Goal: Use online tool/utility: Use online tool/utility

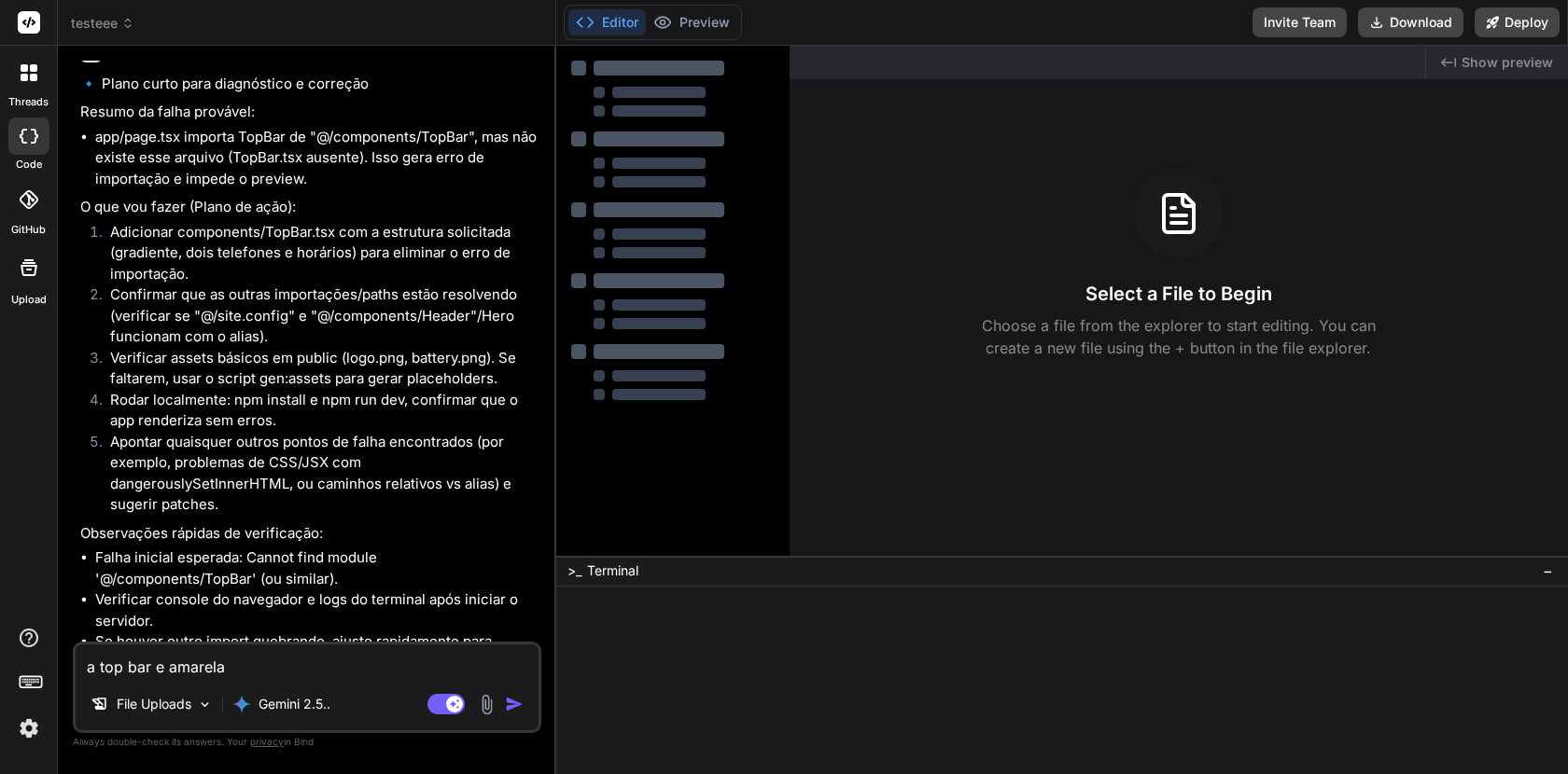
type textarea "x"
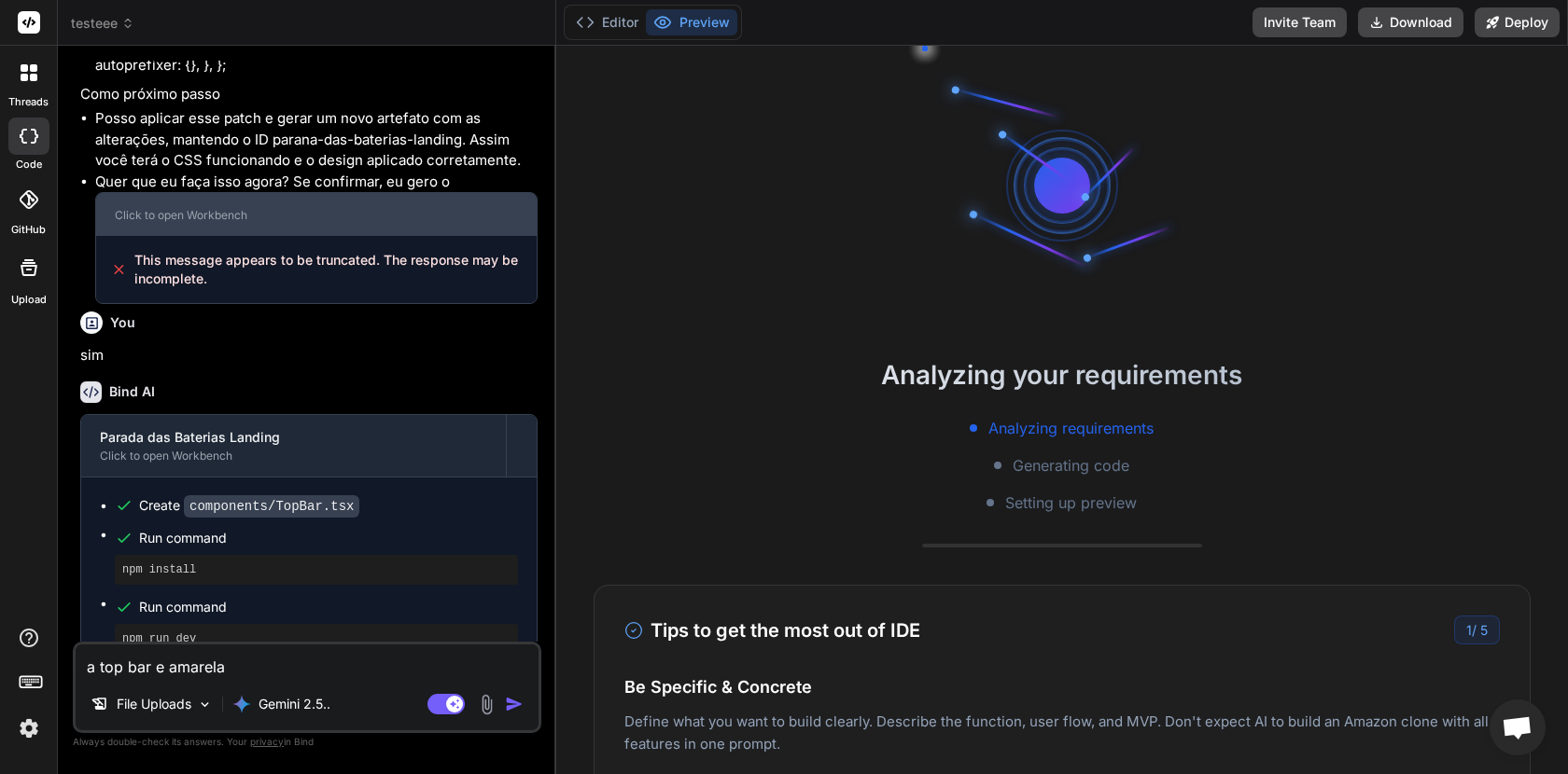
scroll to position [1728, 0]
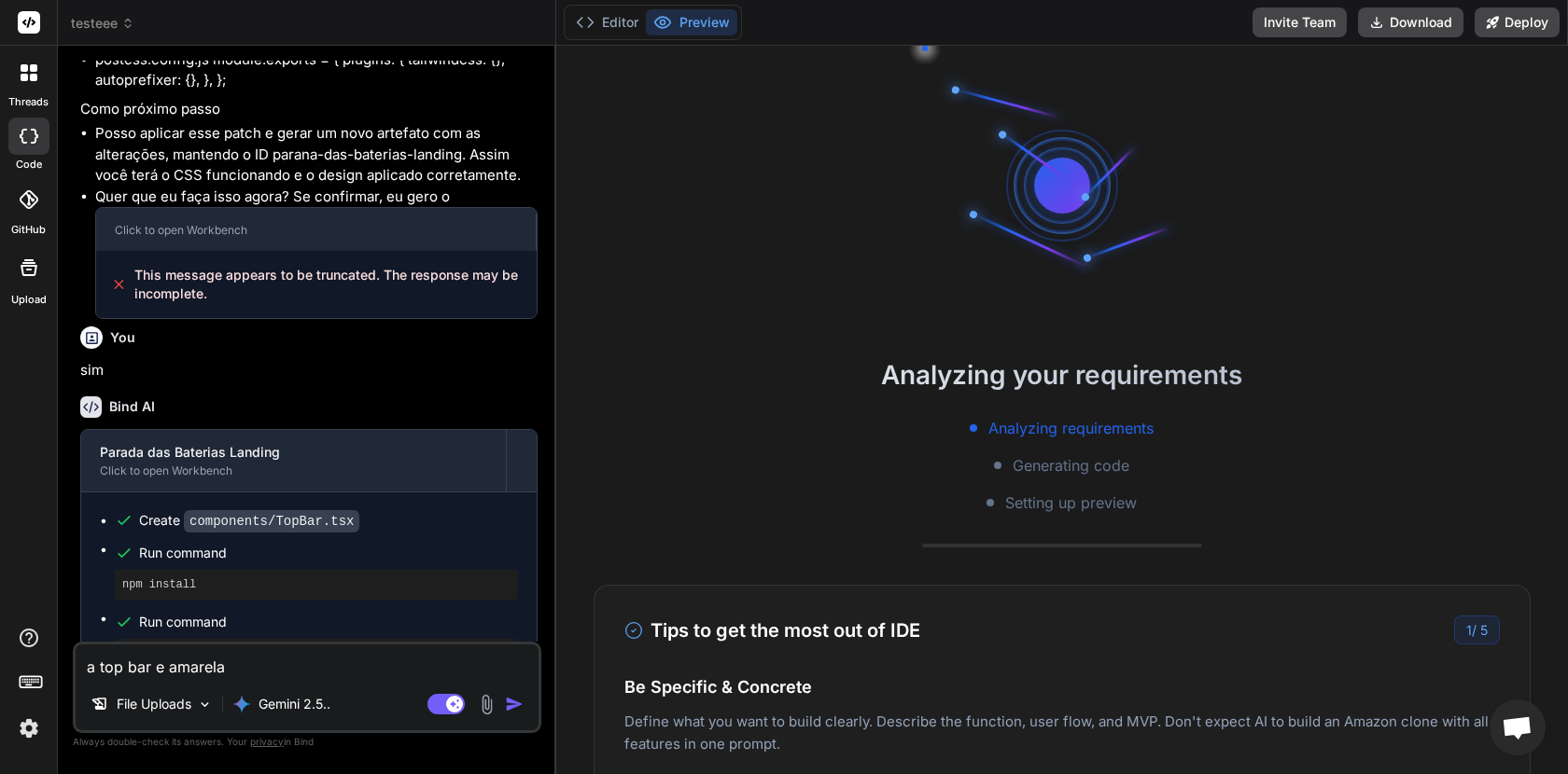
click at [701, 19] on button "Preview" at bounding box center [691, 22] width 92 height 27
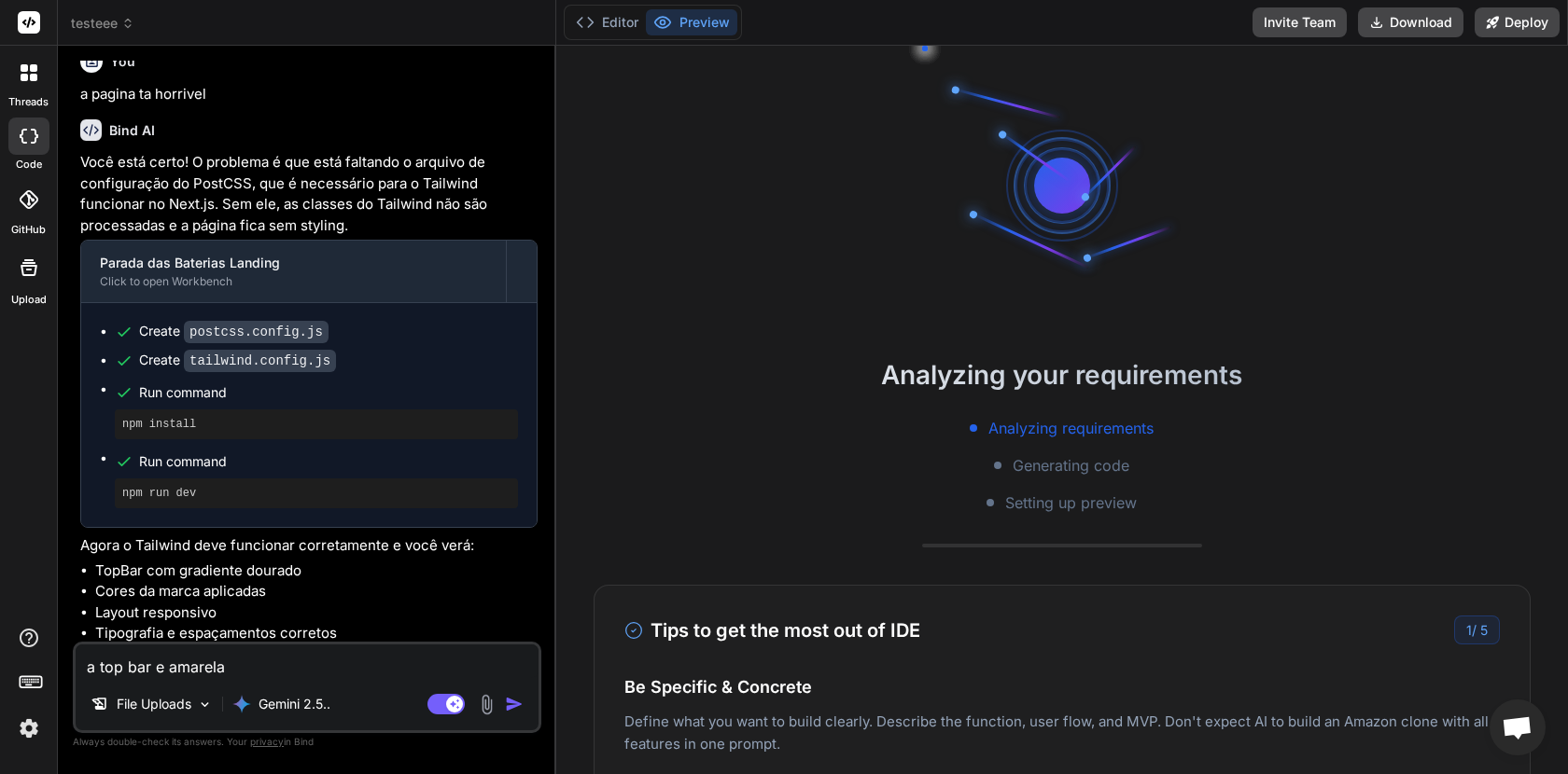
click at [251, 665] on textarea "a top bar e amarela" at bounding box center [307, 662] width 463 height 33
type textarea "n"
type textarea "x"
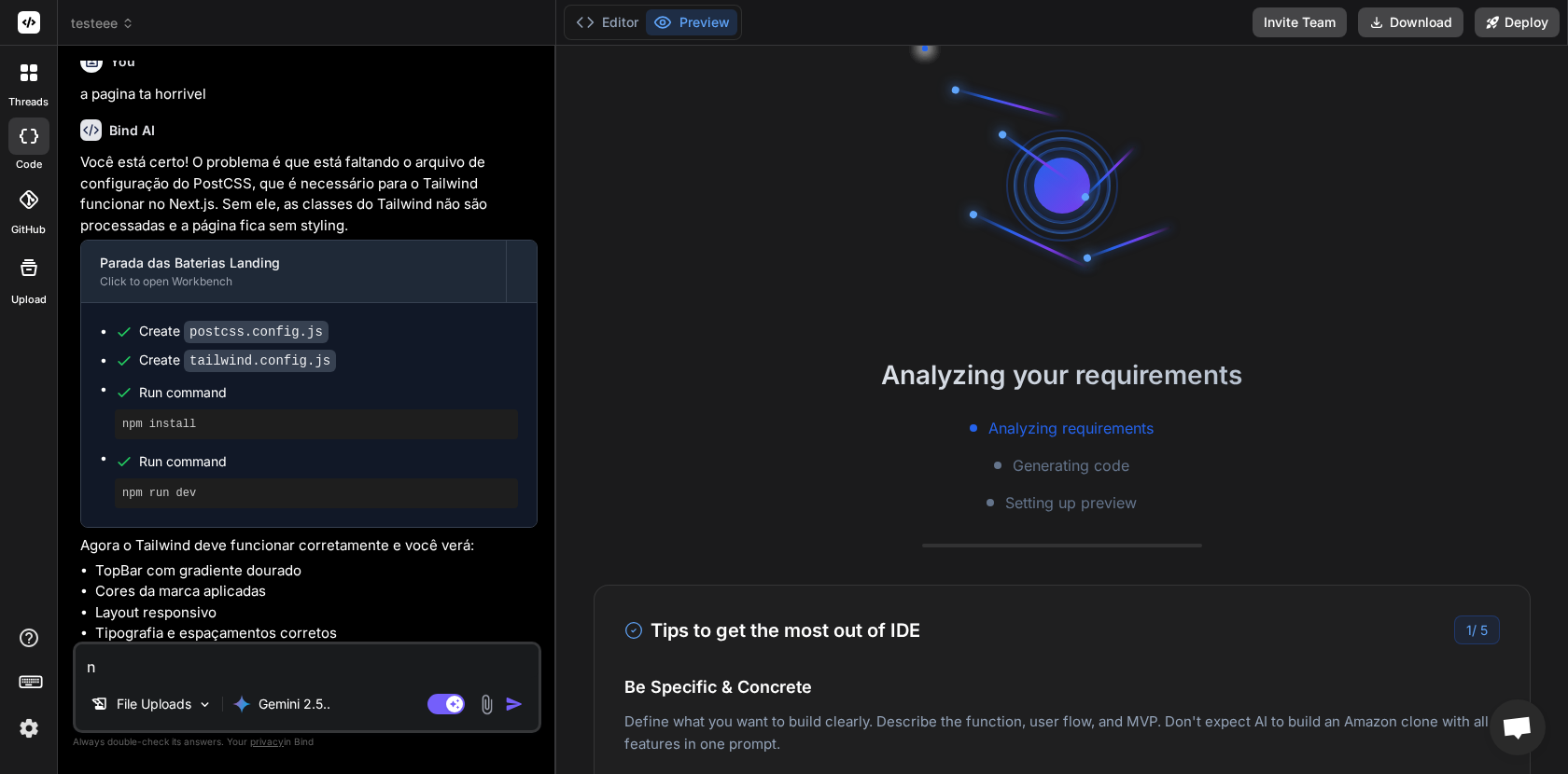
type textarea "no"
type textarea "x"
type textarea "no"
type textarea "x"
type textarea "no h"
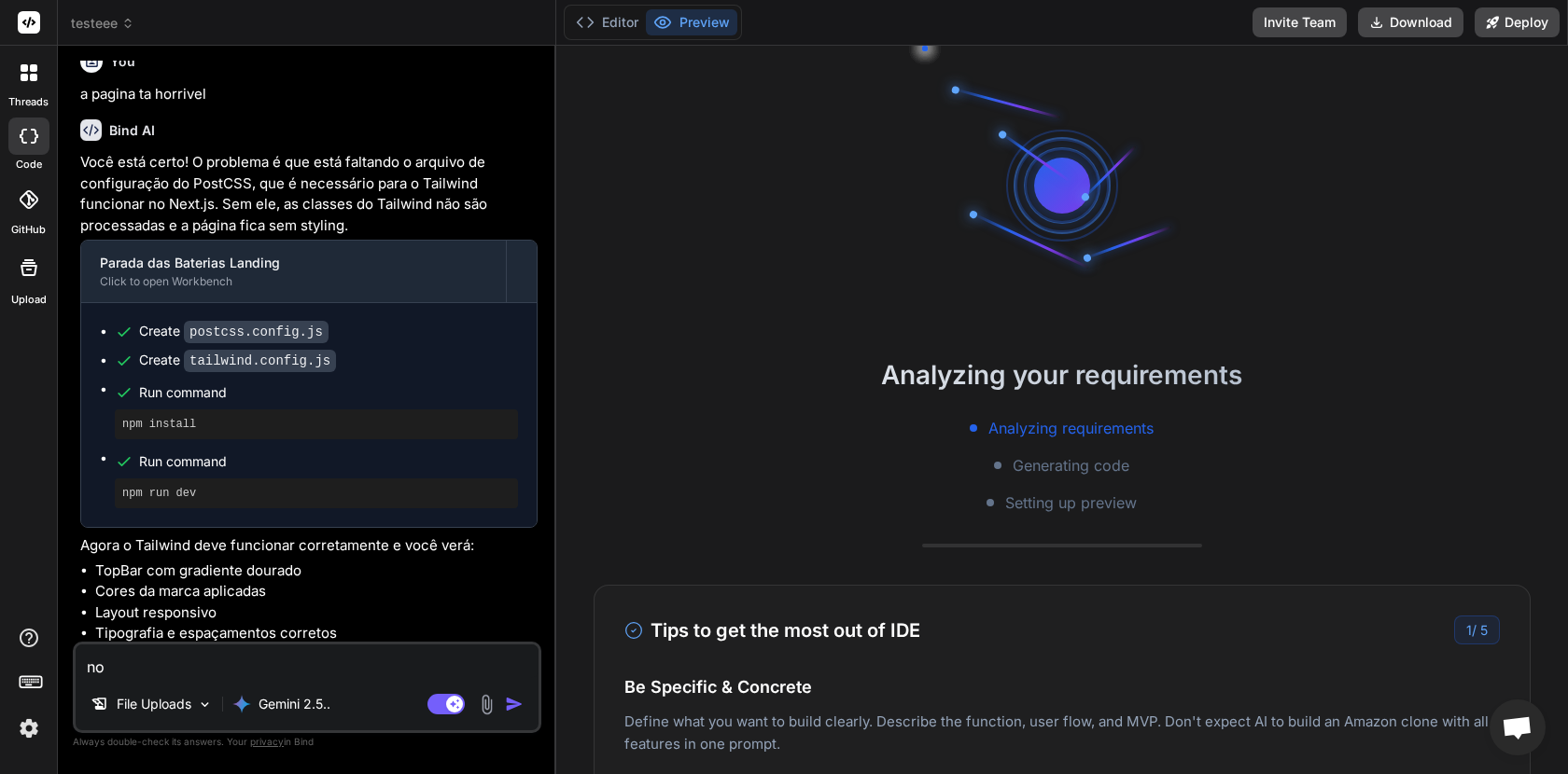
type textarea "x"
type textarea "no h1"
type textarea "x"
type textarea "no h1"
type textarea "x"
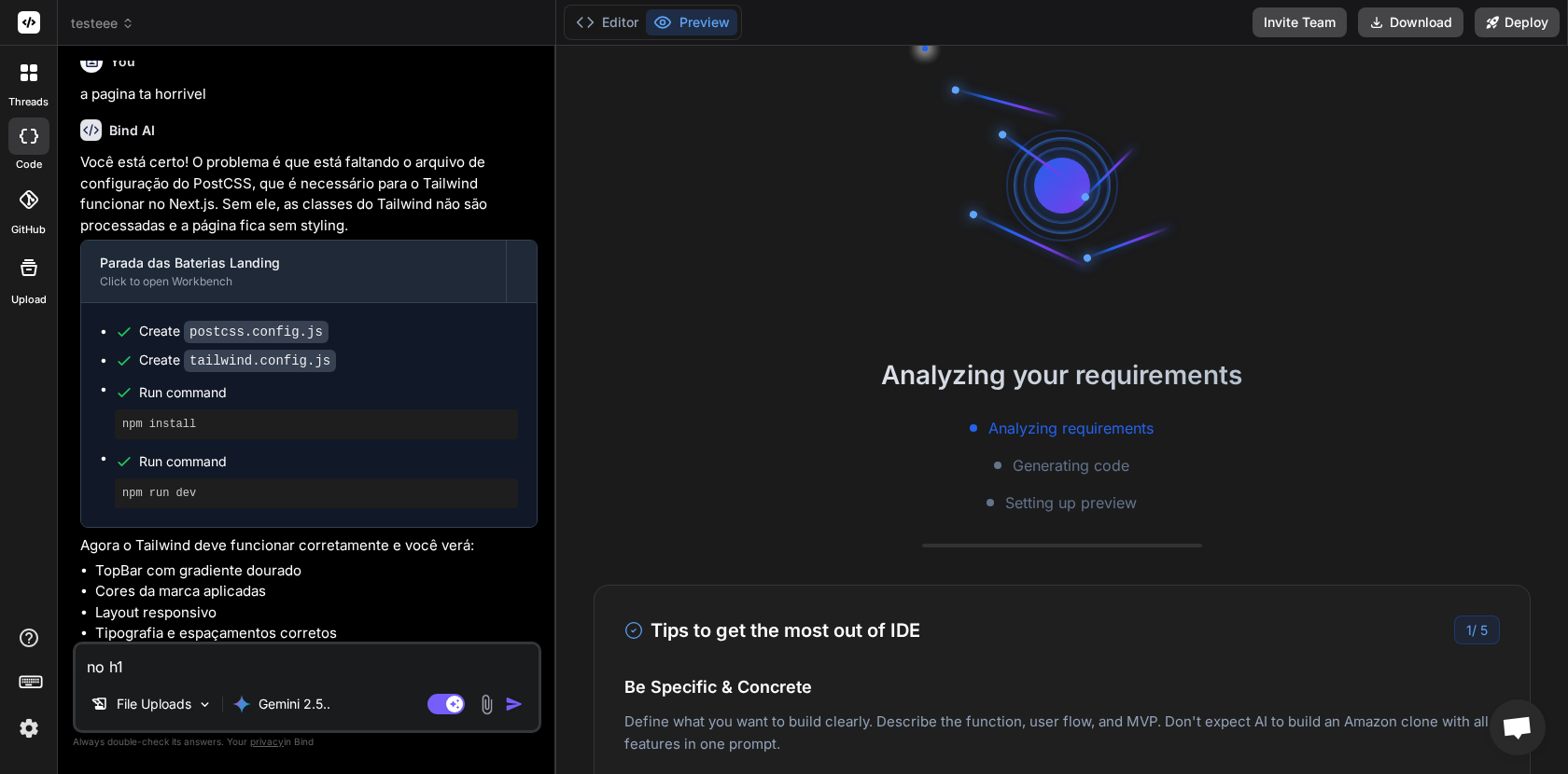
type textarea "no h1 p"
type textarea "x"
type textarea "no h1 pr"
type textarea "x"
type textarea "no h1 pre"
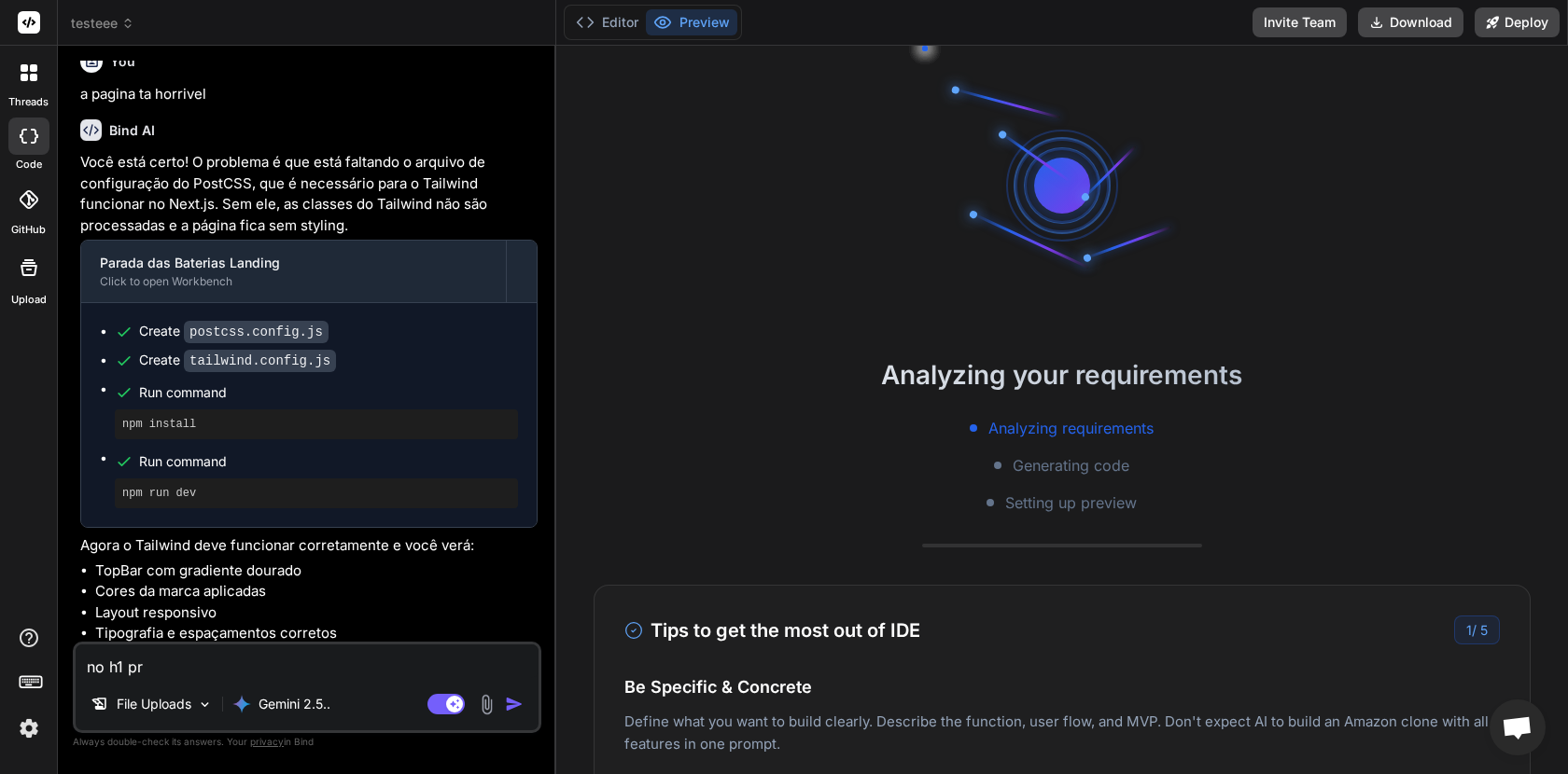
type textarea "x"
type textarea "no h1 prec"
type textarea "x"
type textarea "no h1 preci"
type textarea "x"
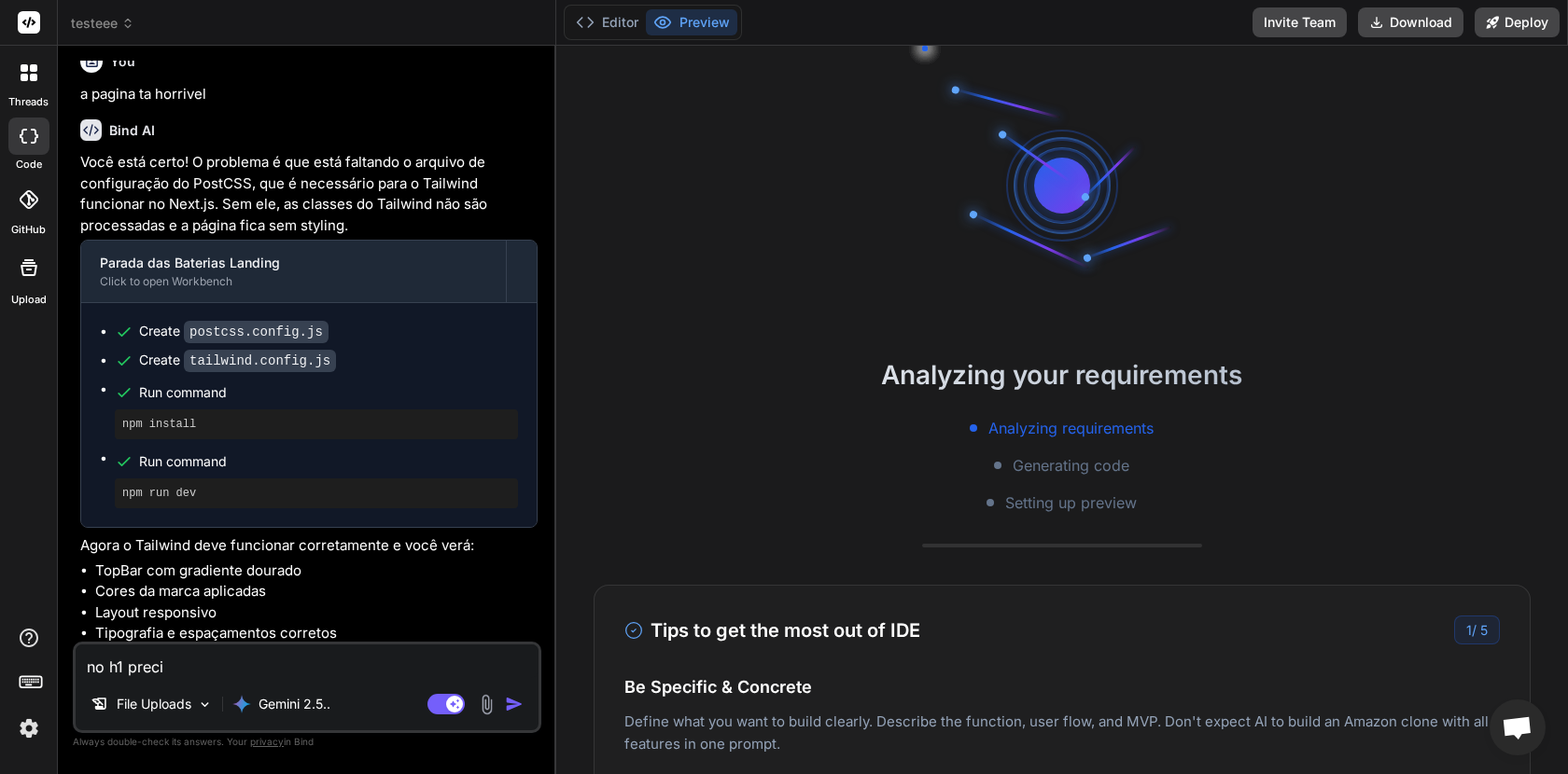
type textarea "no h1 precis"
type textarea "x"
type textarea "no h1 precis"
type textarea "x"
type textarea "no h1 precis"
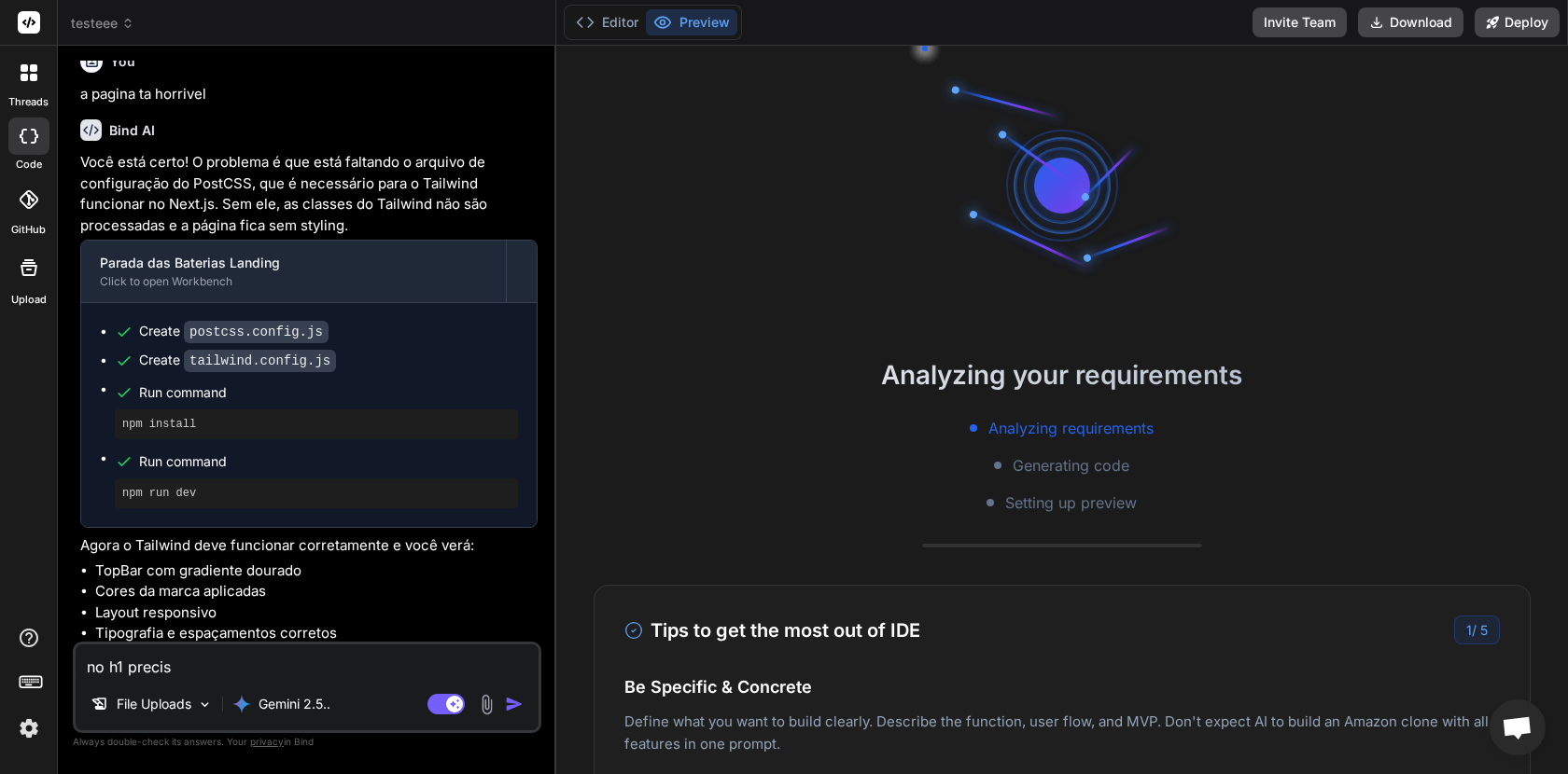
type textarea "x"
type textarea "no h1 precisa"
type textarea "x"
type textarea "no h1 precisa"
type textarea "x"
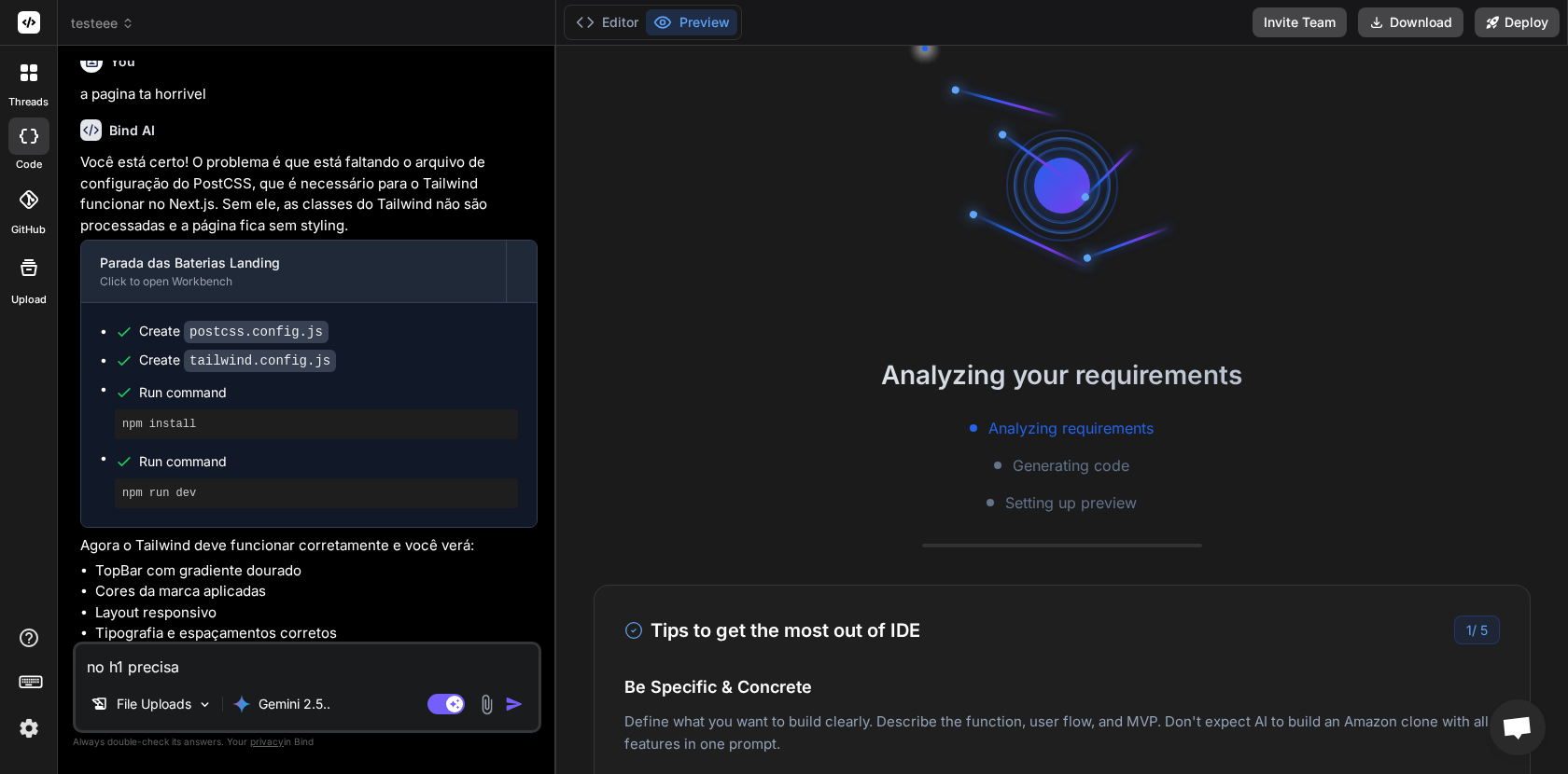
type textarea "no h1 precisa t"
type textarea "x"
type textarea "no h1 precisa te"
type textarea "x"
type textarea "no h1 precisa ter"
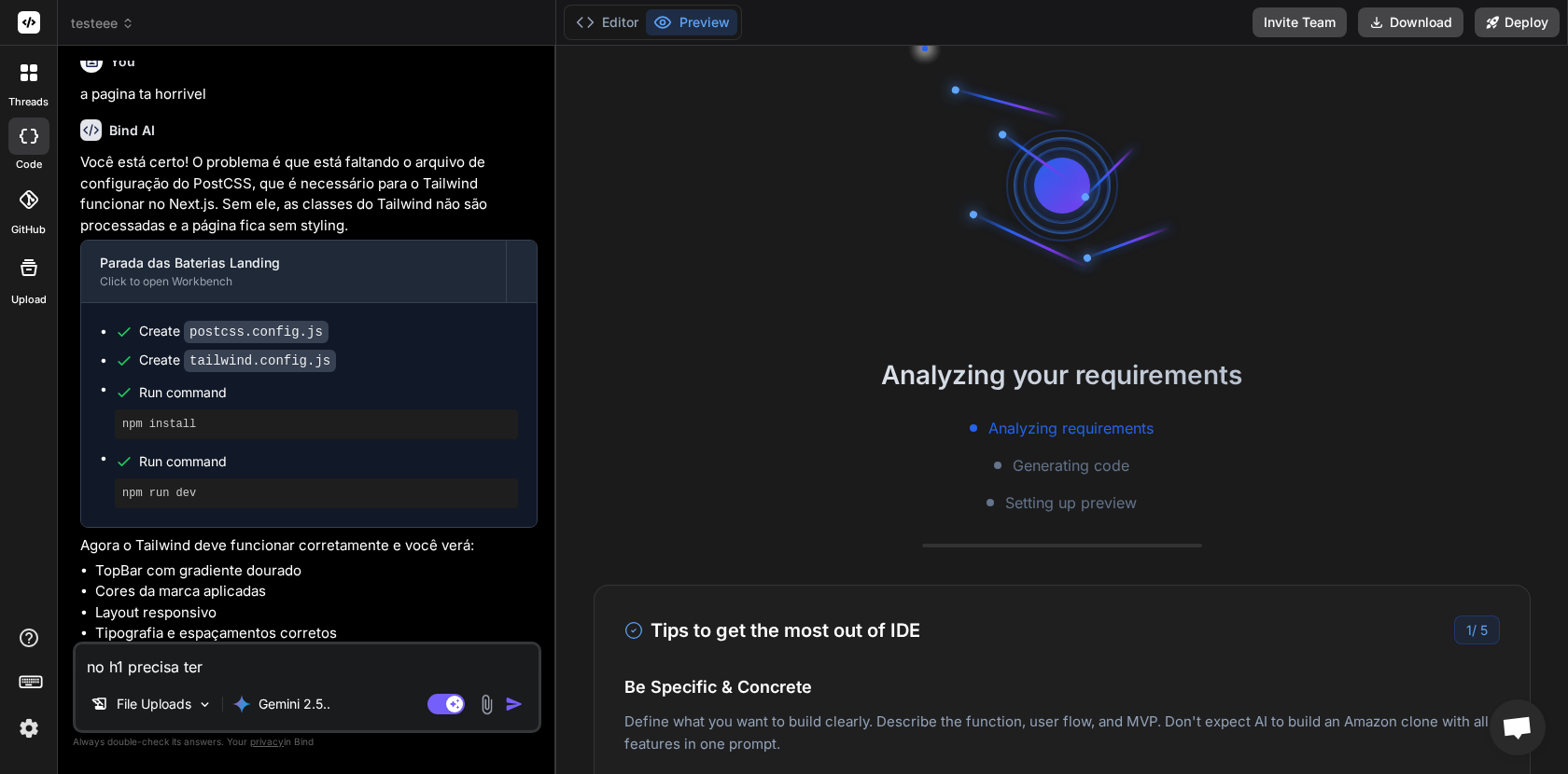
type textarea "x"
type textarea "no h1 precisa ter"
type textarea "x"
type textarea "no h1 precisa ter u"
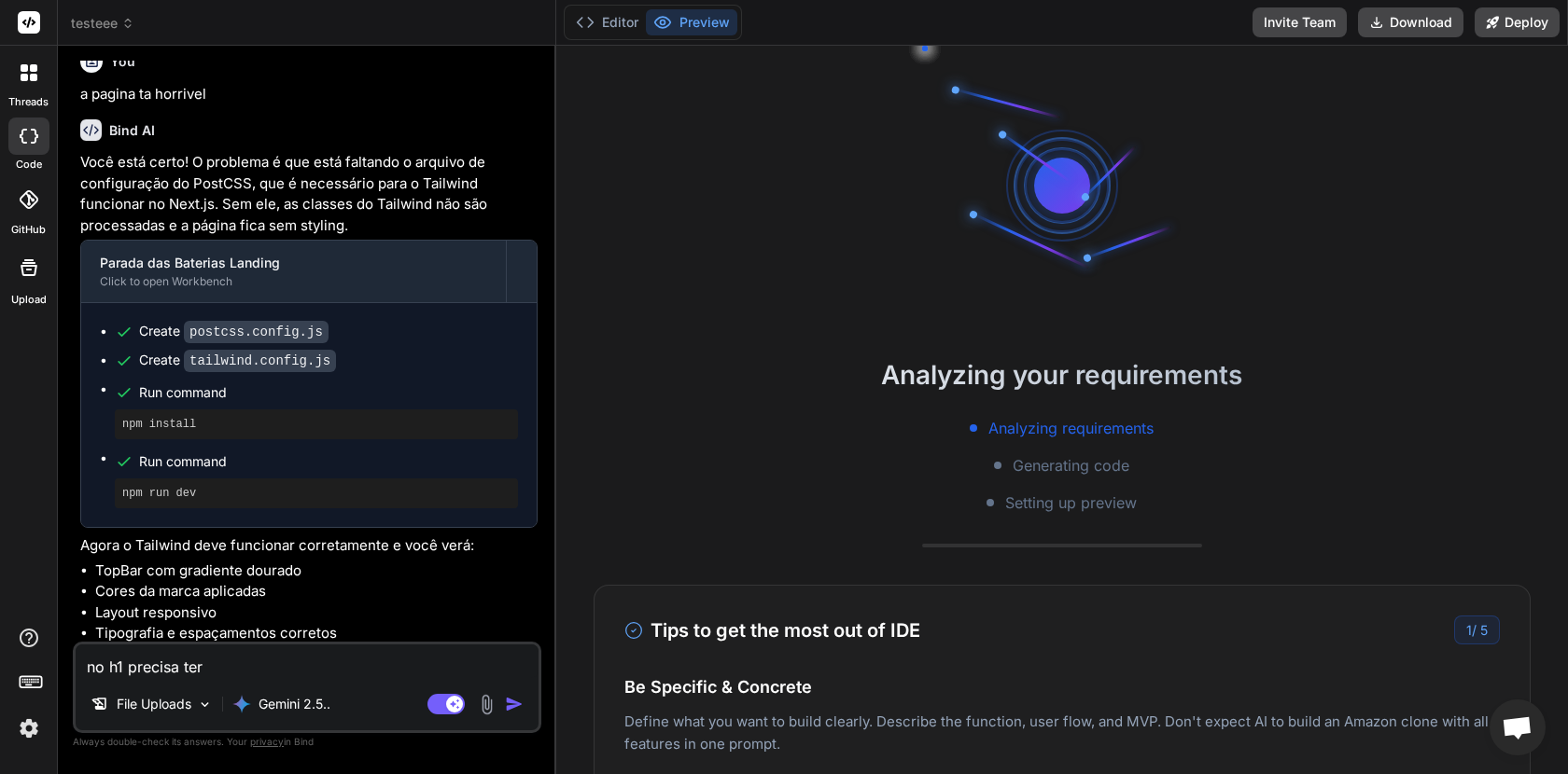
type textarea "x"
type textarea "no h1 precisa ter um"
type textarea "x"
type textarea "no h1 precisa ter um"
type textarea "x"
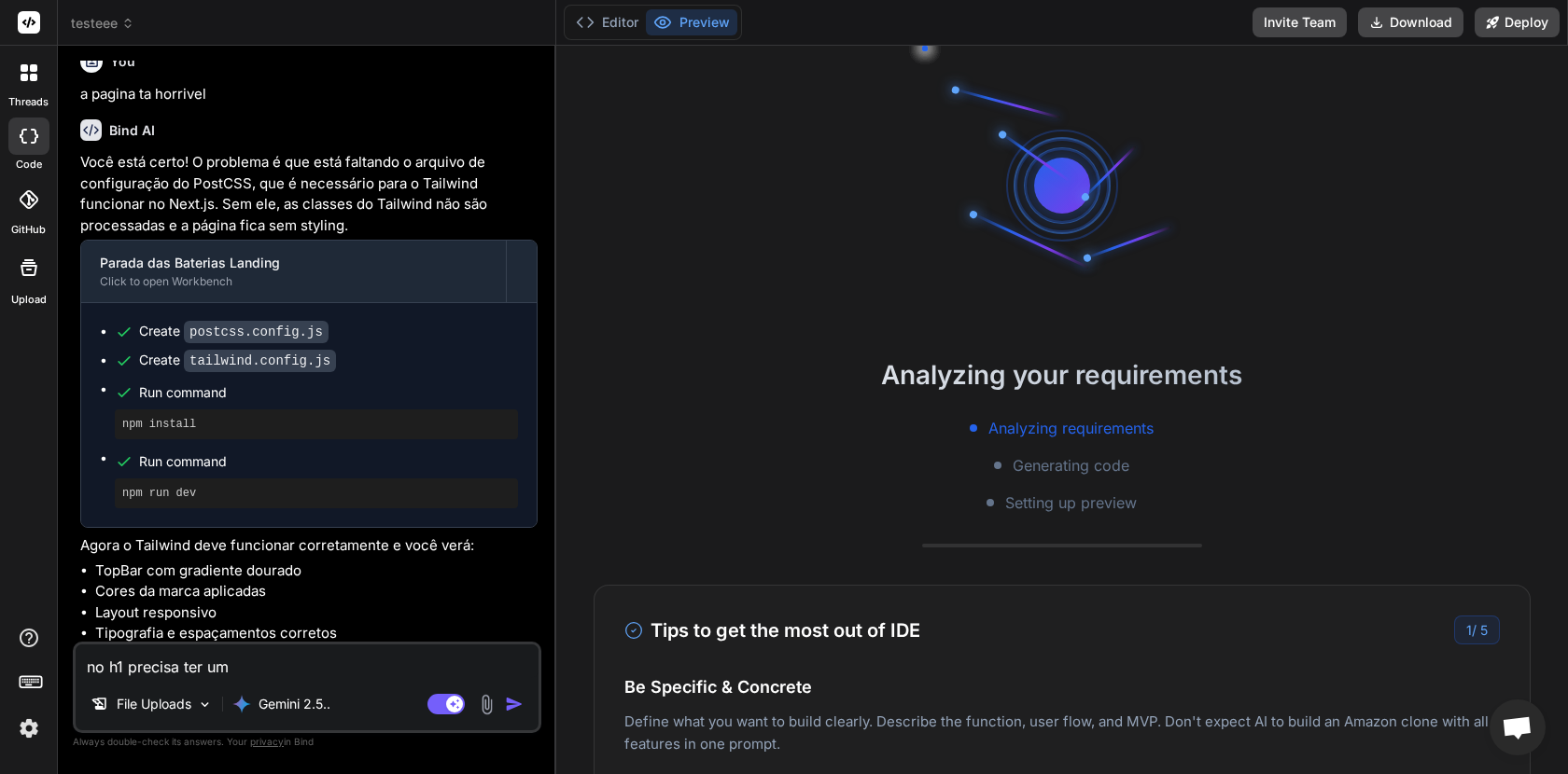
type textarea "no h1 precisa ter um d"
type textarea "x"
type textarea "no h1 precisa ter um de"
type textarea "x"
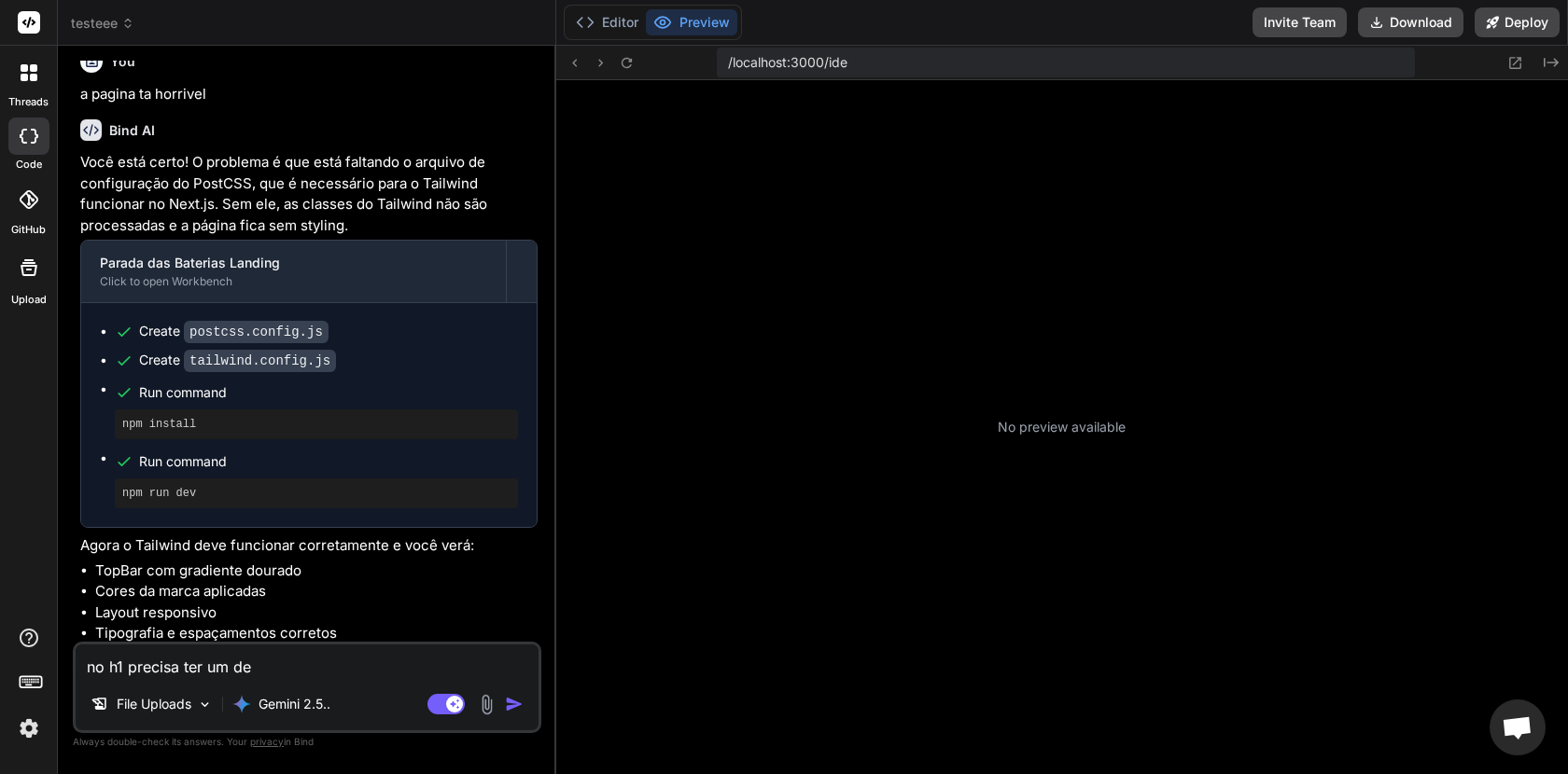
type textarea "no h1 precisa ter um deg"
type textarea "x"
type textarea "no h1 precisa ter um degr"
type textarea "x"
type textarea "no h1 precisa ter um degra"
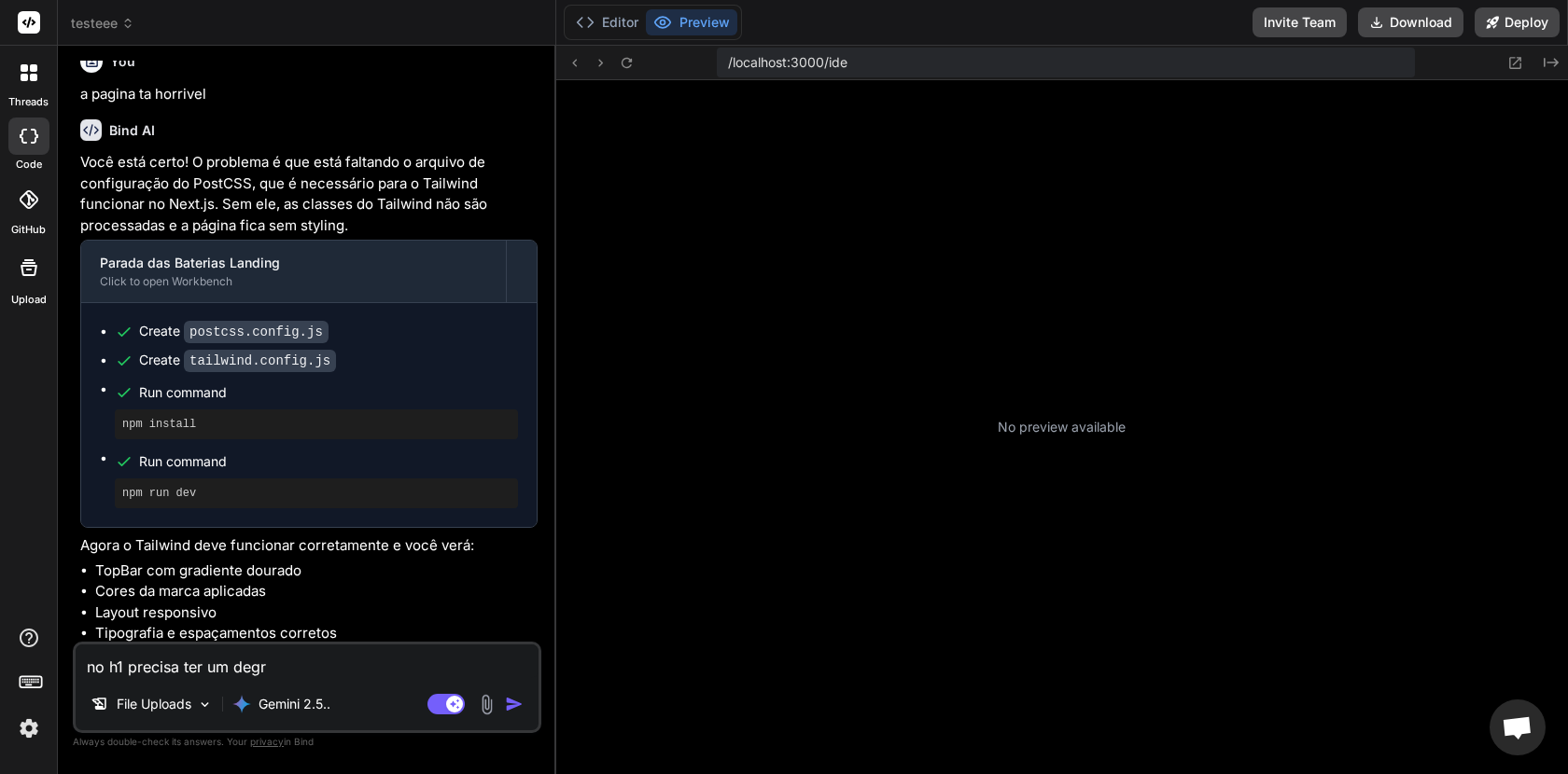
type textarea "x"
type textarea "no h1 precisa ter um degrad"
type textarea "x"
type textarea "no h1 precisa ter um degrade"
type textarea "x"
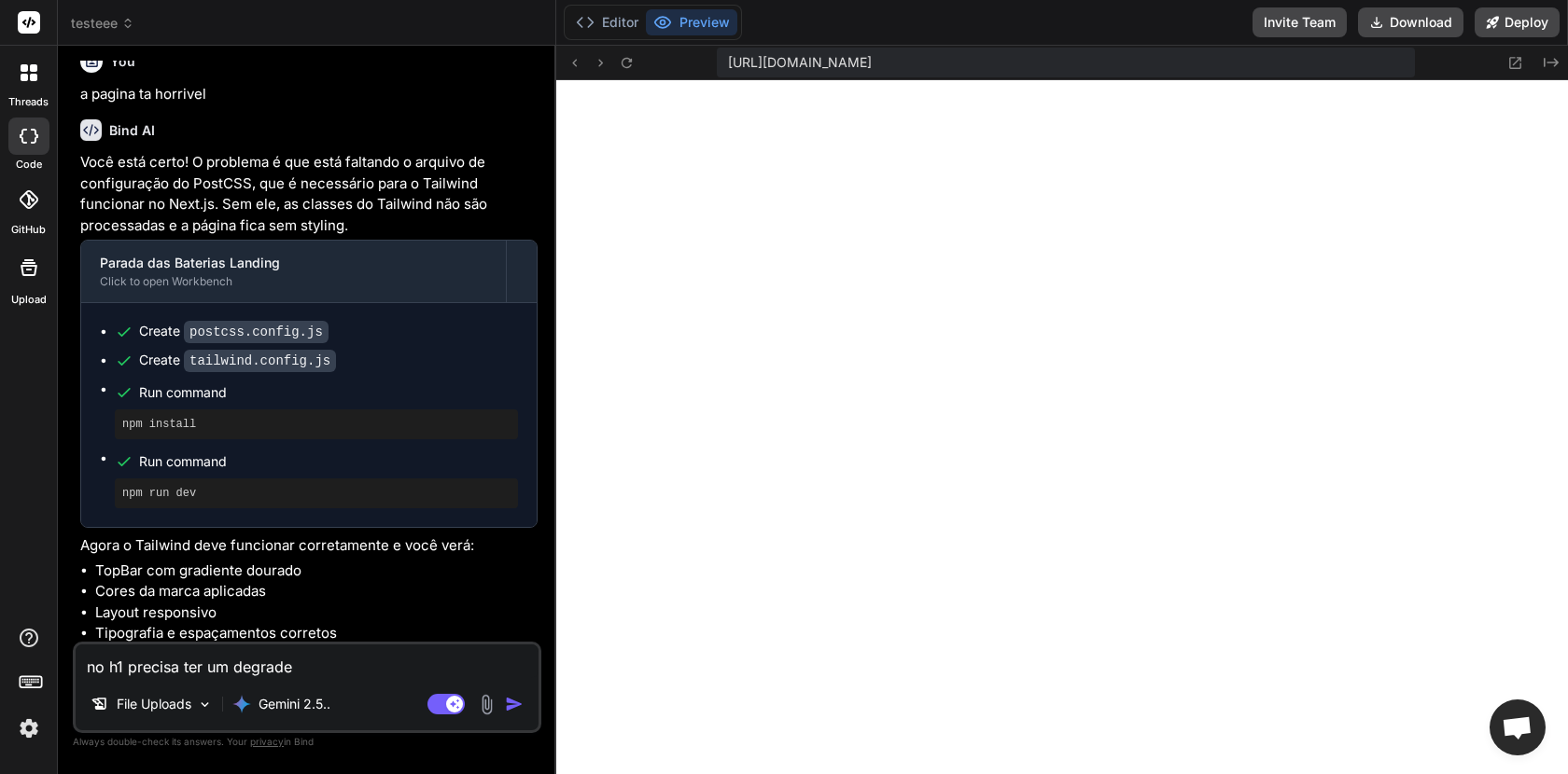
type textarea "no h1 precisa ter um degrade"
type textarea "x"
type textarea "no h1 precisa ter um degrade e"
type textarea "x"
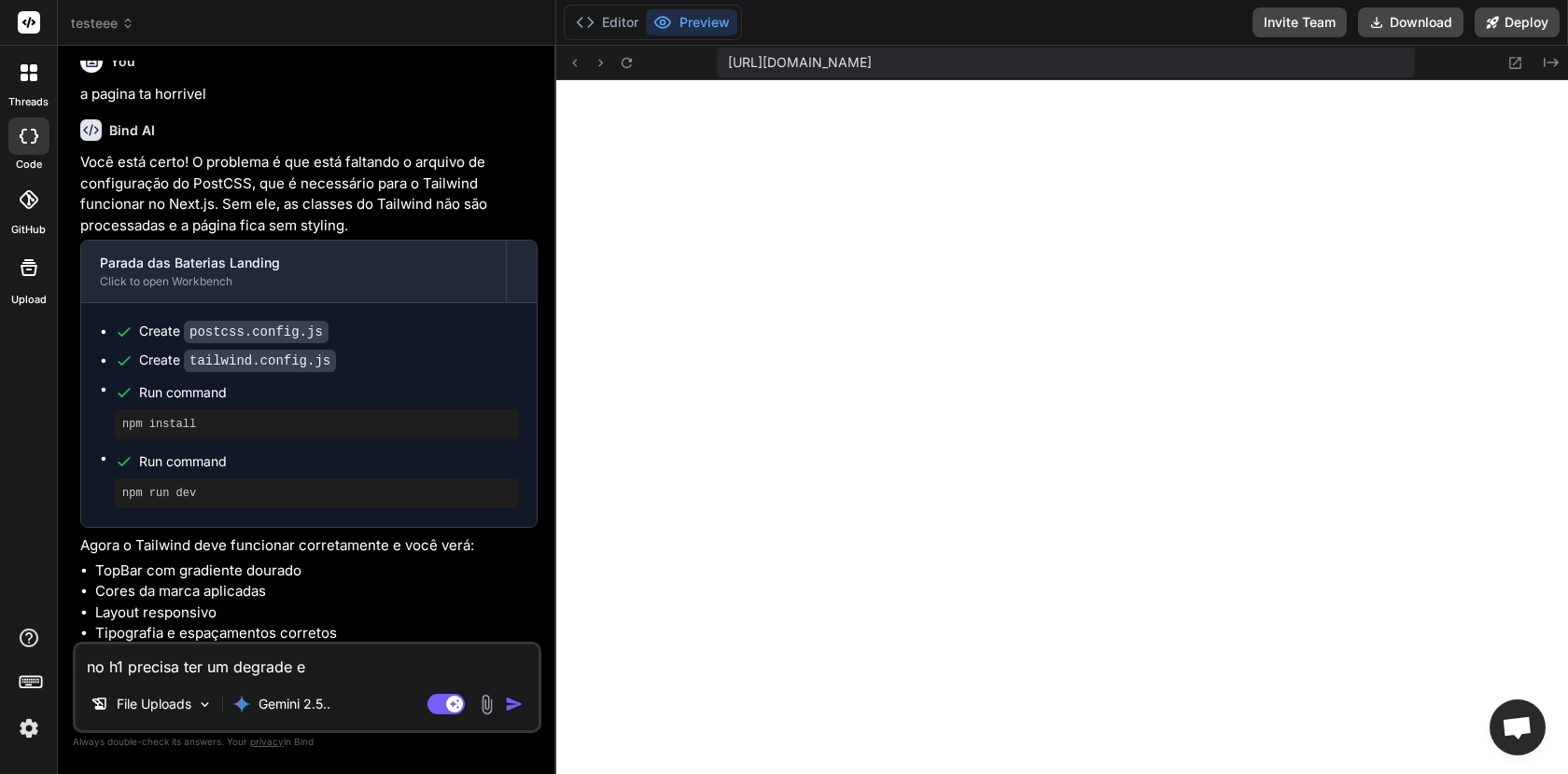
type textarea "no h1 precisa ter um degrade em"
type textarea "x"
type textarea "no h1 precisa ter um degrade em"
type textarea "x"
type textarea "no h1 precisa ter um degrade em a"
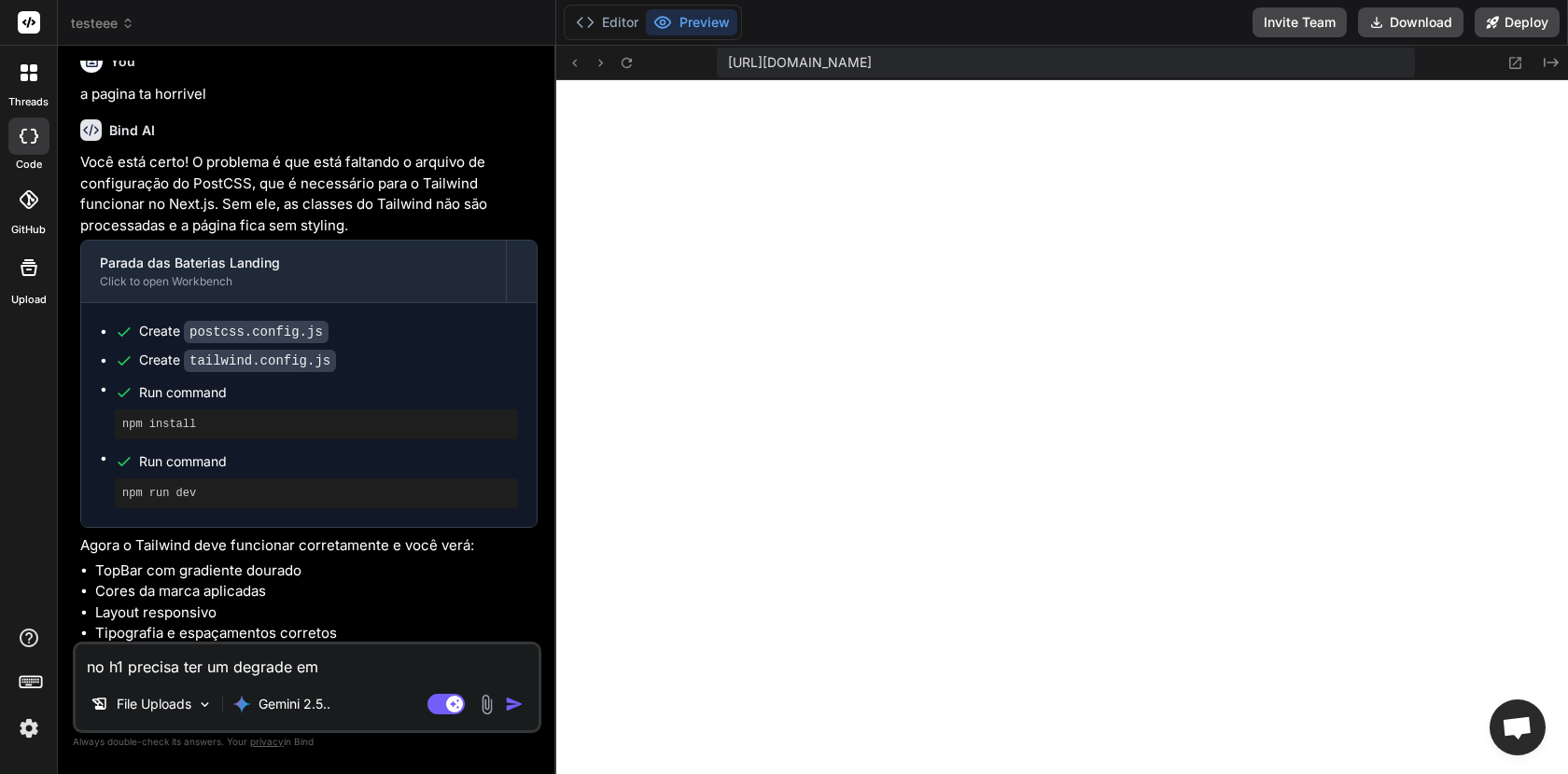
type textarea "x"
type textarea "no h1 precisa ter um degrade em am"
type textarea "x"
type textarea "no h1 precisa ter um degrade em ama"
type textarea "x"
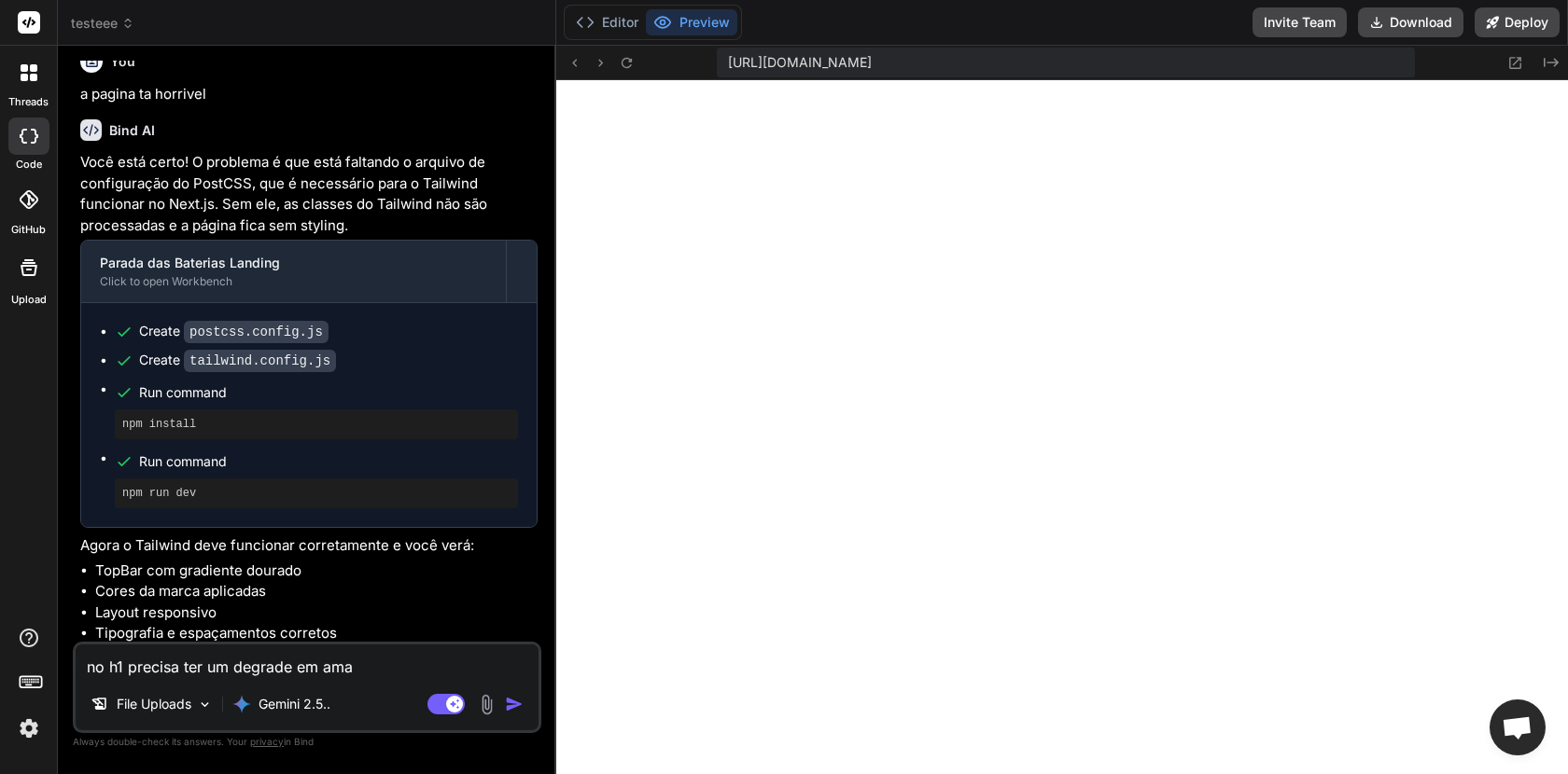
type textarea "no h1 precisa ter um degrade em amar"
type textarea "x"
type textarea "no h1 precisa ter um degrade em amare"
type textarea "x"
type textarea "no h1 precisa ter um degrade em amarel"
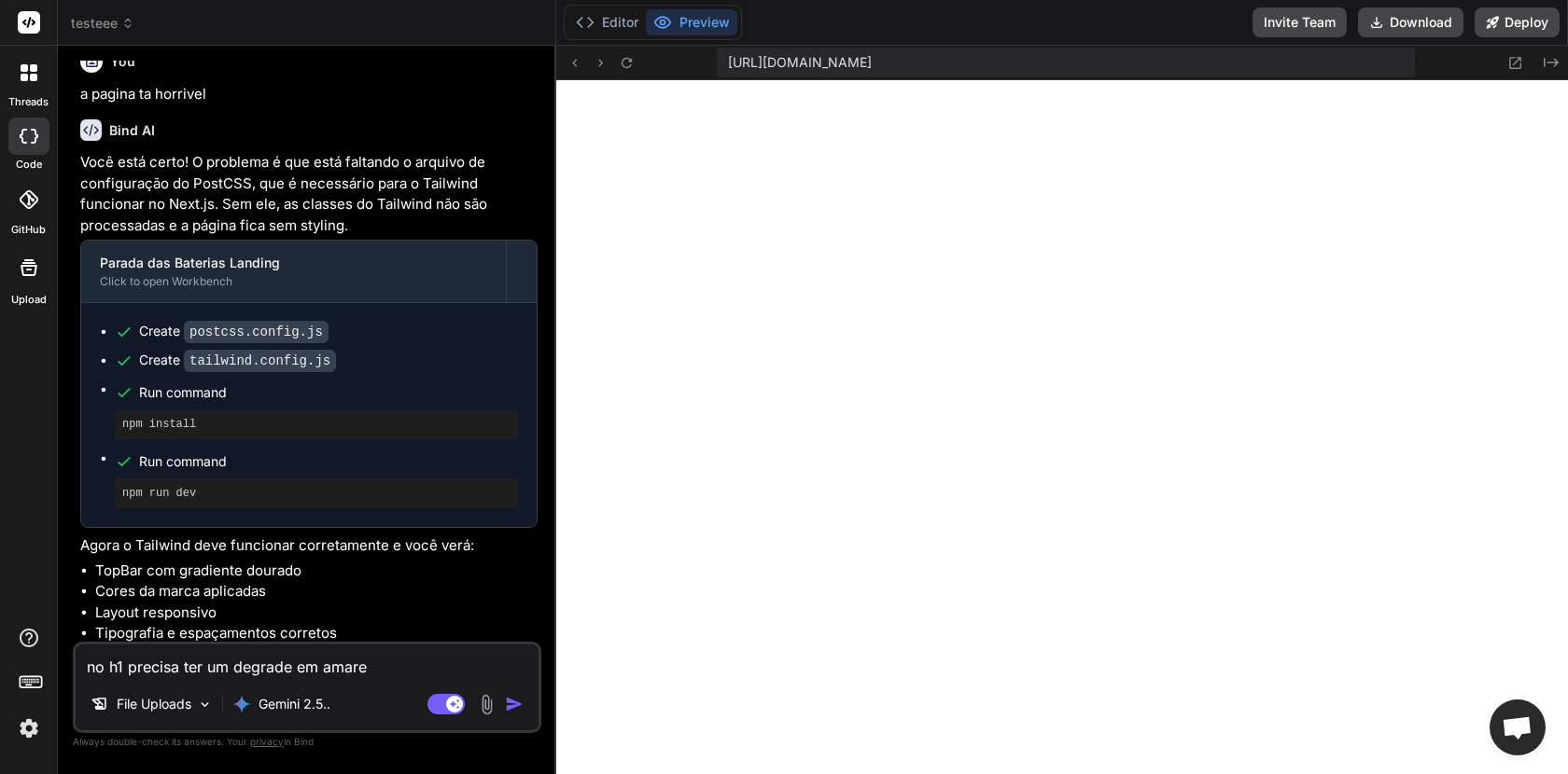
type textarea "x"
type textarea "no h1 precisa ter um degrade em amarelo"
type textarea "x"
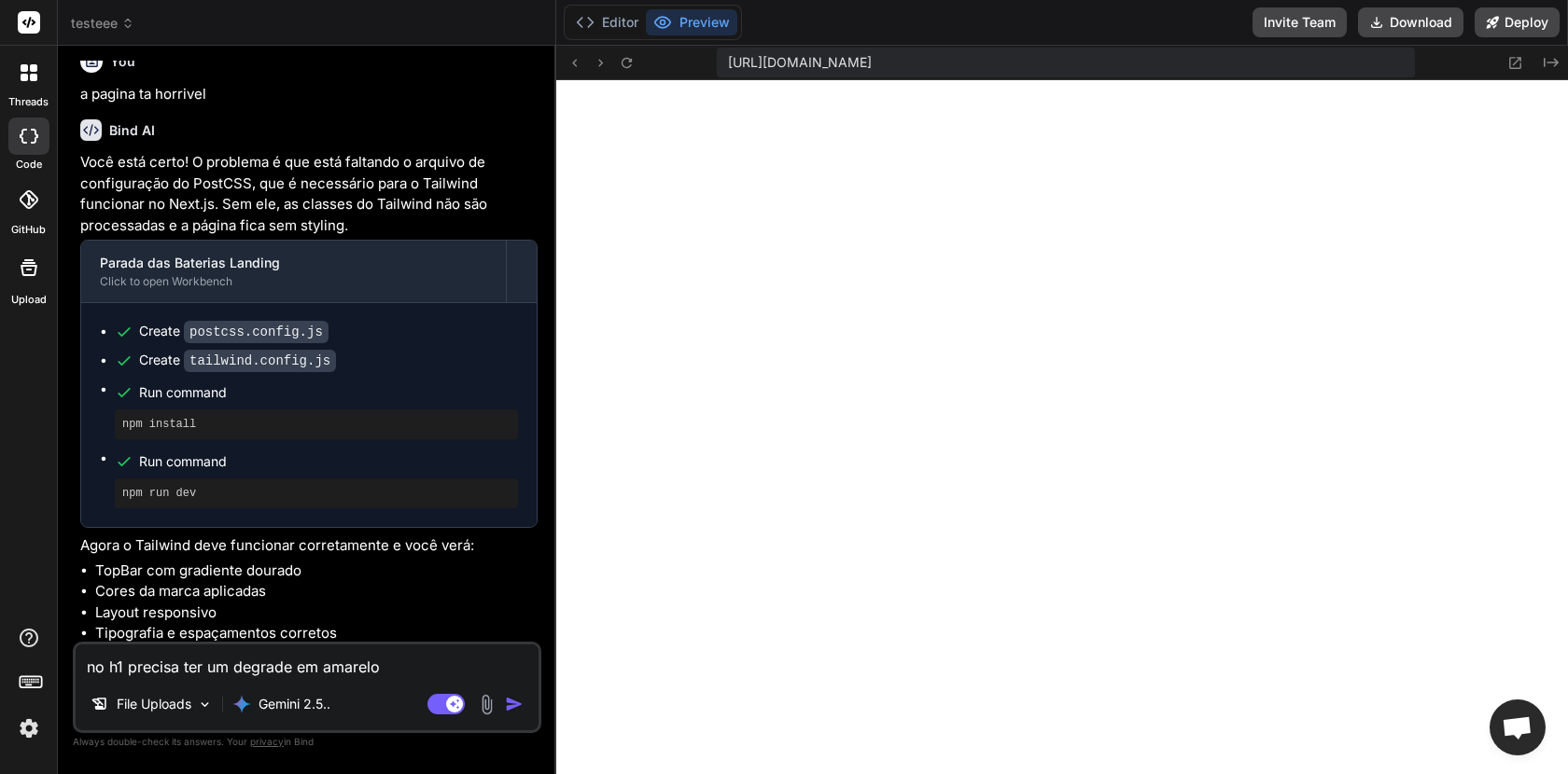
type textarea "no h1 precisa ter um degrade em amarelo"
click at [516, 700] on img "button" at bounding box center [514, 704] width 19 height 19
type textarea "x"
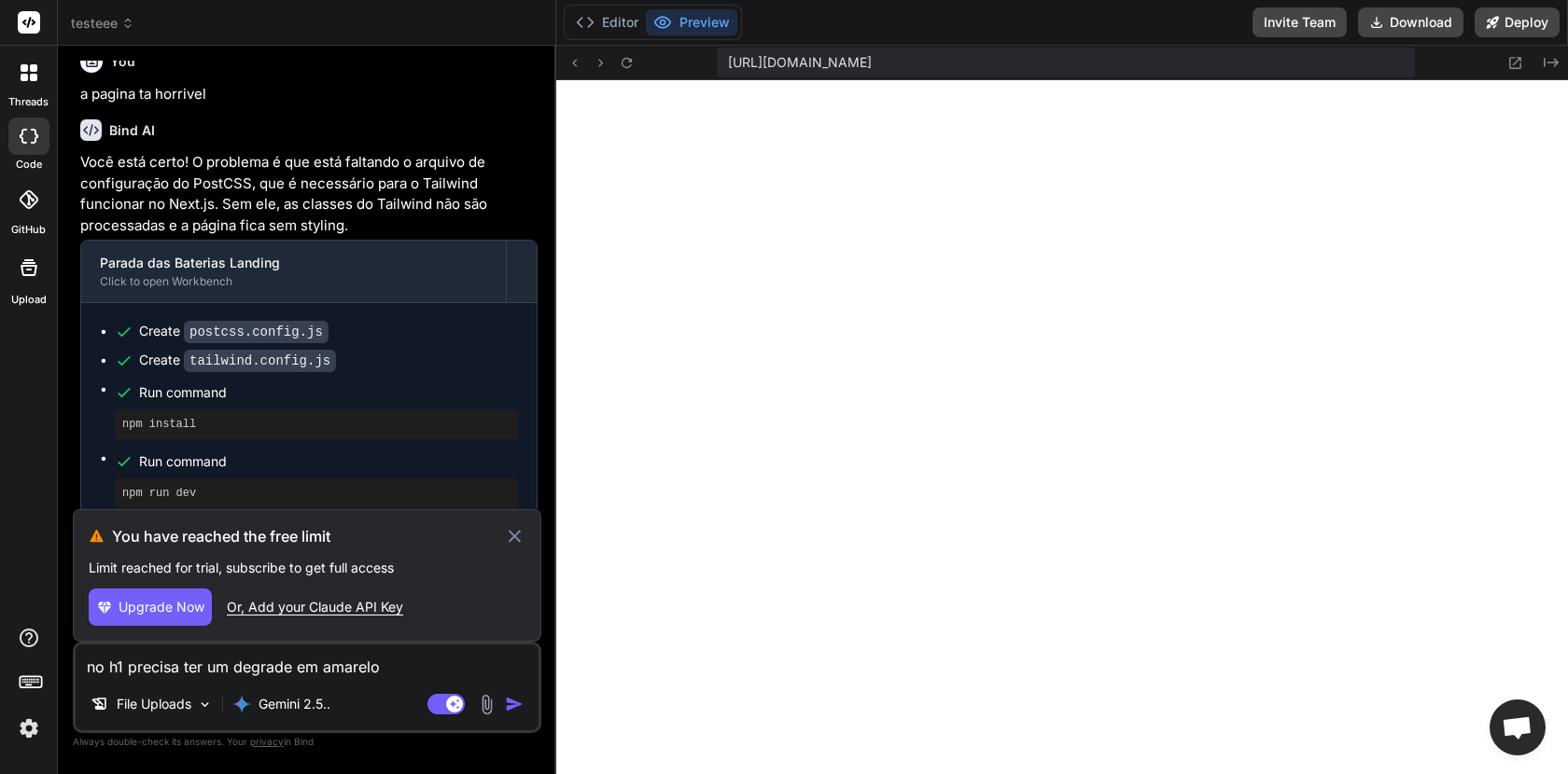
scroll to position [1133, 0]
click at [396, 396] on span "Run command" at bounding box center [328, 392] width 379 height 19
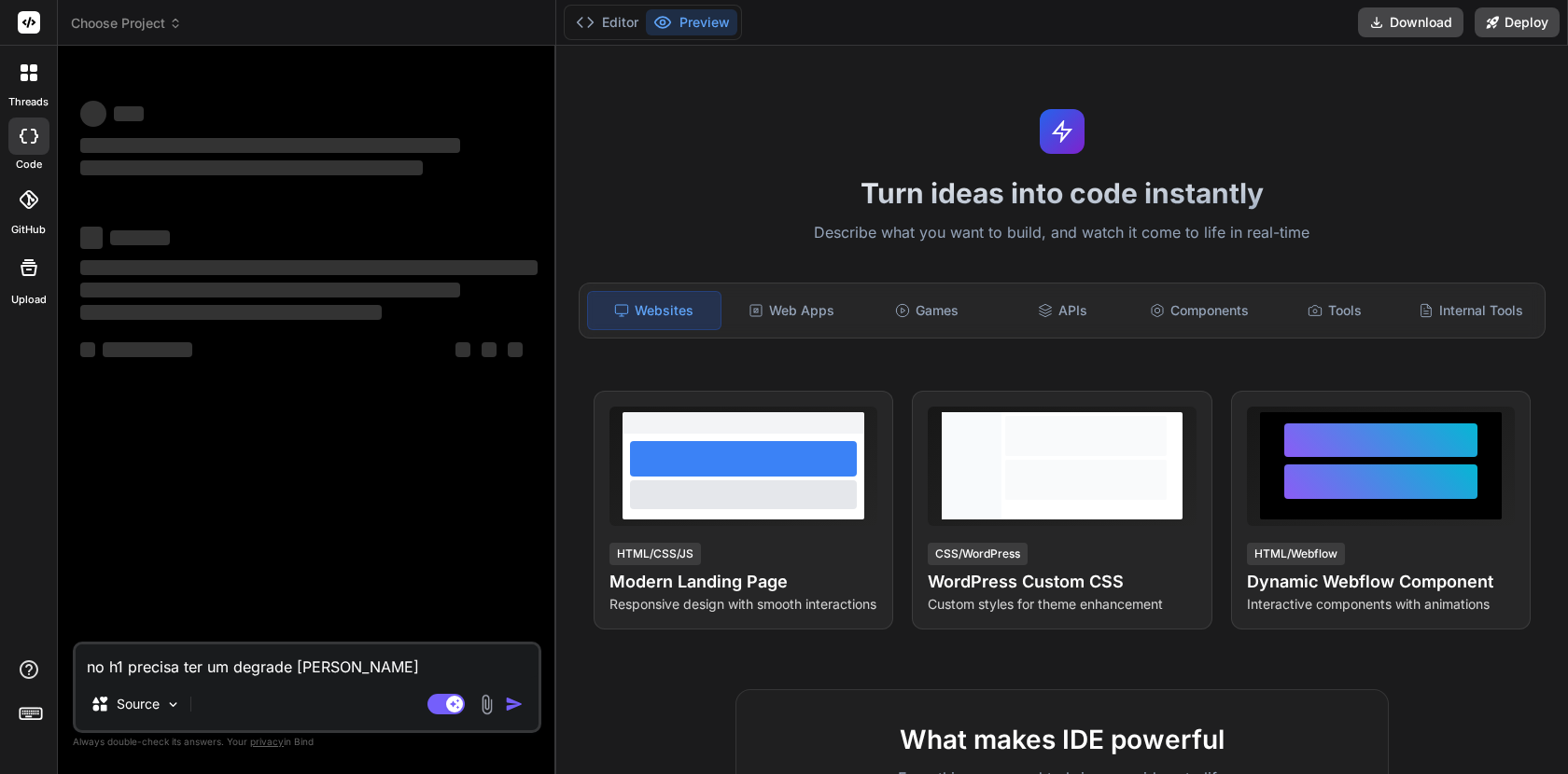
type textarea "x"
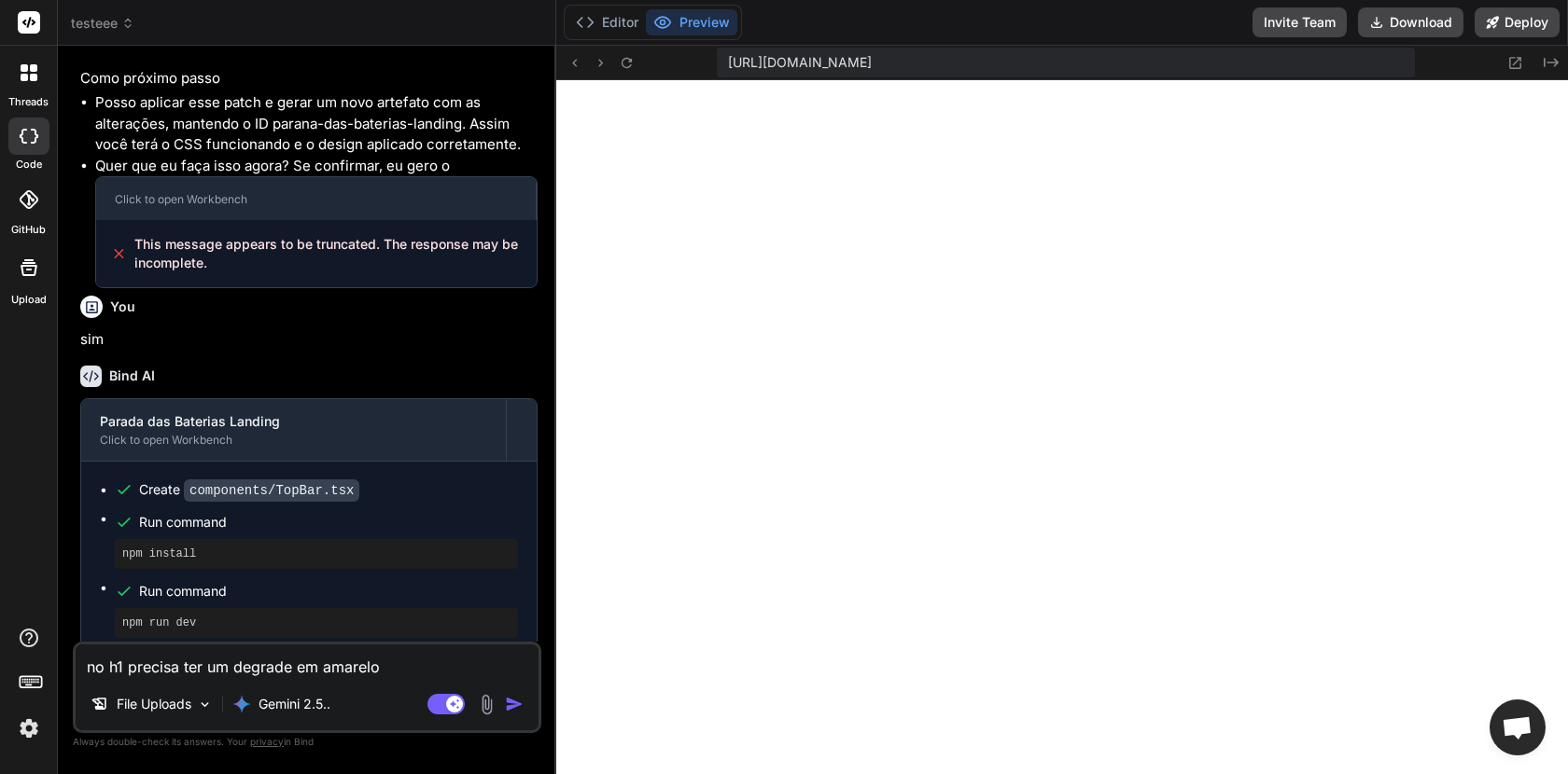
scroll to position [974, 0]
click at [508, 704] on img "button" at bounding box center [514, 704] width 19 height 19
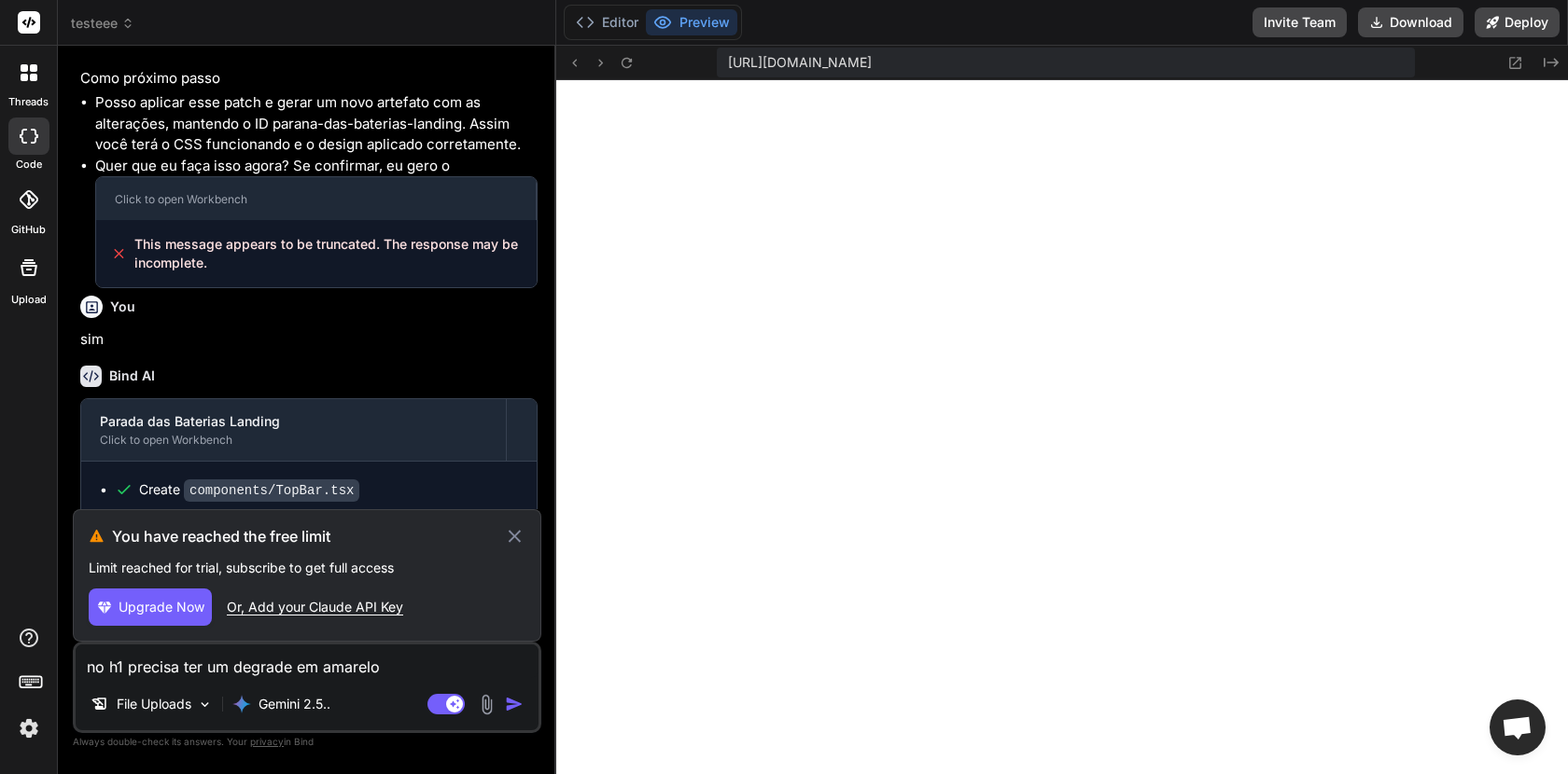
click at [519, 538] on icon at bounding box center [515, 536] width 22 height 23
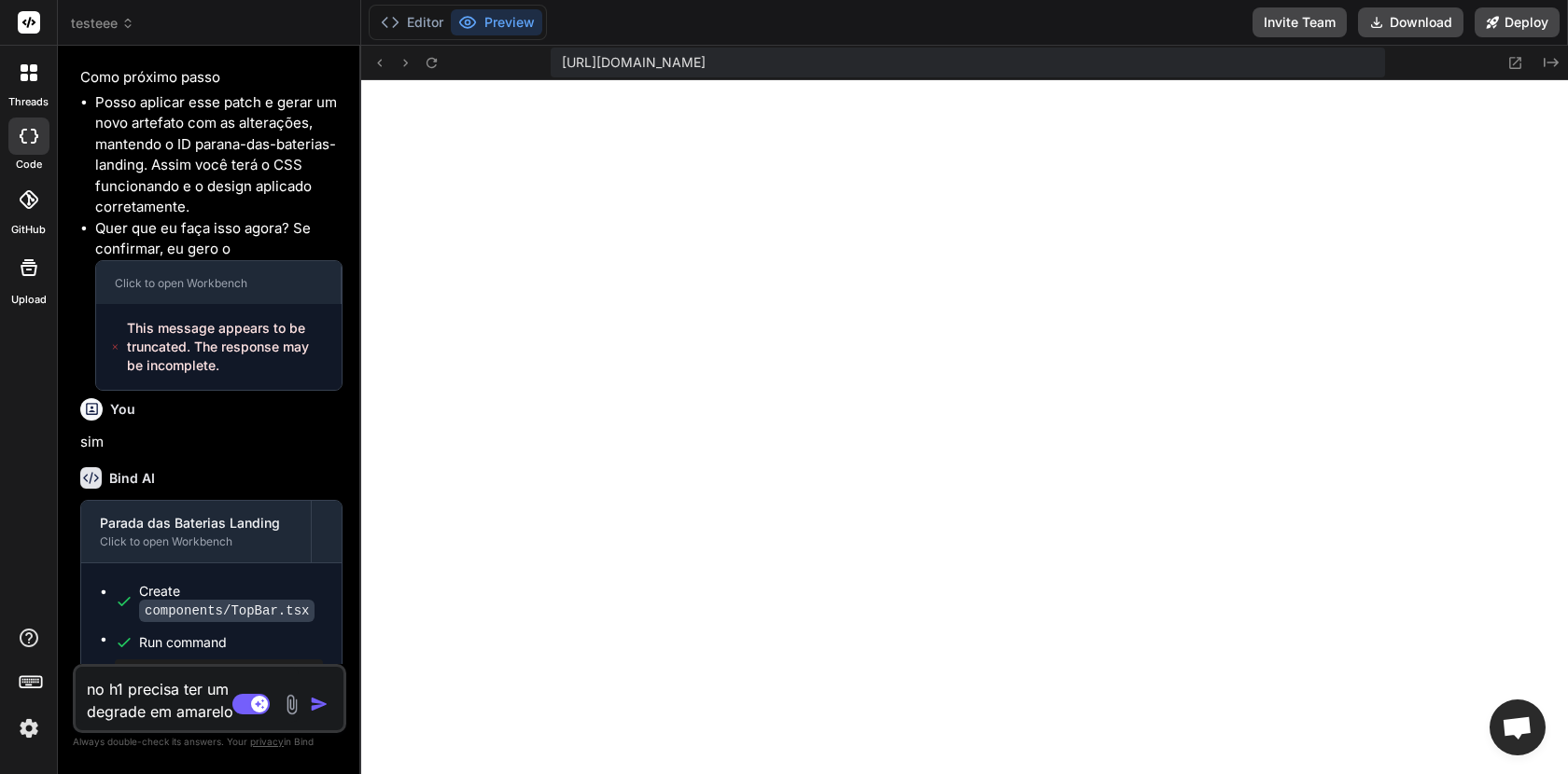
drag, startPoint x: 555, startPoint y: 221, endPoint x: 314, endPoint y: 205, distance: 241.5
click at [314, 205] on div "Bind AI Web Search Created with Pixso. Code Generator You pode aplicar e verifi…" at bounding box center [210, 410] width 303 height 729
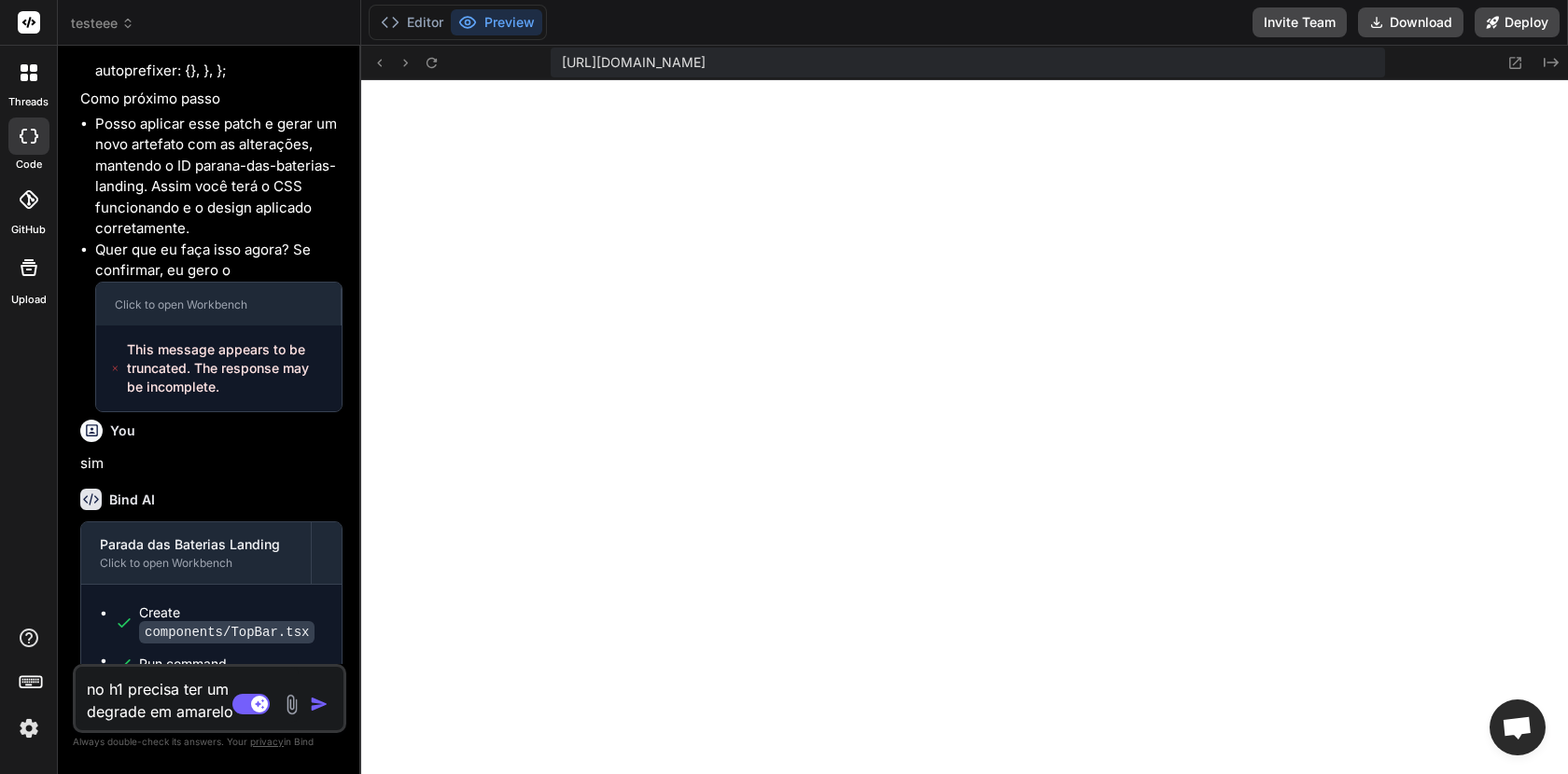
click at [171, 693] on textarea "no h1 precisa ter um degrade [PERSON_NAME]" at bounding box center [187, 694] width 223 height 56
paste textarea "Quero que você substitua apenas o H1 da hero por este bloco, mantendo Next.js +…"
type textarea "x"
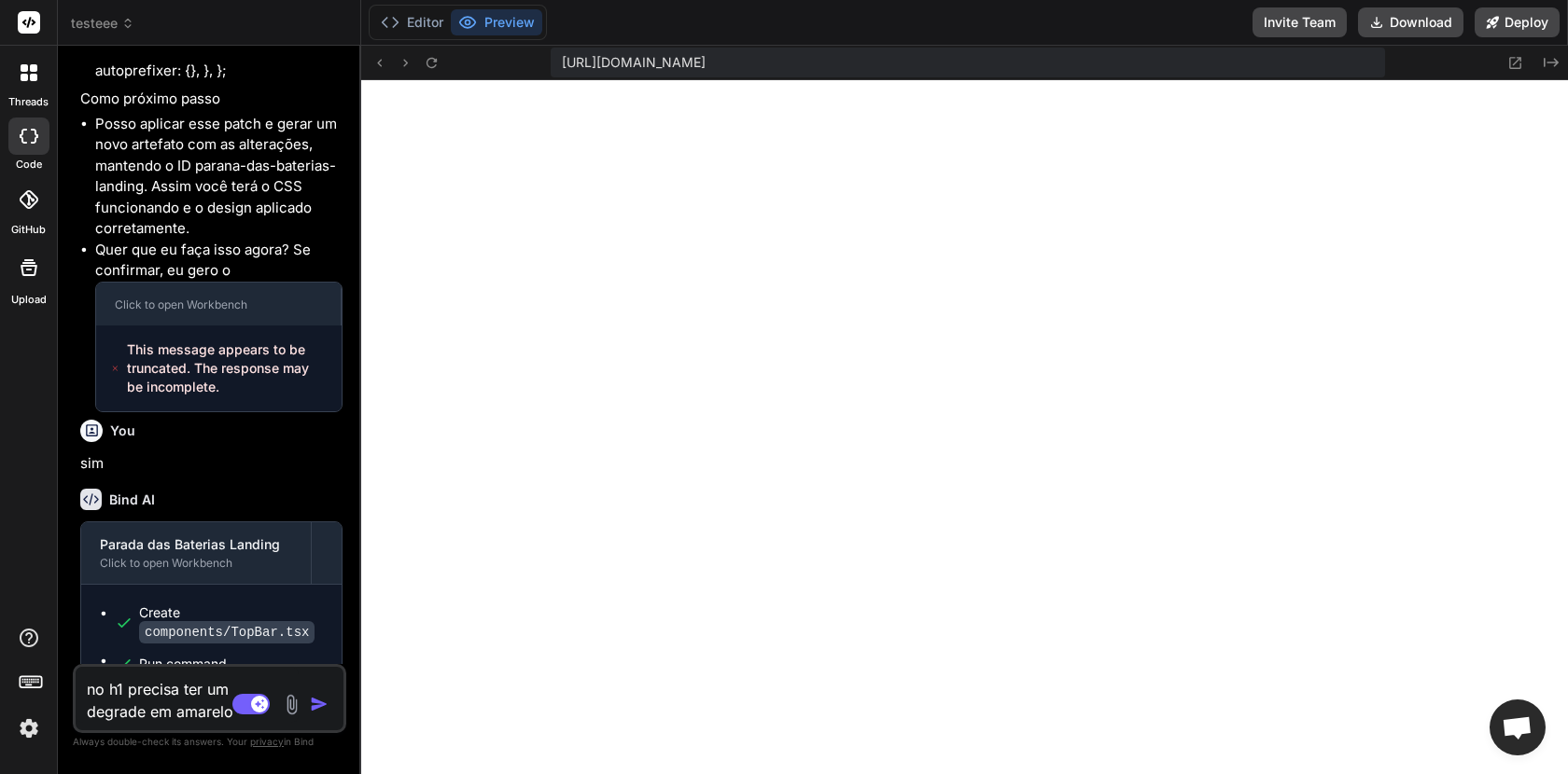
type textarea "Quero que você substitua apenas o H1 da hero por este bloco, mantendo Next.js +…"
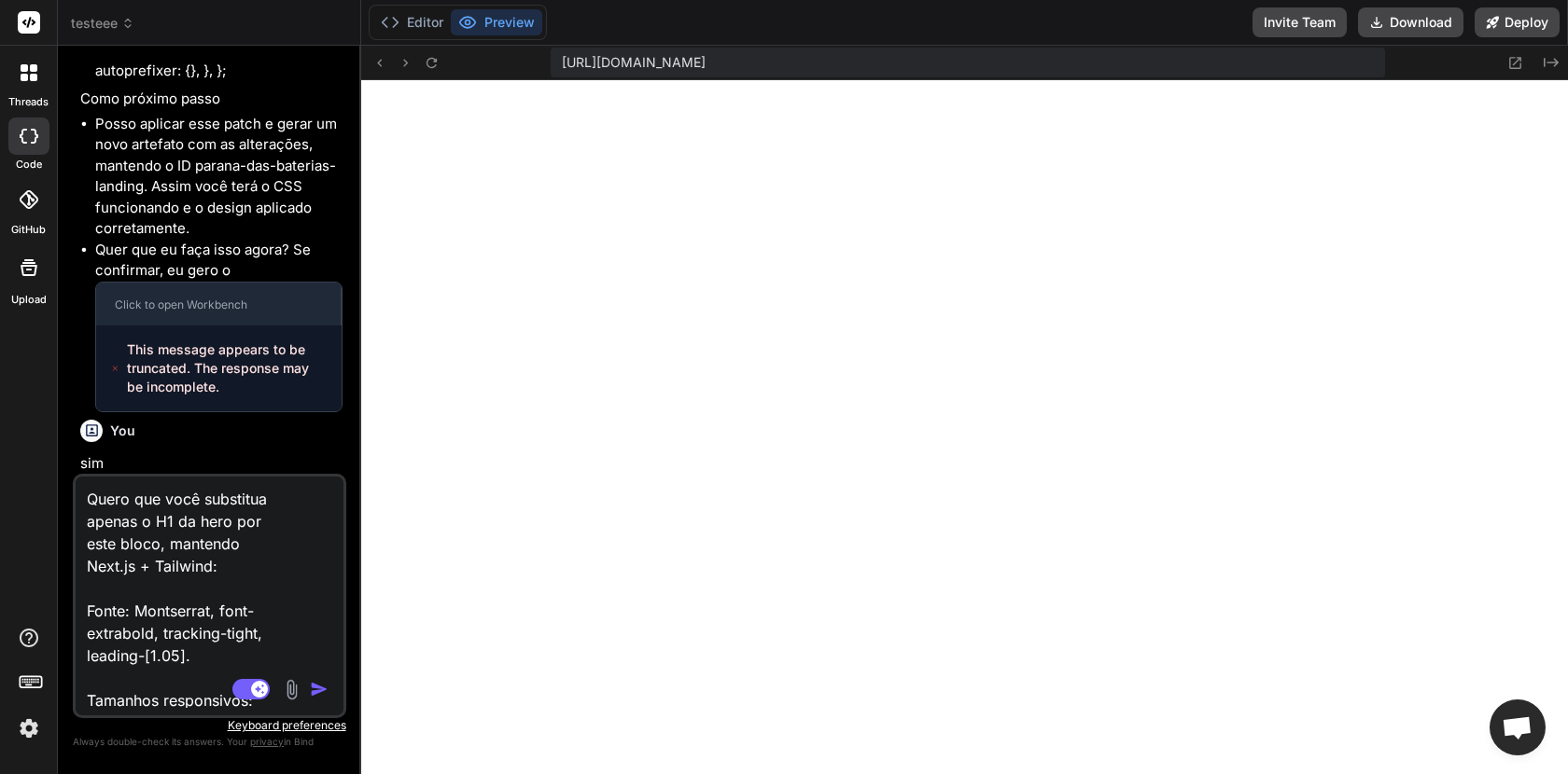
scroll to position [964, 0]
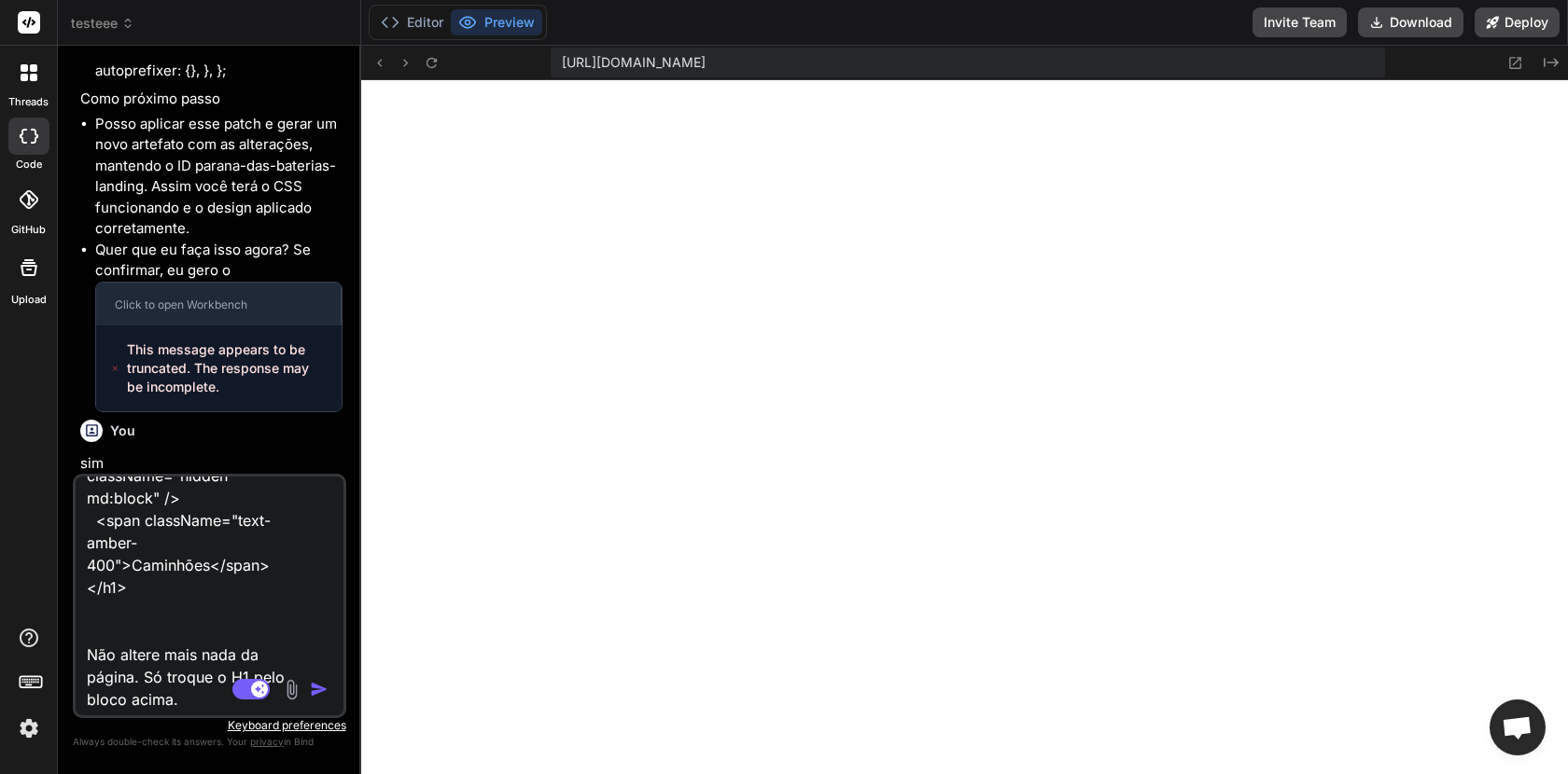
type textarea "x"
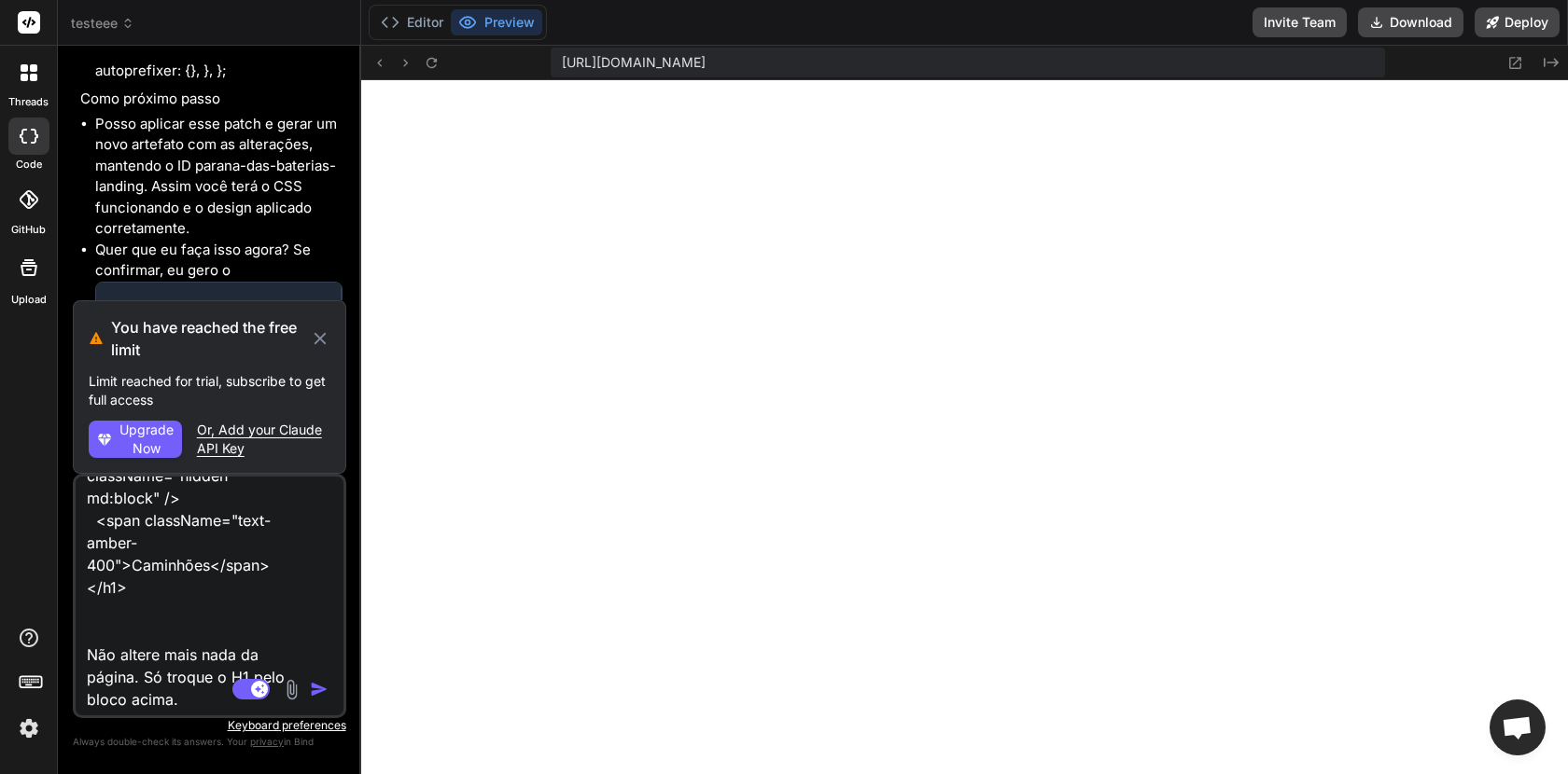
type textarea "Quero que você substitua apenas o H1 da hero por este bloco, mantendo Next.js +…"
click at [321, 345] on icon at bounding box center [320, 339] width 21 height 23
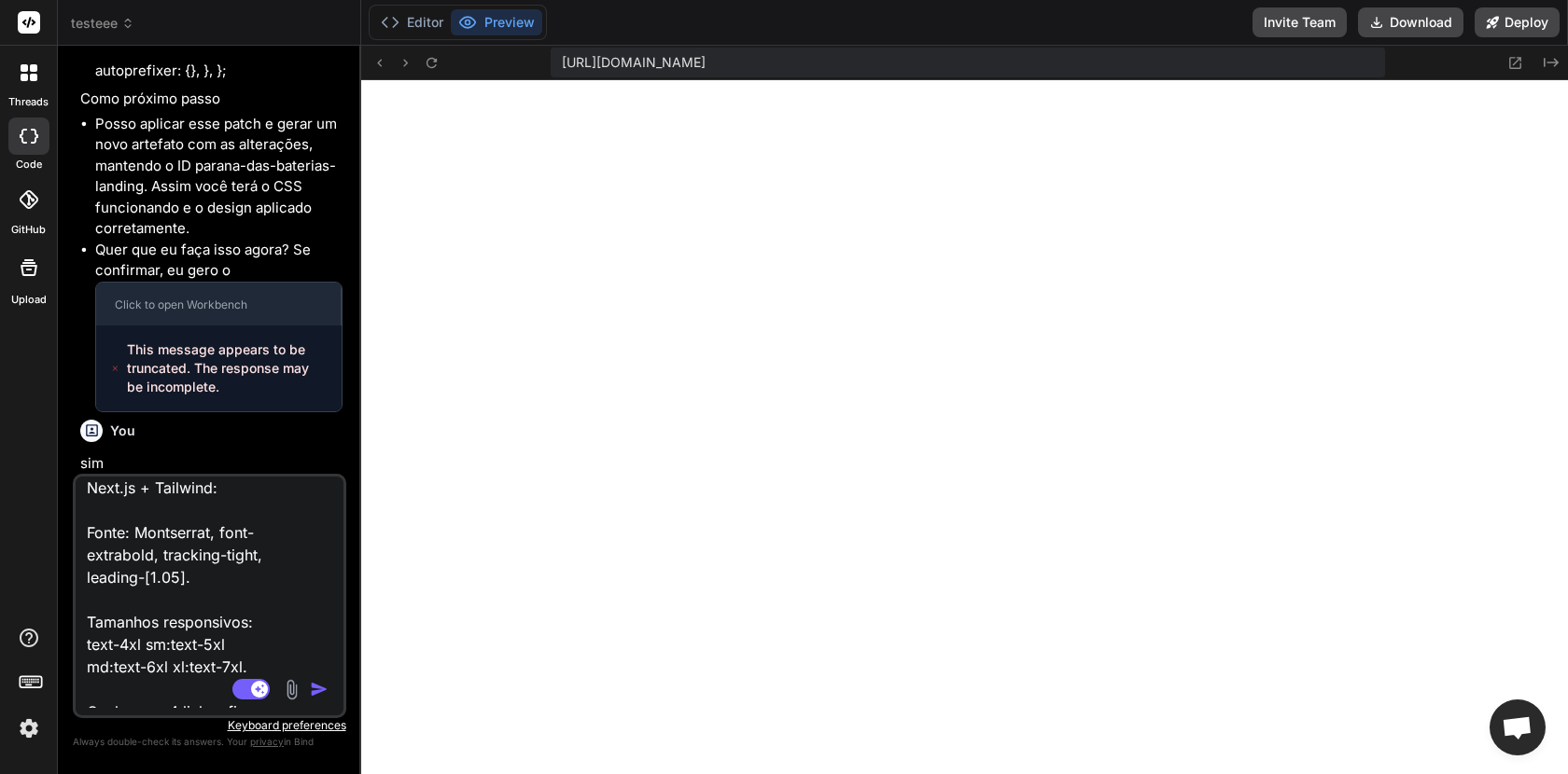
scroll to position [0, 0]
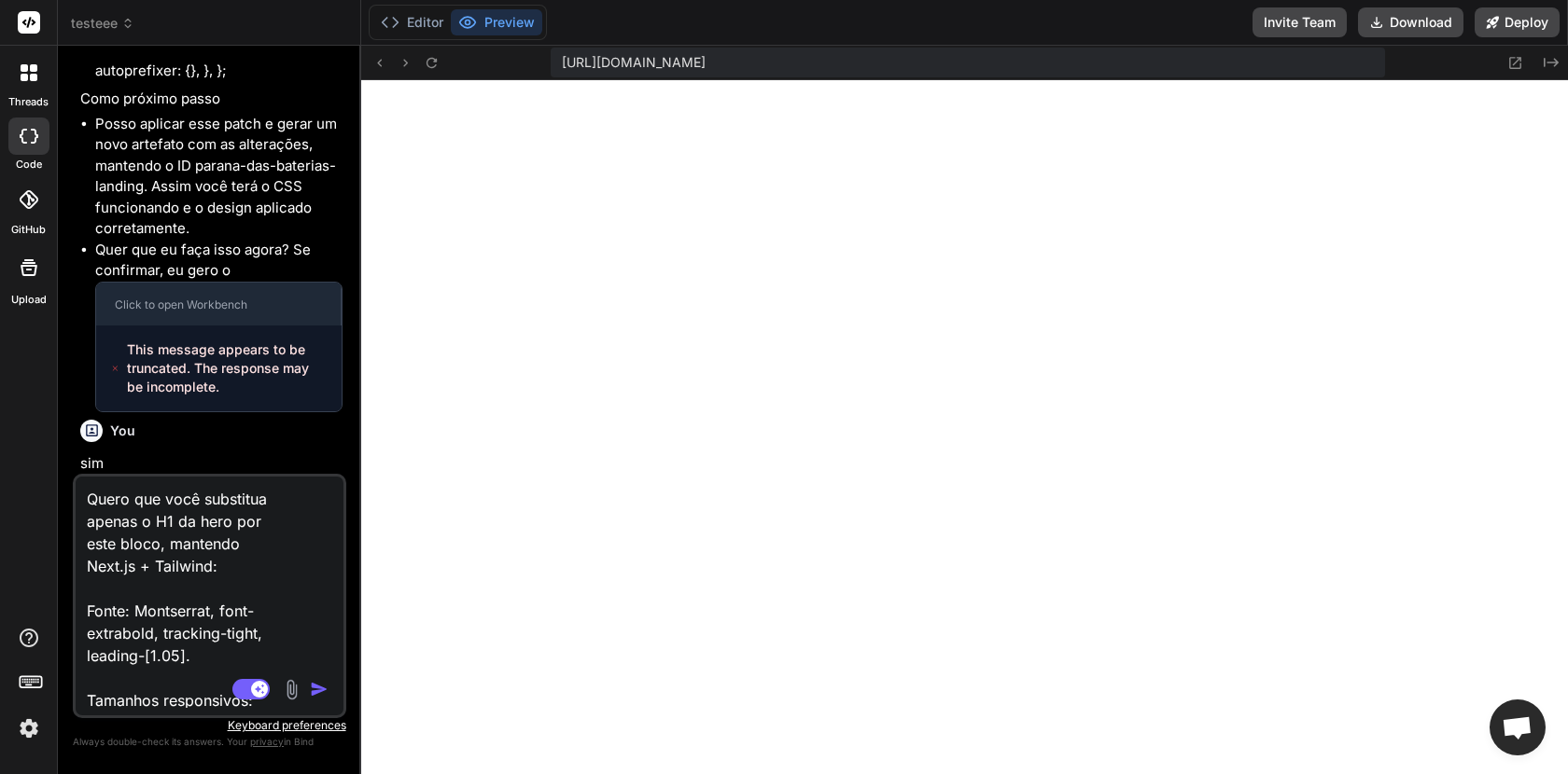
click at [358, 155] on div "Bind AI Web Search Created with Pixso. Code Generator You pode aplicar e verifi…" at bounding box center [210, 409] width 303 height 728
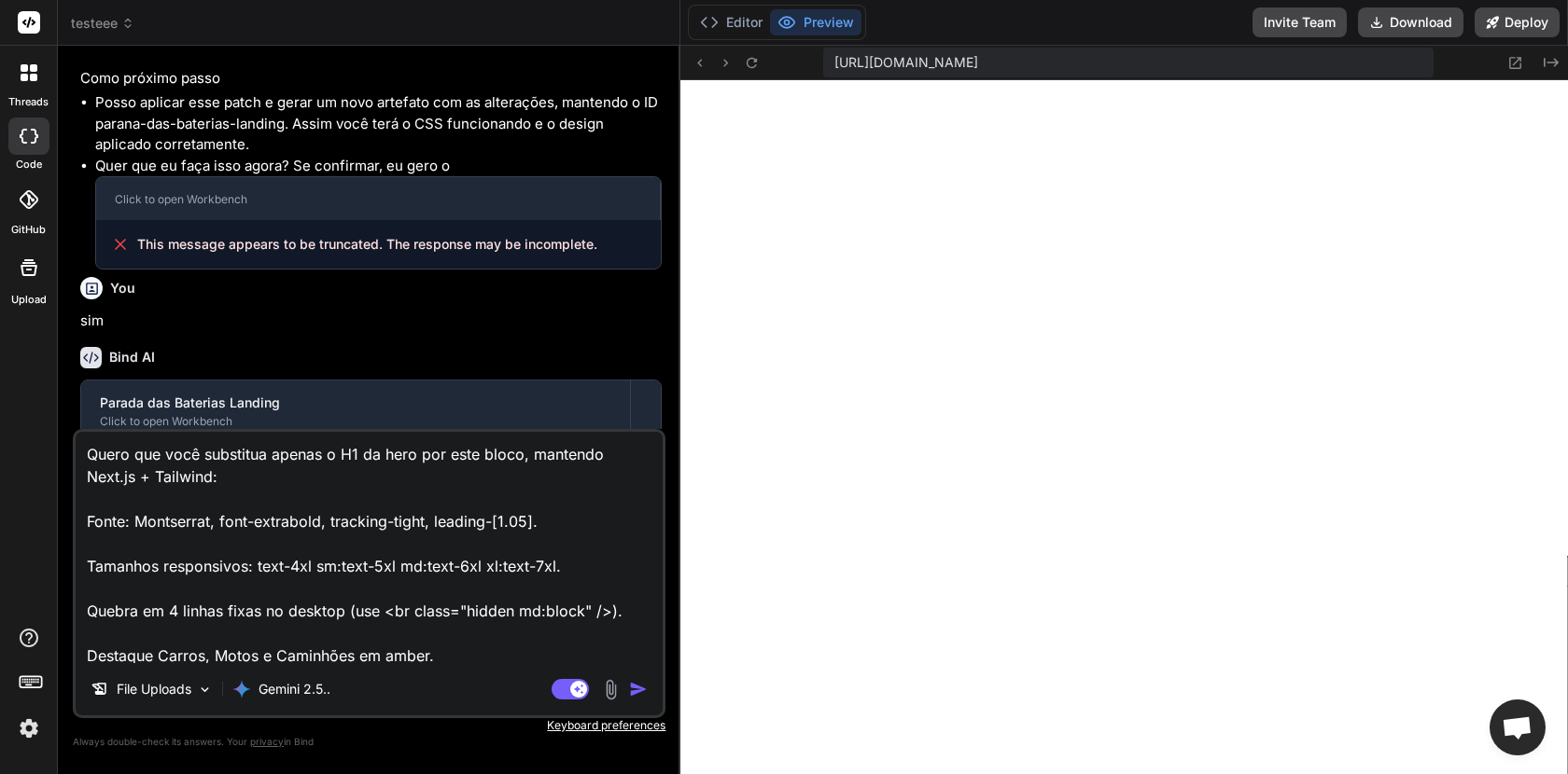
type textarea "x"
drag, startPoint x: 359, startPoint y: 152, endPoint x: 643, endPoint y: 133, distance: 284.6
click at [644, 136] on div "Bind AI Web Search Created with Pixso. Code Generator You pode aplicar e verifi…" at bounding box center [369, 410] width 622 height 729
click at [271, 686] on p "Gemini 2.5.." at bounding box center [294, 689] width 72 height 19
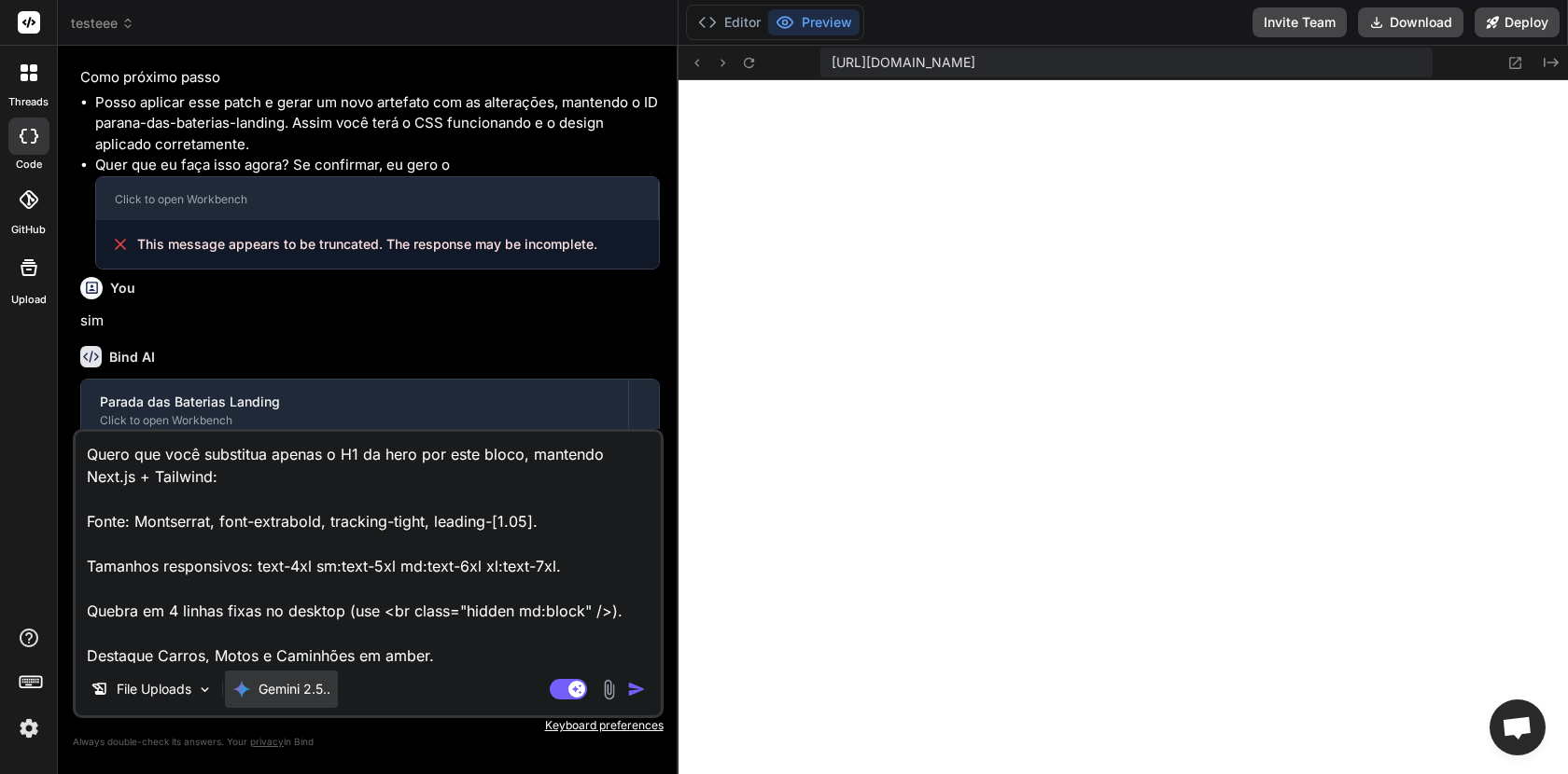
click at [271, 686] on p "Gemini 2.5.." at bounding box center [294, 689] width 72 height 19
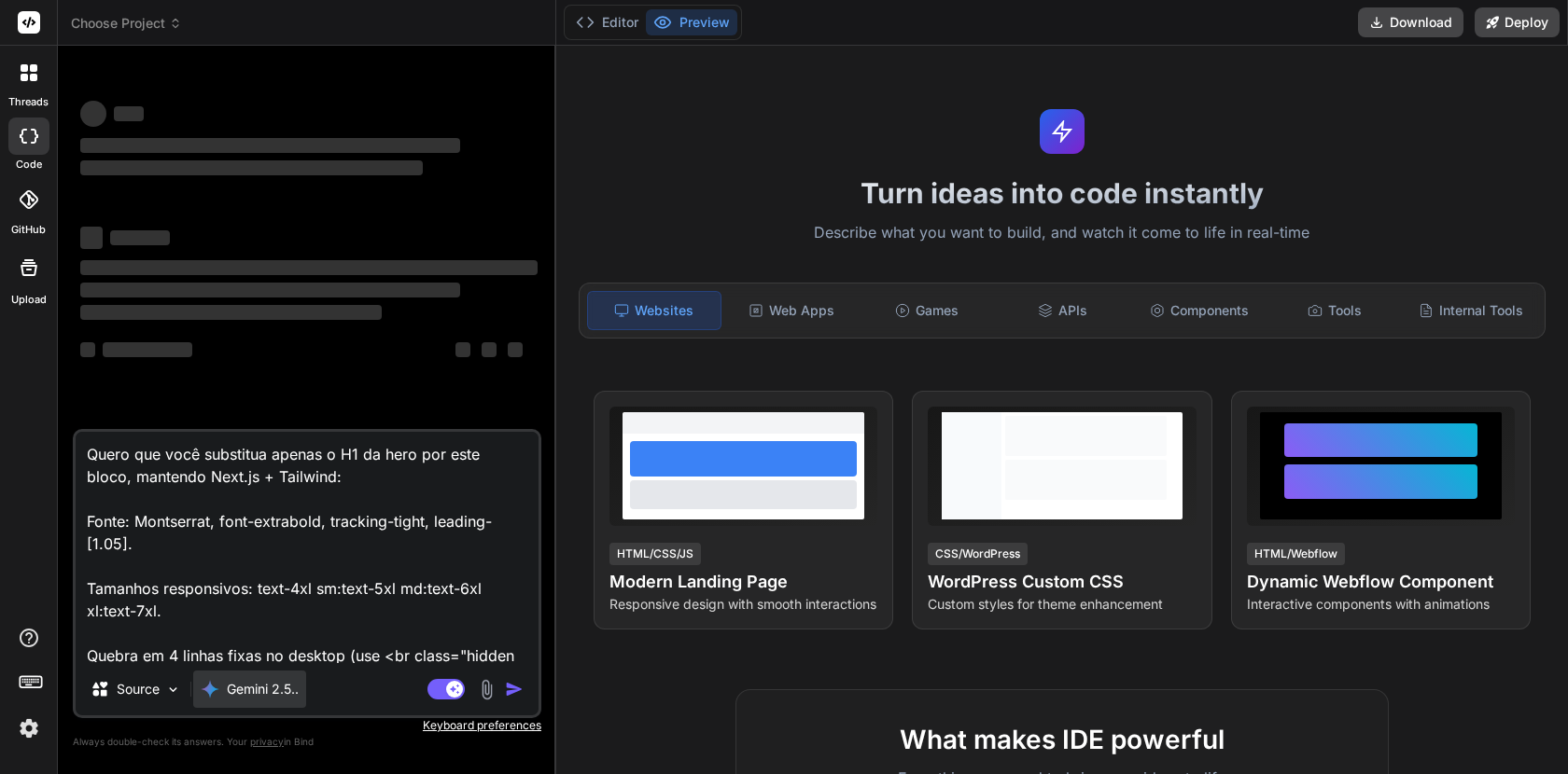
click at [252, 695] on p "Gemini 2.5.." at bounding box center [262, 689] width 72 height 19
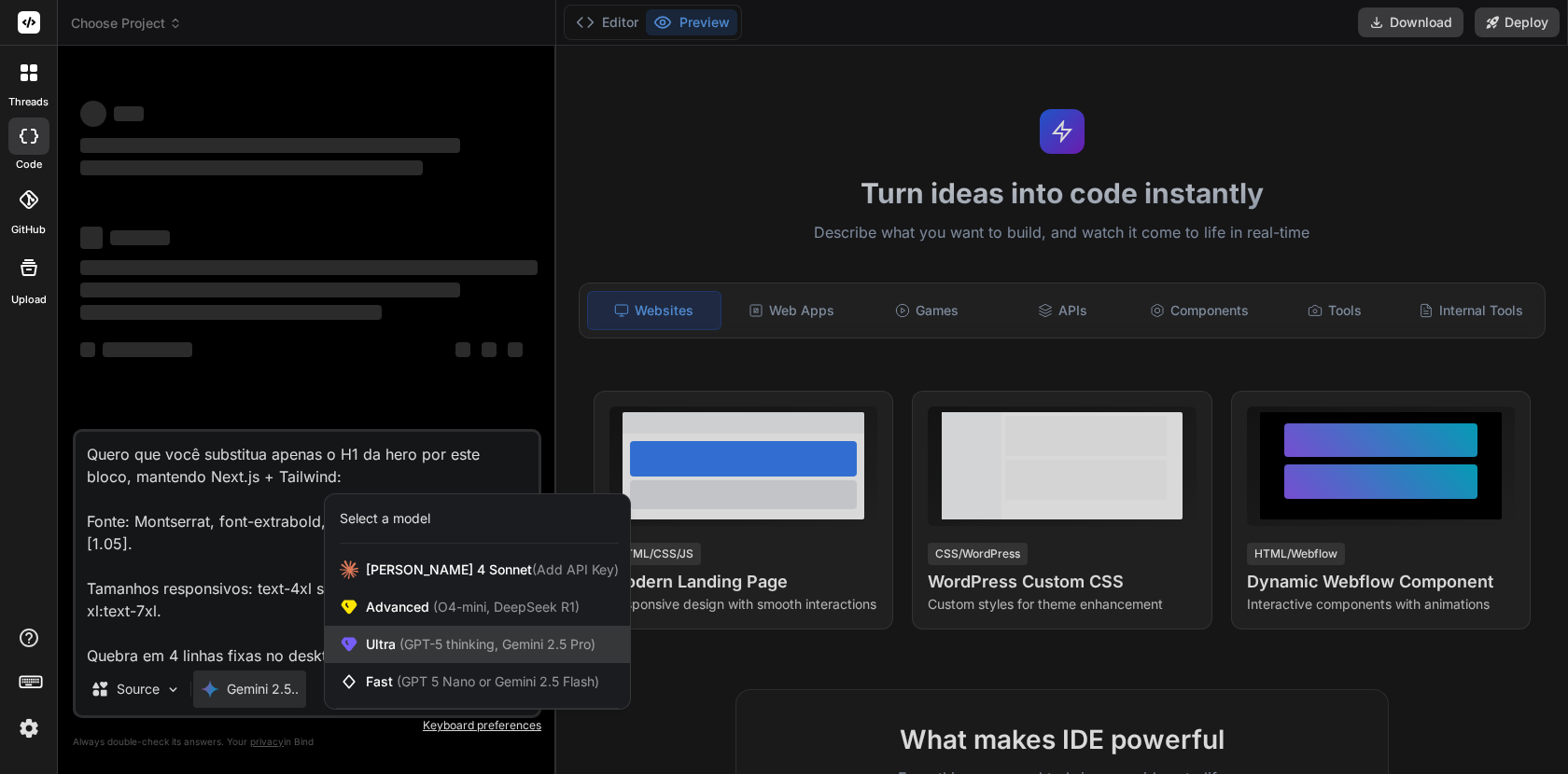
click at [385, 646] on span "Ultra (GPT-5 thinking, Gemini 2.5 Pro)" at bounding box center [480, 644] width 229 height 19
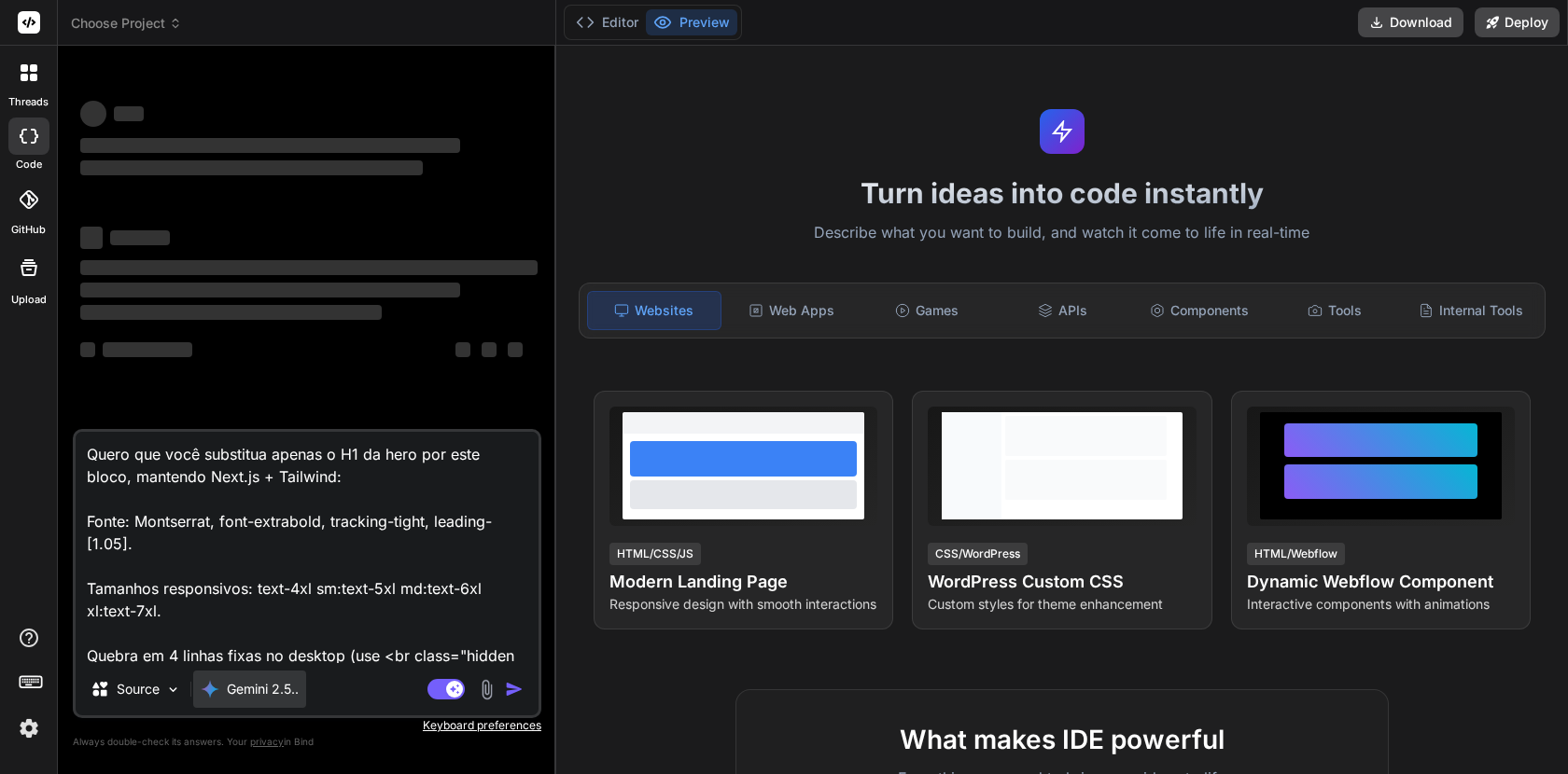
click at [246, 687] on p "Gemini 2.5.." at bounding box center [262, 689] width 72 height 19
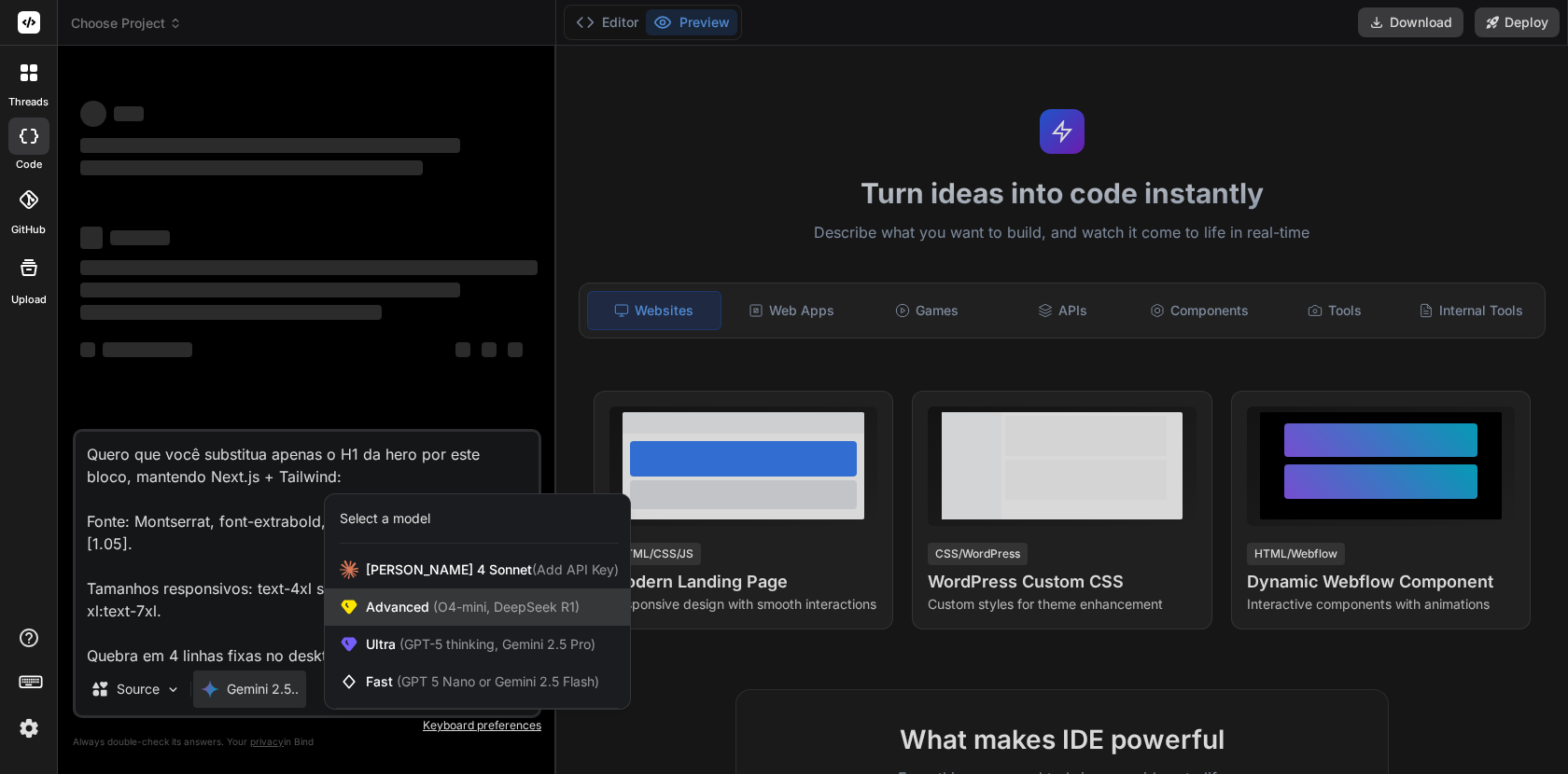
click at [387, 609] on span "Advanced (O4-mini, DeepSeek R1)" at bounding box center [472, 607] width 214 height 19
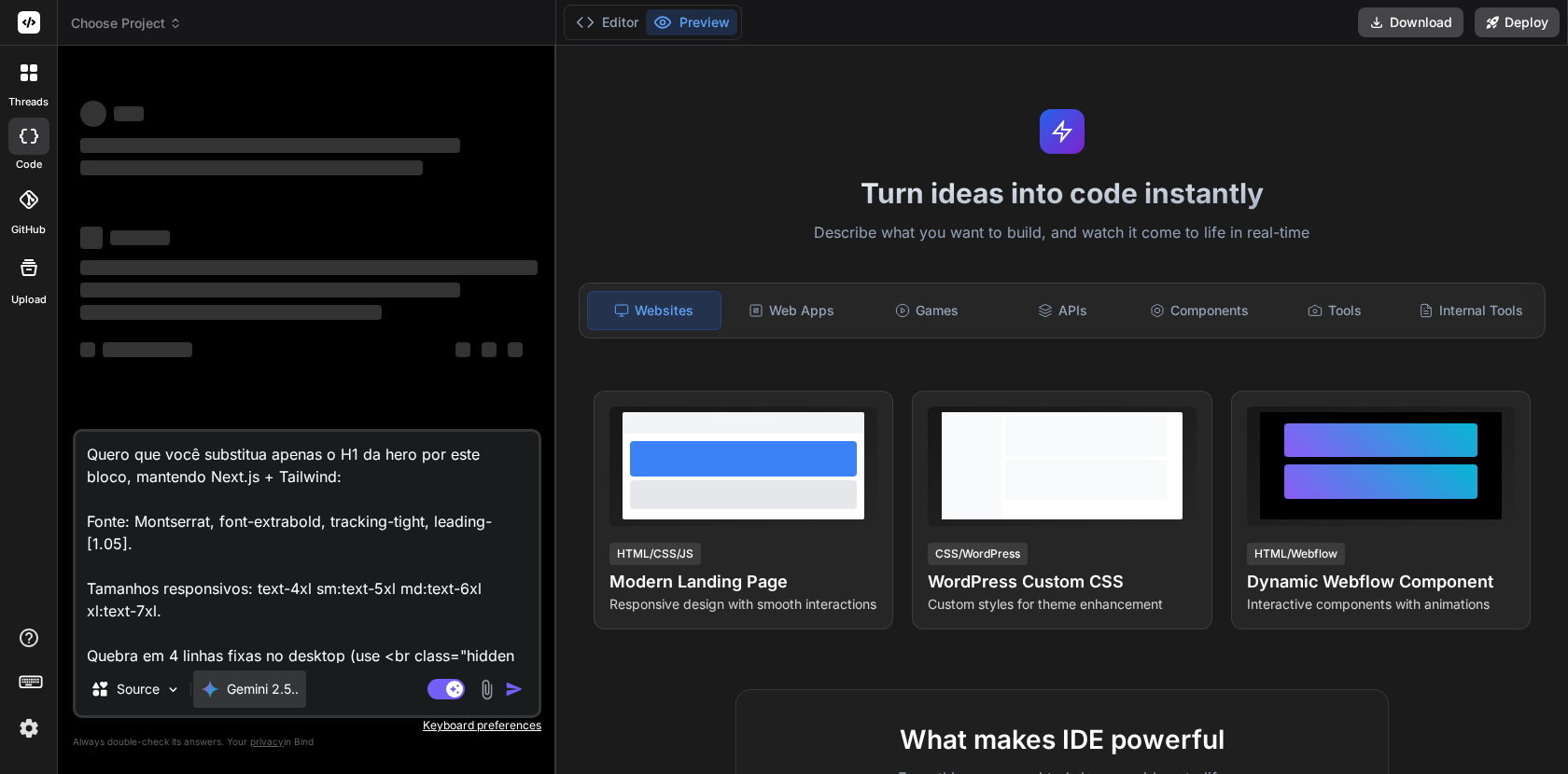
click at [283, 692] on p "Gemini 2.5.." at bounding box center [262, 689] width 72 height 19
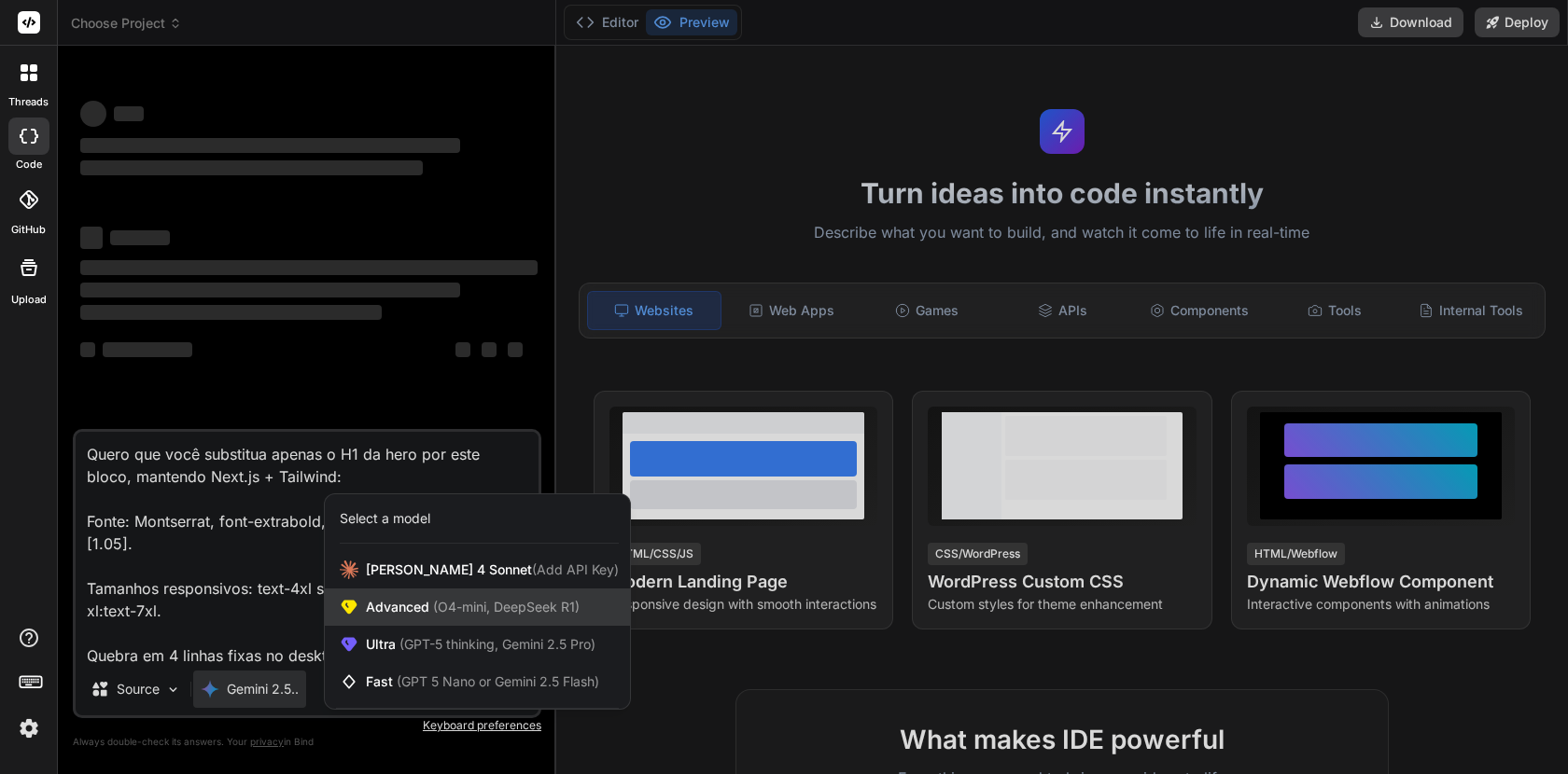
click at [408, 606] on span "Advanced (O4-mini, DeepSeek R1)" at bounding box center [472, 607] width 214 height 19
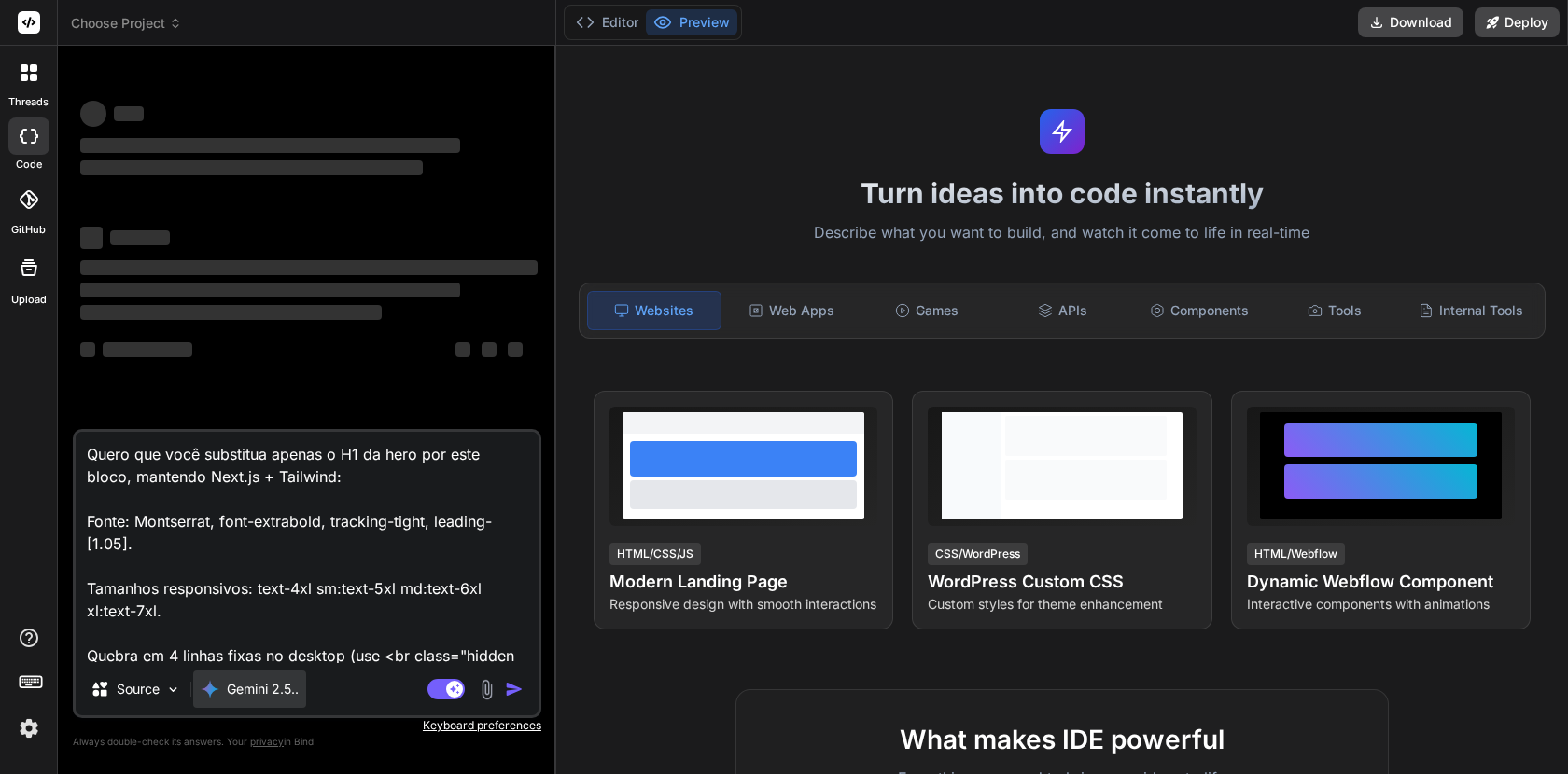
click at [277, 695] on p "Gemini 2.5.." at bounding box center [262, 689] width 72 height 19
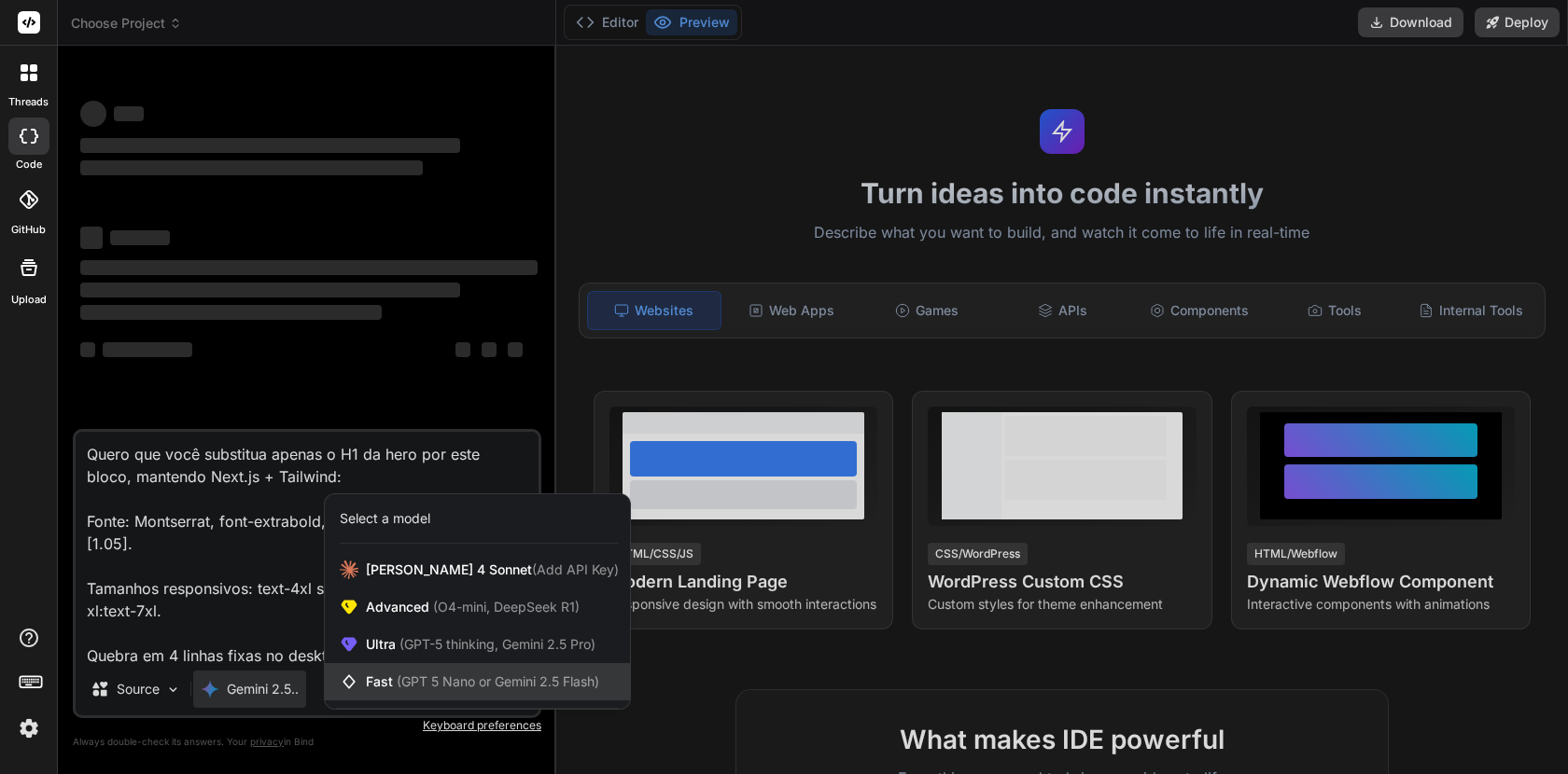
click at [434, 667] on div "Fast (GPT 5 Nano or Gemini 2.5 Flash)" at bounding box center [478, 682] width 305 height 37
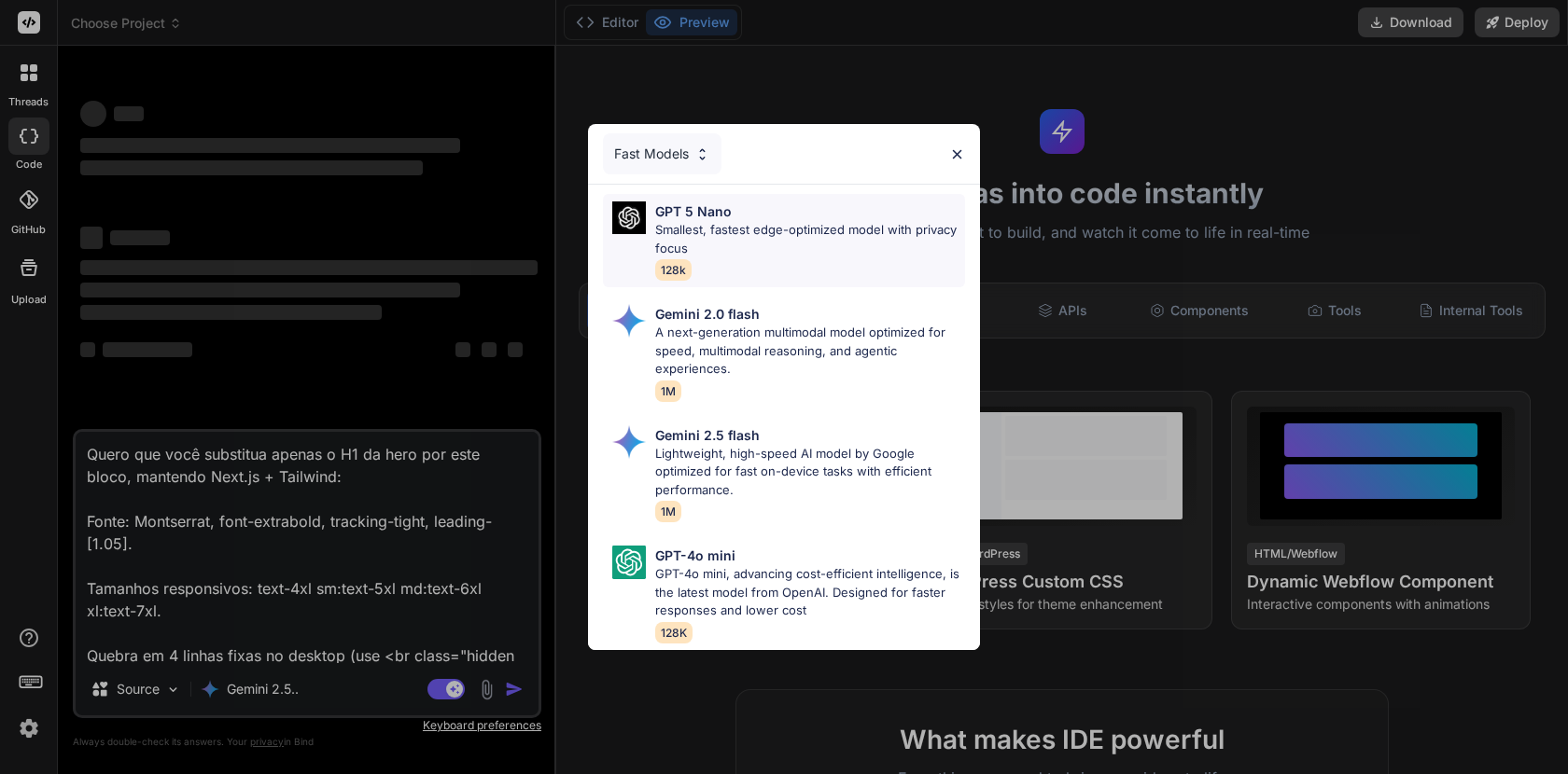
click at [714, 221] on p "GPT 5 Nano" at bounding box center [693, 212] width 77 height 20
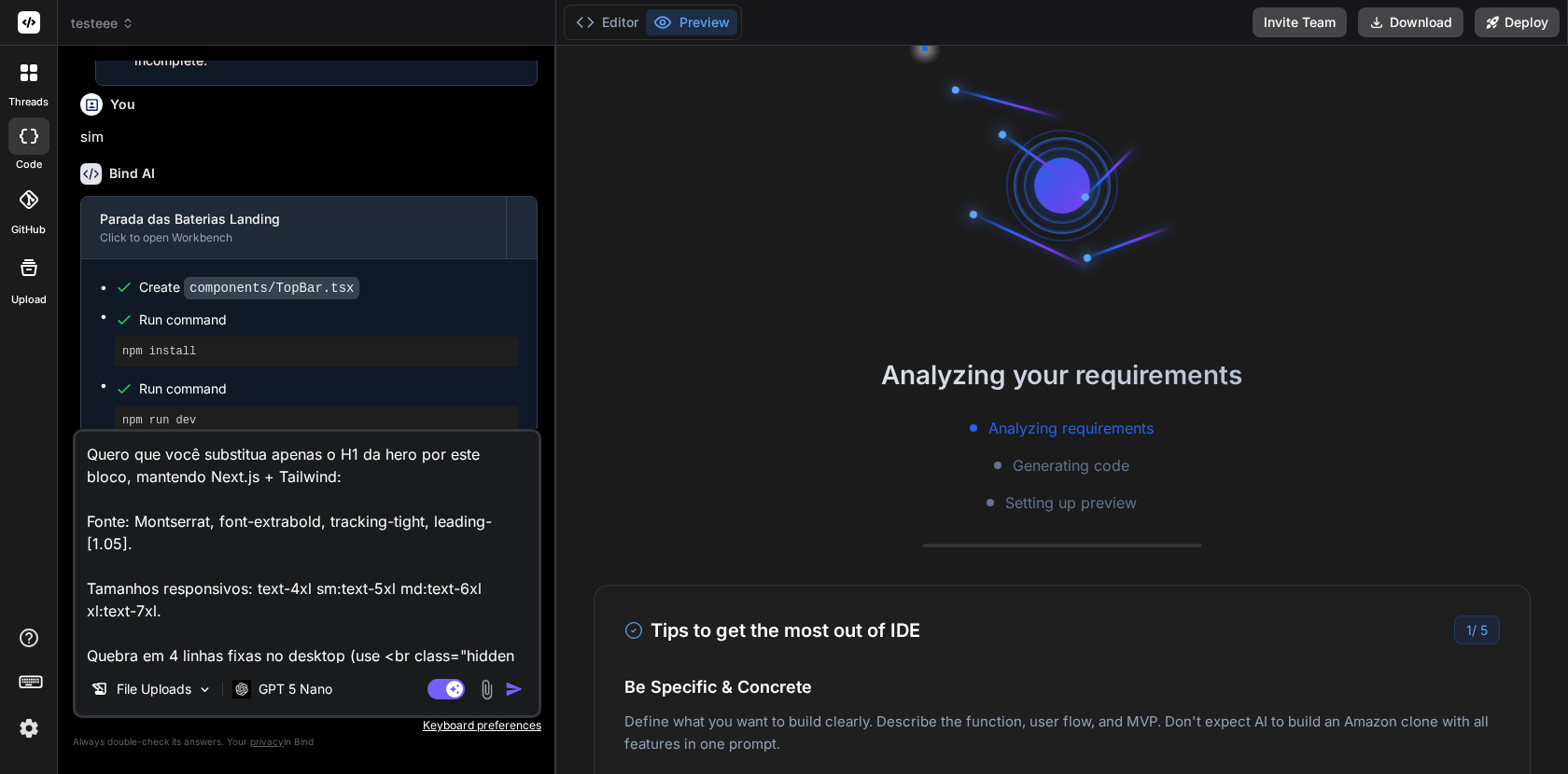
scroll to position [1963, 0]
click at [514, 684] on img "button" at bounding box center [514, 689] width 19 height 19
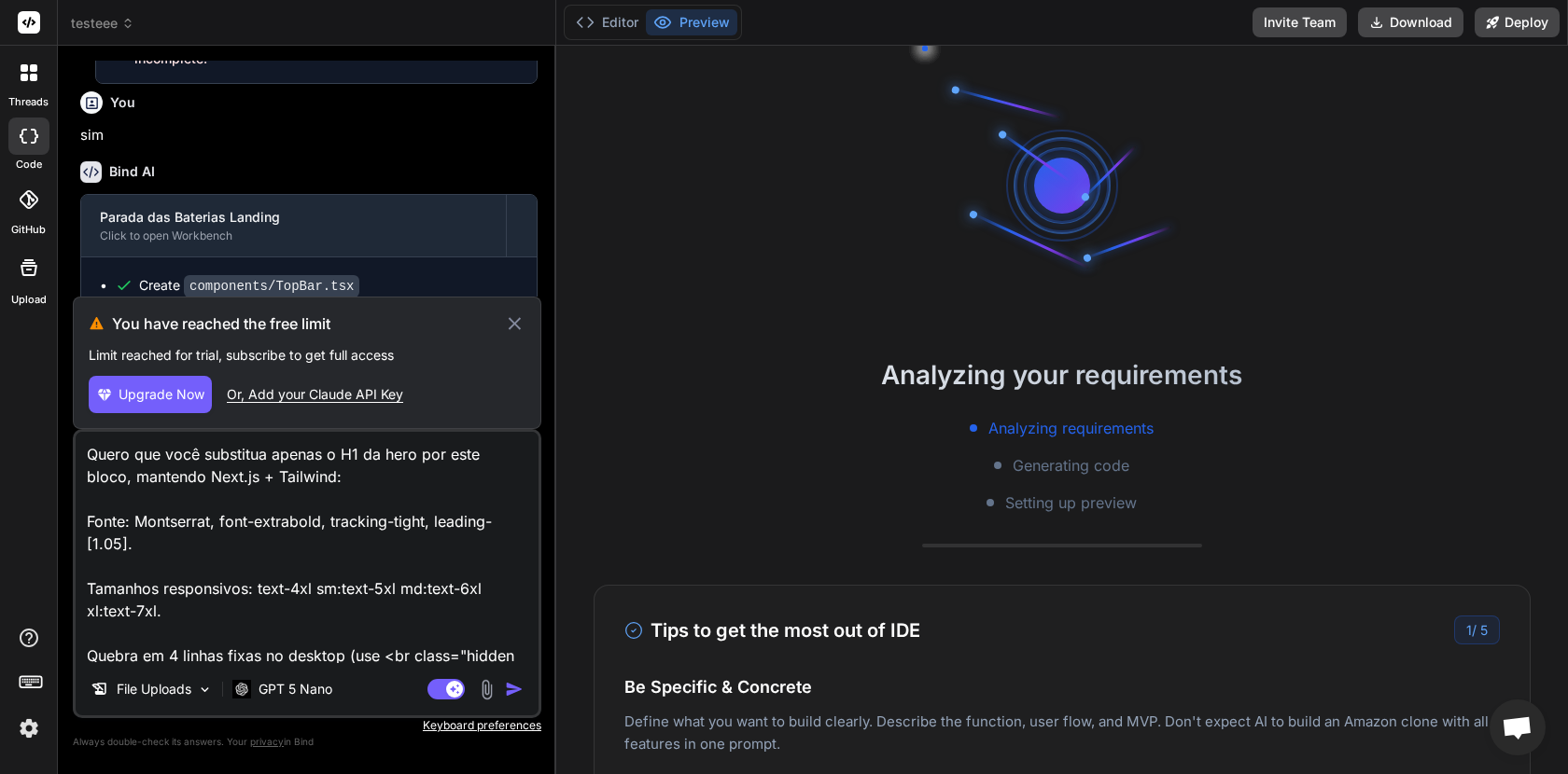
click at [510, 684] on img "button" at bounding box center [514, 689] width 19 height 19
click at [505, 684] on img "button" at bounding box center [514, 689] width 19 height 19
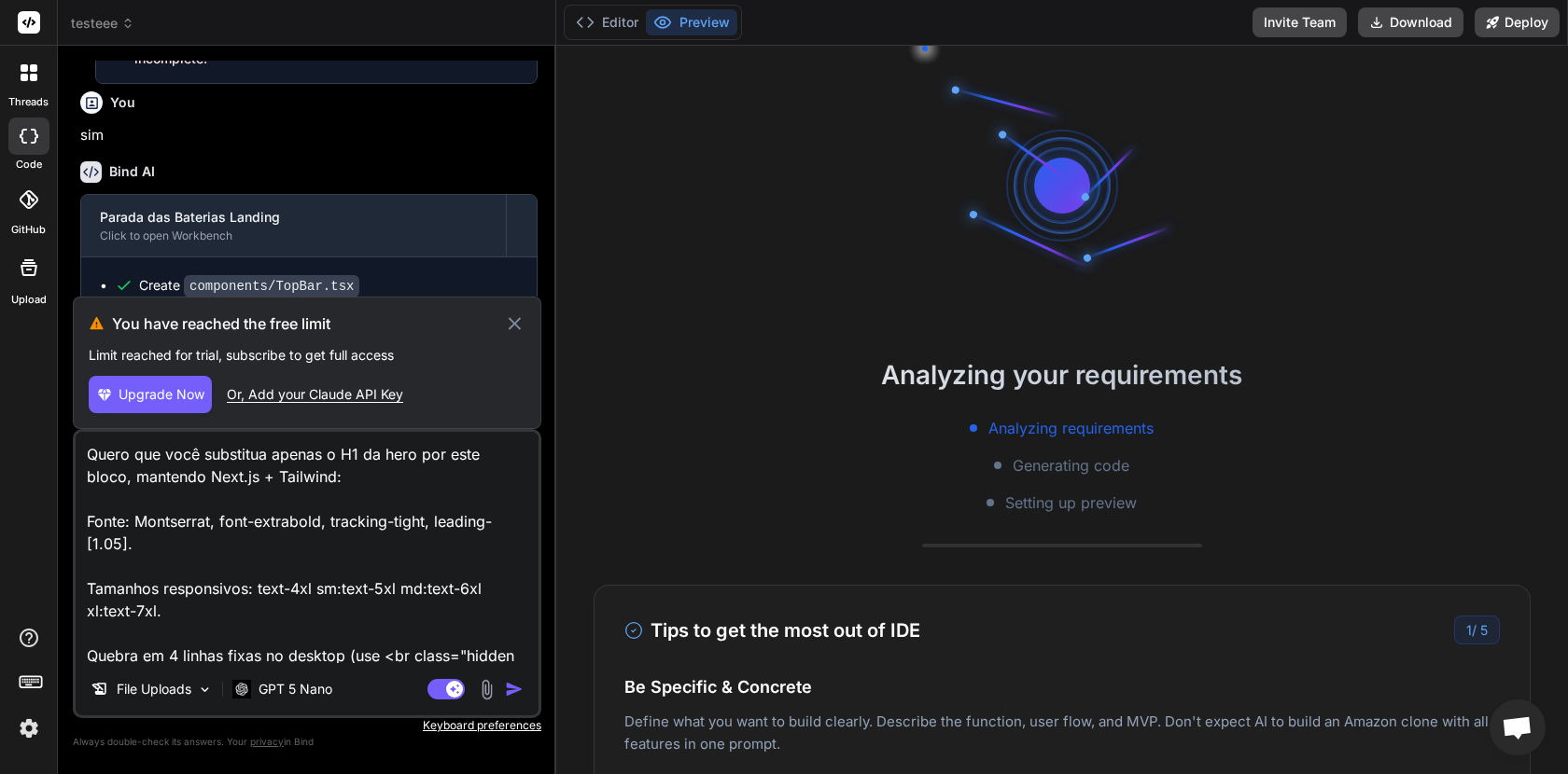
click at [505, 684] on img "button" at bounding box center [514, 689] width 19 height 19
click at [505, 685] on img "button" at bounding box center [514, 689] width 19 height 19
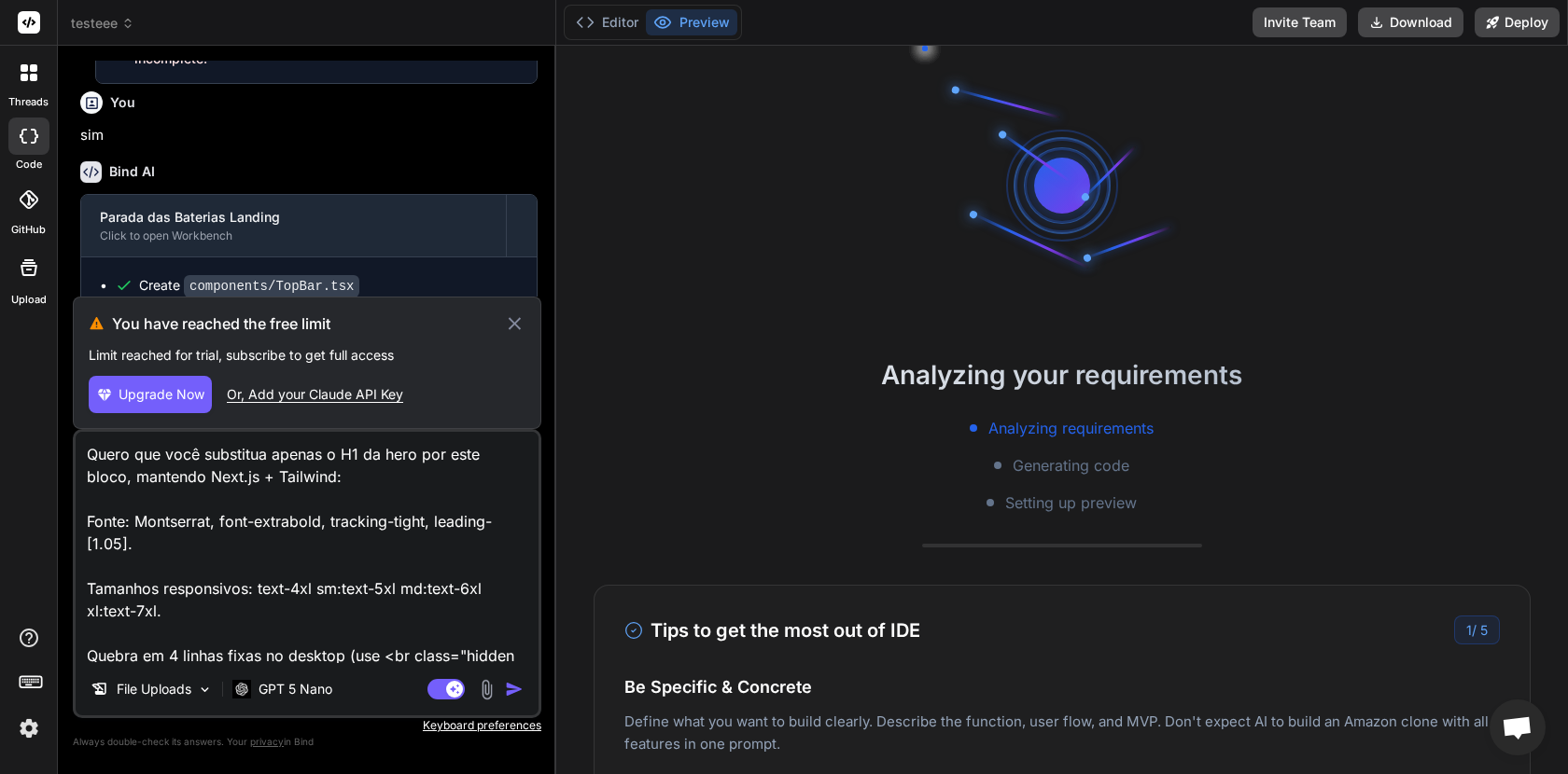
click at [505, 685] on img "button" at bounding box center [514, 689] width 19 height 19
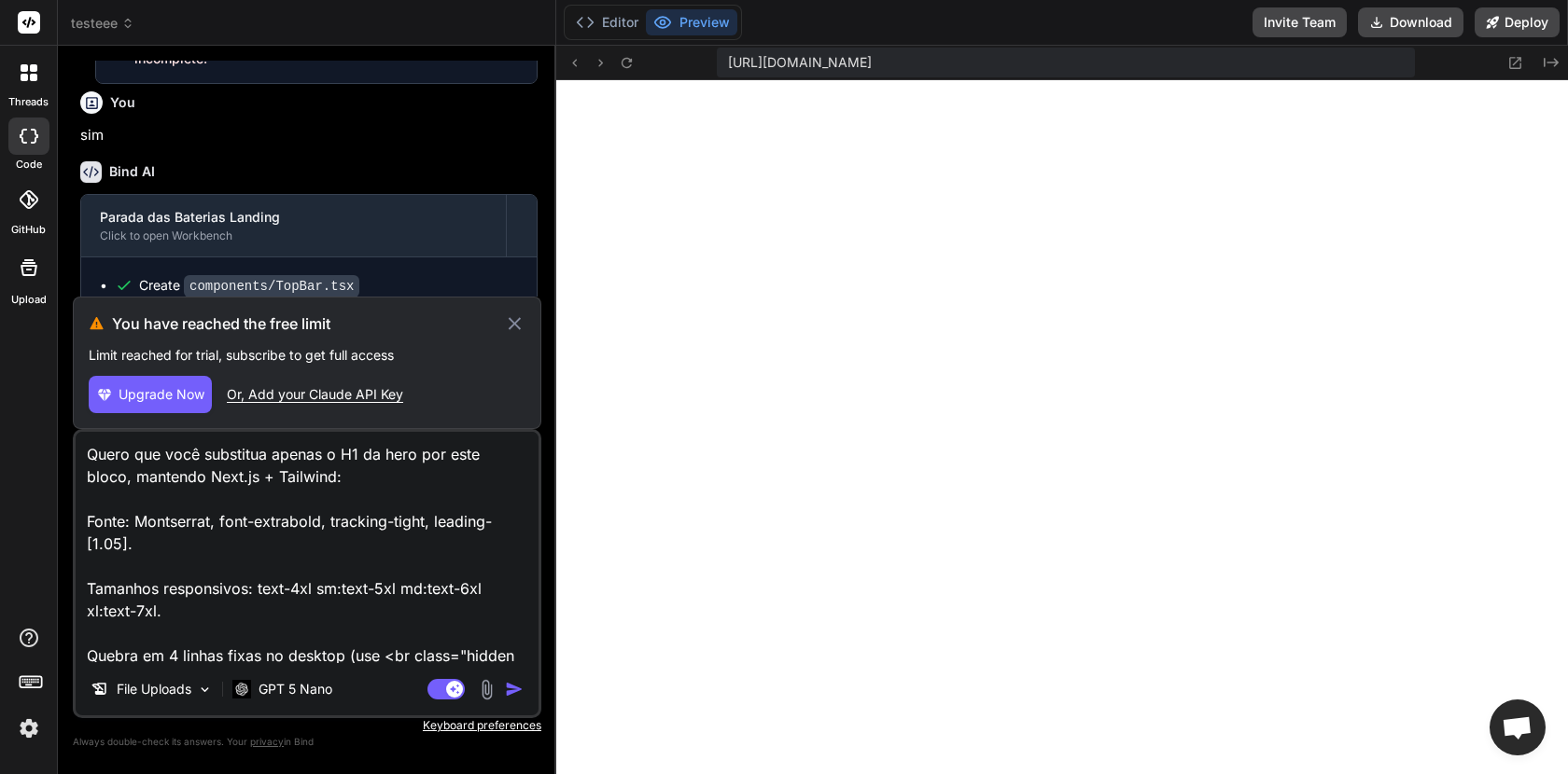
scroll to position [921, 0]
click at [516, 685] on img "button" at bounding box center [514, 689] width 19 height 19
click at [511, 688] on img "button" at bounding box center [514, 689] width 19 height 19
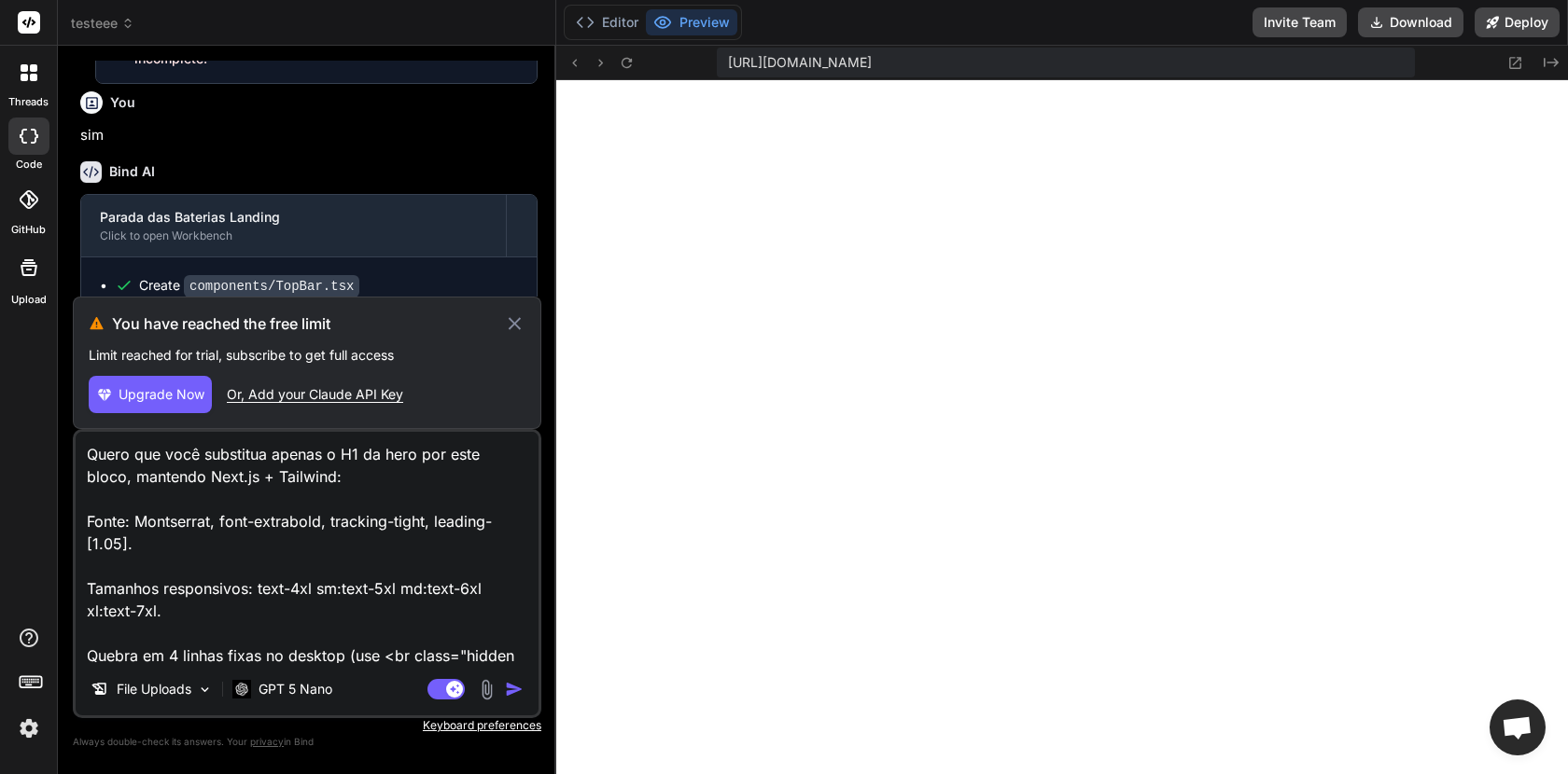
click at [511, 688] on img "button" at bounding box center [514, 689] width 19 height 19
click at [1536, 744] on span "Bate-papo aberto" at bounding box center [1517, 728] width 56 height 56
type textarea "x"
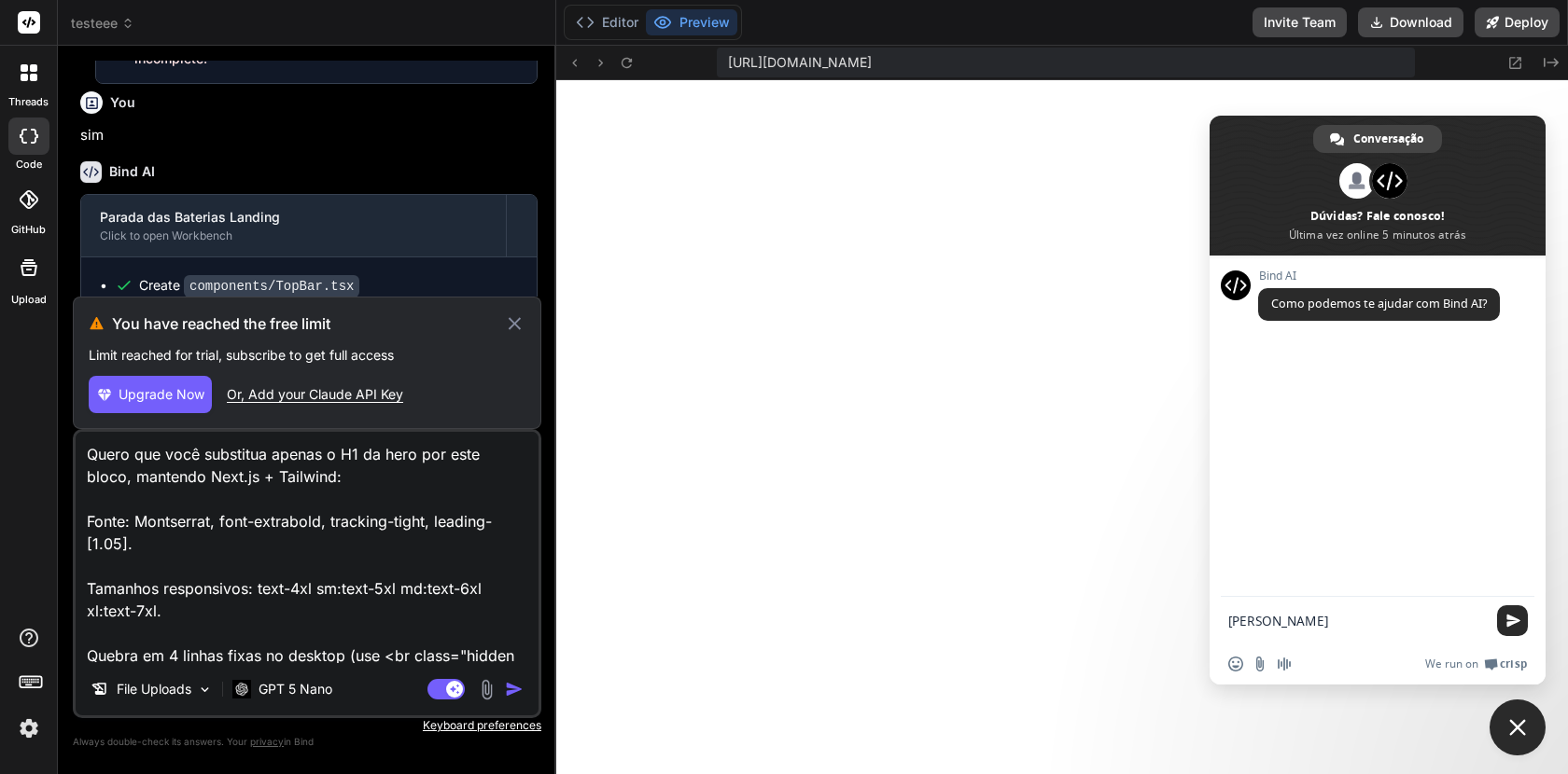
type textarea "[PERSON_NAME]"
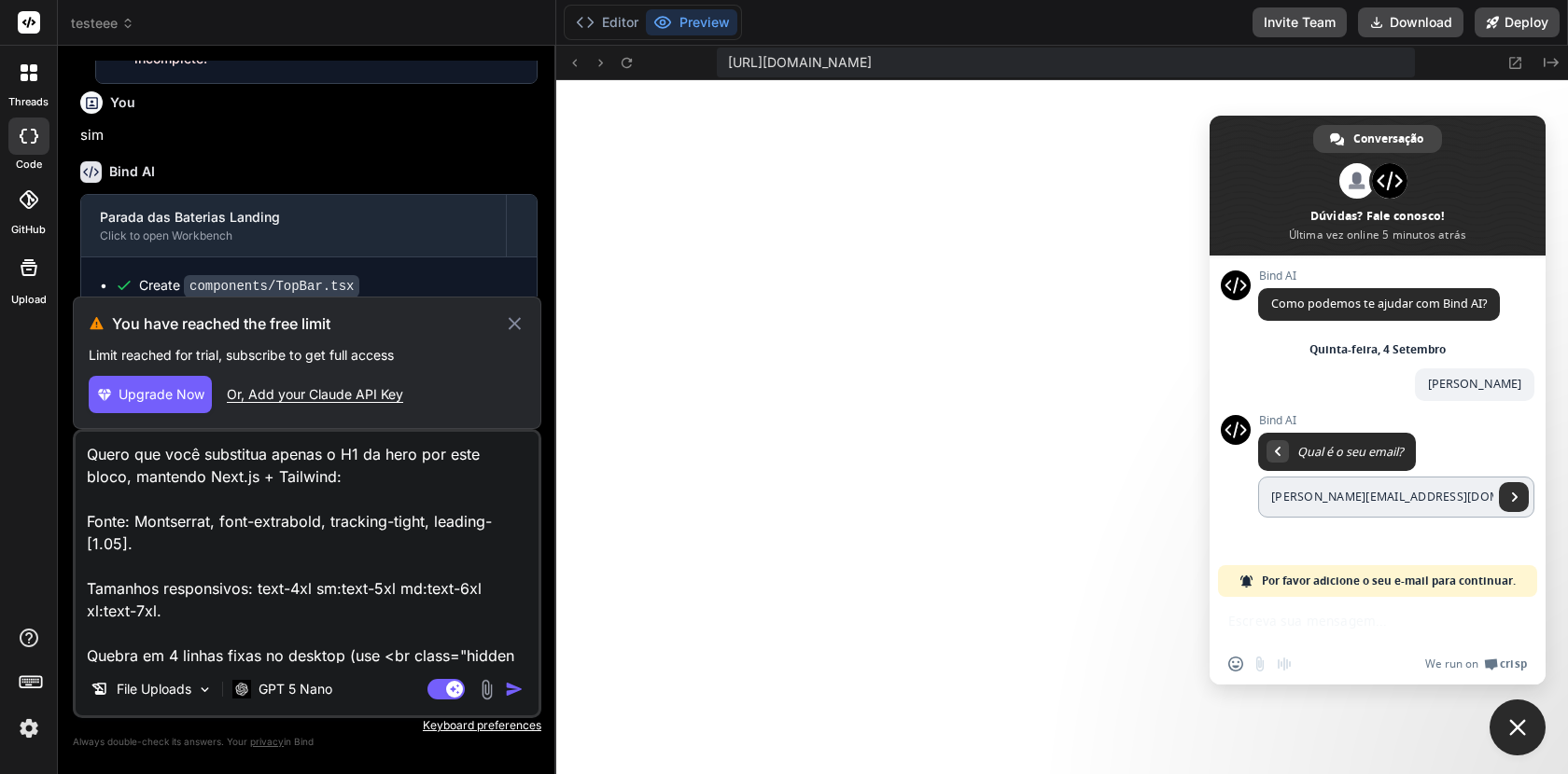
type input "rafael@rac7.com.br"
click at [1516, 500] on span "Enviar" at bounding box center [1514, 496] width 9 height 9
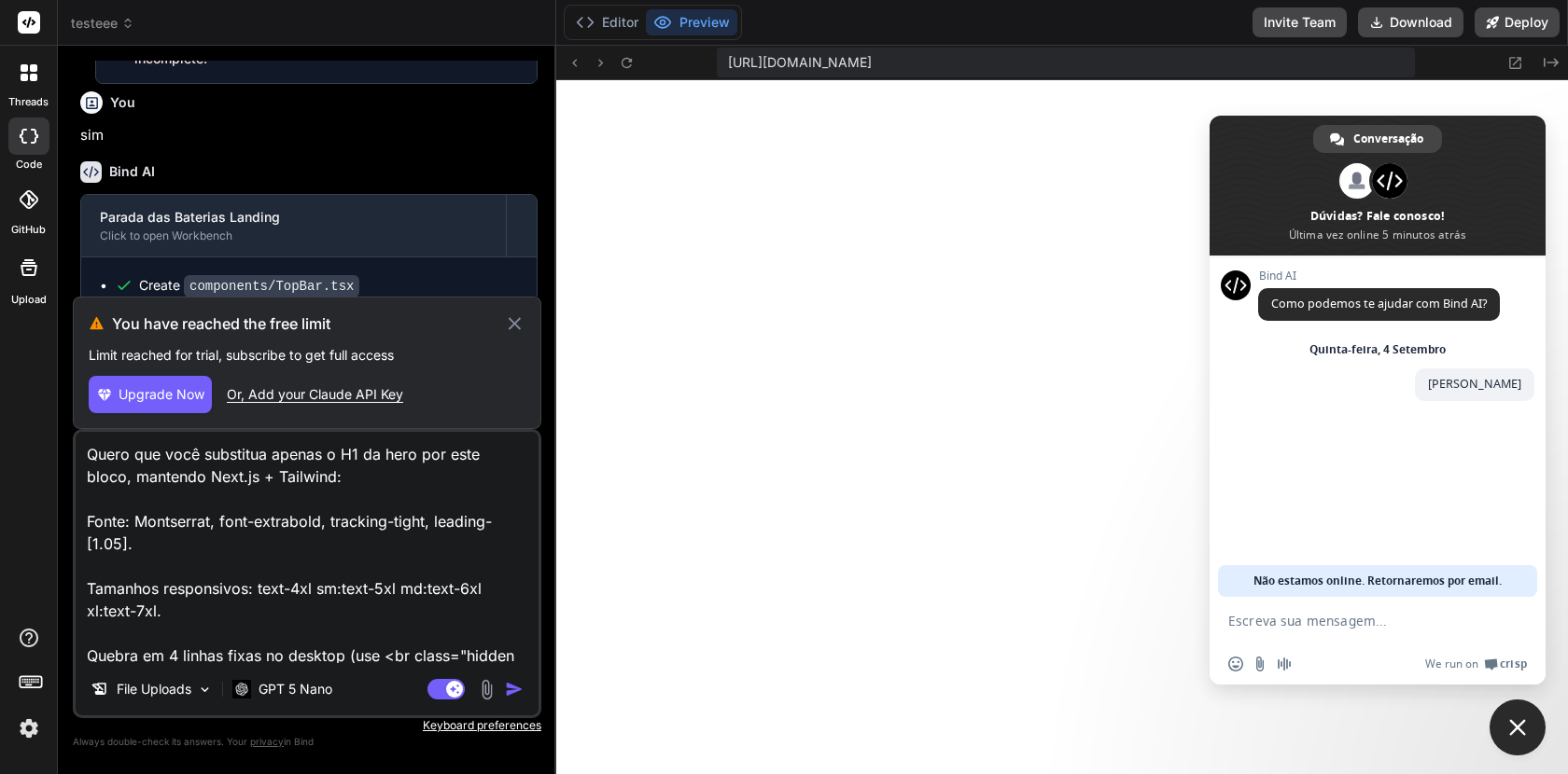
click at [1522, 726] on span "Bate-papo" at bounding box center [1517, 727] width 17 height 17
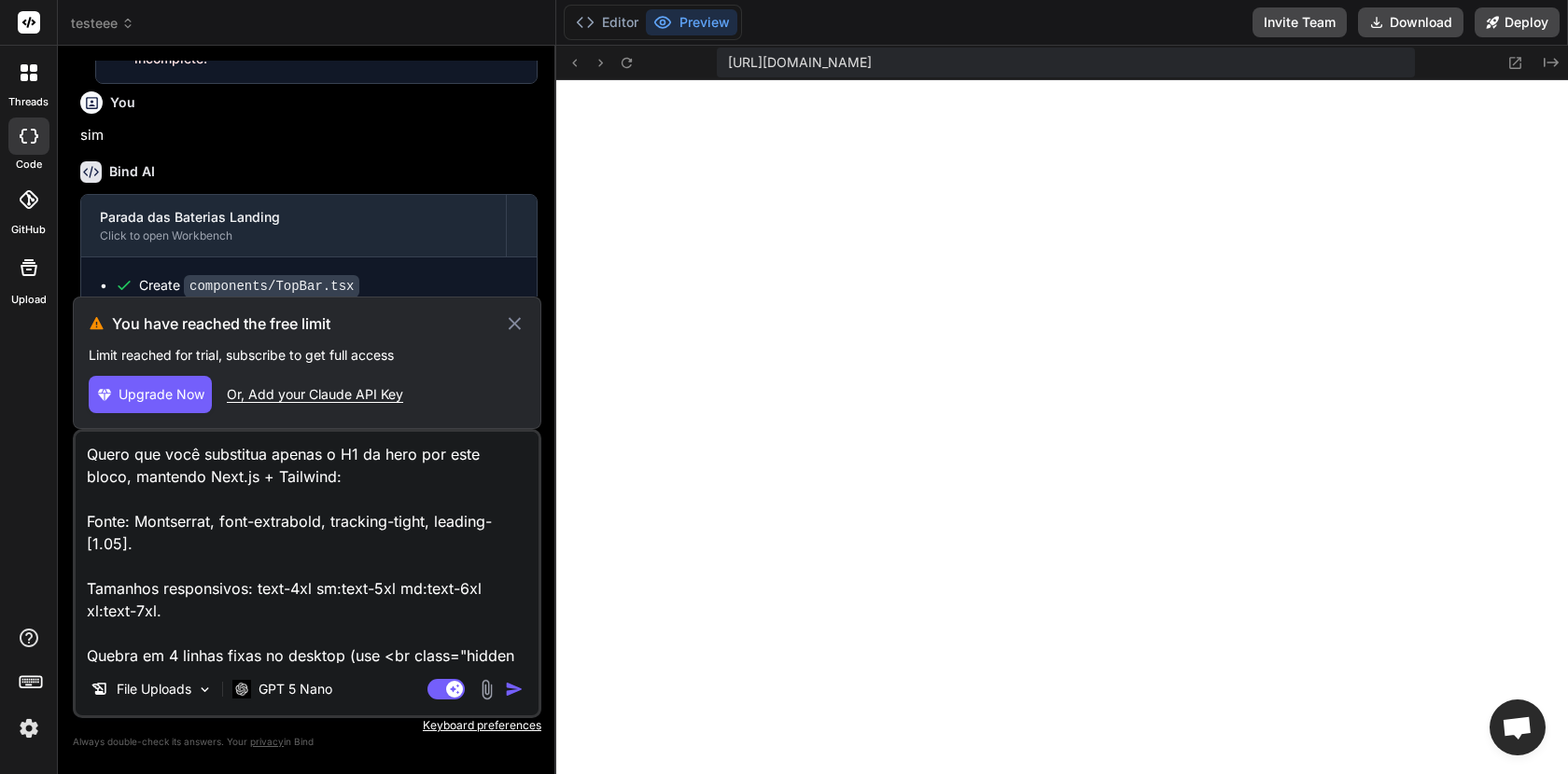
click at [513, 687] on img "button" at bounding box center [514, 689] width 19 height 19
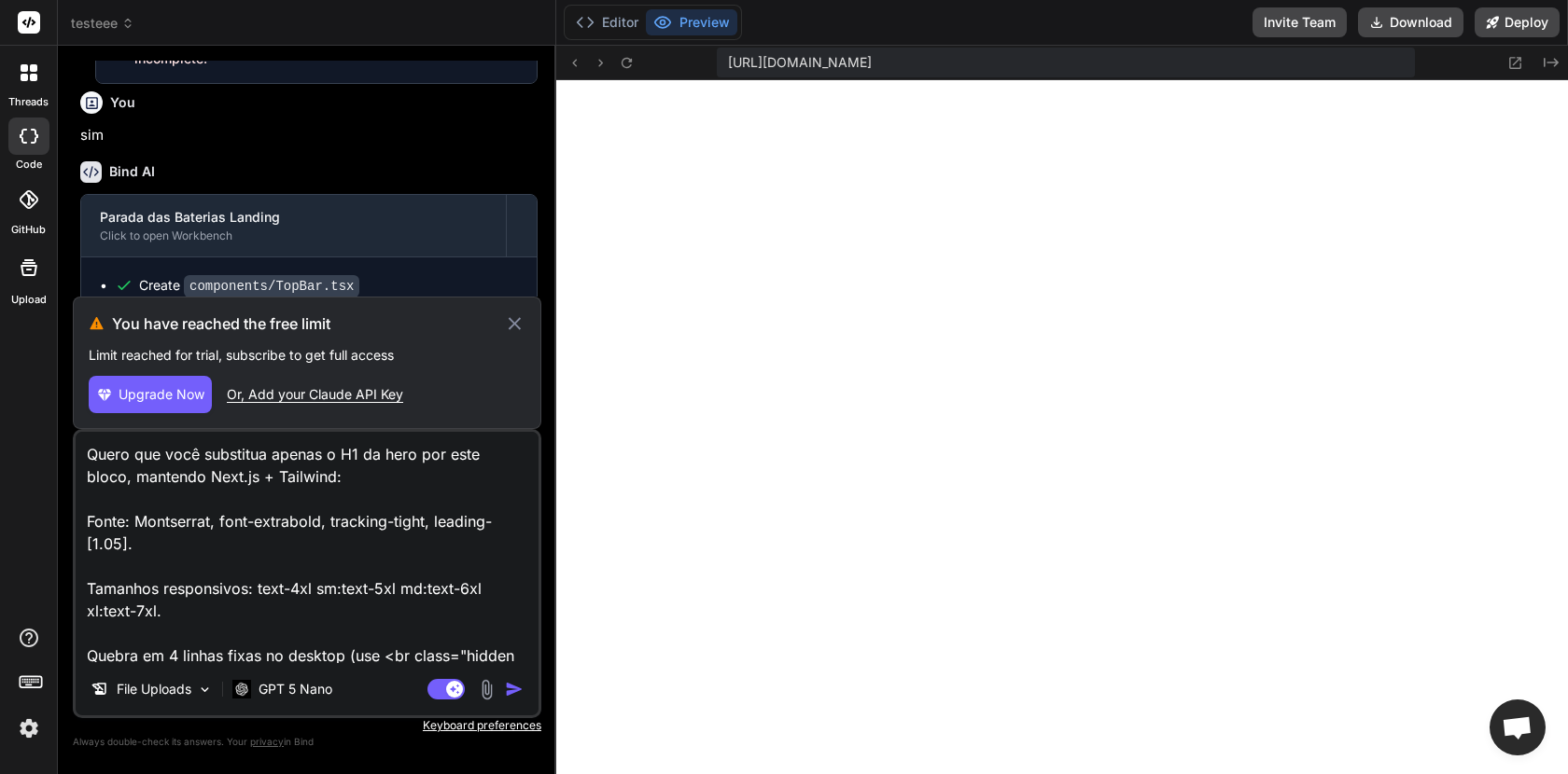
click at [513, 687] on img "button" at bounding box center [514, 689] width 19 height 19
click at [446, 687] on rect at bounding box center [454, 689] width 17 height 17
click at [512, 685] on img "button" at bounding box center [514, 689] width 19 height 19
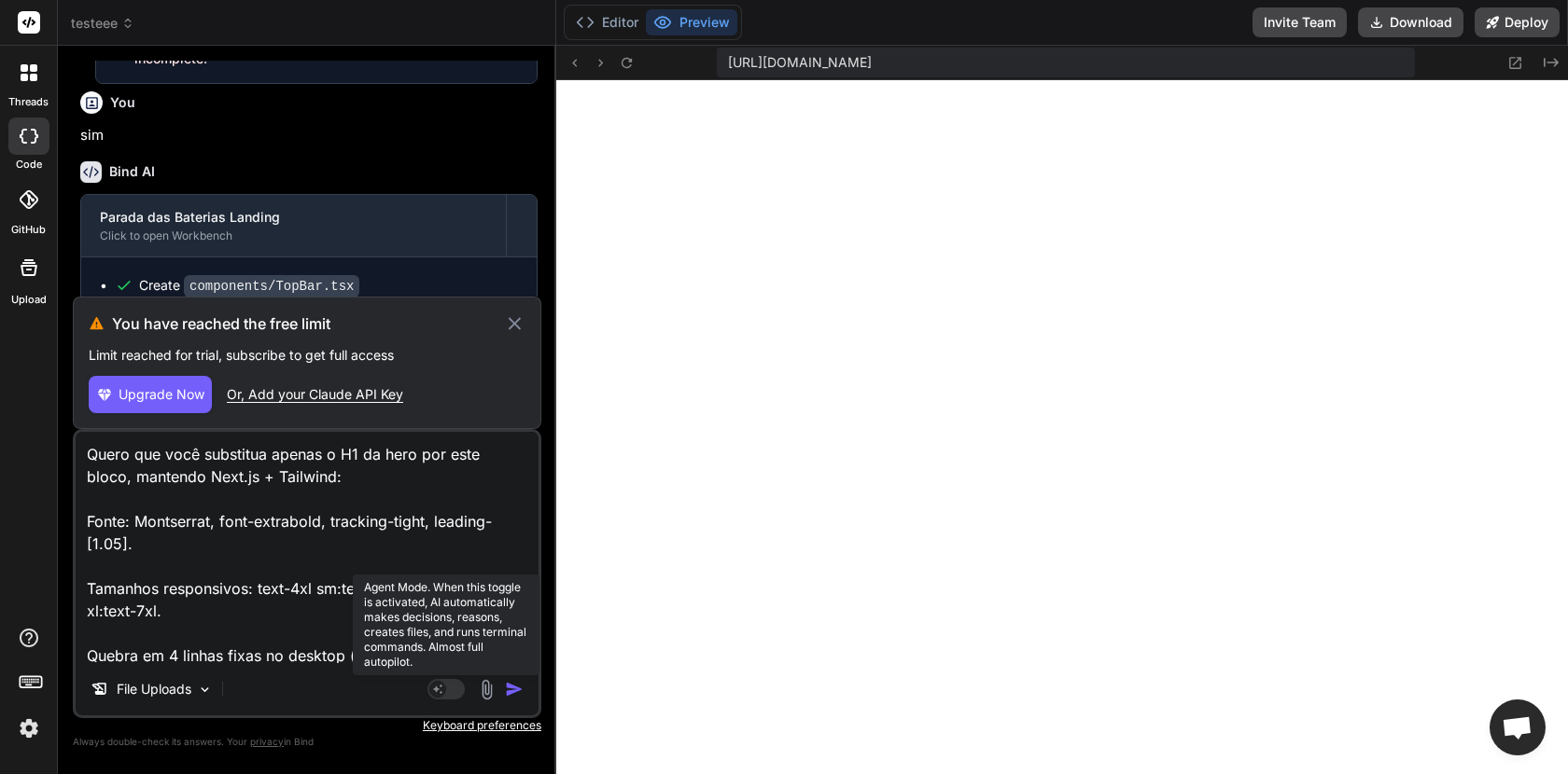
click at [440, 693] on rect at bounding box center [437, 689] width 17 height 17
type textarea "x"
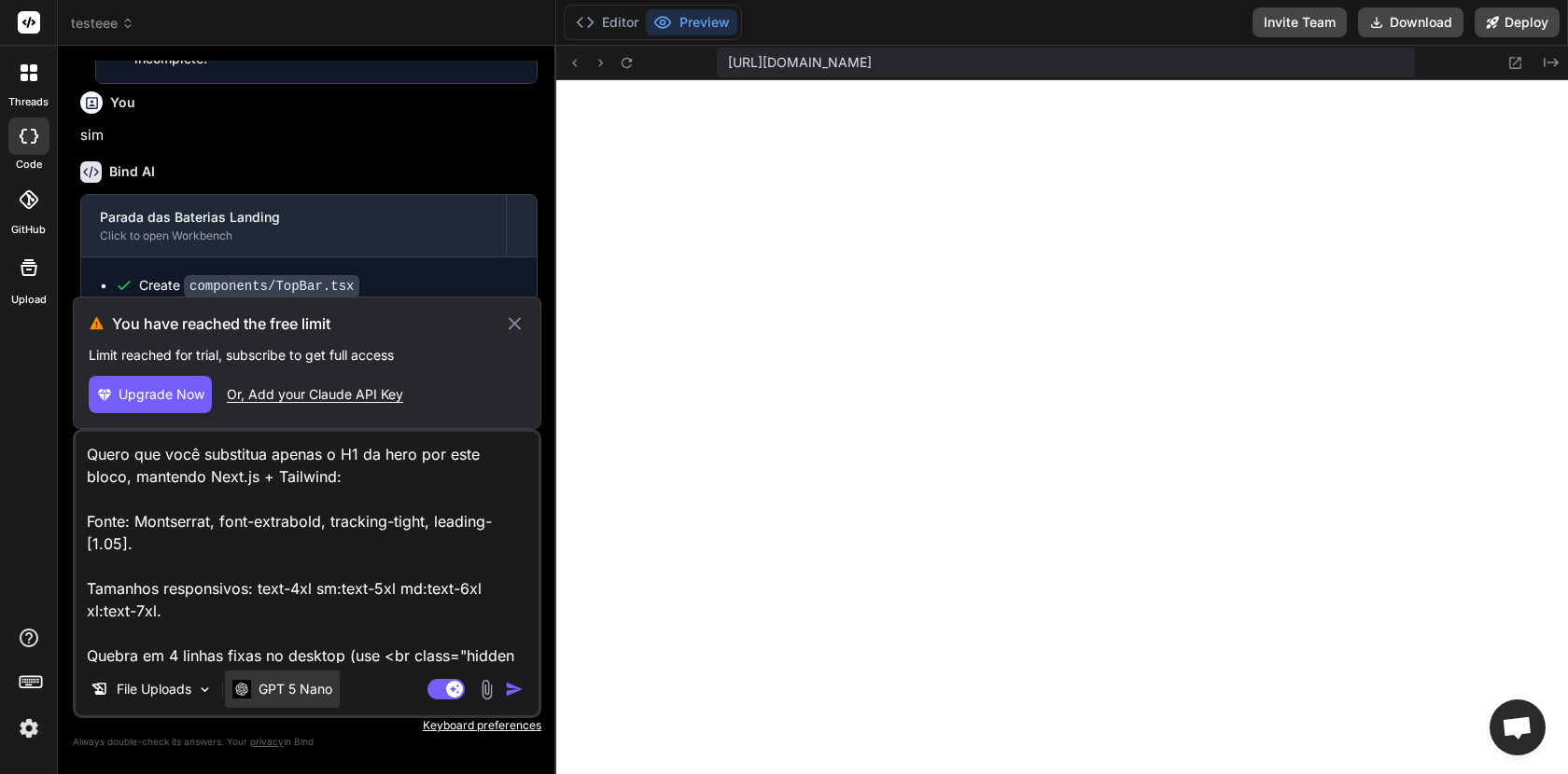
click at [318, 691] on p "GPT 5 Nano" at bounding box center [294, 689] width 74 height 19
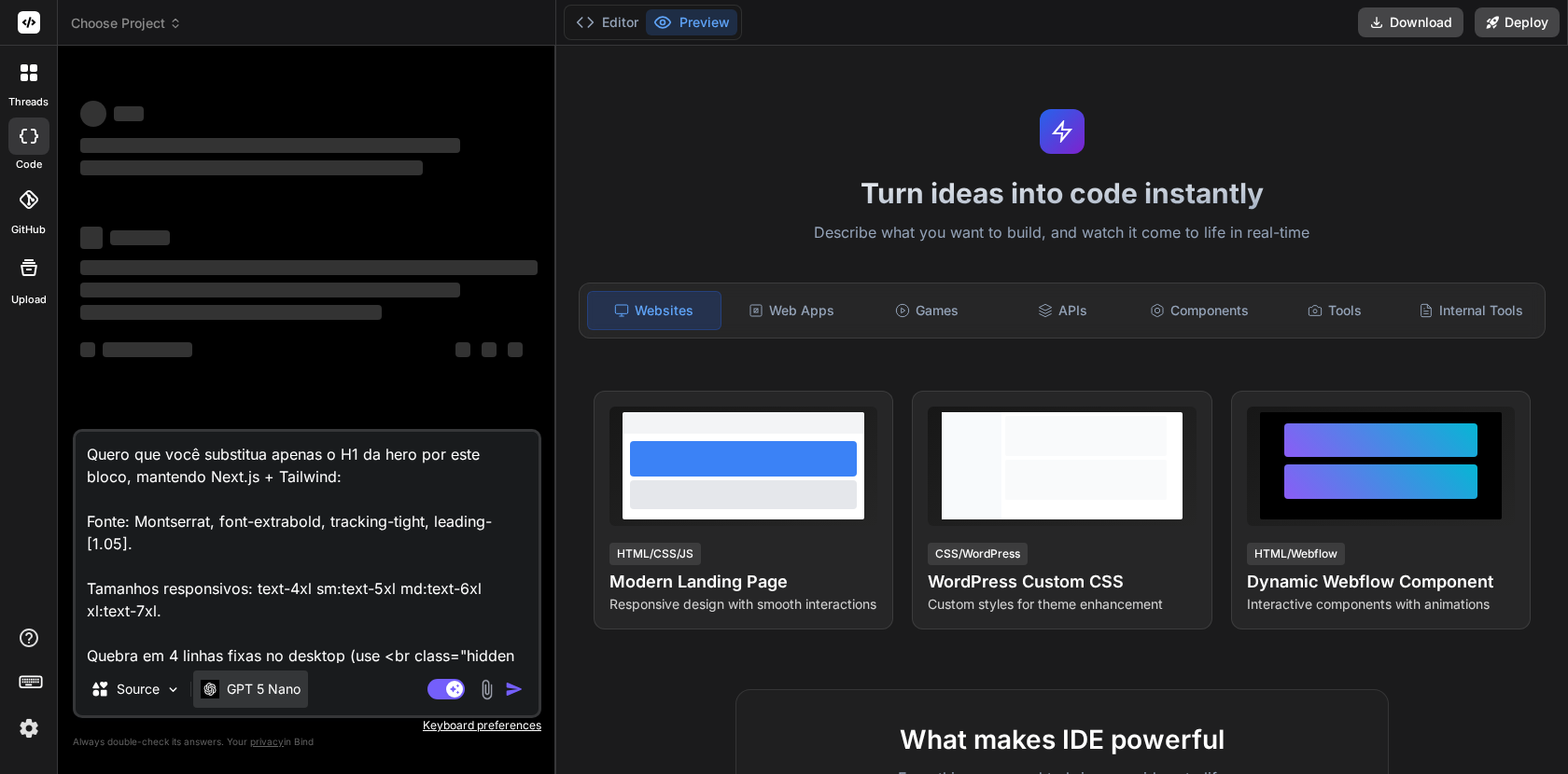
click at [279, 685] on p "GPT 5 Nano" at bounding box center [263, 689] width 74 height 19
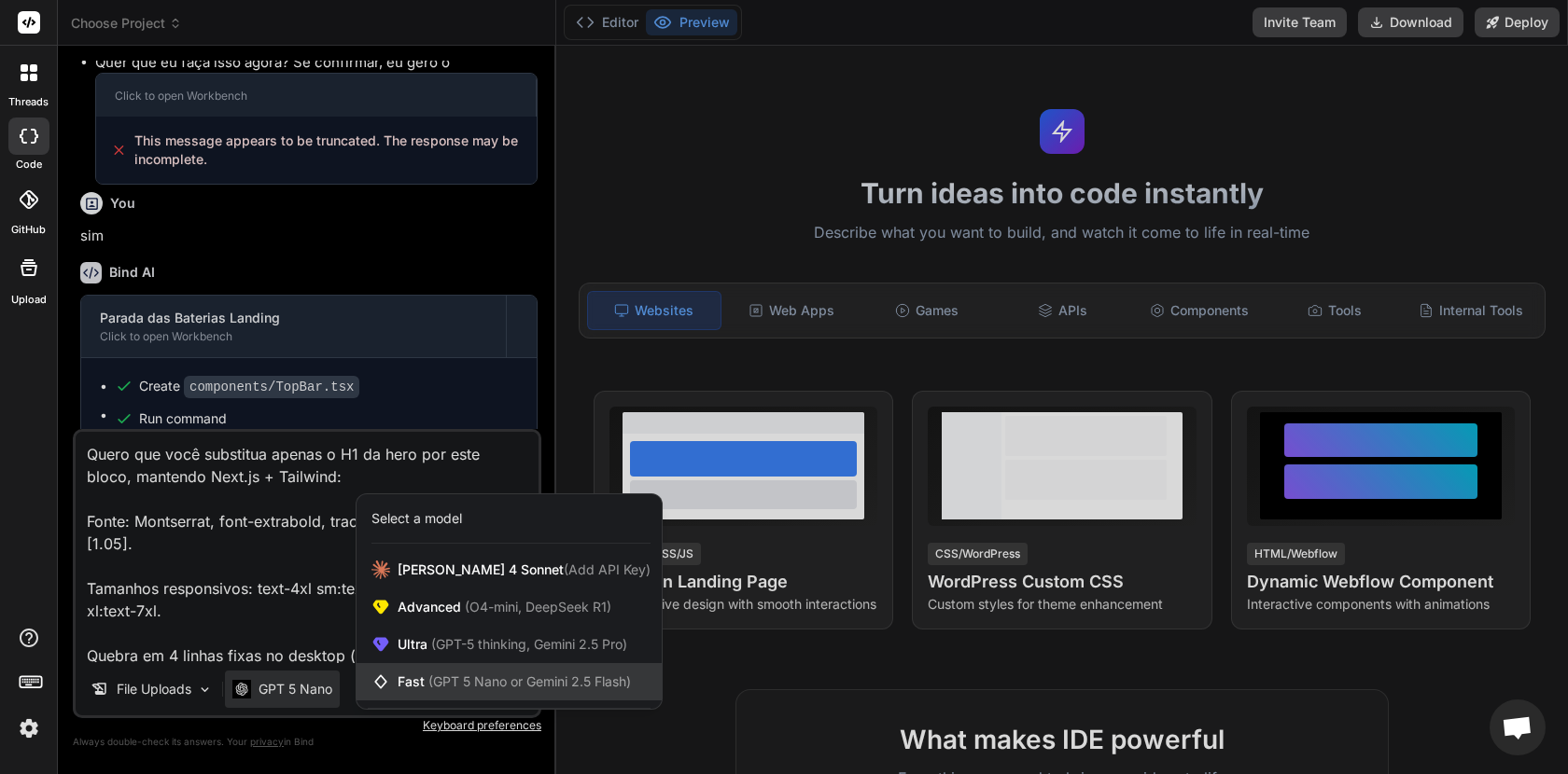
scroll to position [1963, 0]
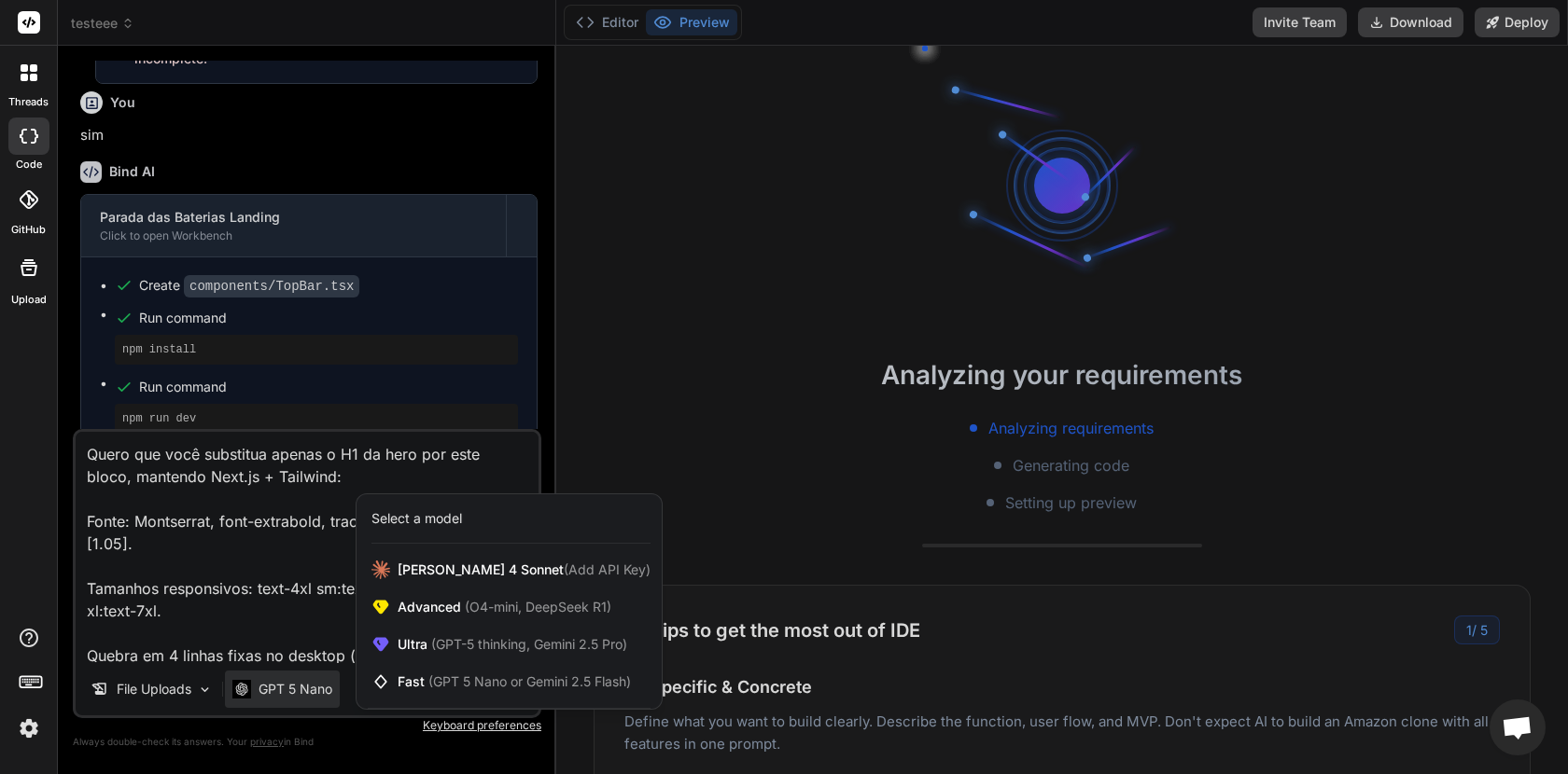
click at [248, 489] on div at bounding box center [784, 387] width 1568 height 774
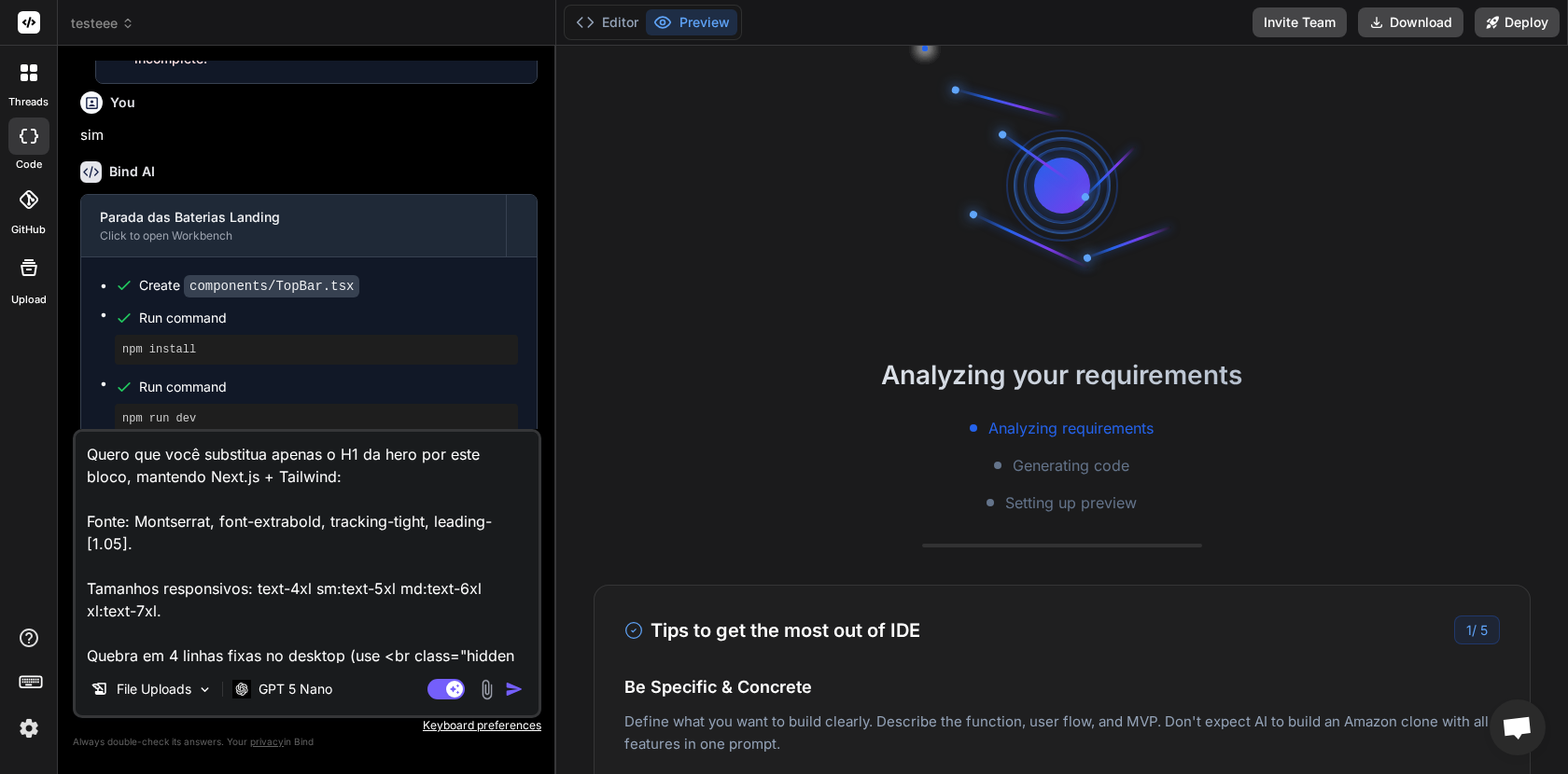
click at [22, 745] on div "threads code GitHub Upload" at bounding box center [29, 387] width 58 height 774
click at [29, 732] on img at bounding box center [29, 729] width 32 height 32
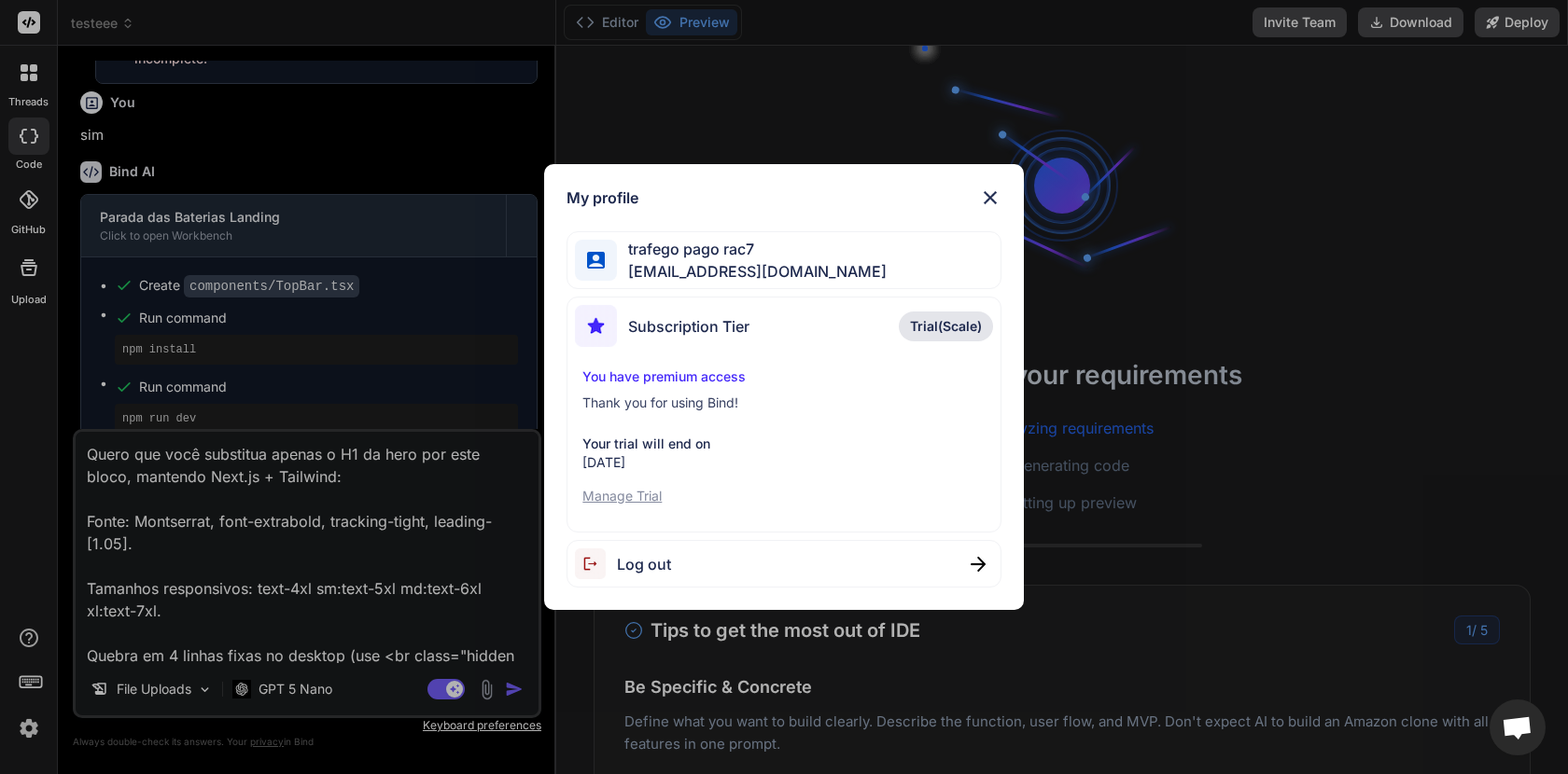
click at [622, 490] on p "Manage Trial" at bounding box center [783, 496] width 402 height 19
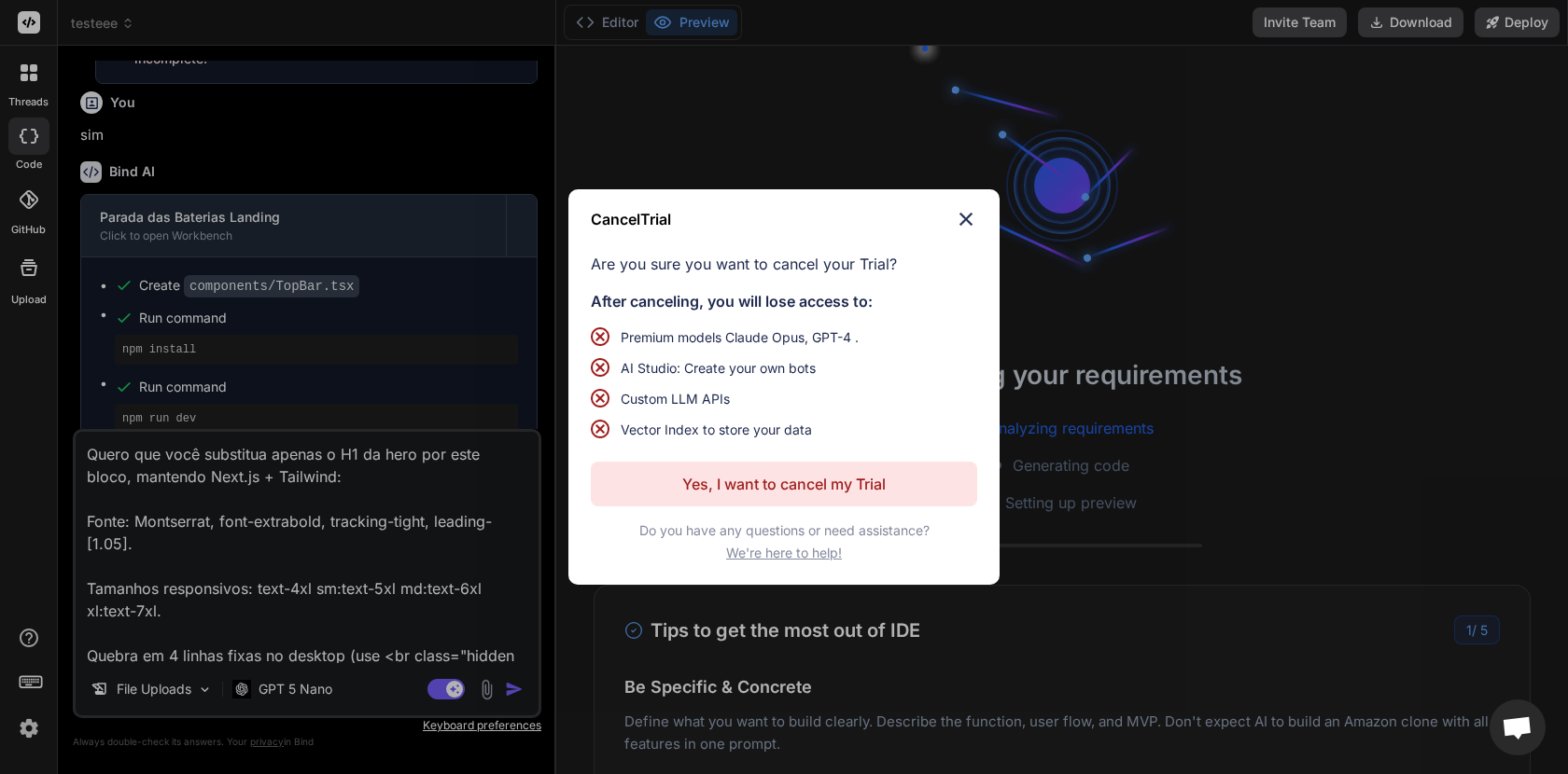
click at [964, 217] on img at bounding box center [965, 219] width 23 height 23
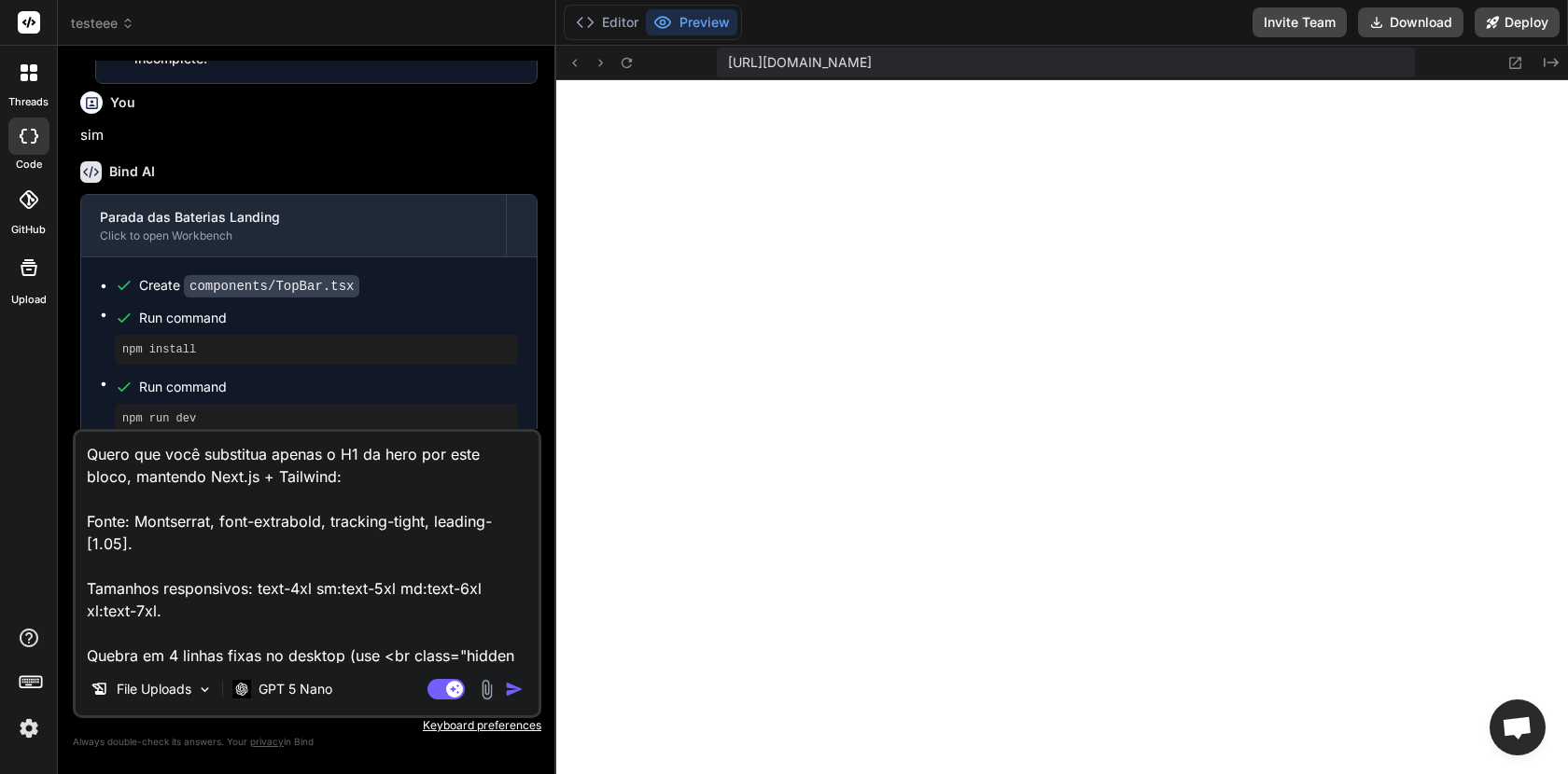
scroll to position [407, 0]
type textarea "x"
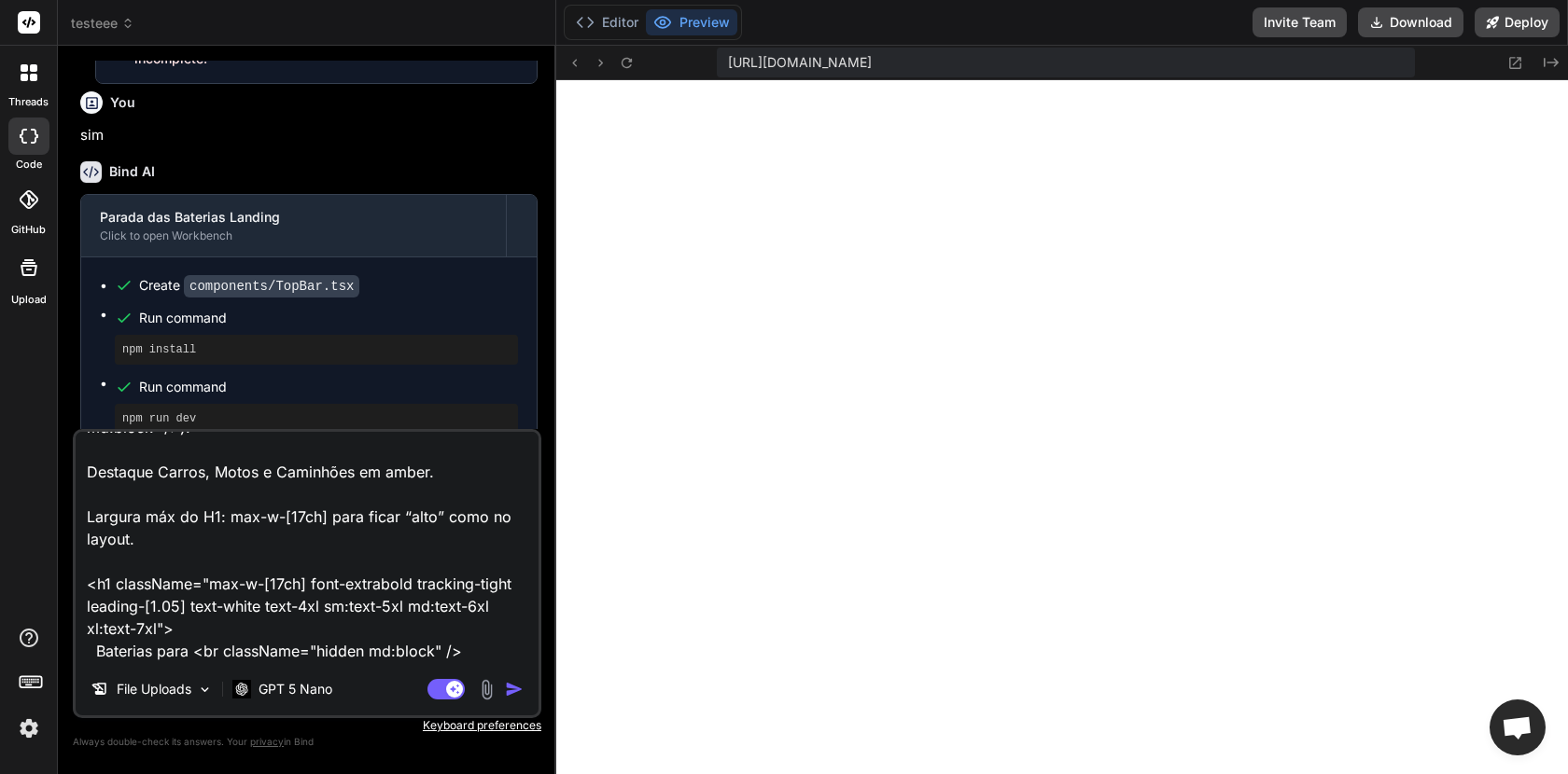
scroll to position [312, 0]
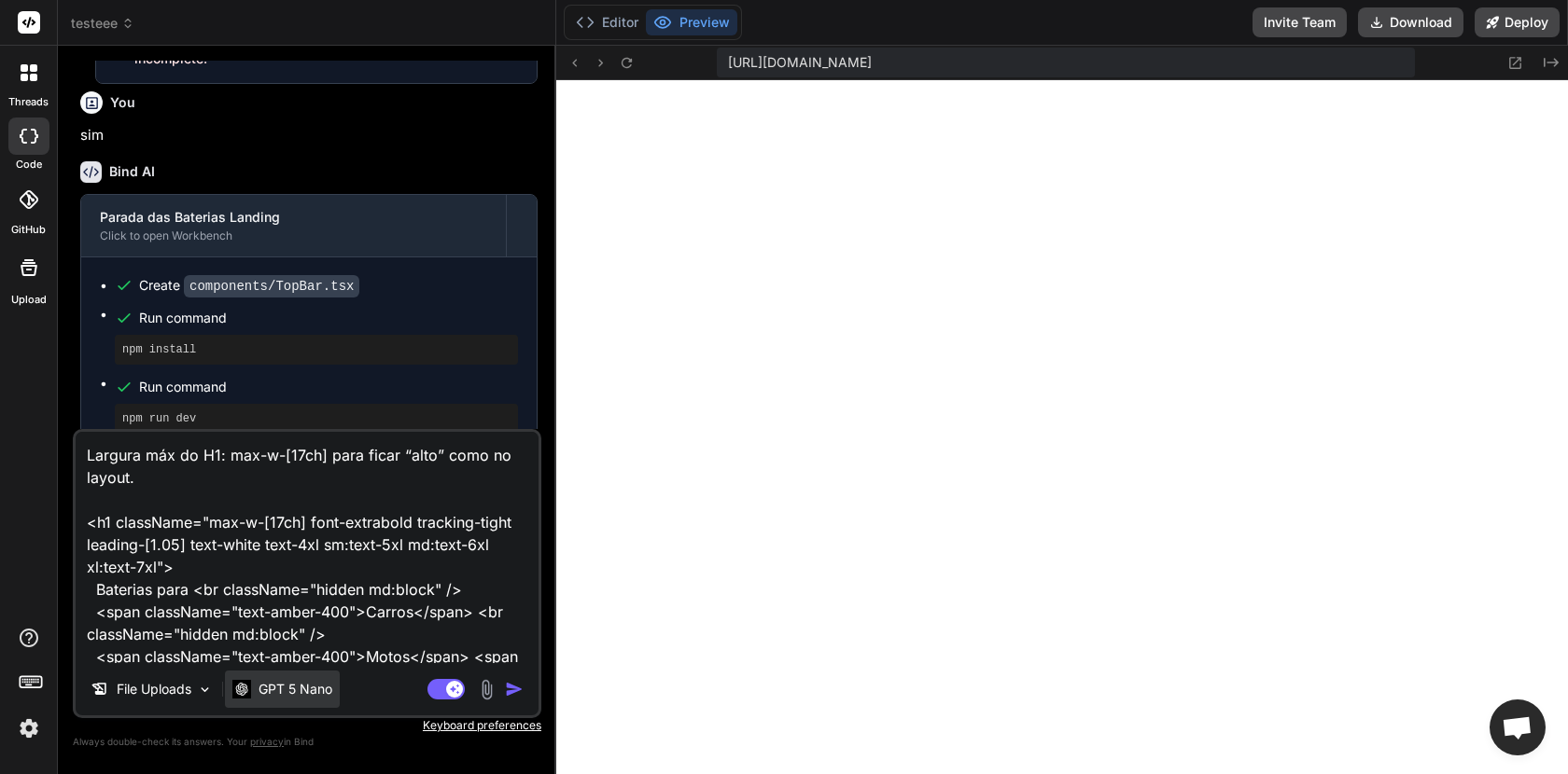
click at [310, 695] on p "GPT 5 Nano" at bounding box center [294, 689] width 74 height 19
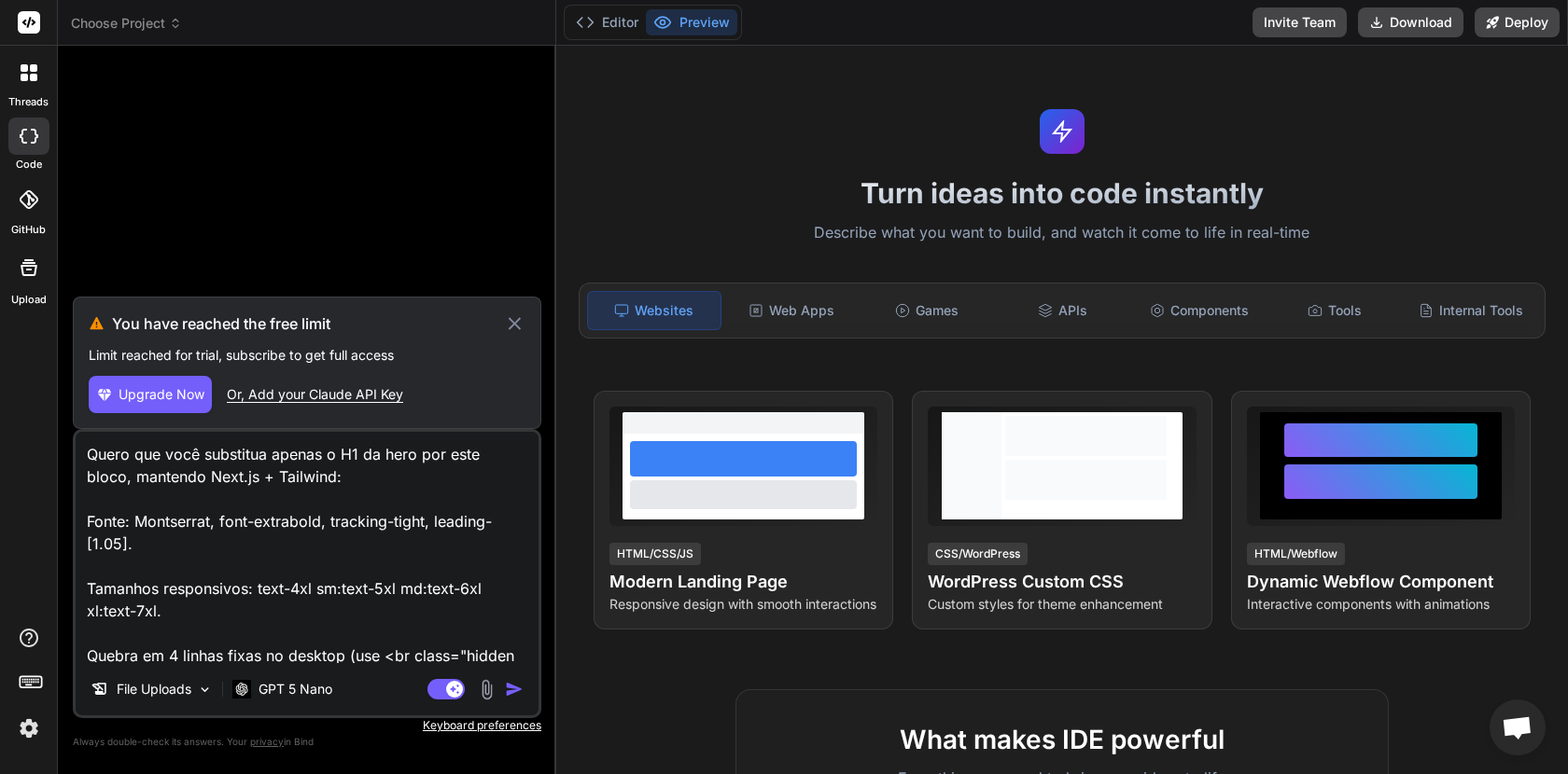
click at [510, 331] on icon at bounding box center [515, 323] width 22 height 23
type textarea "x"
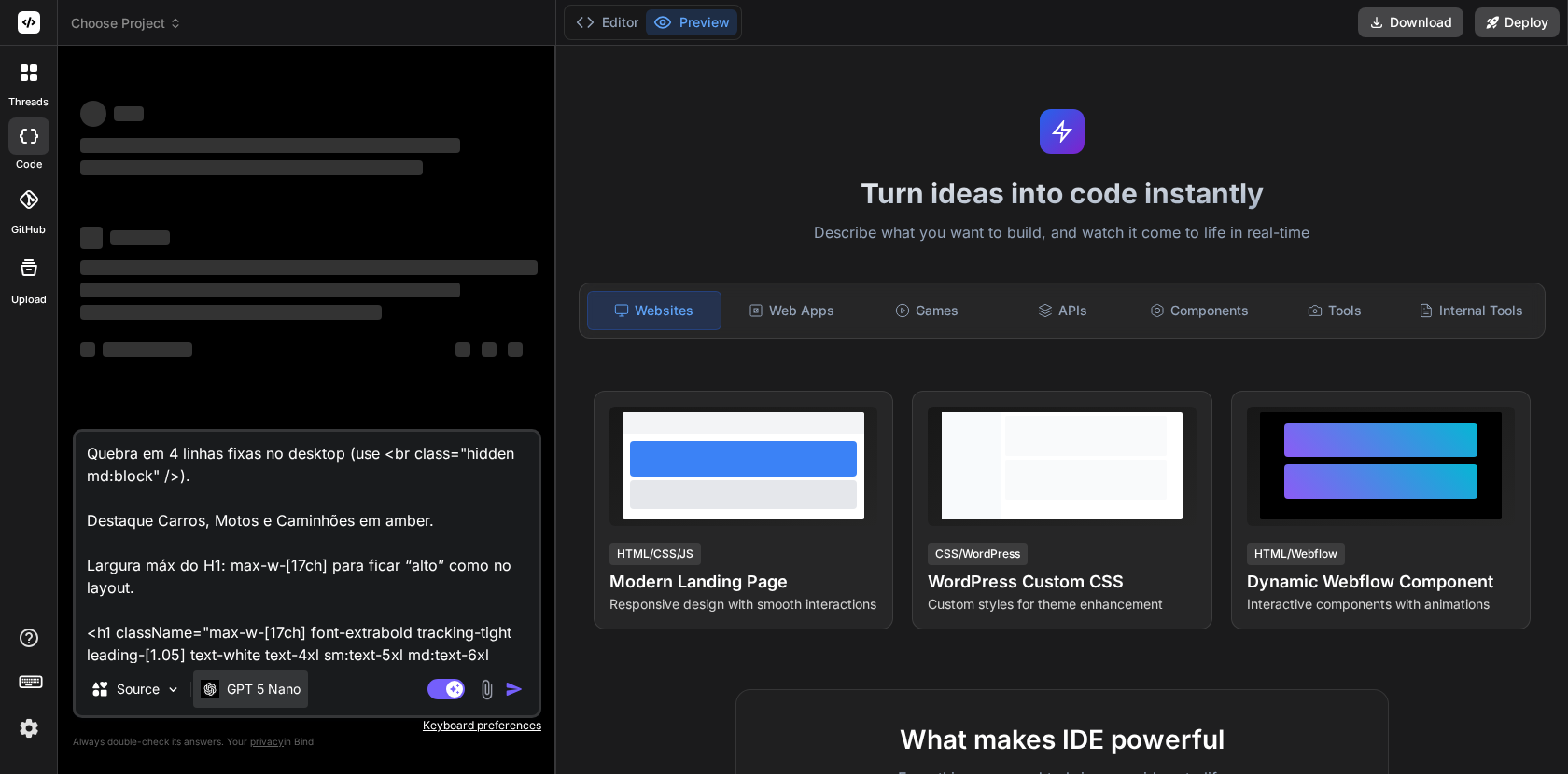
scroll to position [229, 0]
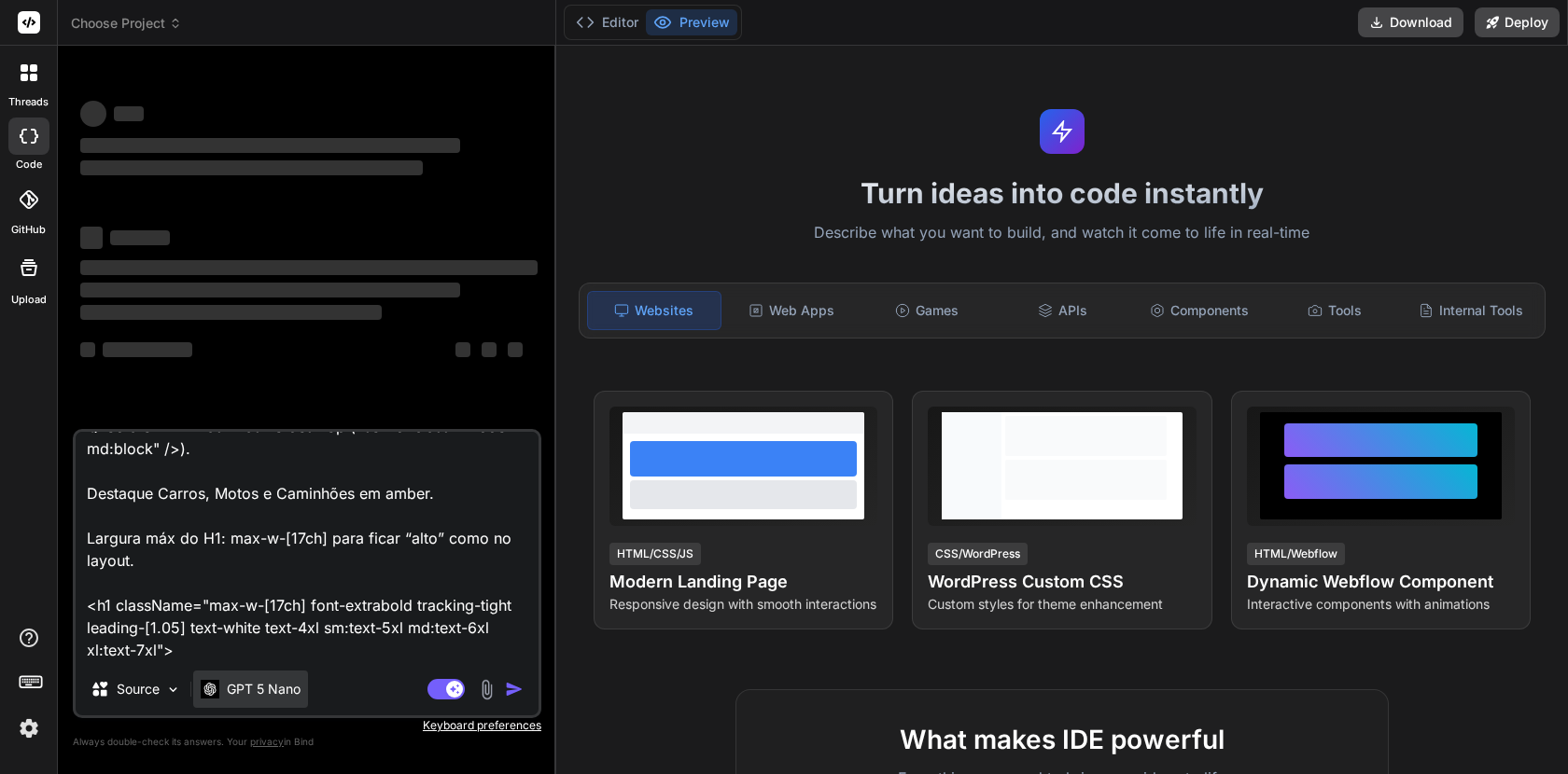
click at [281, 683] on p "GPT 5 Nano" at bounding box center [263, 689] width 74 height 19
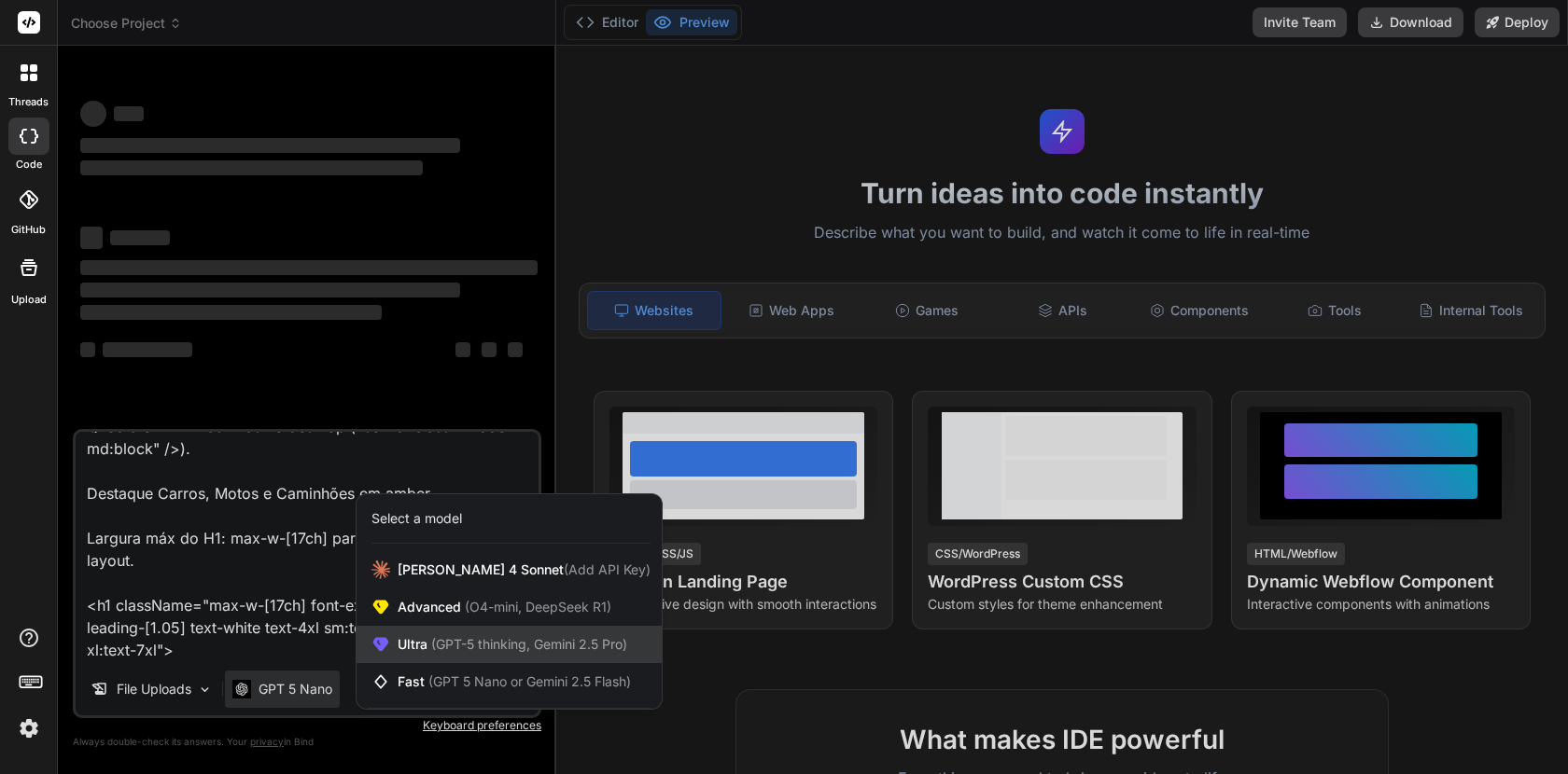
click at [430, 645] on span "(GPT-5 thinking, Gemini 2.5 Pro)" at bounding box center [527, 644] width 200 height 16
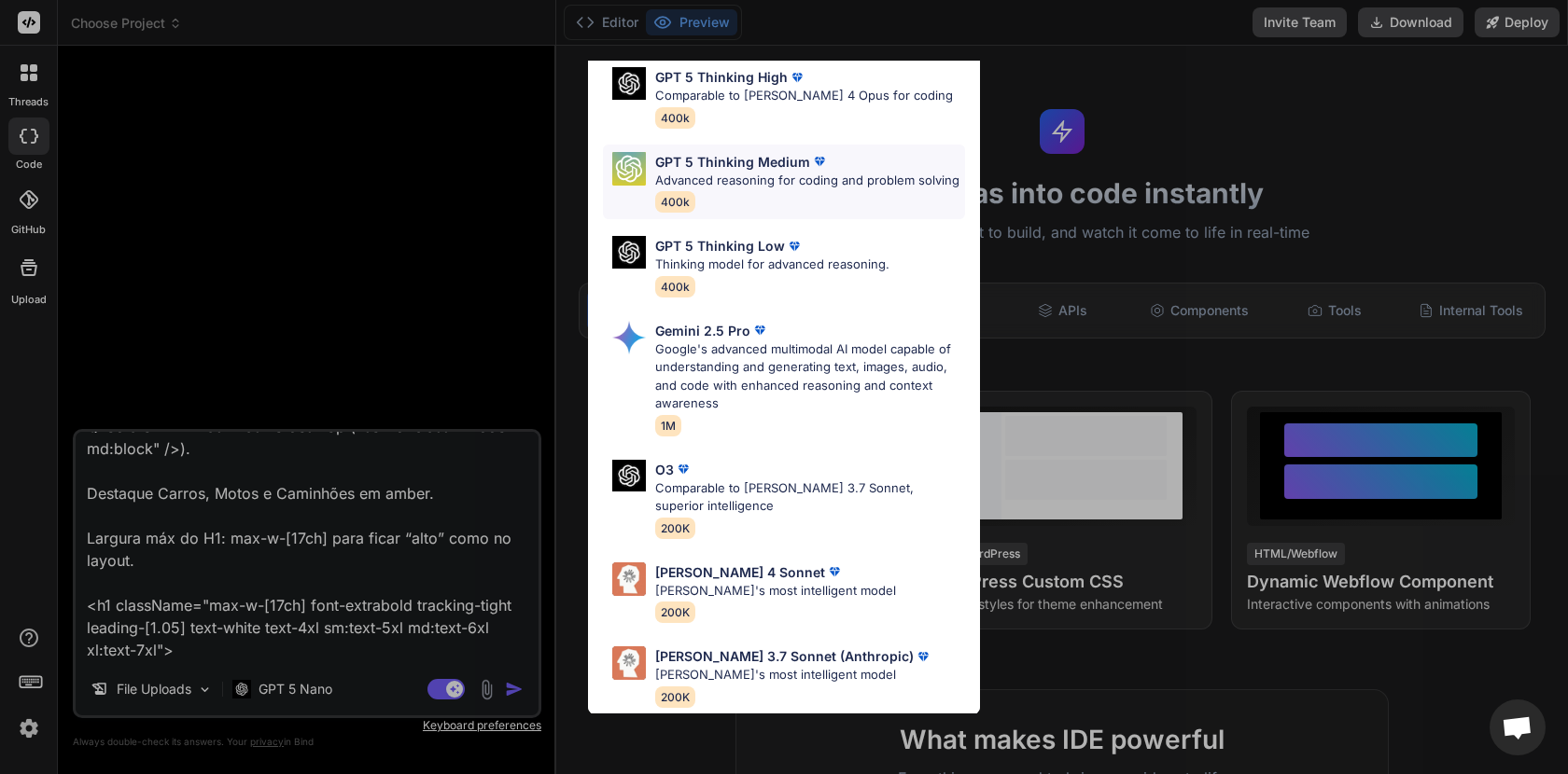
scroll to position [0, 0]
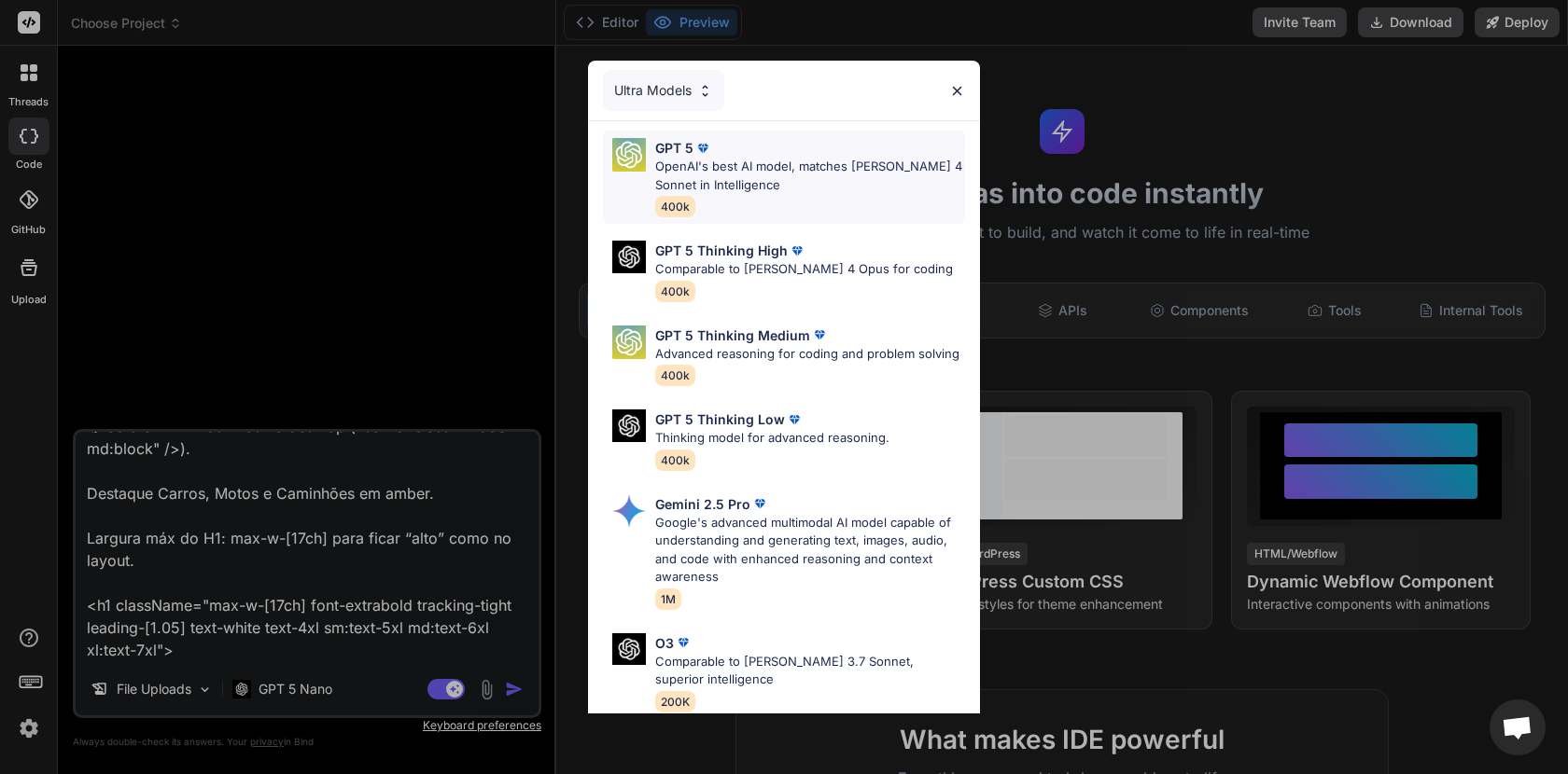
click at [741, 162] on p "OpenAI's best AI model, matches [PERSON_NAME] 4 Sonnet in Intelligence" at bounding box center [810, 175] width 310 height 36
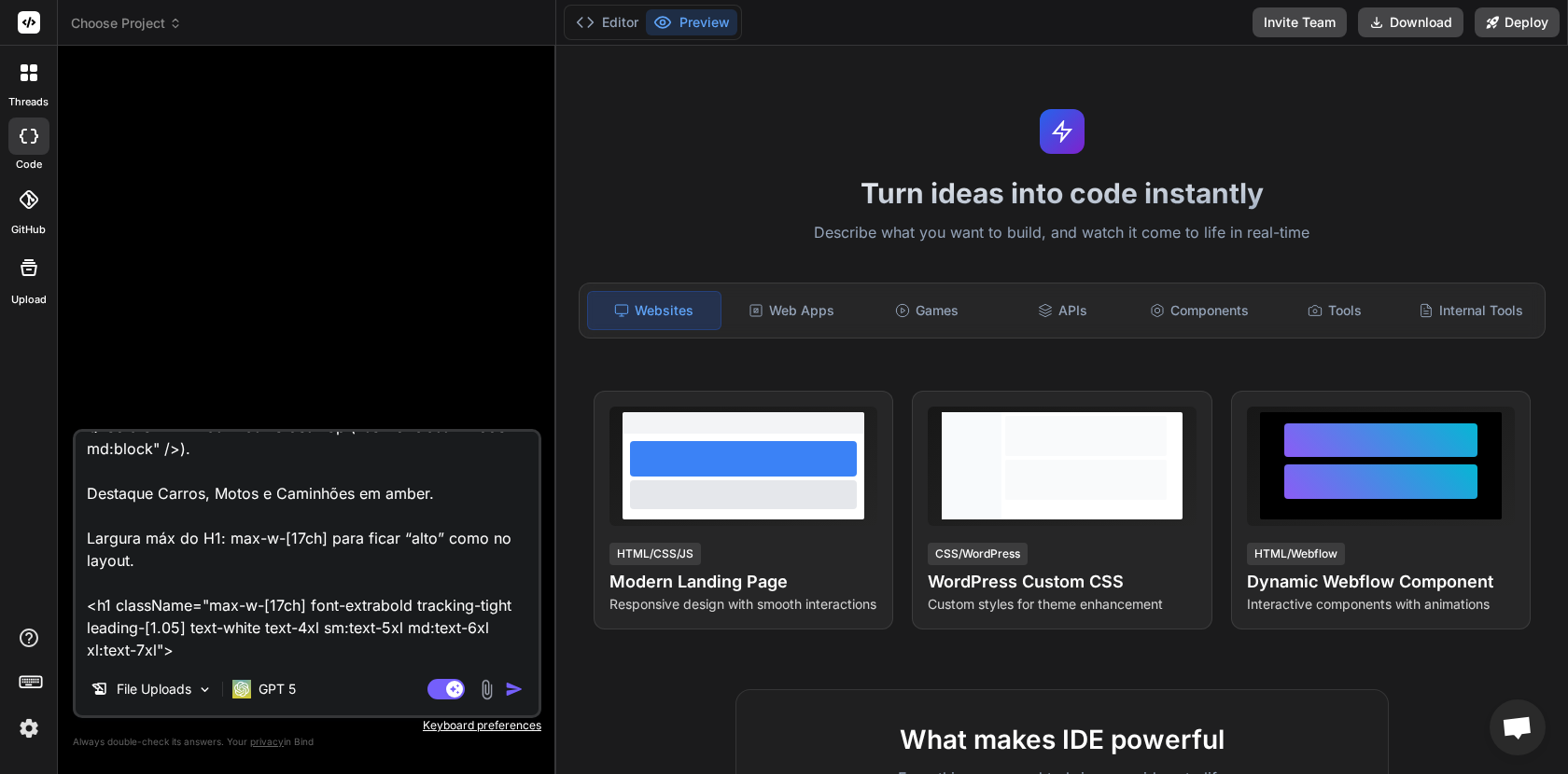
click at [514, 691] on img "button" at bounding box center [514, 689] width 19 height 19
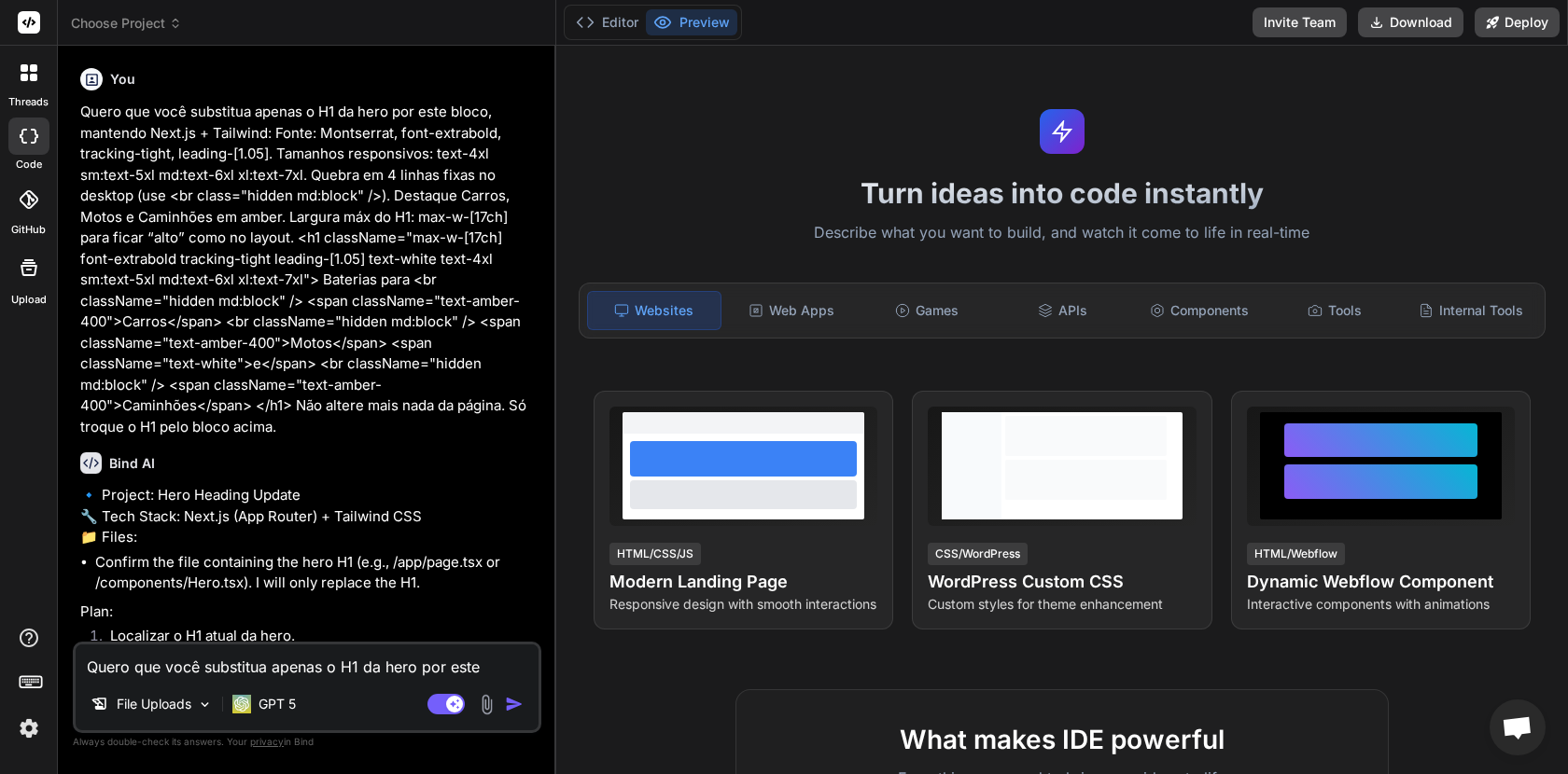
type textarea "x"
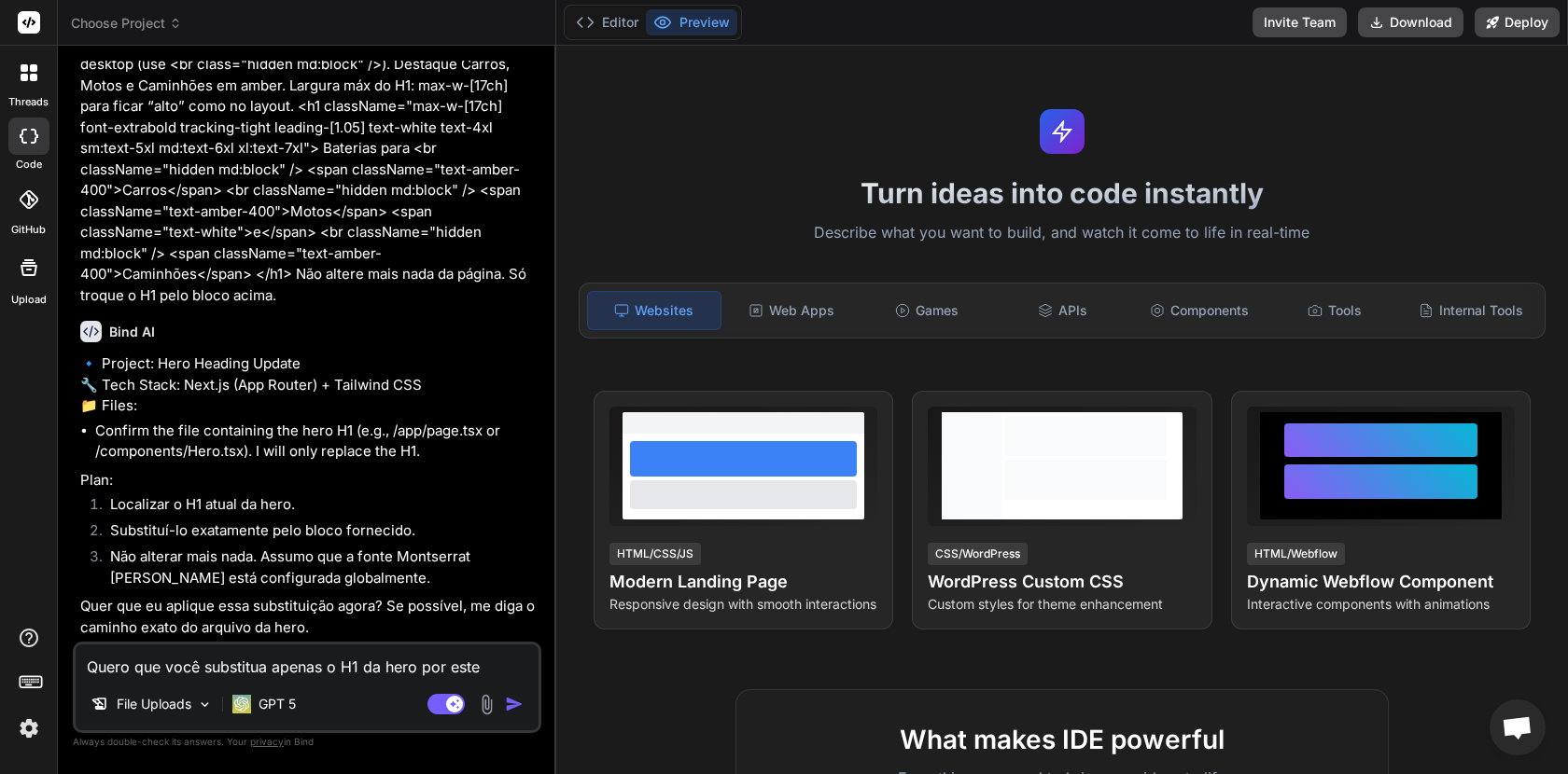
click at [355, 664] on textarea "Quero que você substitua apenas o H1 da hero por este bloco, mantendo Next.js +…" at bounding box center [307, 662] width 463 height 33
type textarea "s"
type textarea "x"
type textarea "si"
type textarea "x"
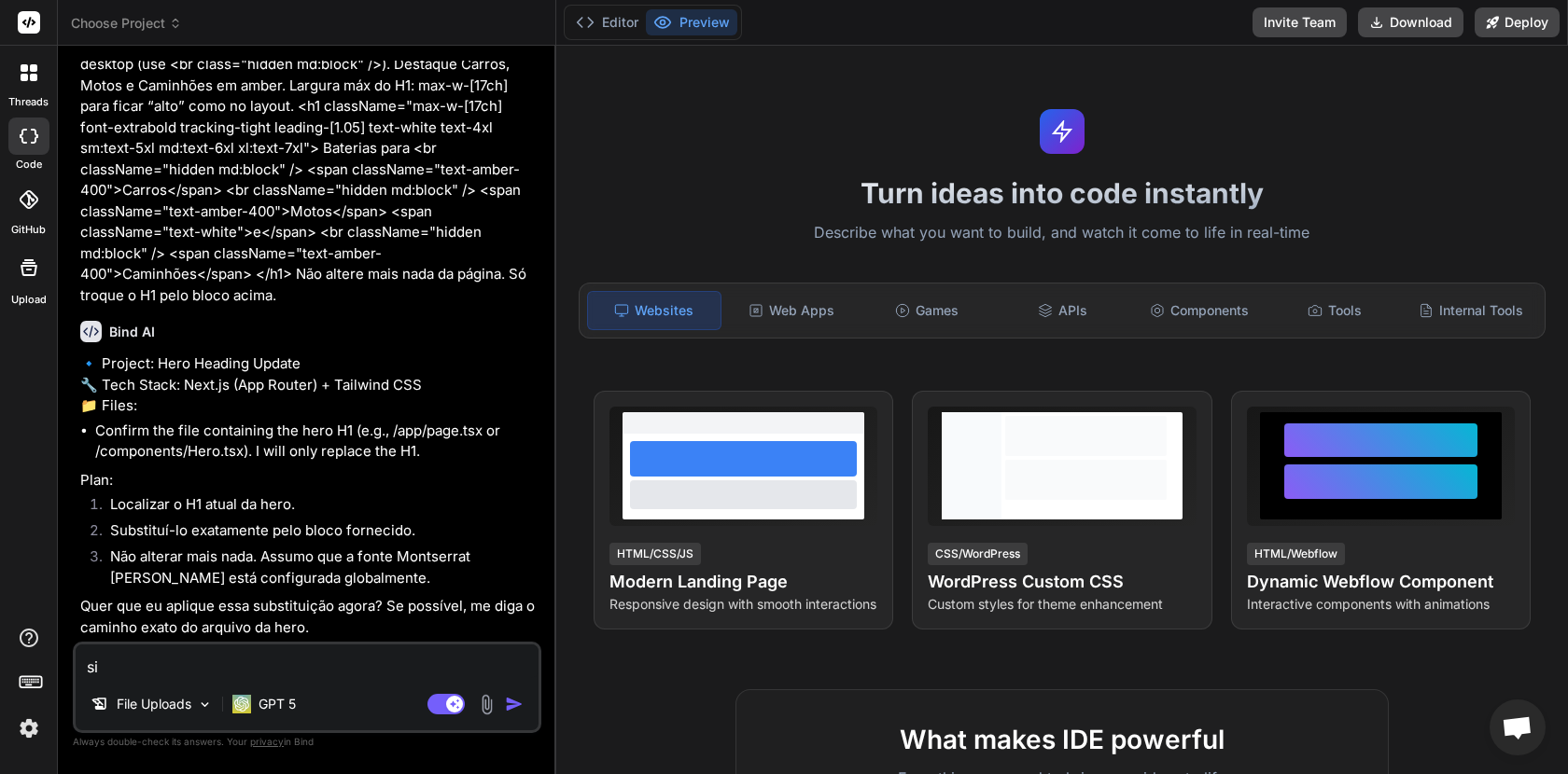
type textarea "sim"
type textarea "x"
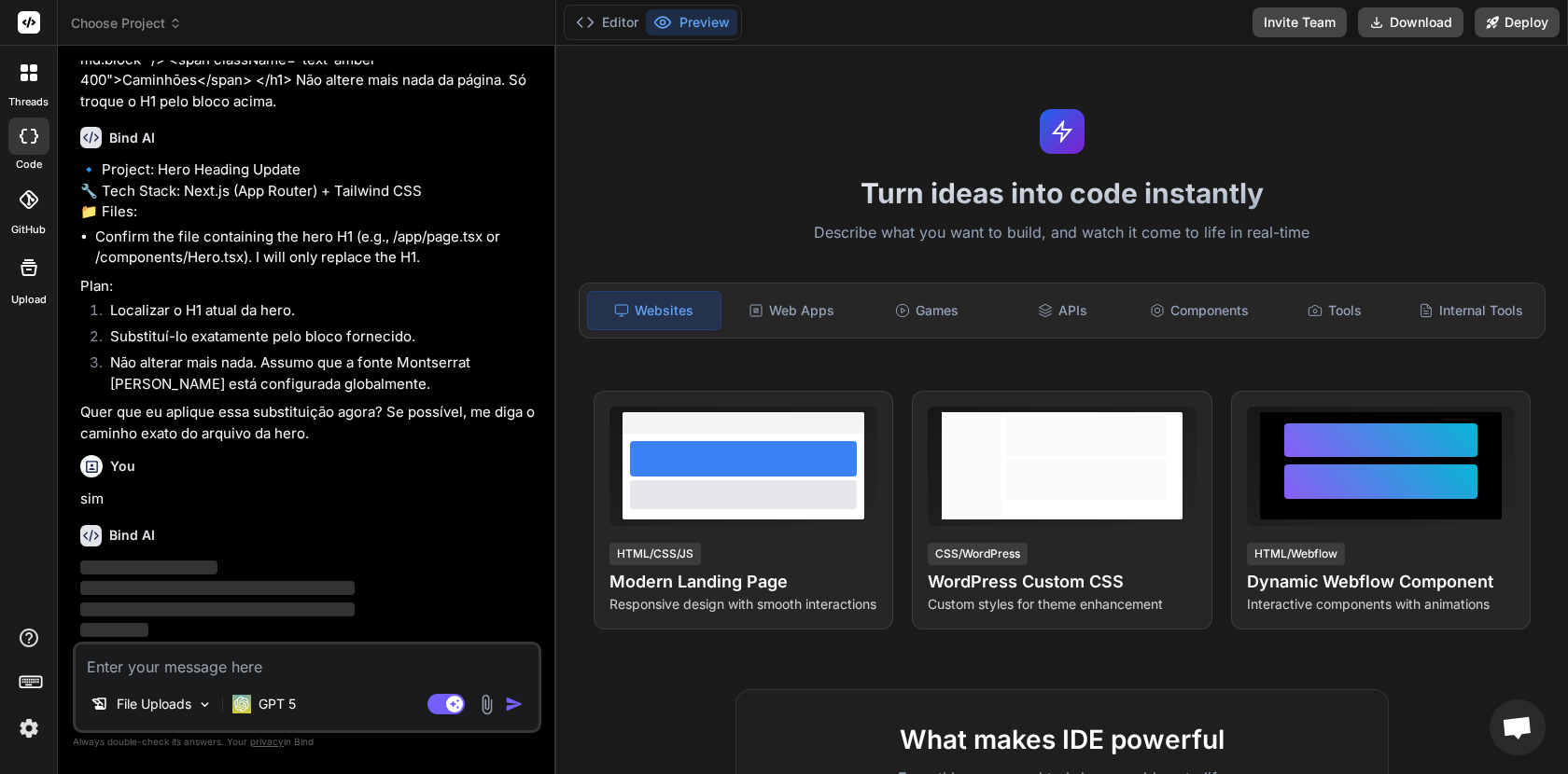
scroll to position [366, 0]
click at [154, 701] on p "File Uploads" at bounding box center [154, 704] width 75 height 19
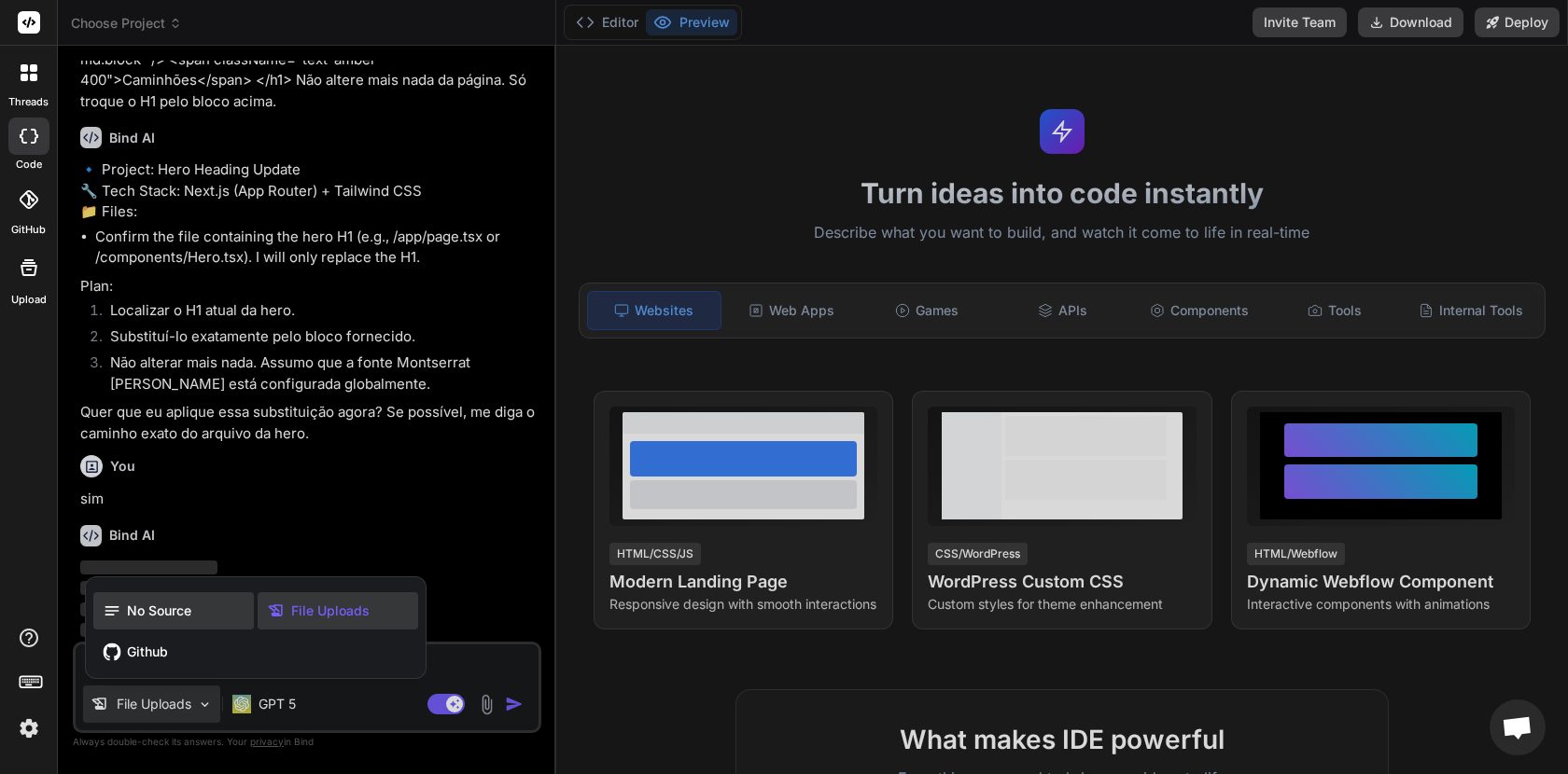
click at [150, 617] on span "No Source" at bounding box center [159, 611] width 64 height 19
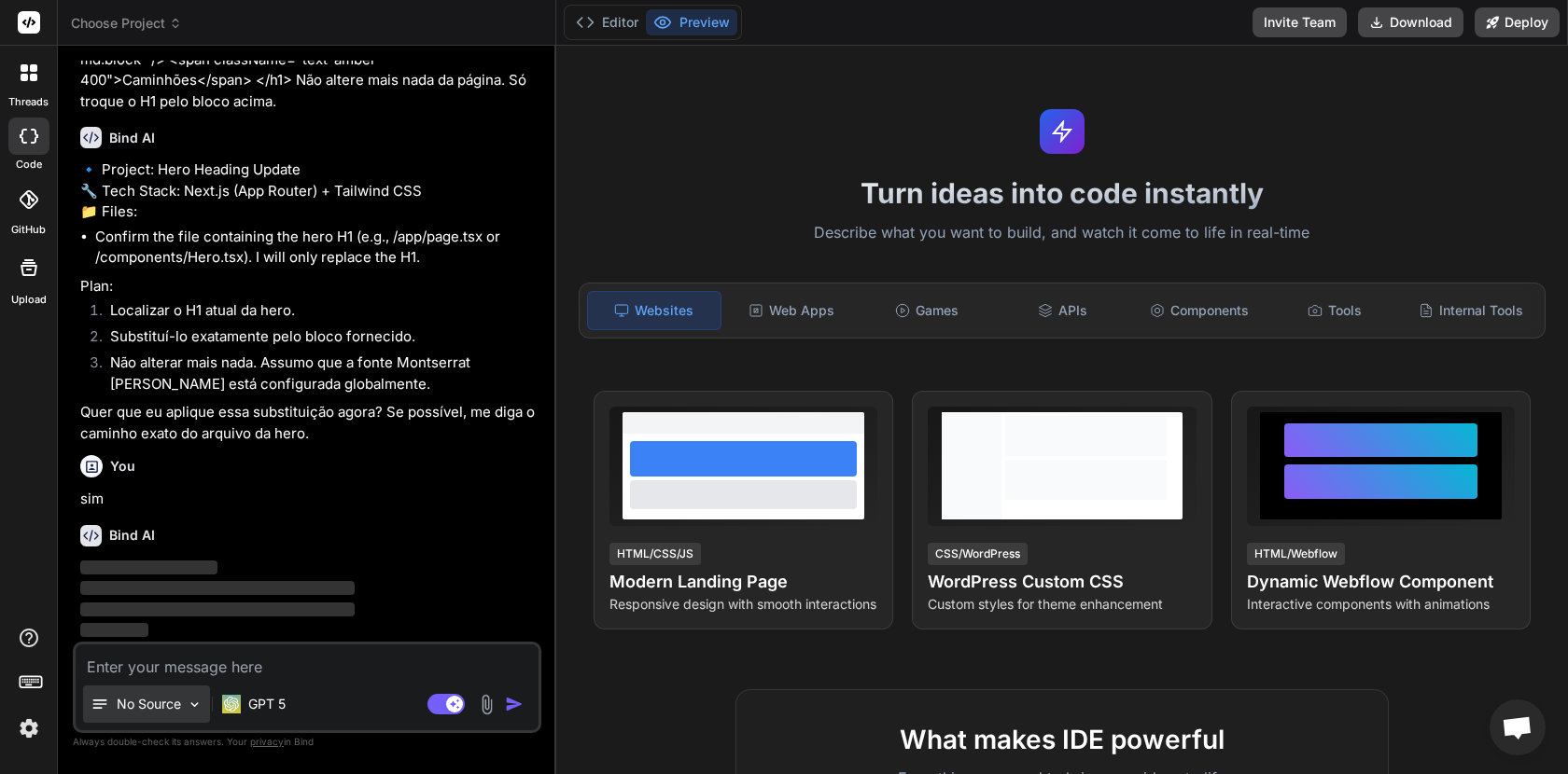
click at [149, 713] on p "No Source" at bounding box center [148, 704] width 64 height 19
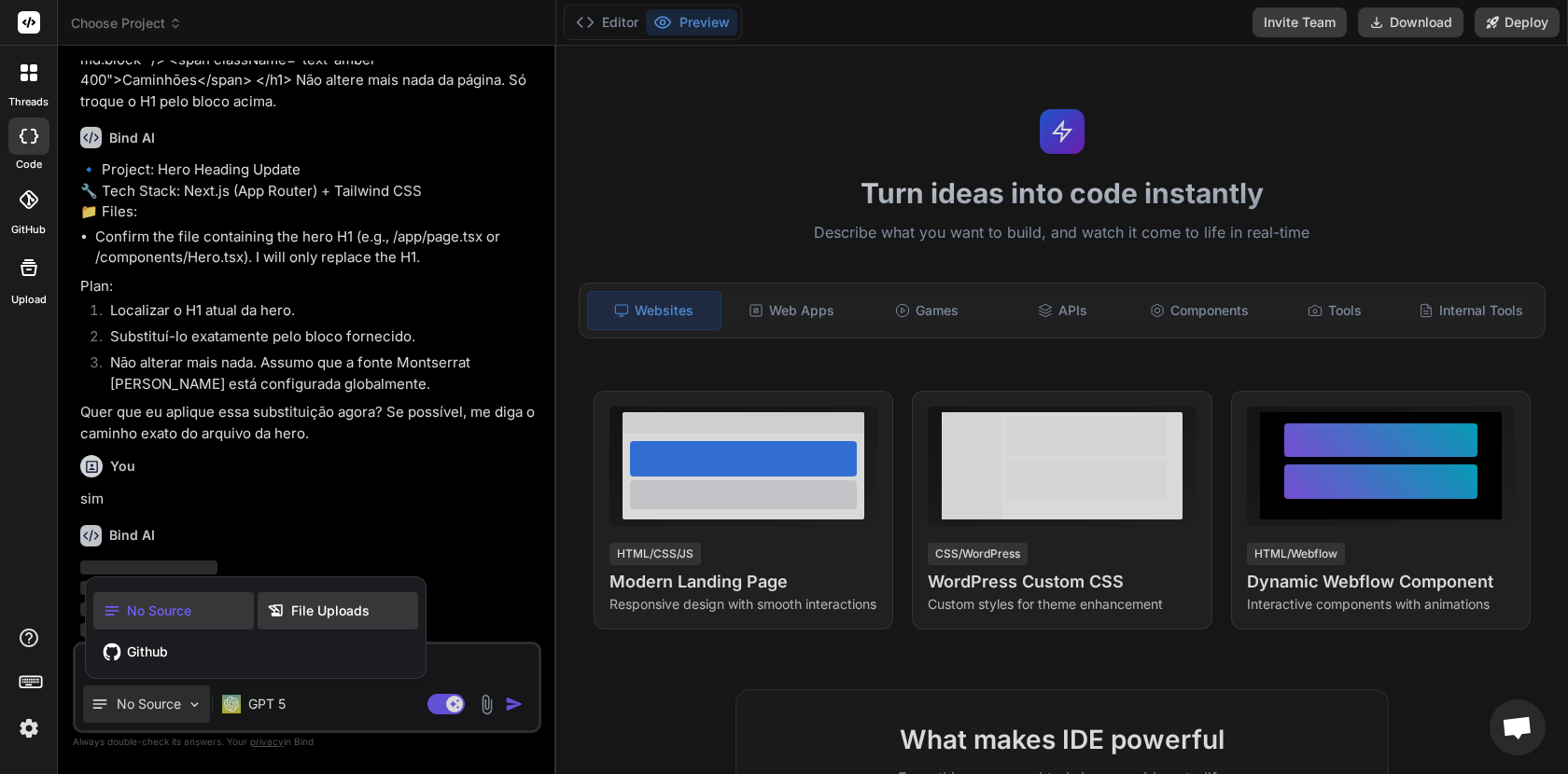
click at [305, 611] on span "File Uploads" at bounding box center [331, 611] width 79 height 19
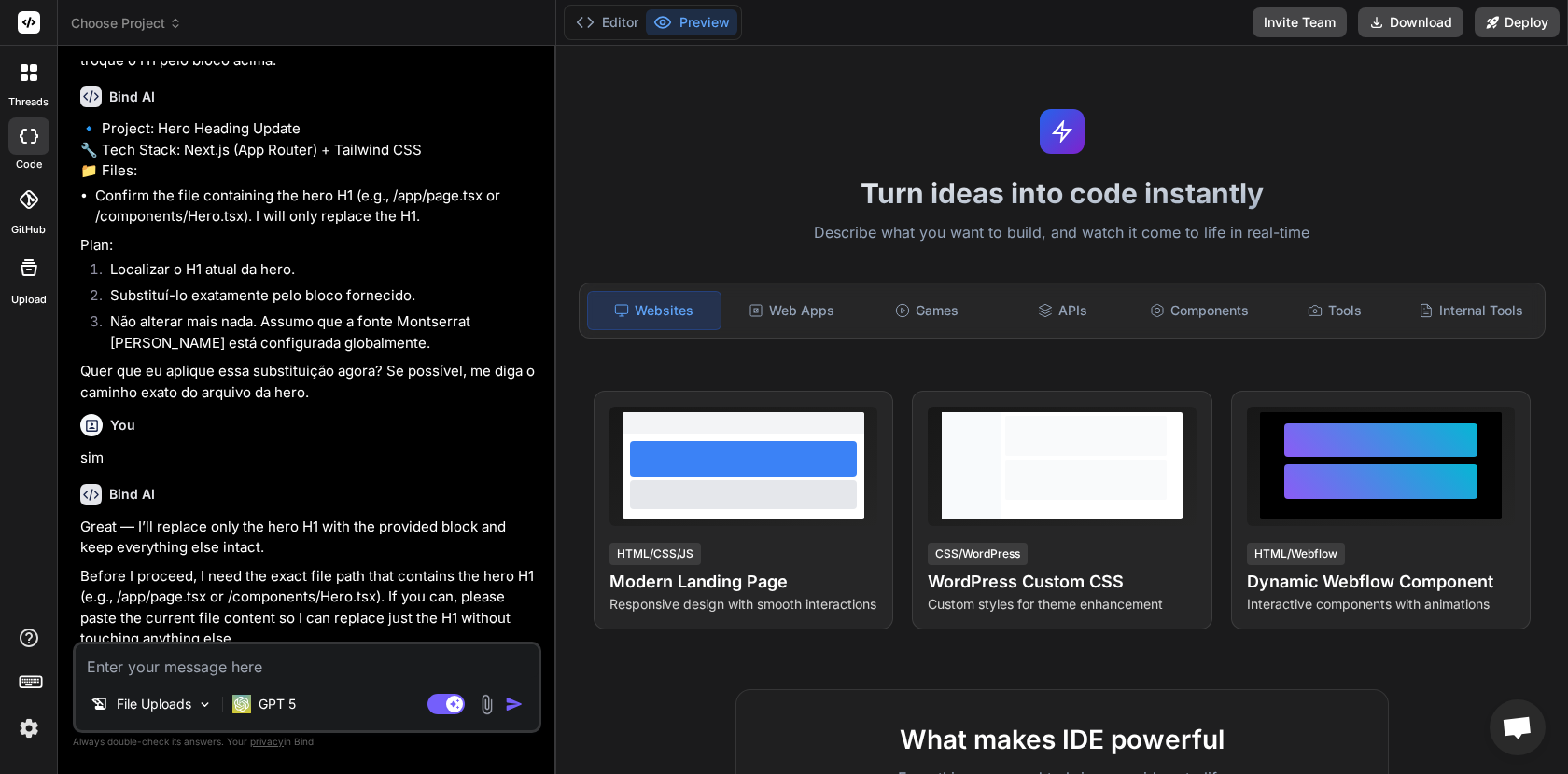
scroll to position [470, 0]
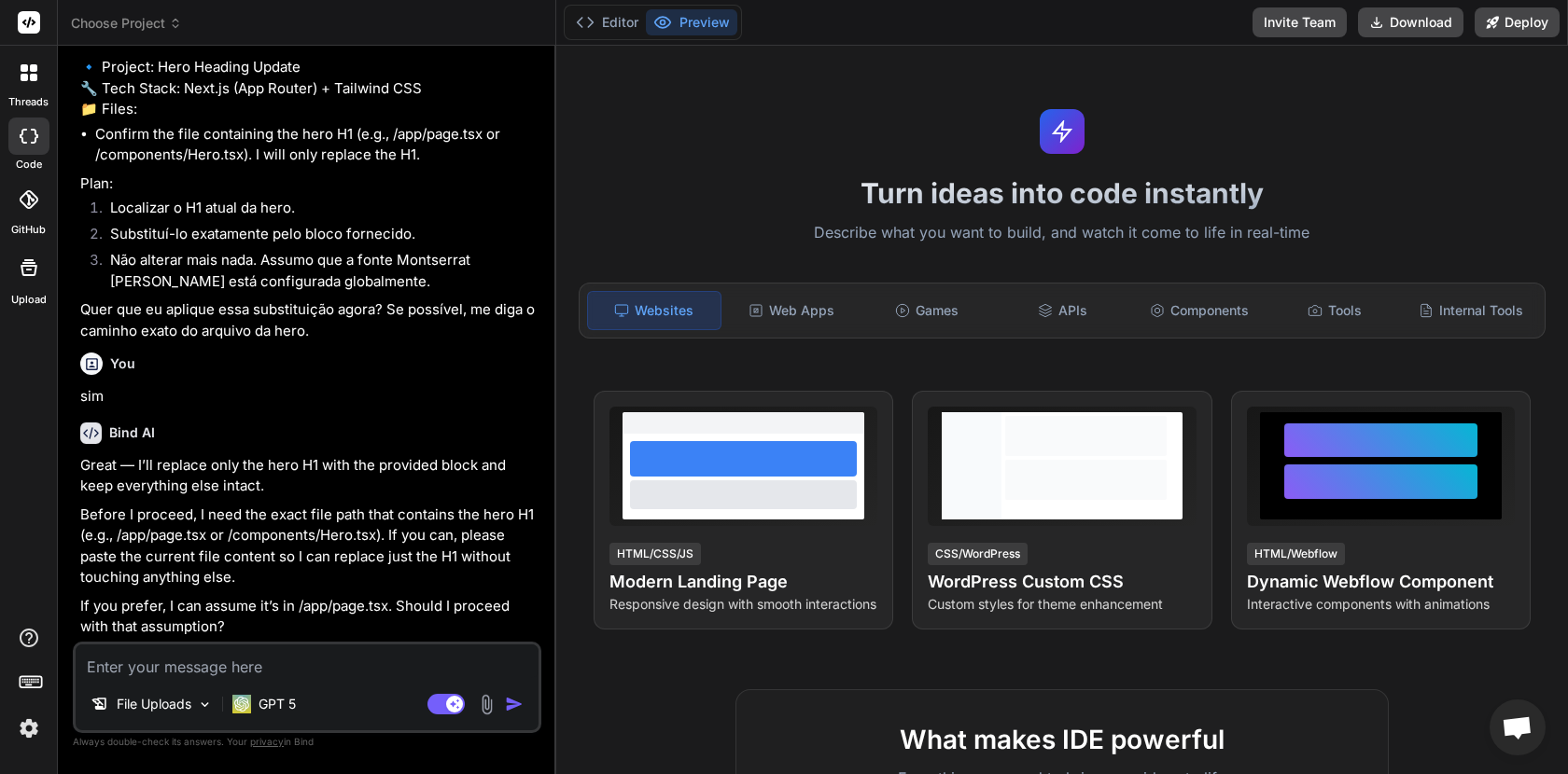
type textarea "x"
click at [198, 664] on textarea at bounding box center [307, 662] width 463 height 33
type textarea "y"
type textarea "x"
type textarea "ye"
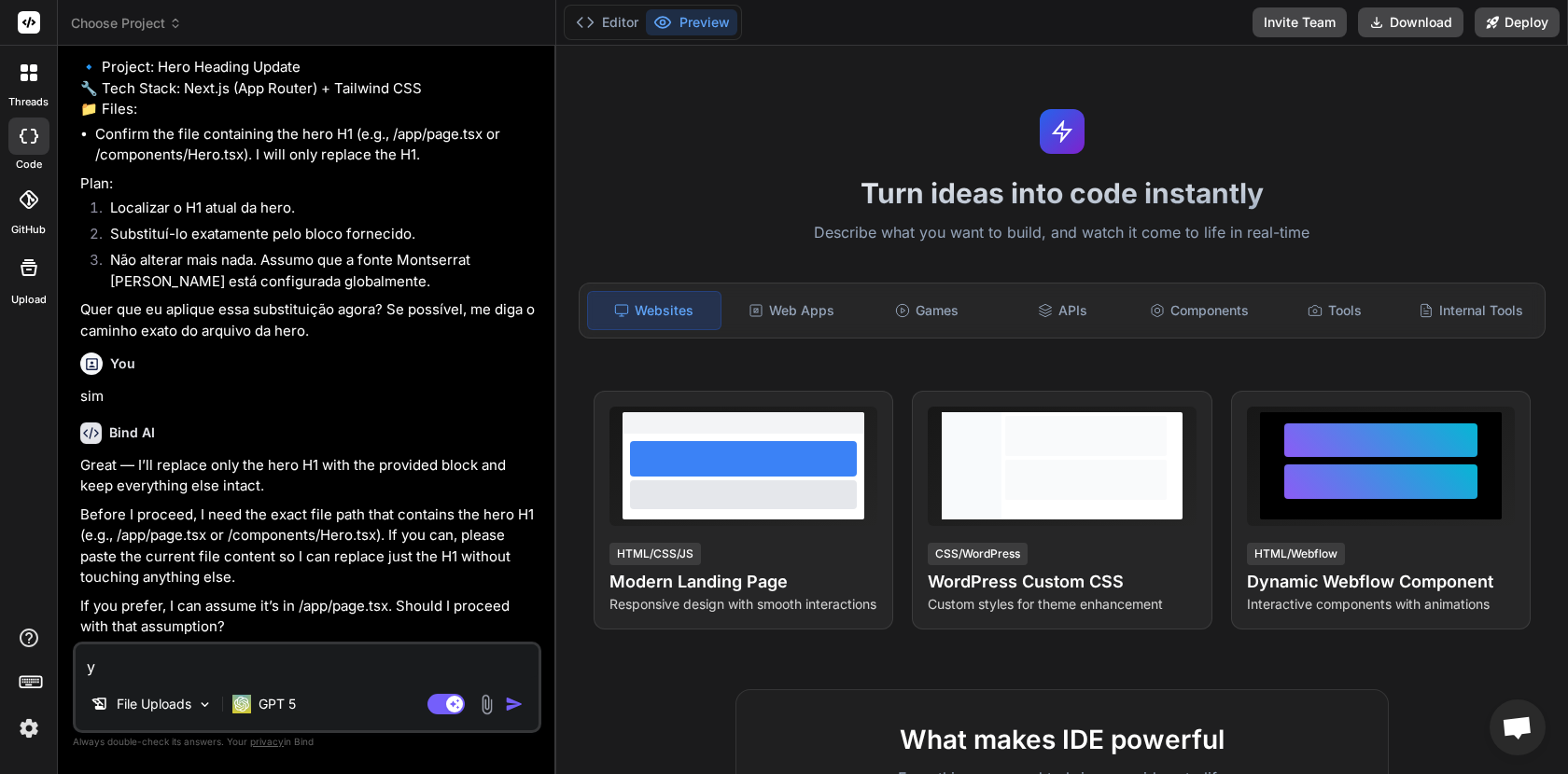
type textarea "x"
type textarea "yes"
type textarea "x"
type textarea "yes"
type textarea "x"
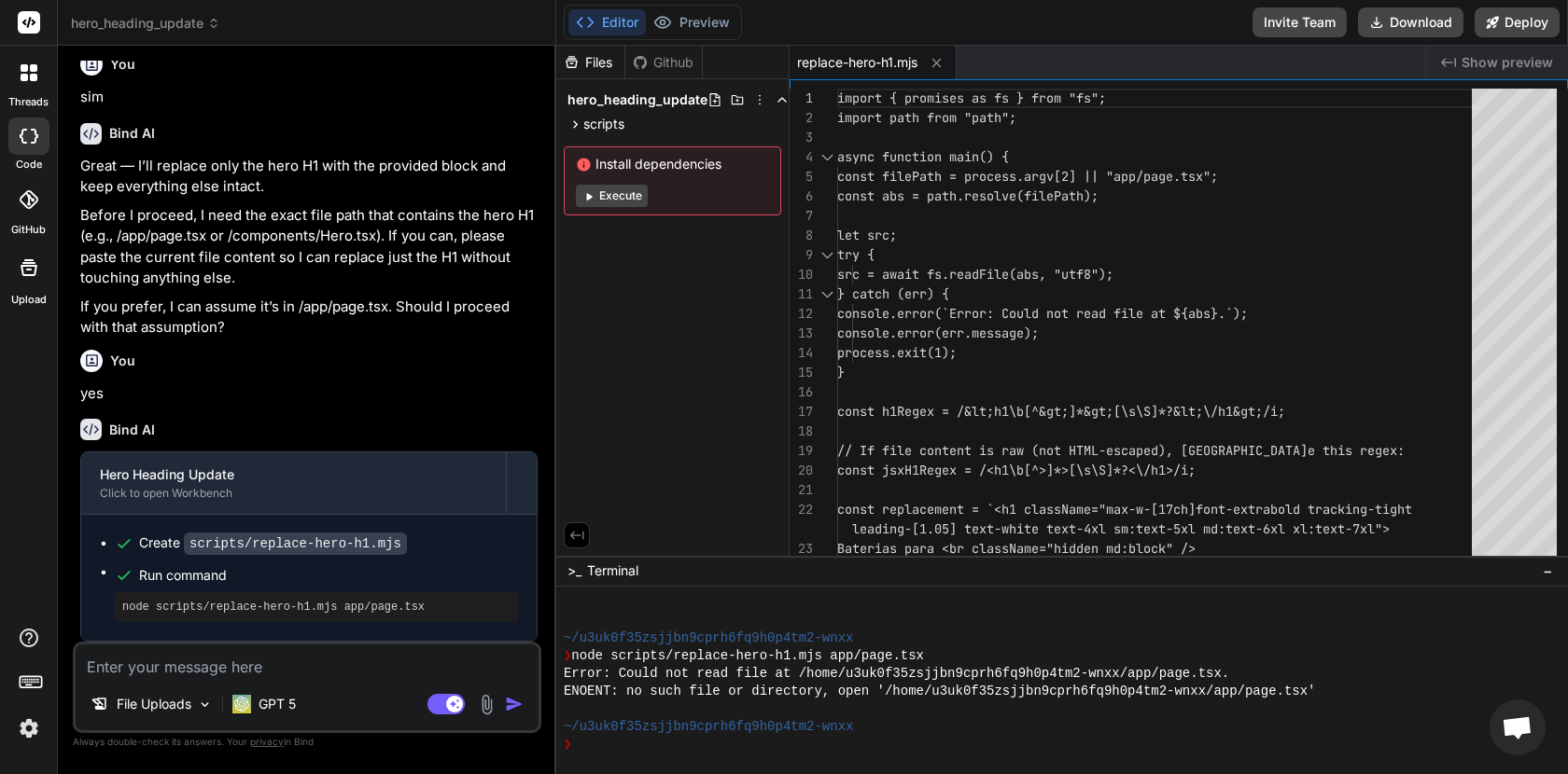
scroll to position [769, 0]
click at [614, 199] on button "Execute" at bounding box center [612, 196] width 72 height 23
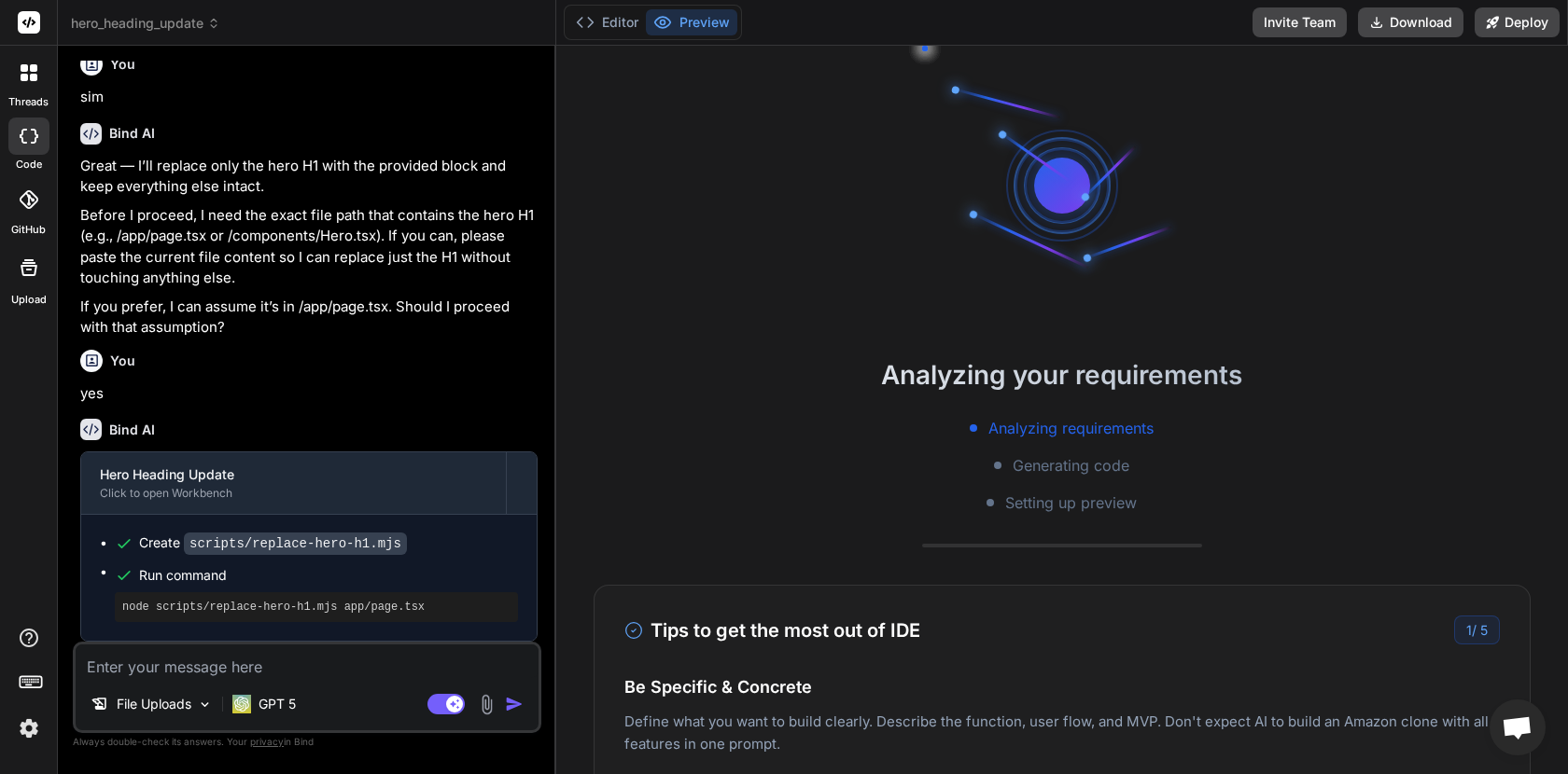
scroll to position [283, 0]
type textarea "x"
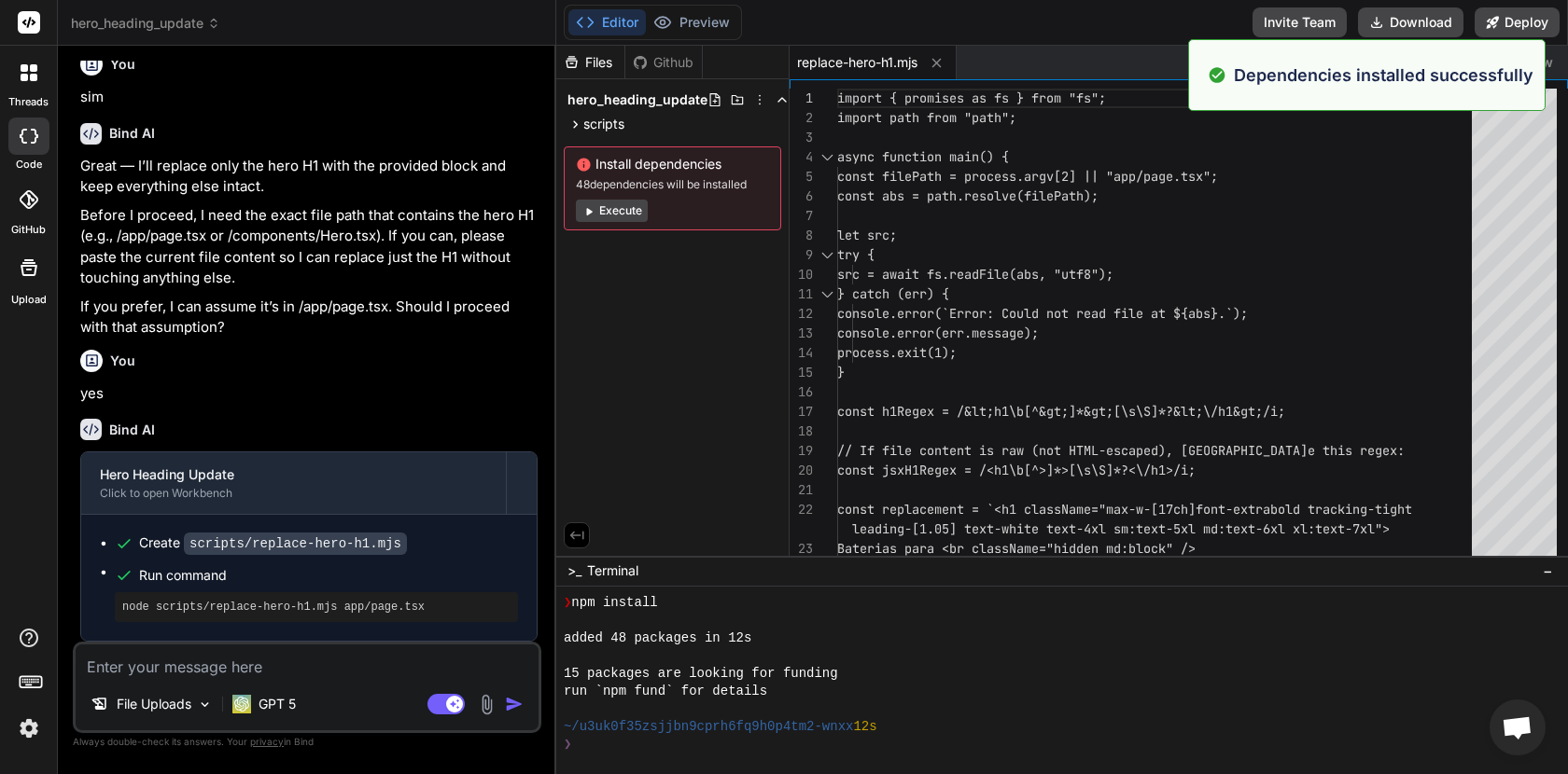
scroll to position [371, 0]
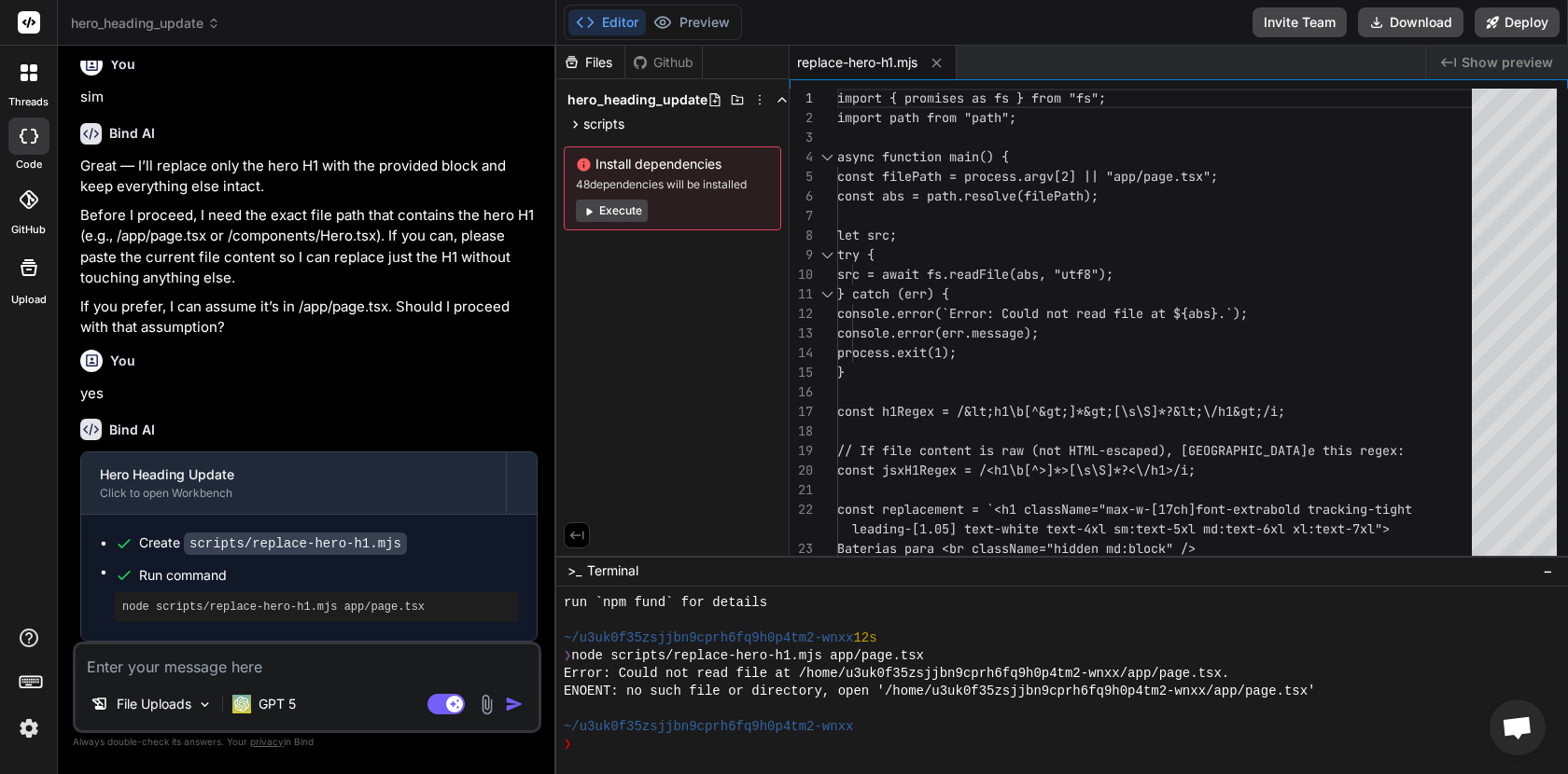
click at [274, 667] on textarea at bounding box center [307, 662] width 463 height 33
type textarea "c"
type textarea "x"
type textarea "co"
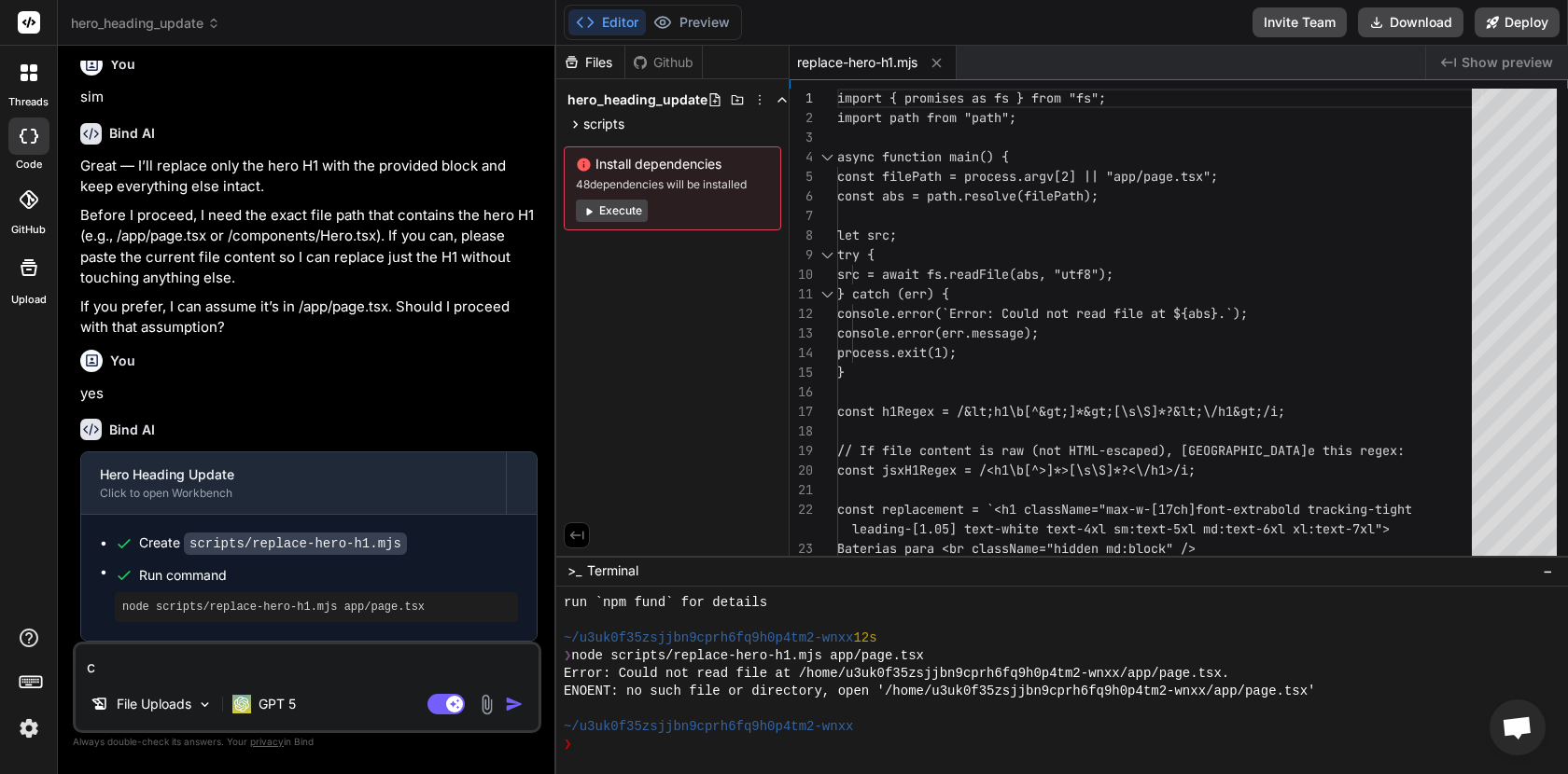
type textarea "x"
type textarea "con"
type textarea "x"
type textarea "cont"
type textarea "x"
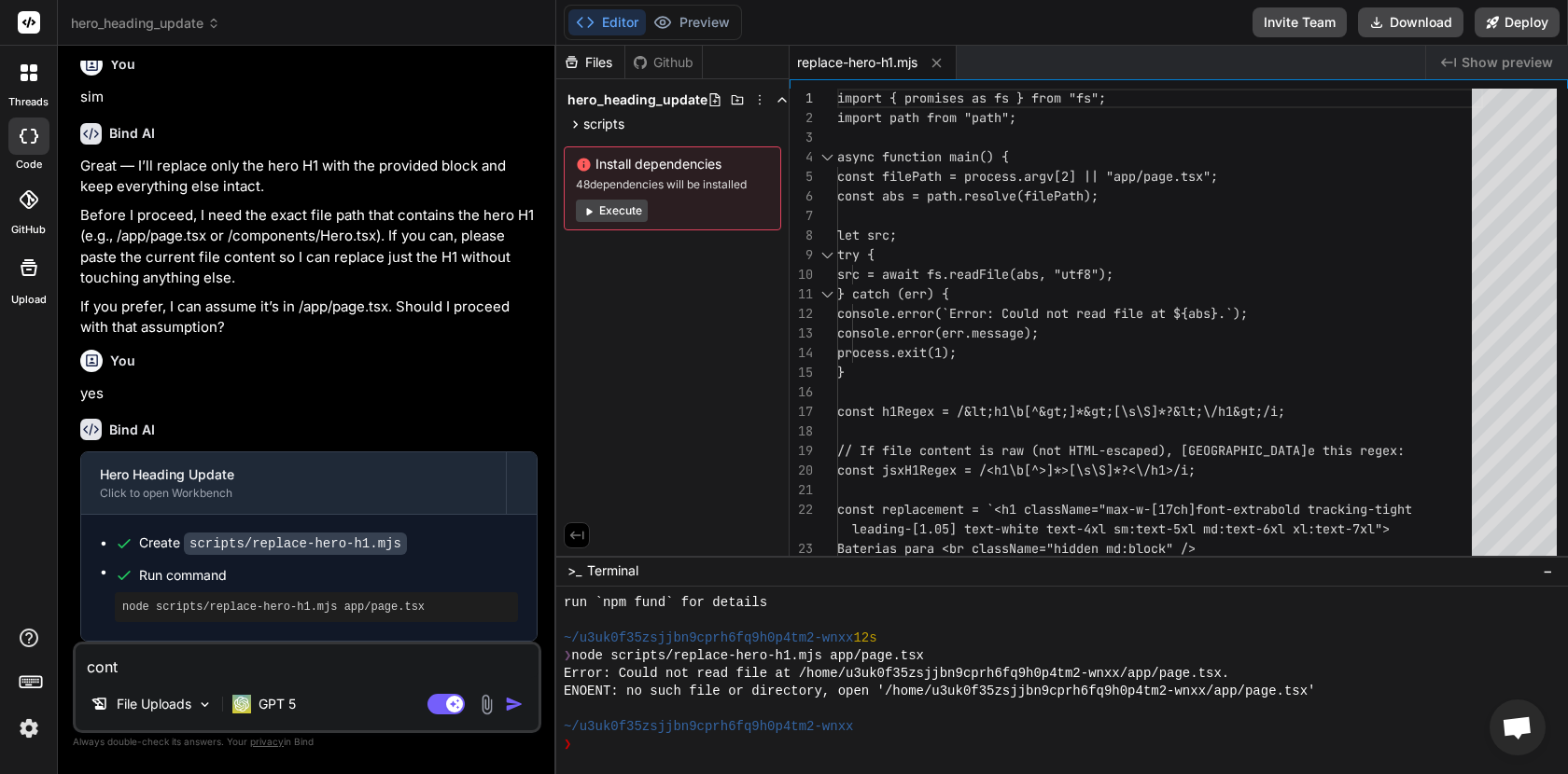
type textarea "conti"
type textarea "x"
type textarea "contin"
type textarea "x"
type textarea "continu"
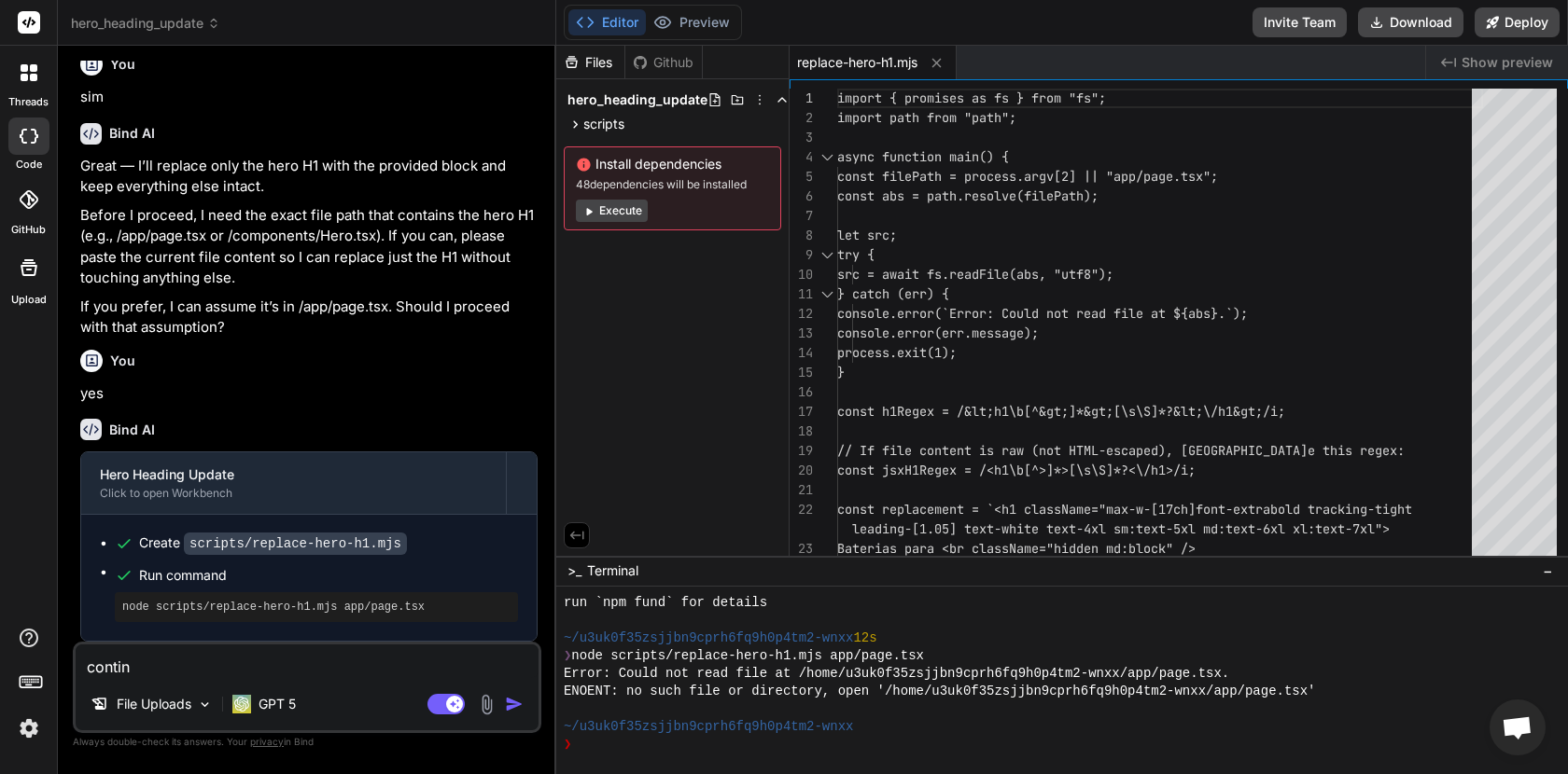
type textarea "x"
type textarea "continue"
type textarea "x"
type textarea "continue'"
type textarea "x"
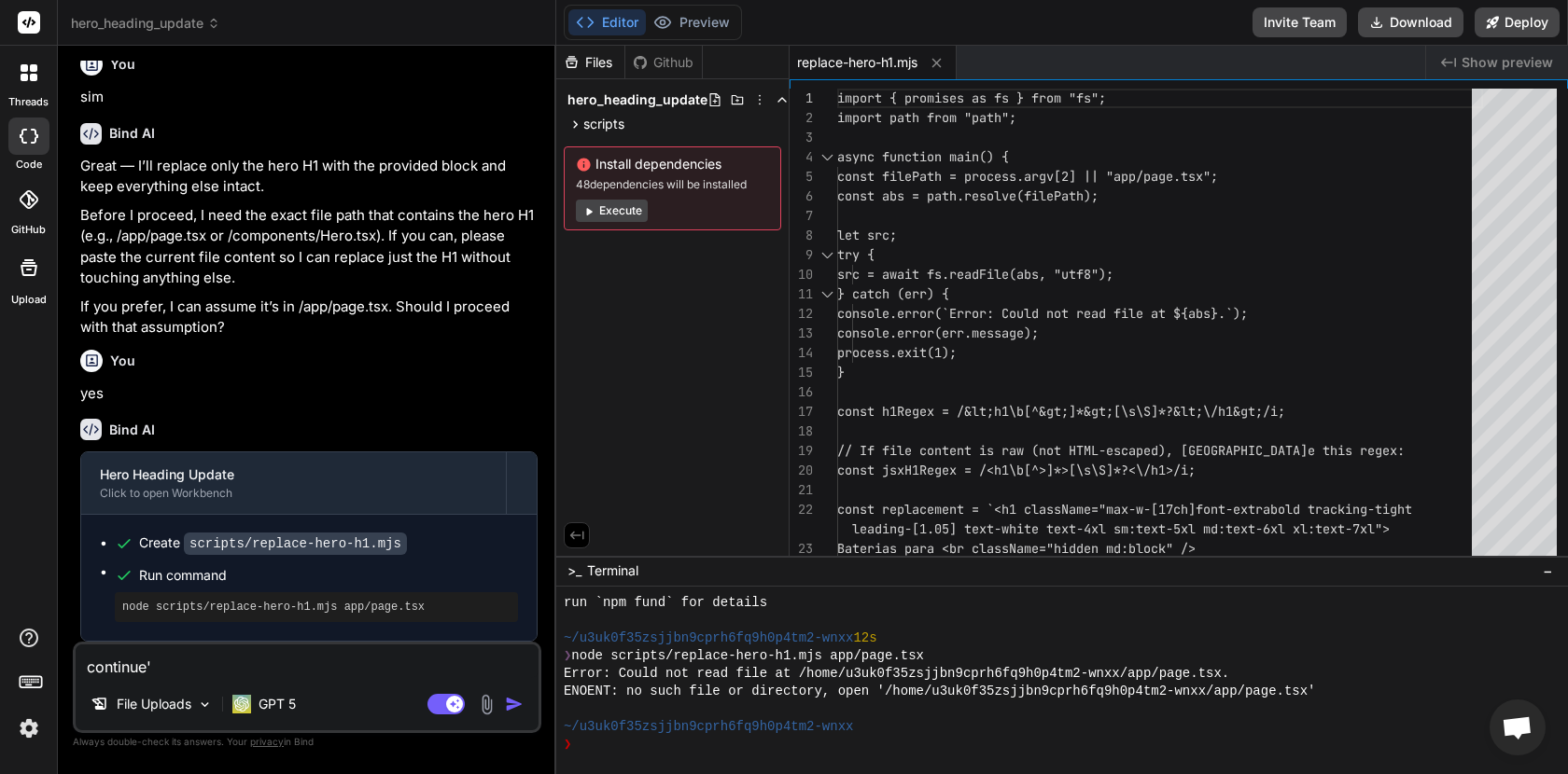
type textarea "continue"
type textarea "x"
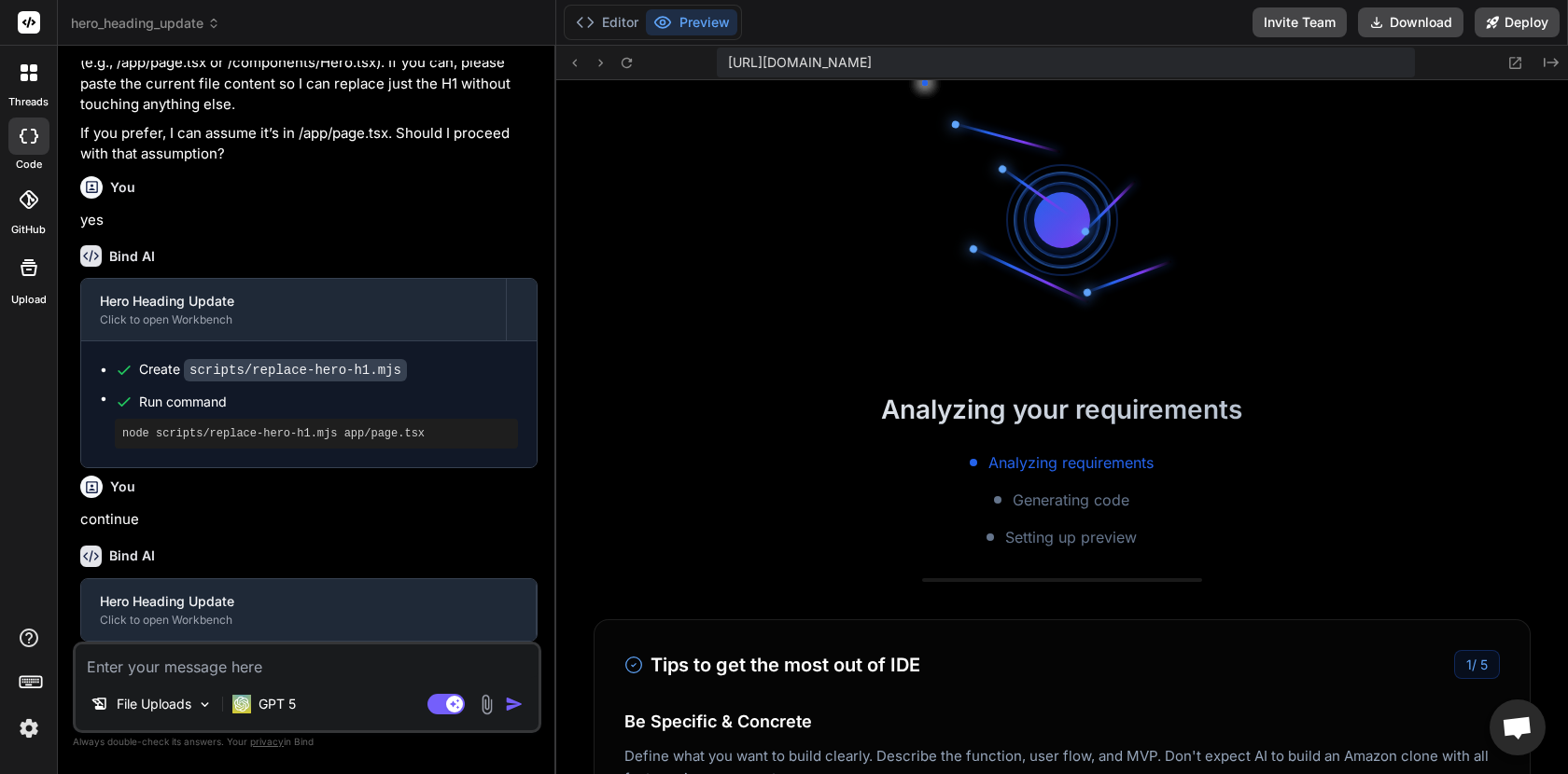
scroll to position [963, 0]
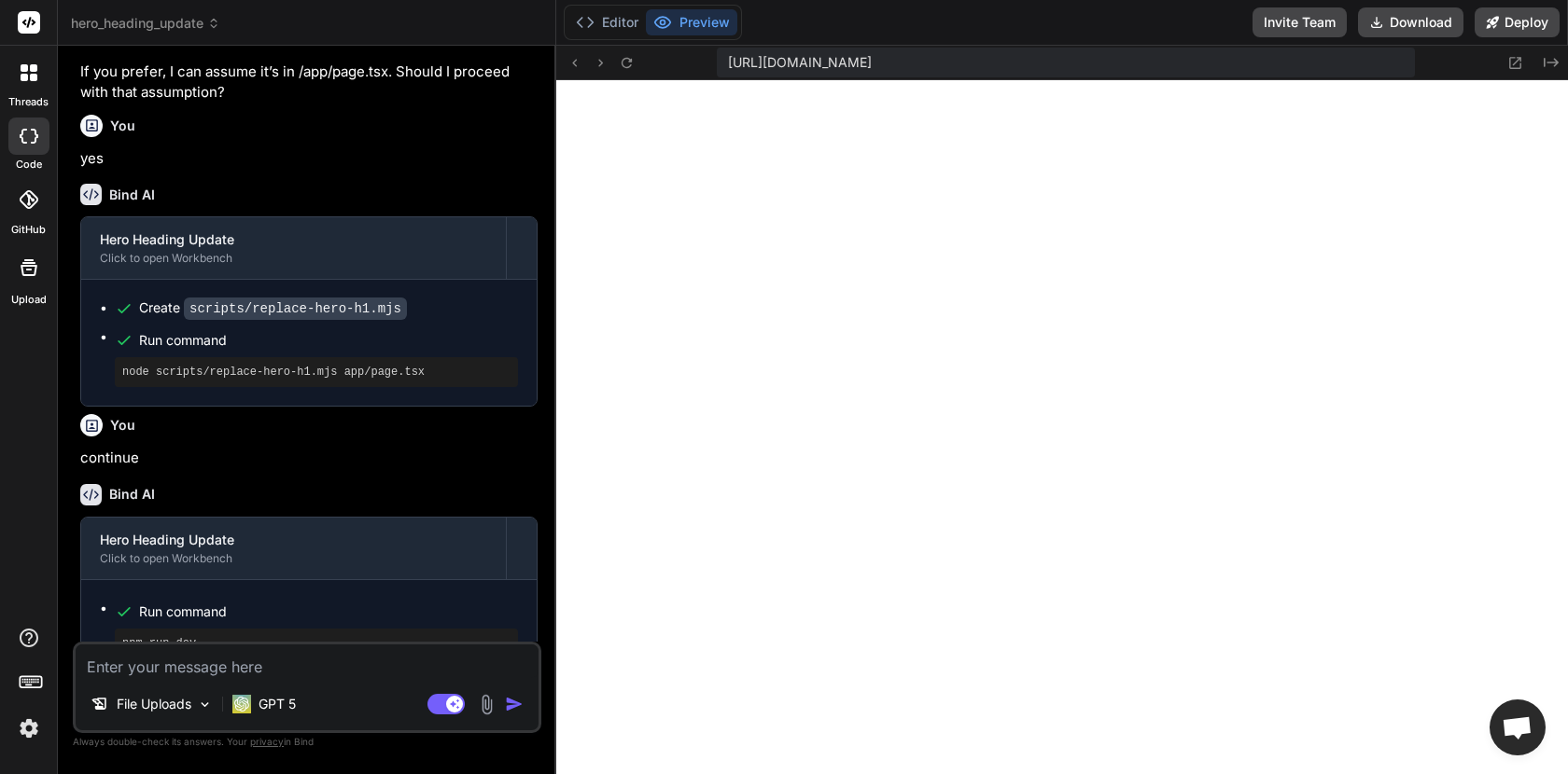
type textarea "x"
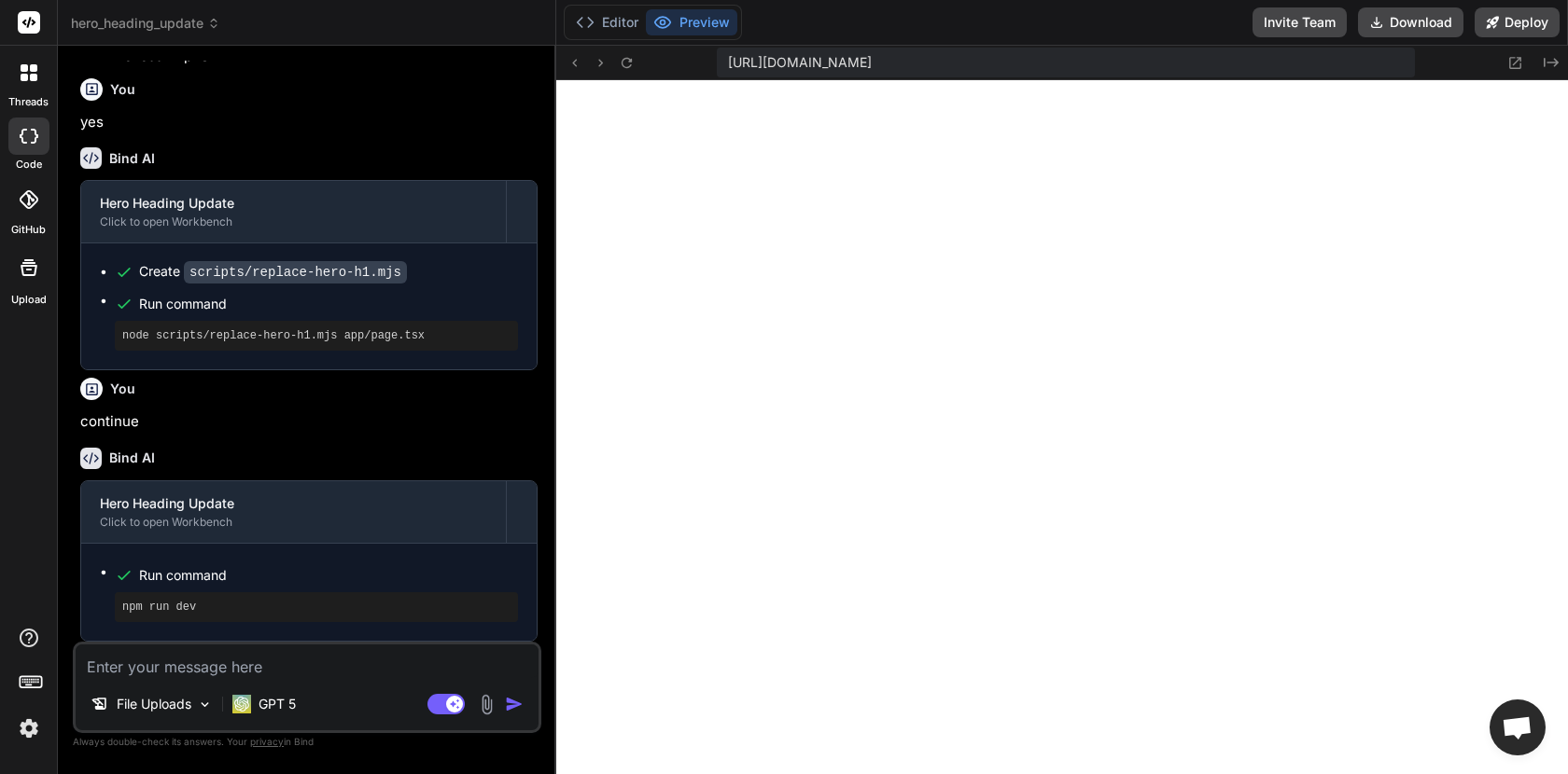
scroll to position [1040, 0]
click at [703, 28] on button "Preview" at bounding box center [691, 22] width 92 height 27
click at [621, 20] on button "Editor" at bounding box center [607, 22] width 78 height 27
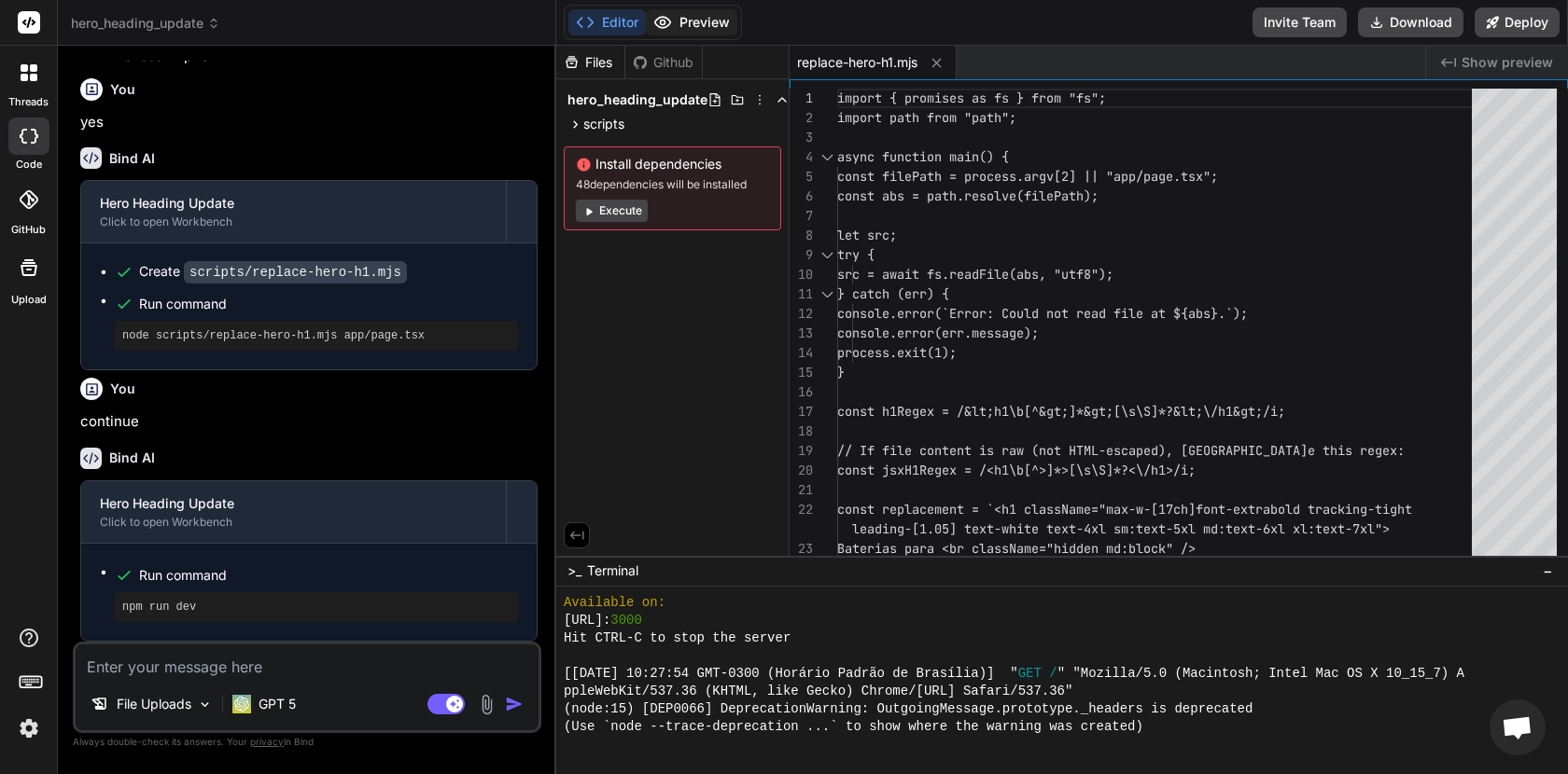
click at [697, 29] on button "Preview" at bounding box center [691, 22] width 92 height 27
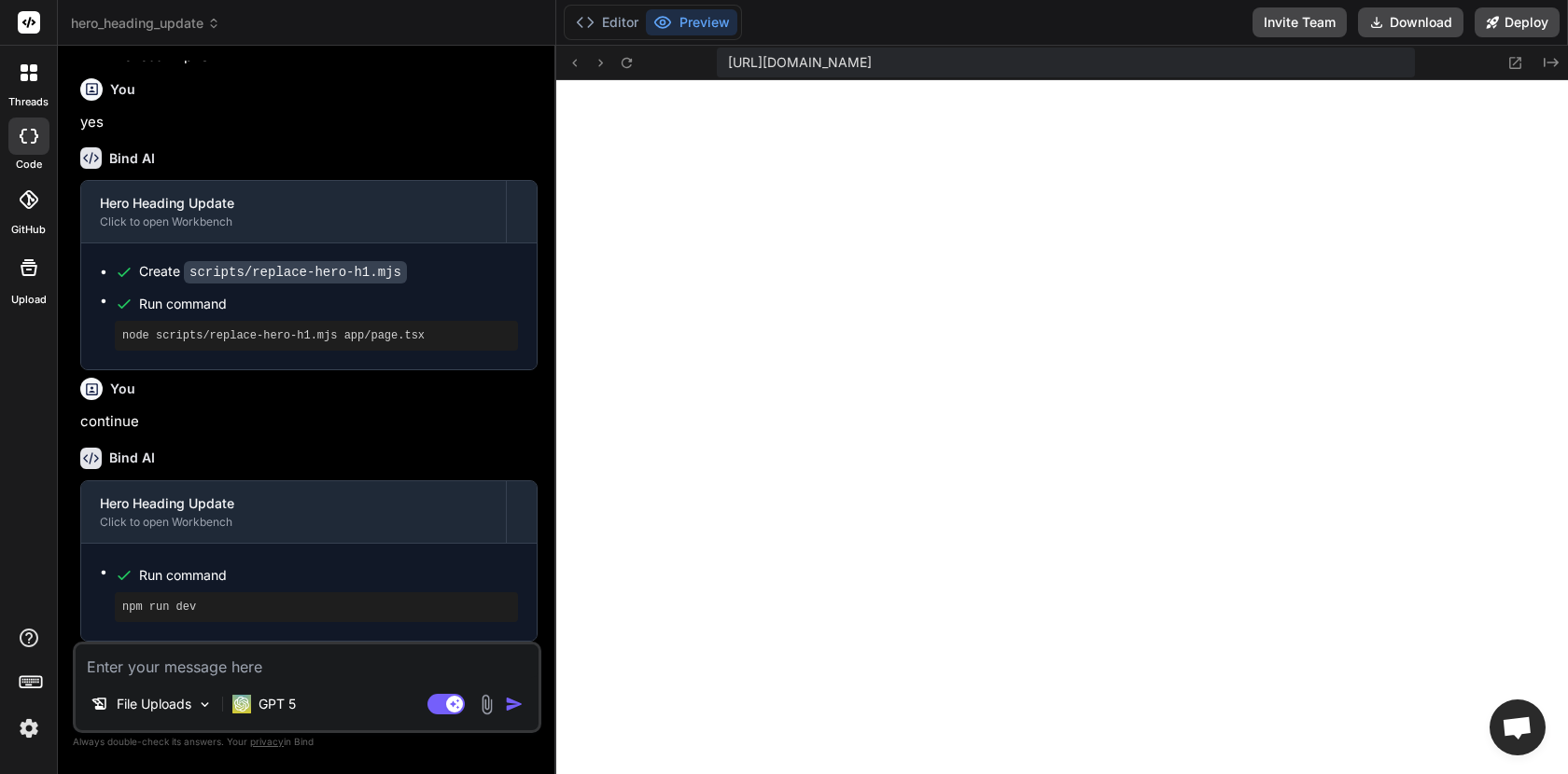
click at [228, 665] on textarea at bounding box center [307, 662] width 463 height 33
type textarea "a"
type textarea "x"
type textarea "ag"
type textarea "x"
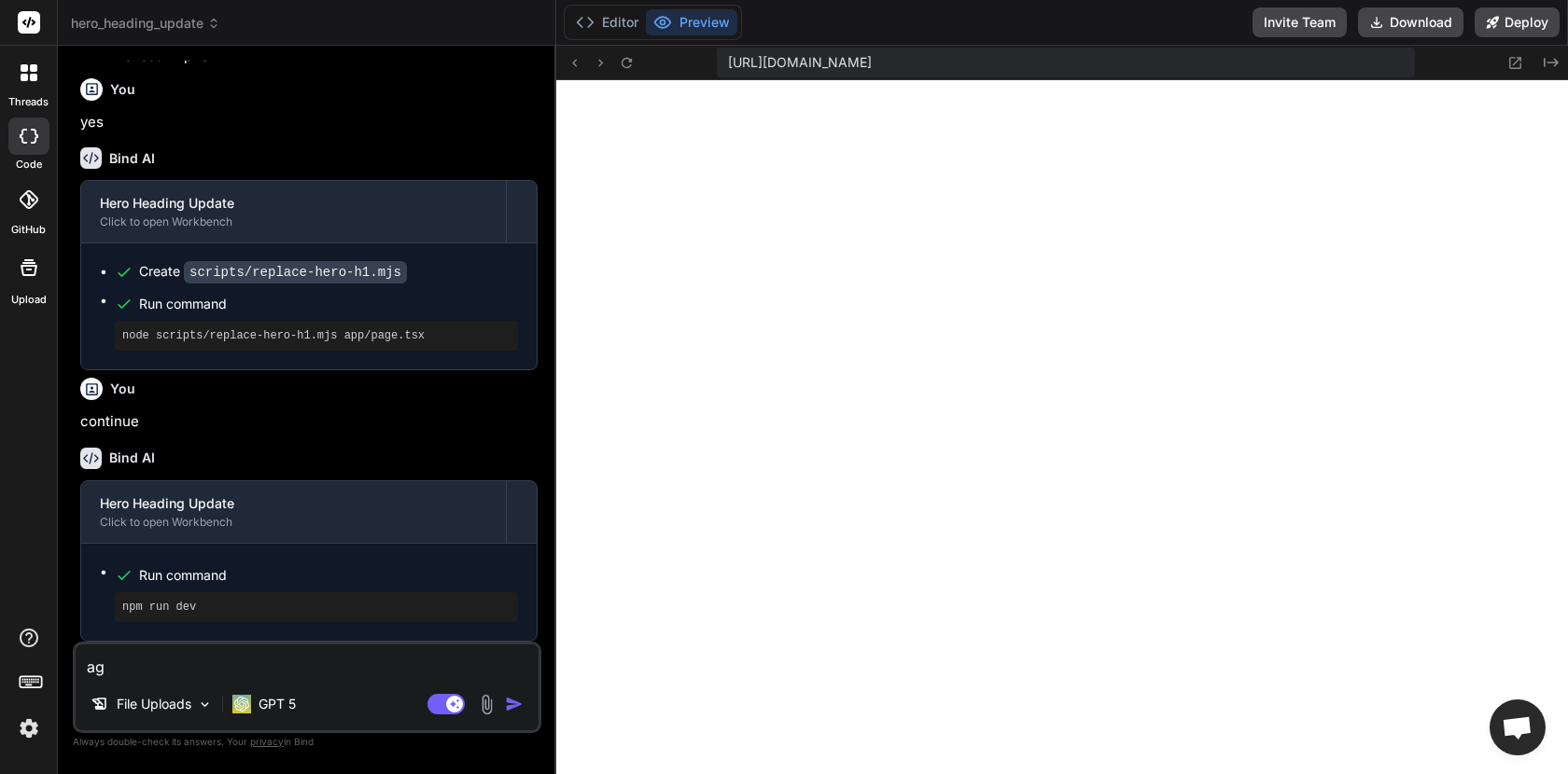
type textarea "ago"
type textarea "x"
type textarea "agor"
type textarea "x"
type textarea "agora"
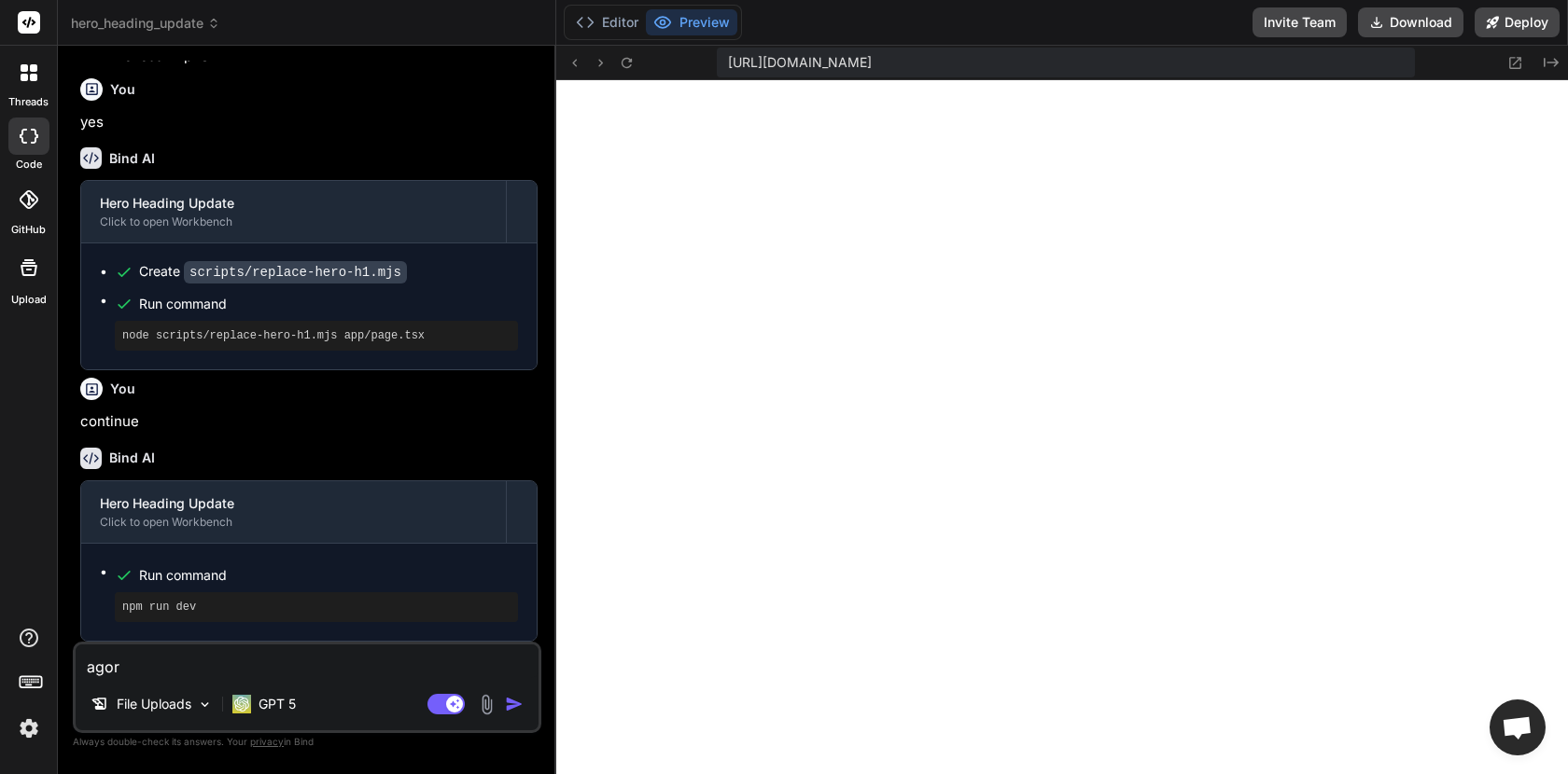
type textarea "x"
type textarea "agora"
type textarea "x"
type textarea "agora a"
type textarea "x"
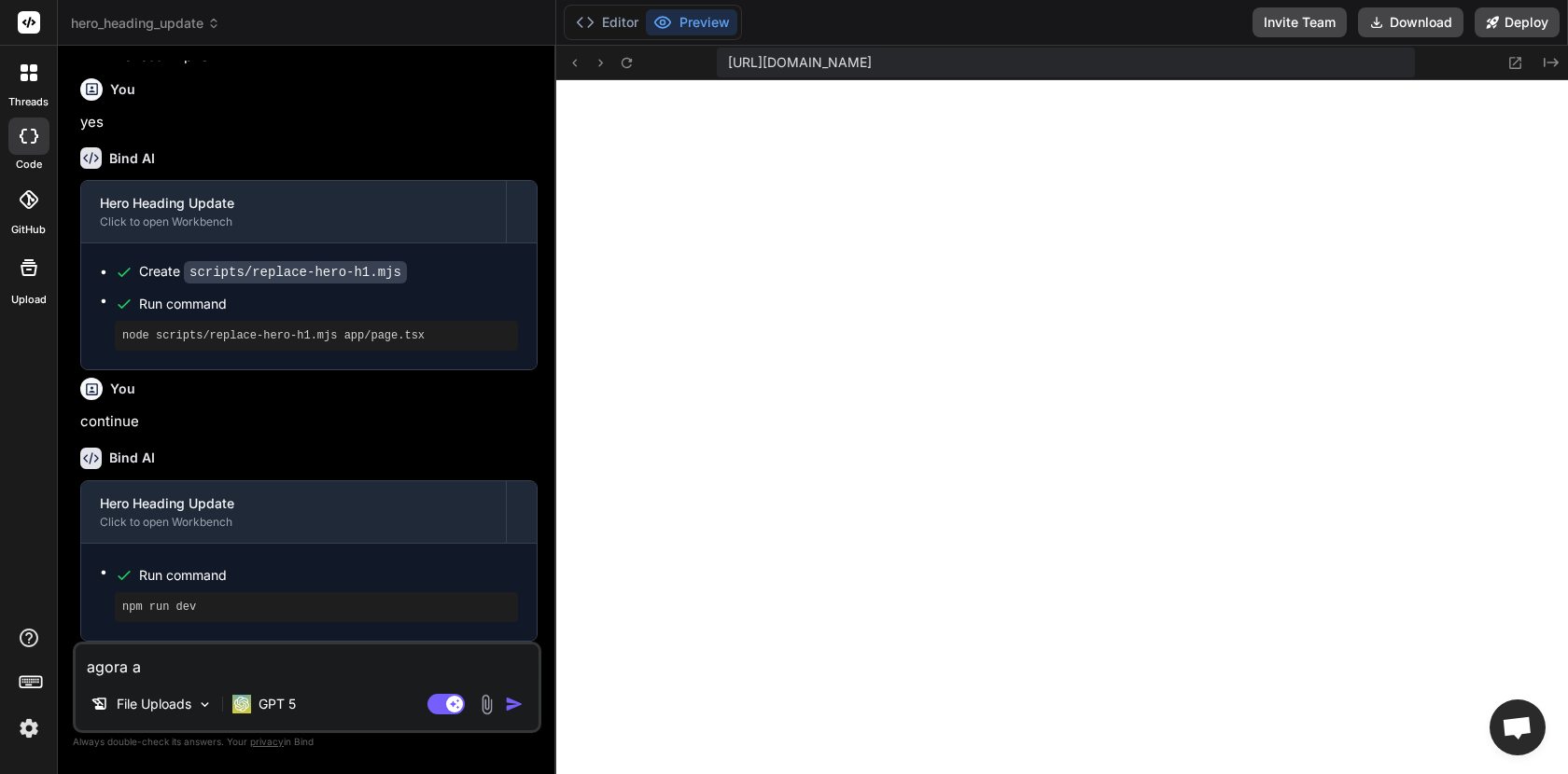
type textarea "agora a"
type textarea "x"
type textarea "agora a p"
type textarea "x"
type textarea "agora a pa"
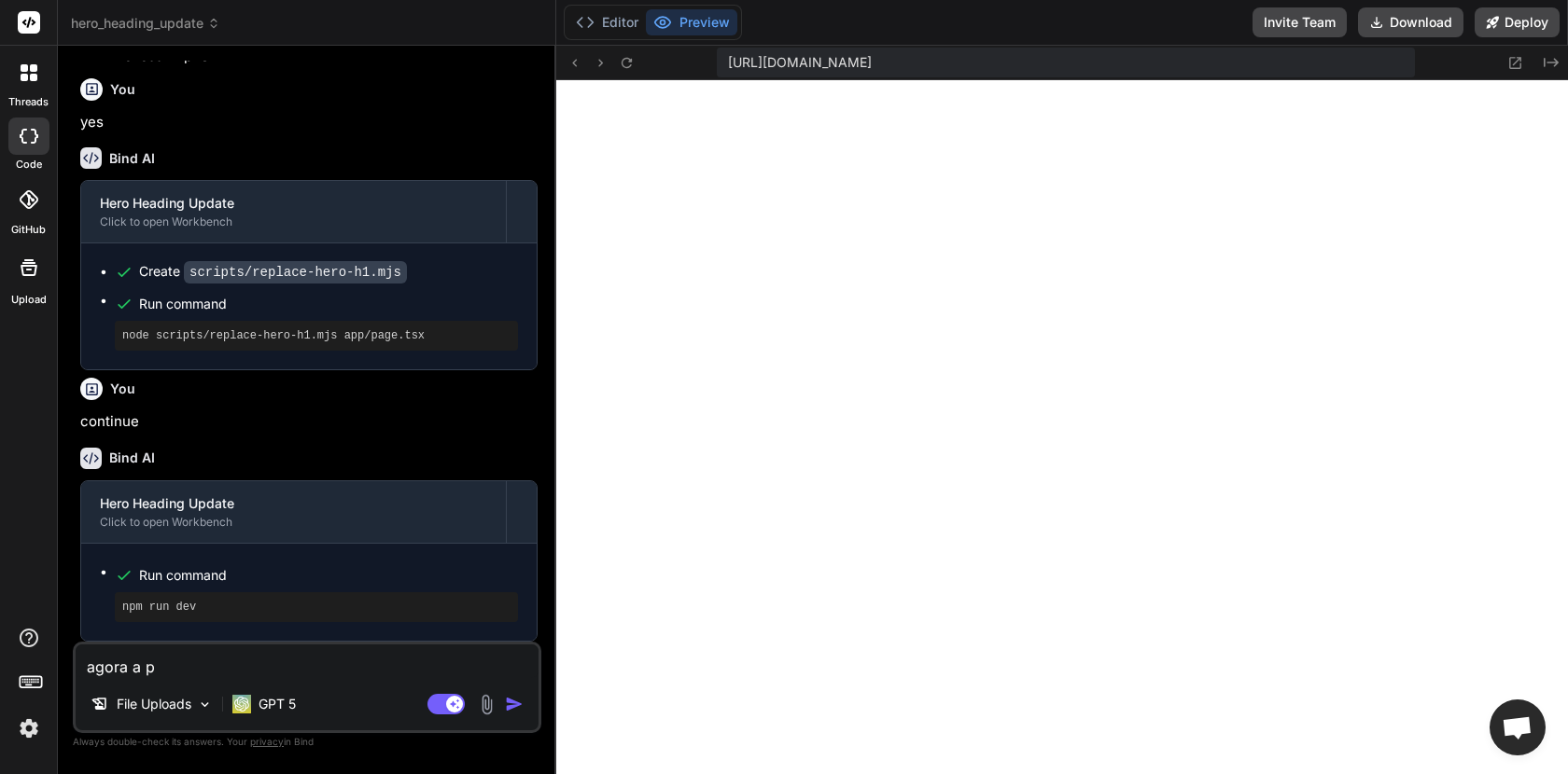
type textarea "x"
type textarea "agora a pag"
type textarea "x"
type textarea "agora a pagi"
type textarea "x"
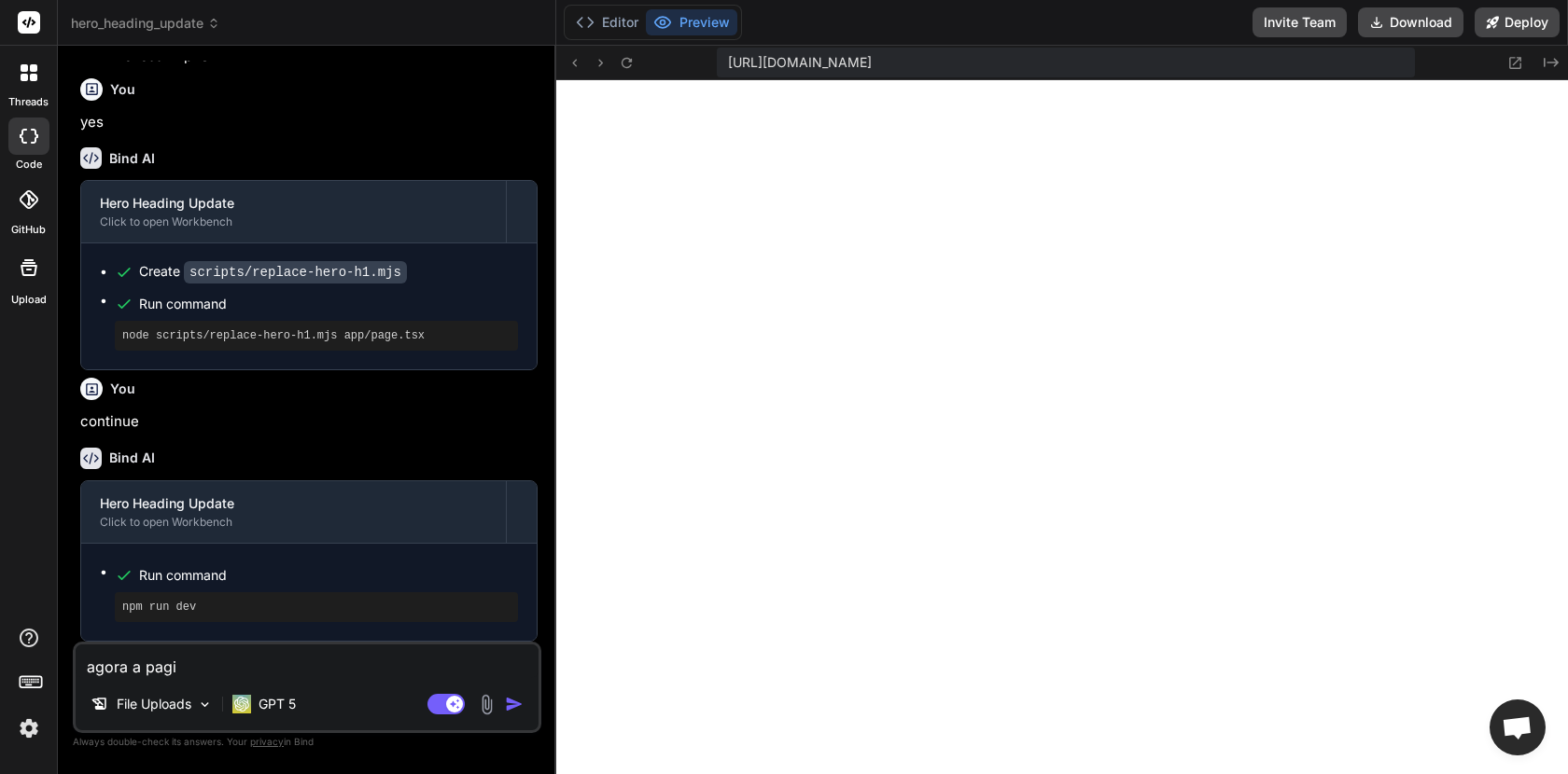
type textarea "agora a pagin"
type textarea "x"
type textarea "agora a pagina"
type textarea "x"
type textarea "agora a pagina"
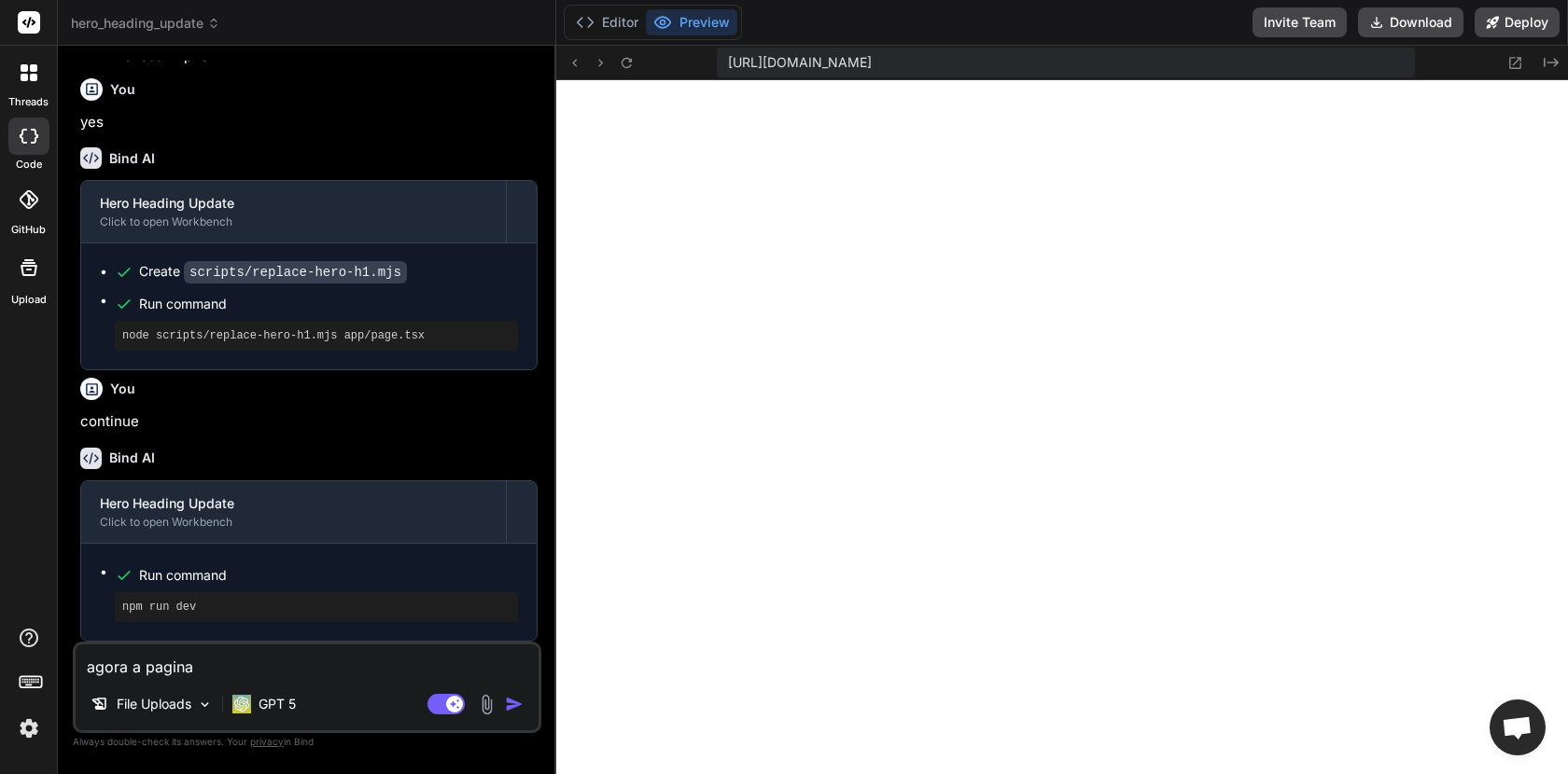
type textarea "x"
type textarea "agora a pagina n"
type textarea "x"
type textarea "agora a pagina na"
type textarea "x"
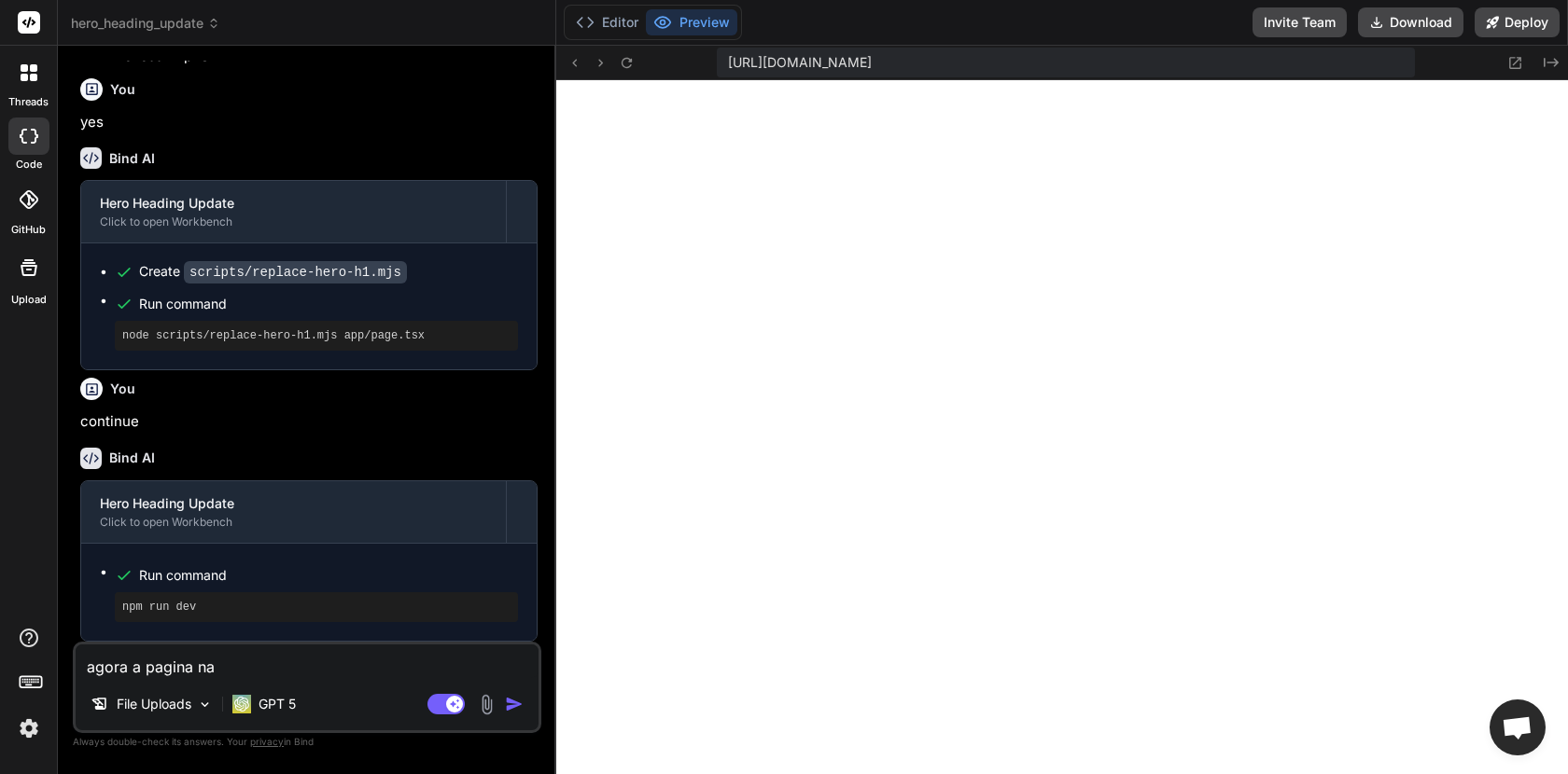
type textarea "agora a pagina nao"
type textarea "x"
type textarea "agora a pagina nao"
type textarea "x"
type textarea "agora a pagina nao f"
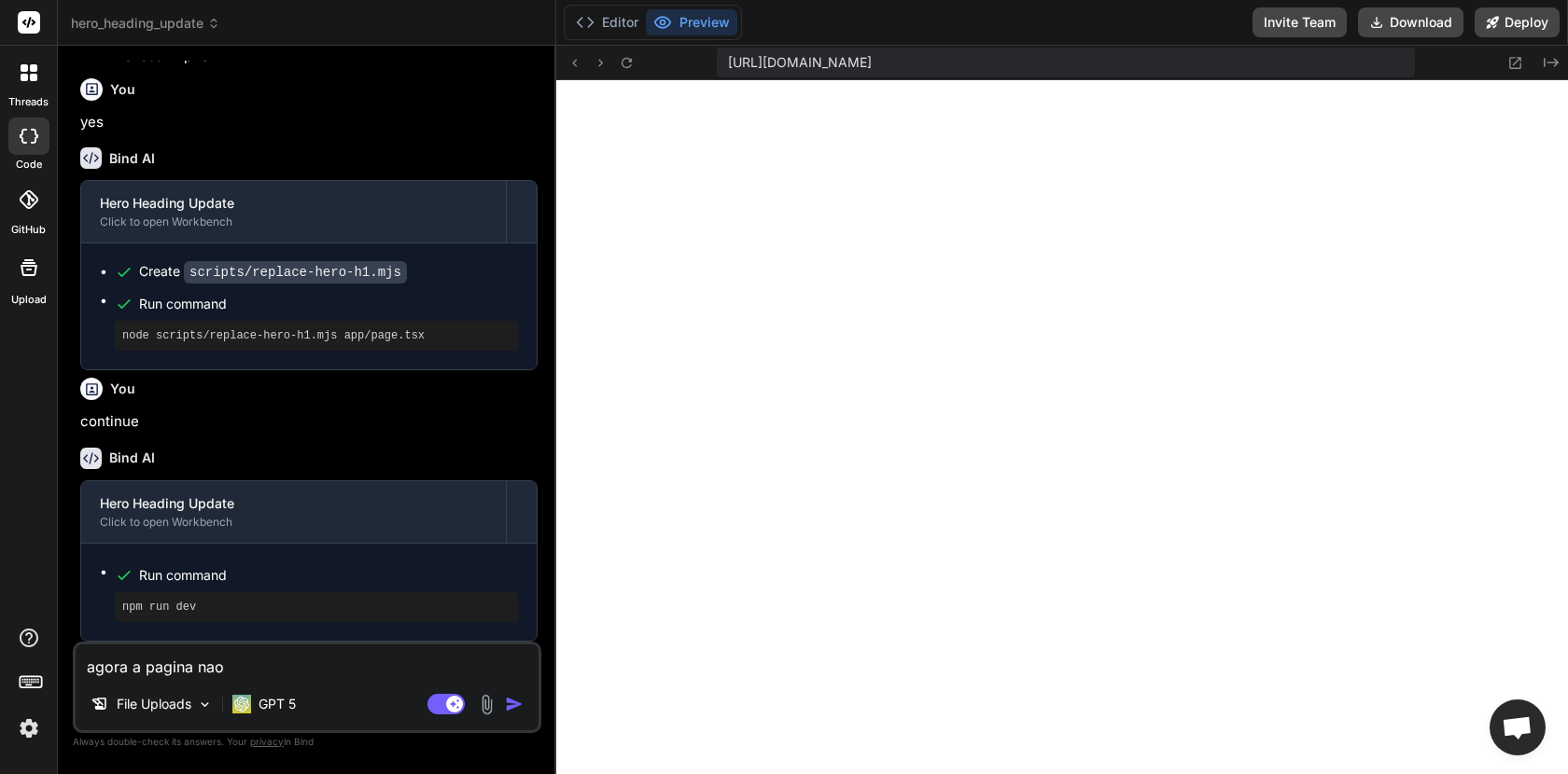
type textarea "x"
type textarea "agora a pagina [PERSON_NAME]"
type textarea "x"
type textarea "agora a pagina nao fun"
type textarea "x"
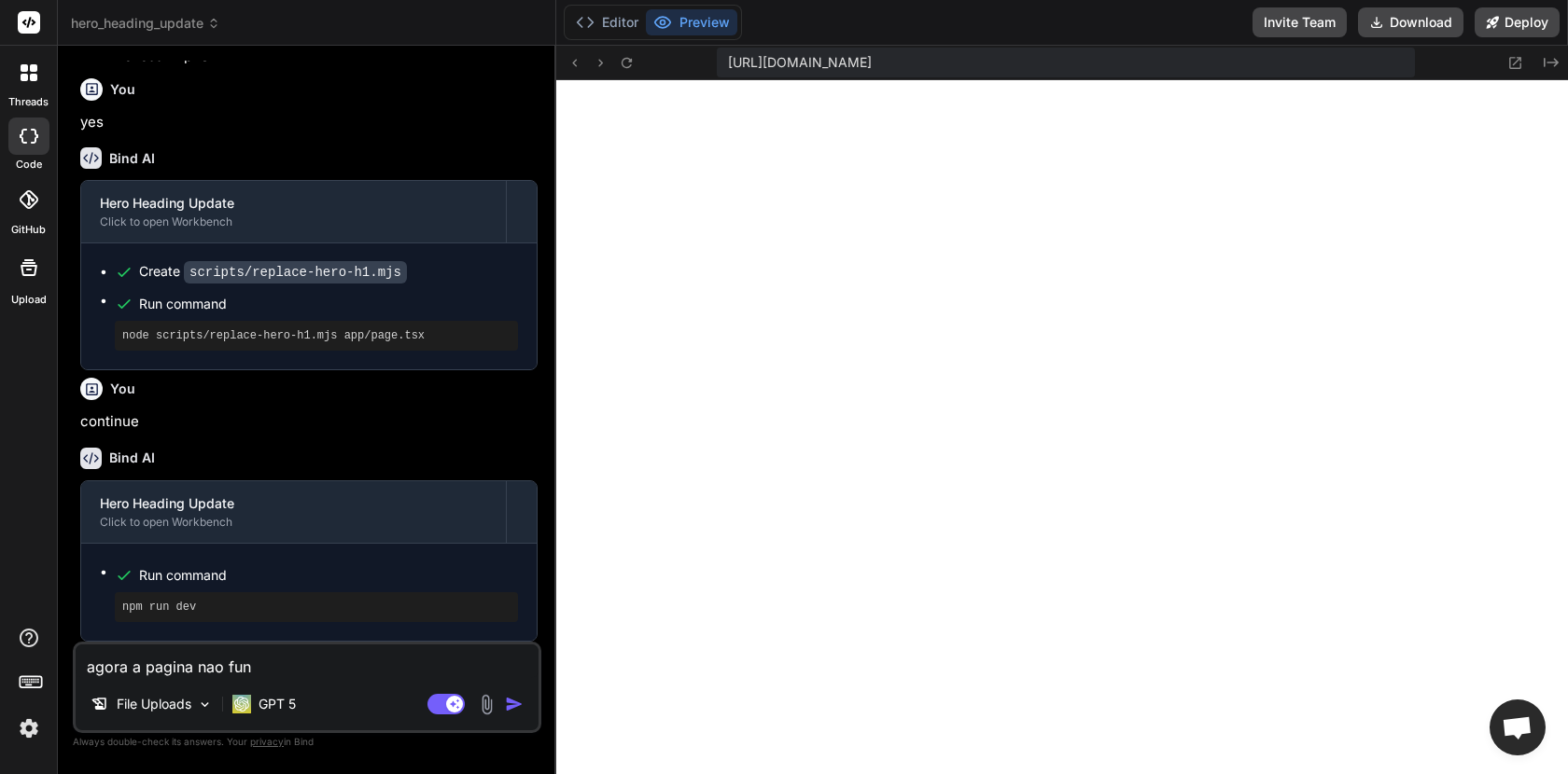
type textarea "agora a pagina nao func"
type textarea "x"
type textarea "agora a pagina nao funci"
type textarea "x"
type textarea "agora a pagina [PERSON_NAME]"
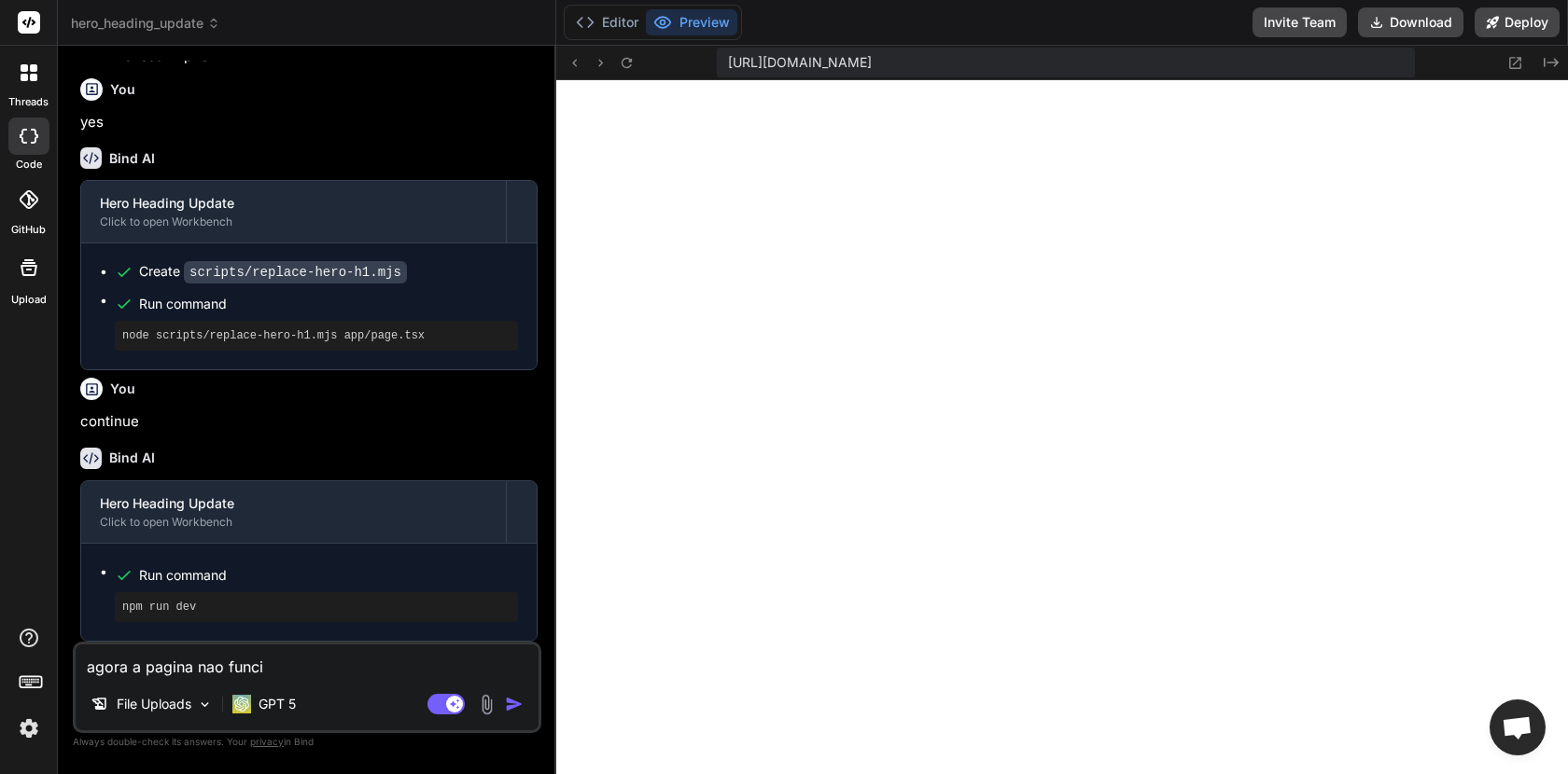
type textarea "x"
type textarea "agora a pagina nao funcion"
type textarea "x"
type textarea "agora a pagina nao funciona"
type textarea "x"
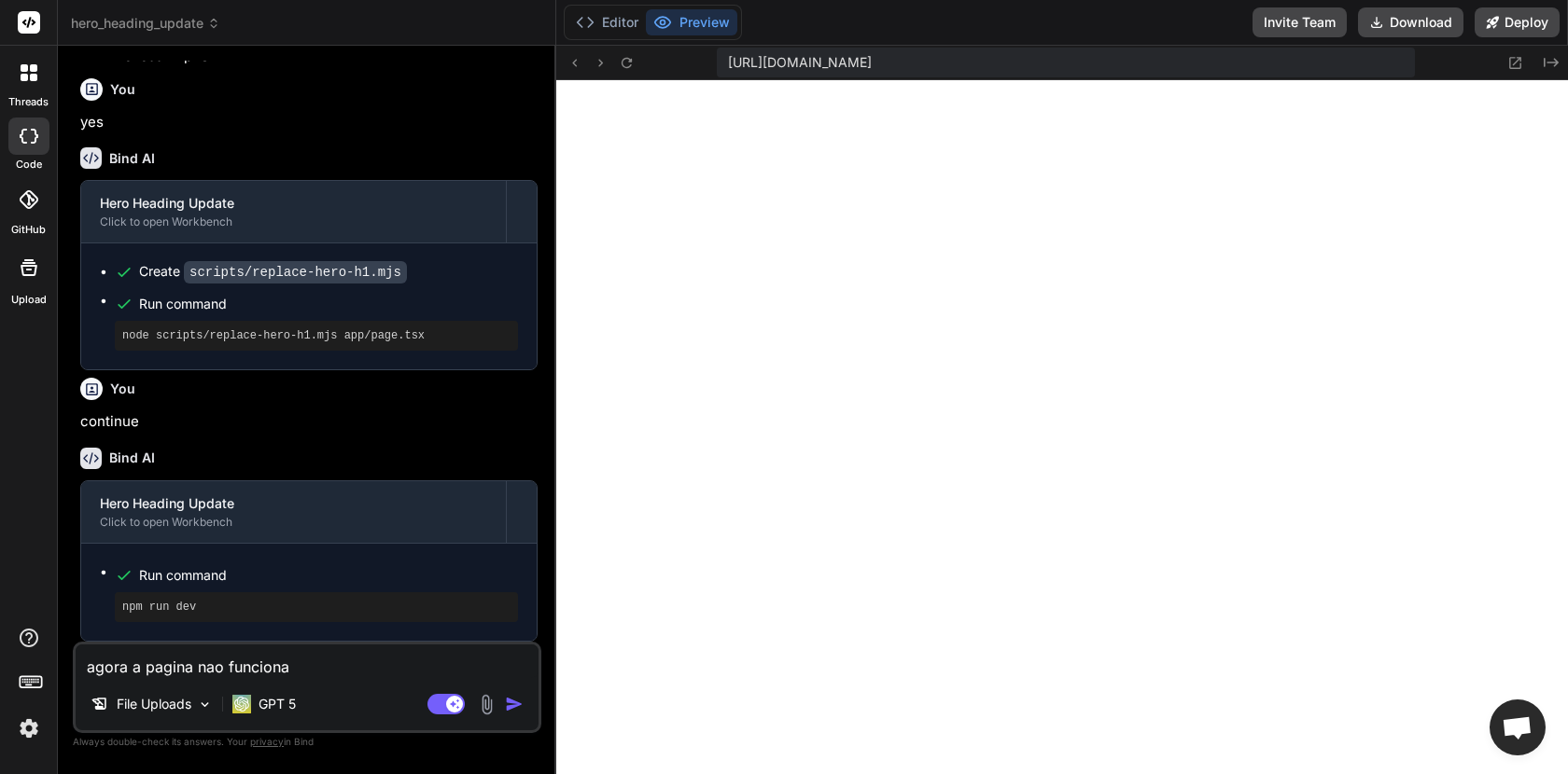
type textarea "agora a pagina nao funciona"
type textarea "x"
type textarea "agora a pagina nao funciona m"
type textarea "x"
type textarea "agora a pagina nao funciona ma"
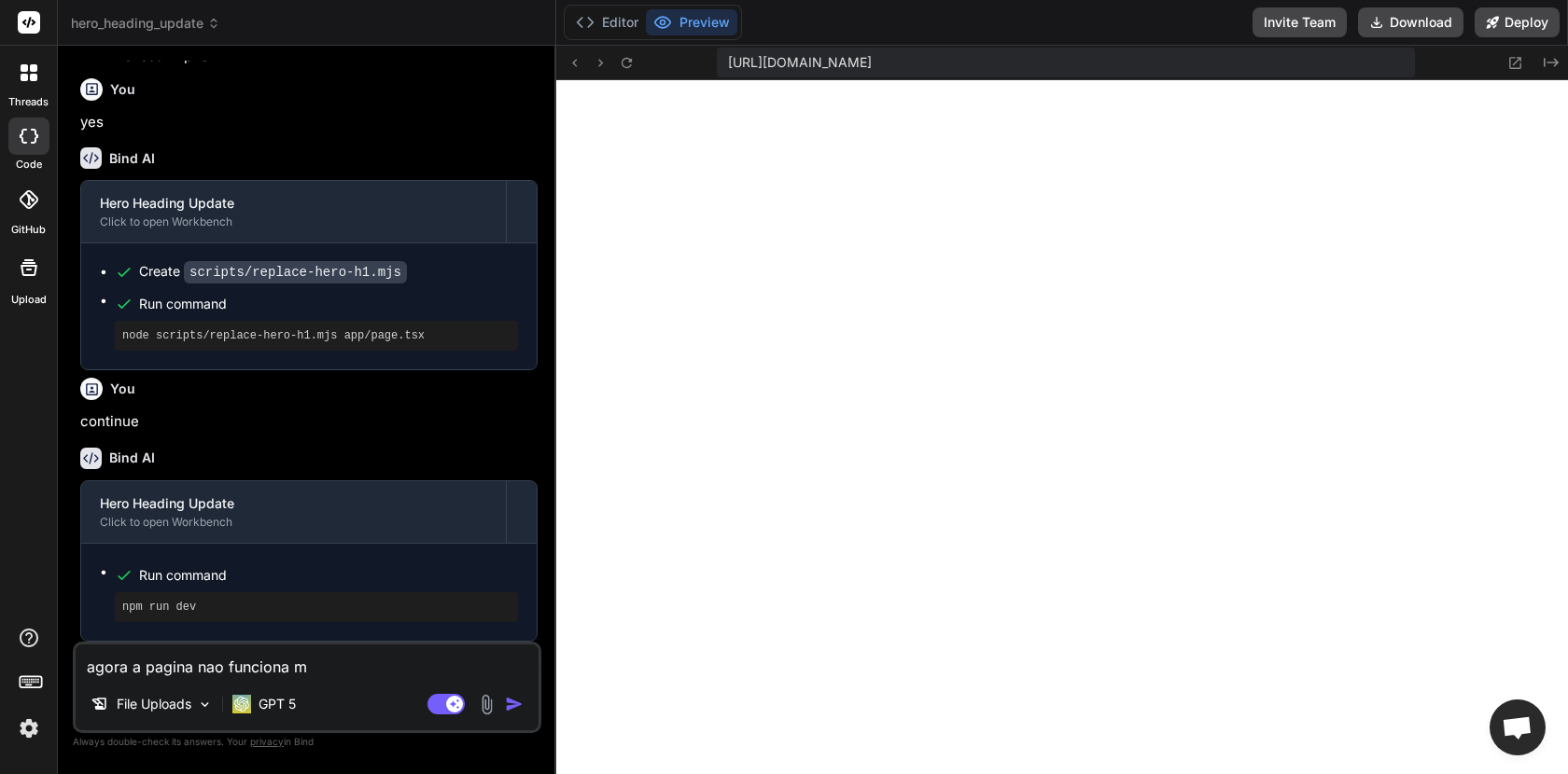
type textarea "x"
type textarea "agora a pagina nao funciona mai"
type textarea "x"
type textarea "agora a pagina nao funciona mais"
type textarea "x"
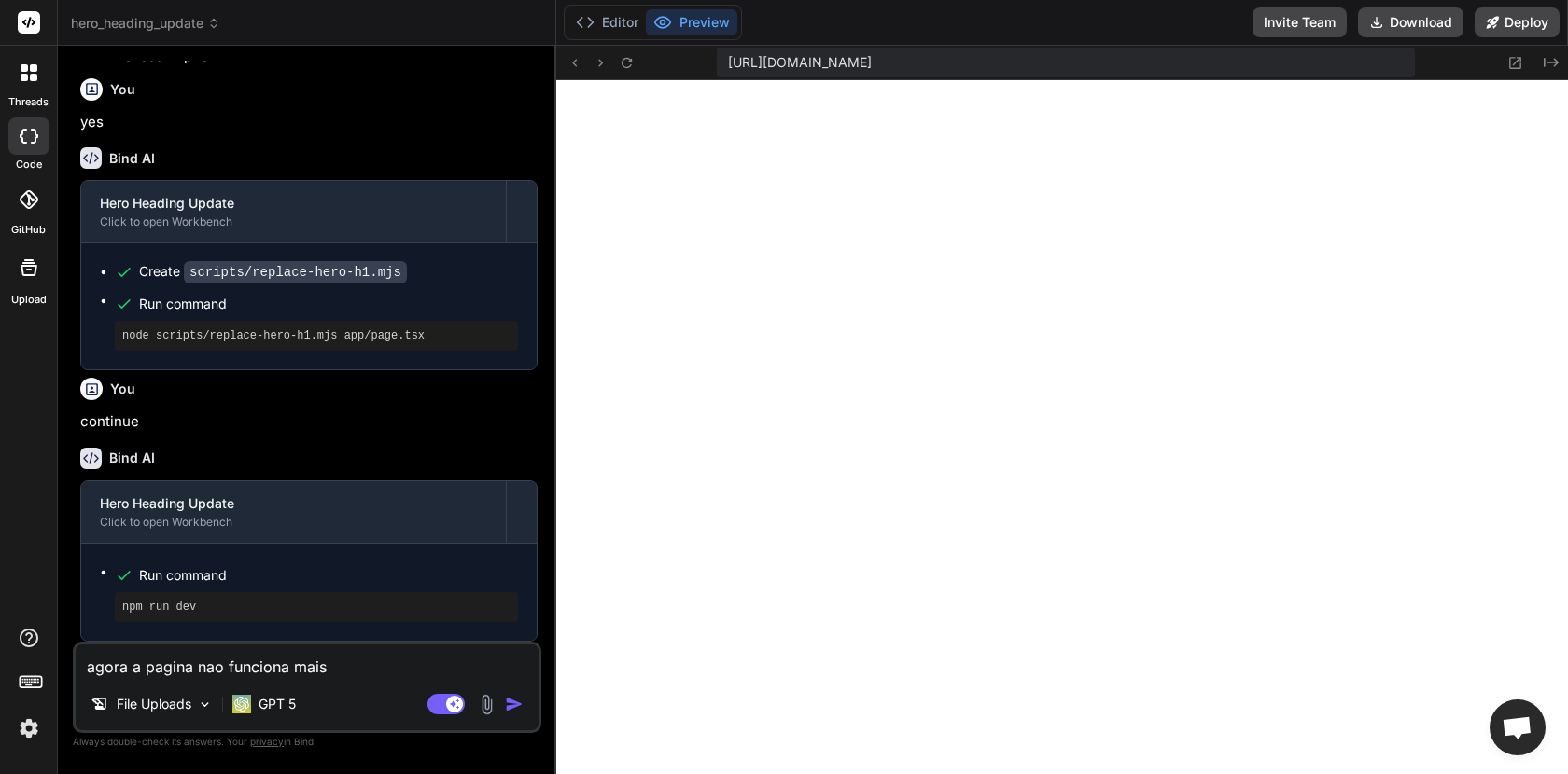
type textarea "agora a pagina nao funciona mais"
type textarea "x"
type textarea "agora a pagina nao funciona mais s"
type textarea "x"
type textarea "agora a pagina nao funciona mais so"
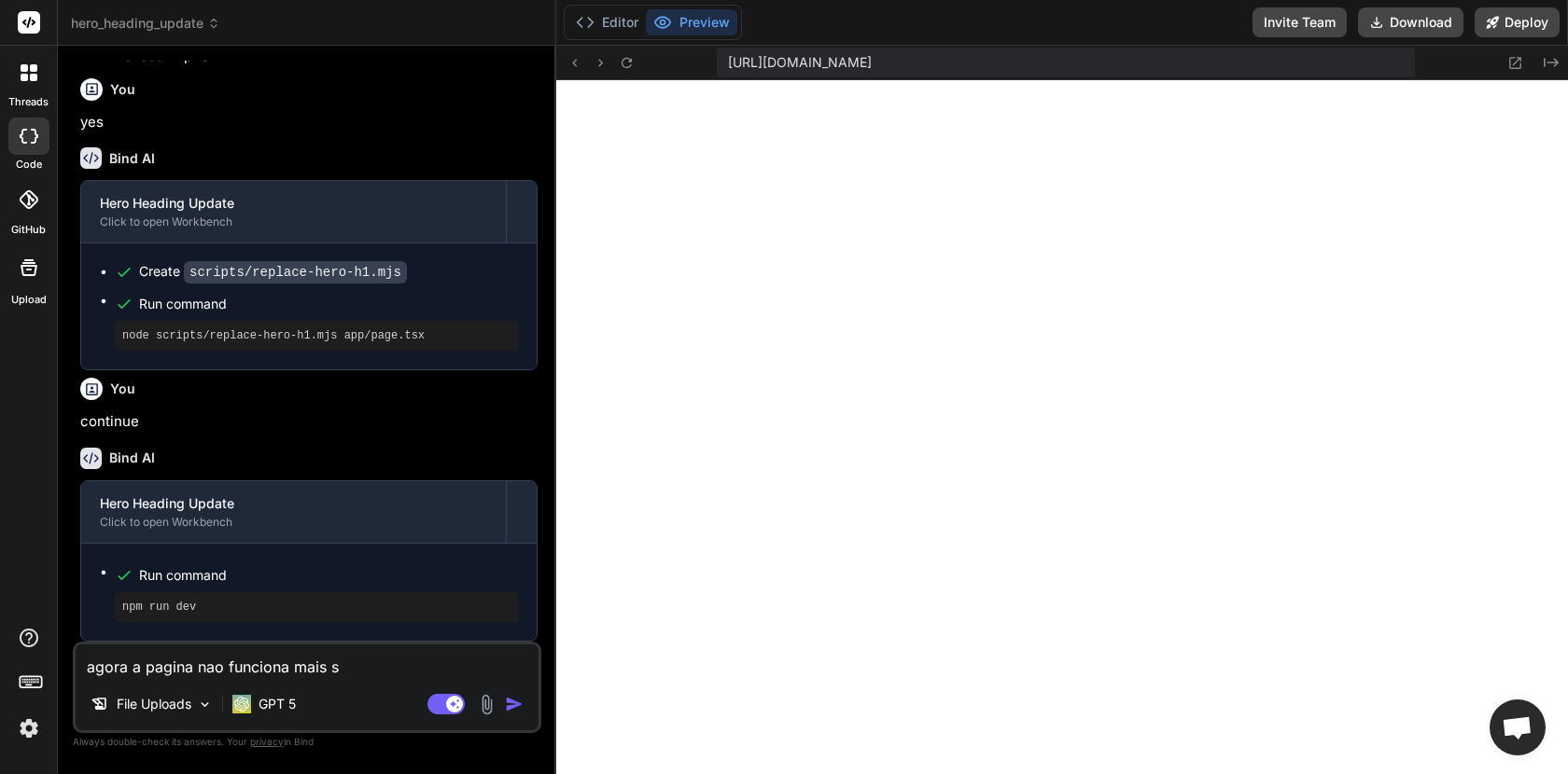
type textarea "x"
type textarea "agora a pagina nao funciona mais so"
type textarea "x"
type textarea "agora a pagina nao funciona mais so m"
type textarea "x"
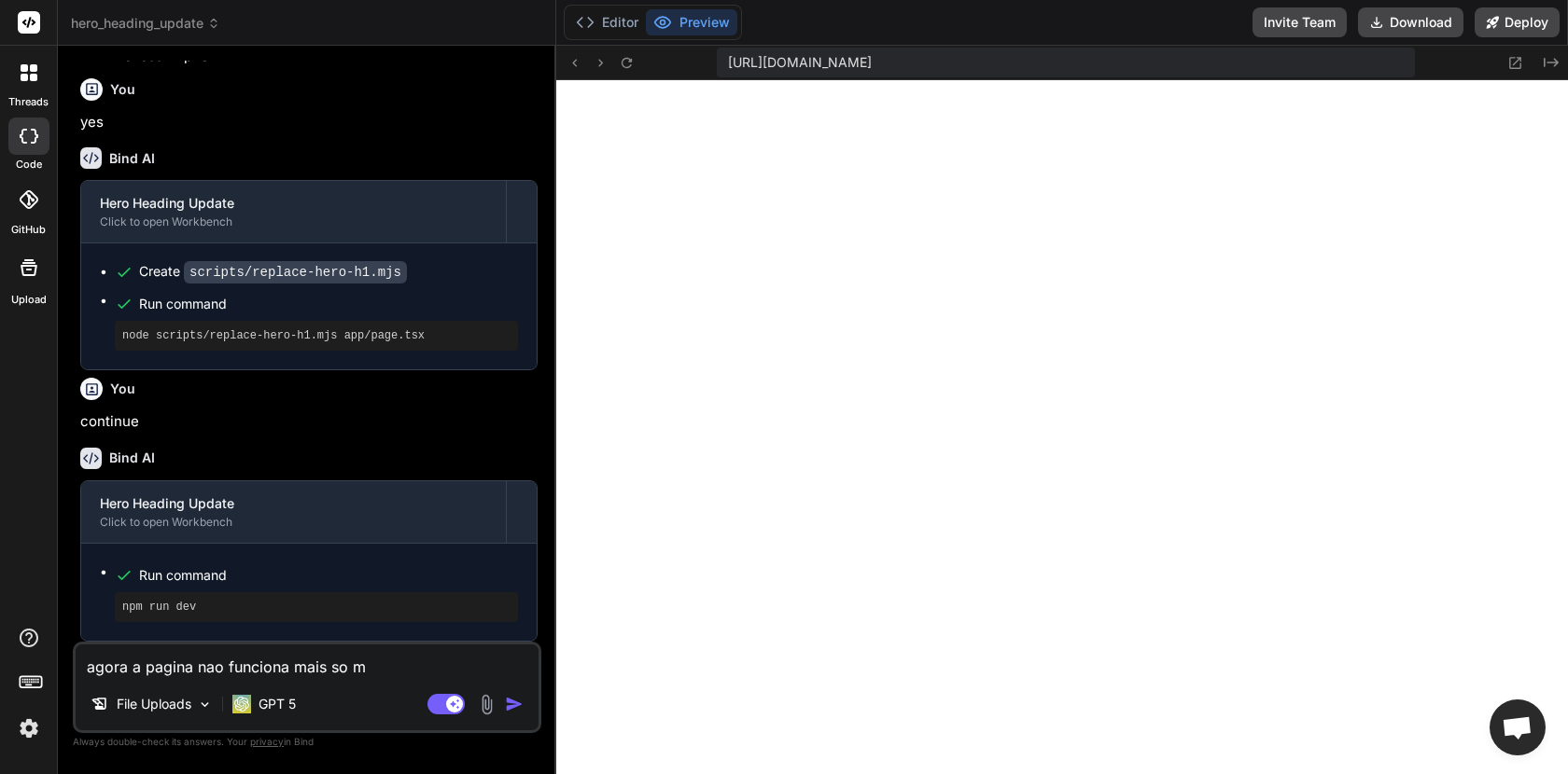
type textarea "agora a pagina nao funciona mais so mo"
type textarea "x"
type textarea "agora a pagina nao funciona mais so mos"
type textarea "x"
type textarea "agora a pagina nao funciona mais so most"
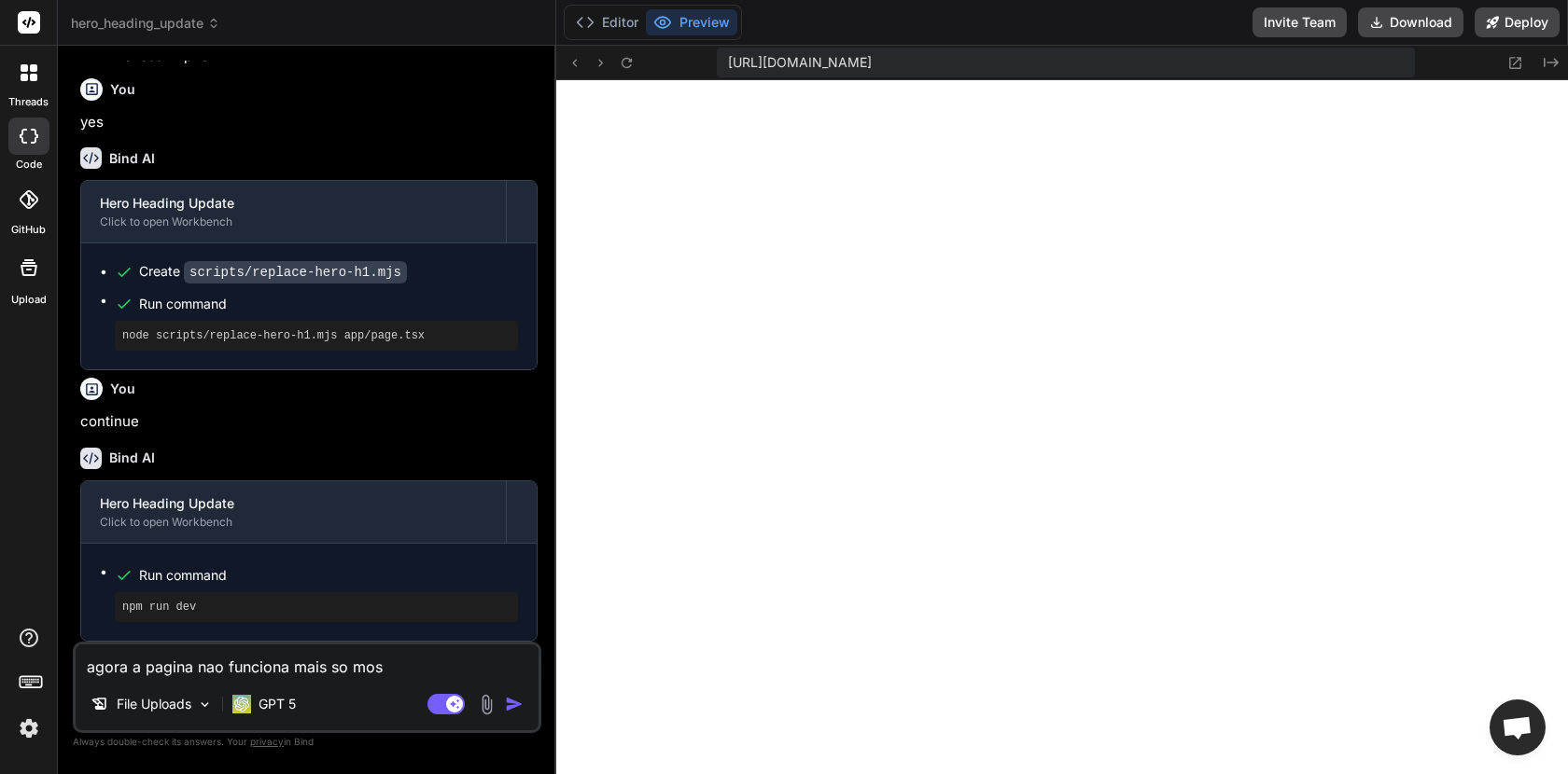
type textarea "x"
type textarea "agora a pagina nao funciona mais so mostr"
type textarea "x"
type textarea "agora a pagina nao funciona mais so mostra"
type textarea "x"
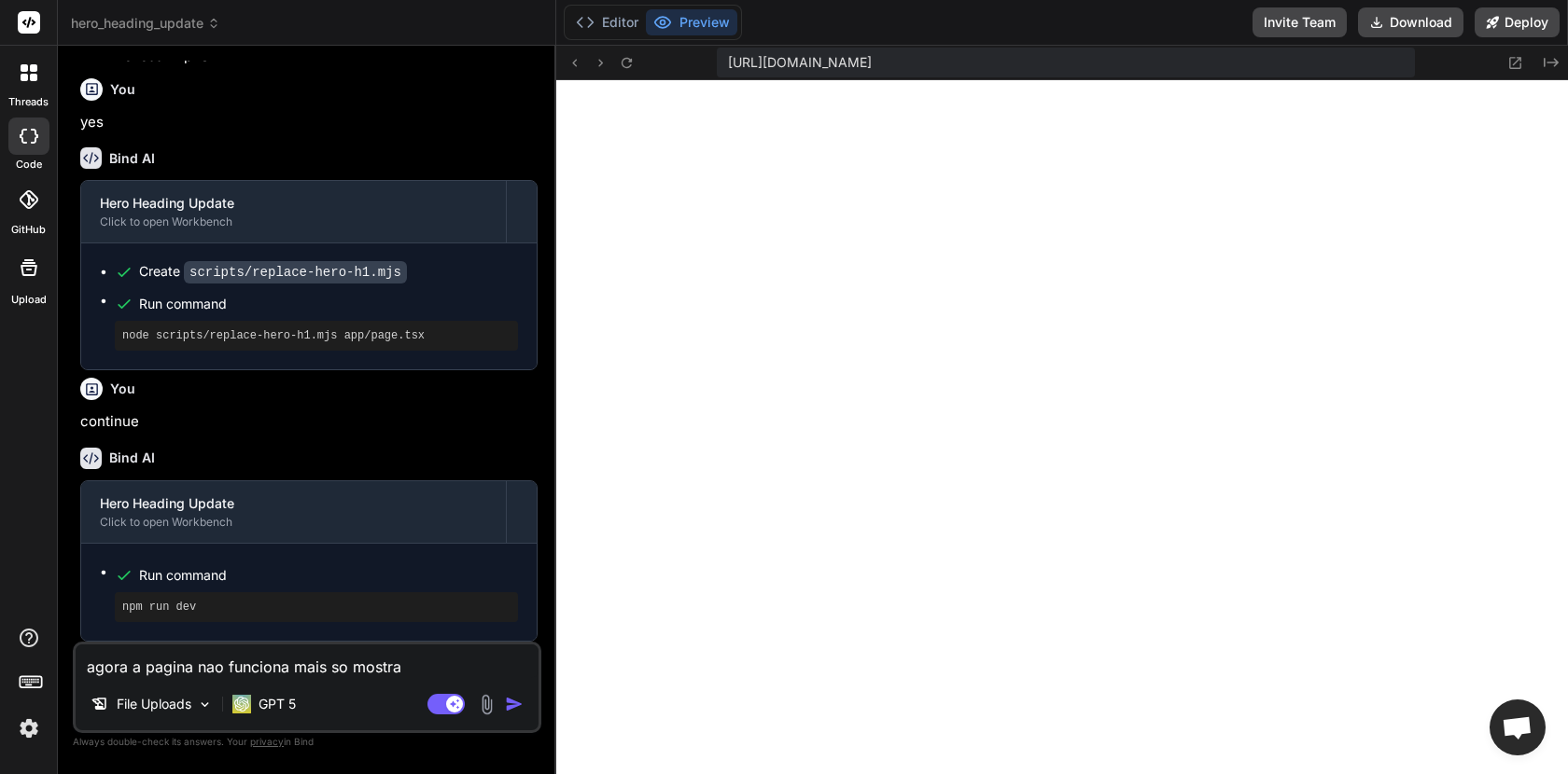
type textarea "agora a pagina nao funciona mais so mostra"
type textarea "x"
type textarea "agora a pagina nao funciona mais so mostra i"
type textarea "x"
type textarea "agora a pagina nao funciona mais so mostra is"
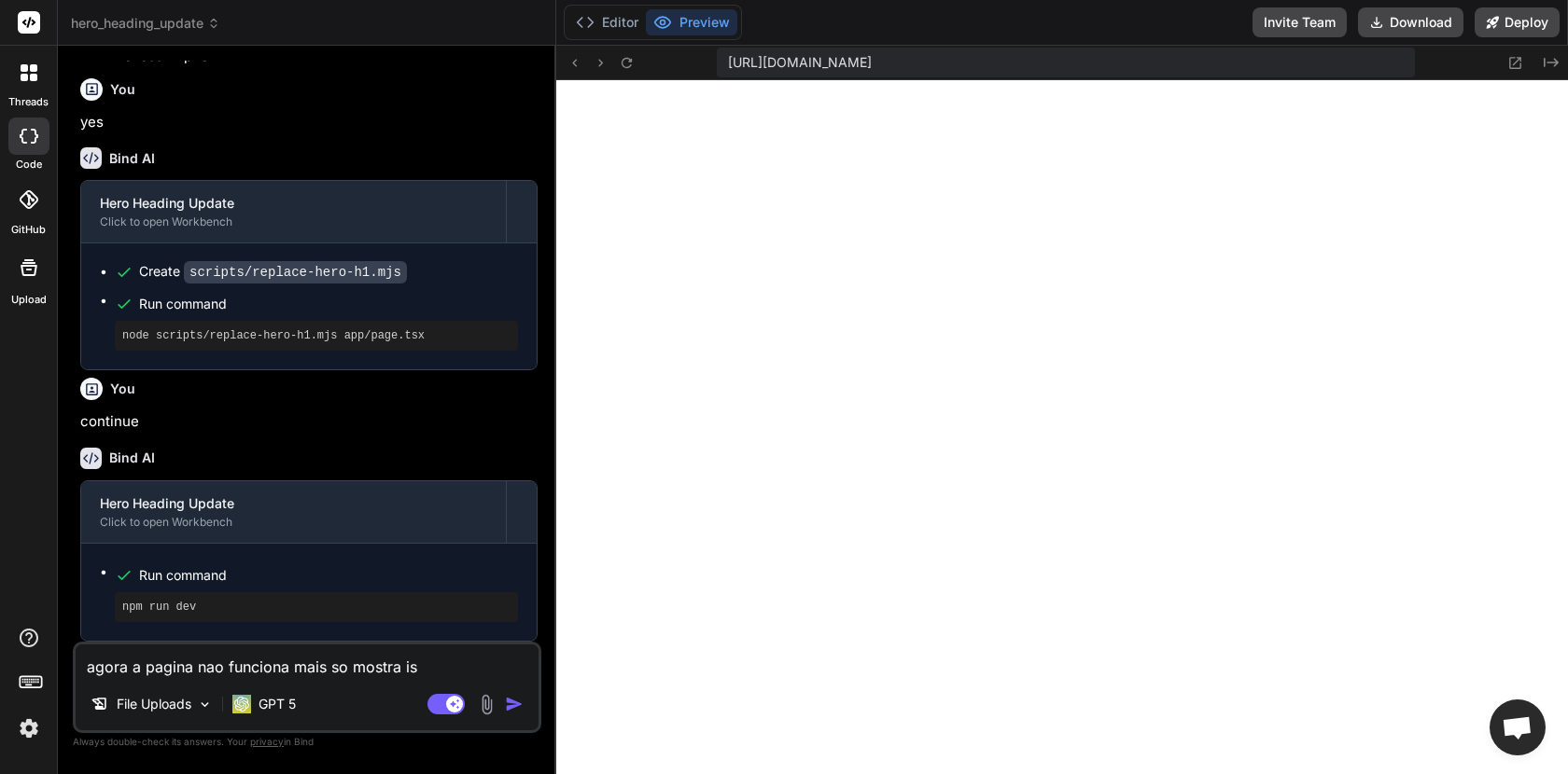
type textarea "x"
type textarea "agora a pagina nao funciona mais so mostra iss"
type textarea "x"
type textarea "agora a pagina nao funciona mais so mostra isso"
type textarea "x"
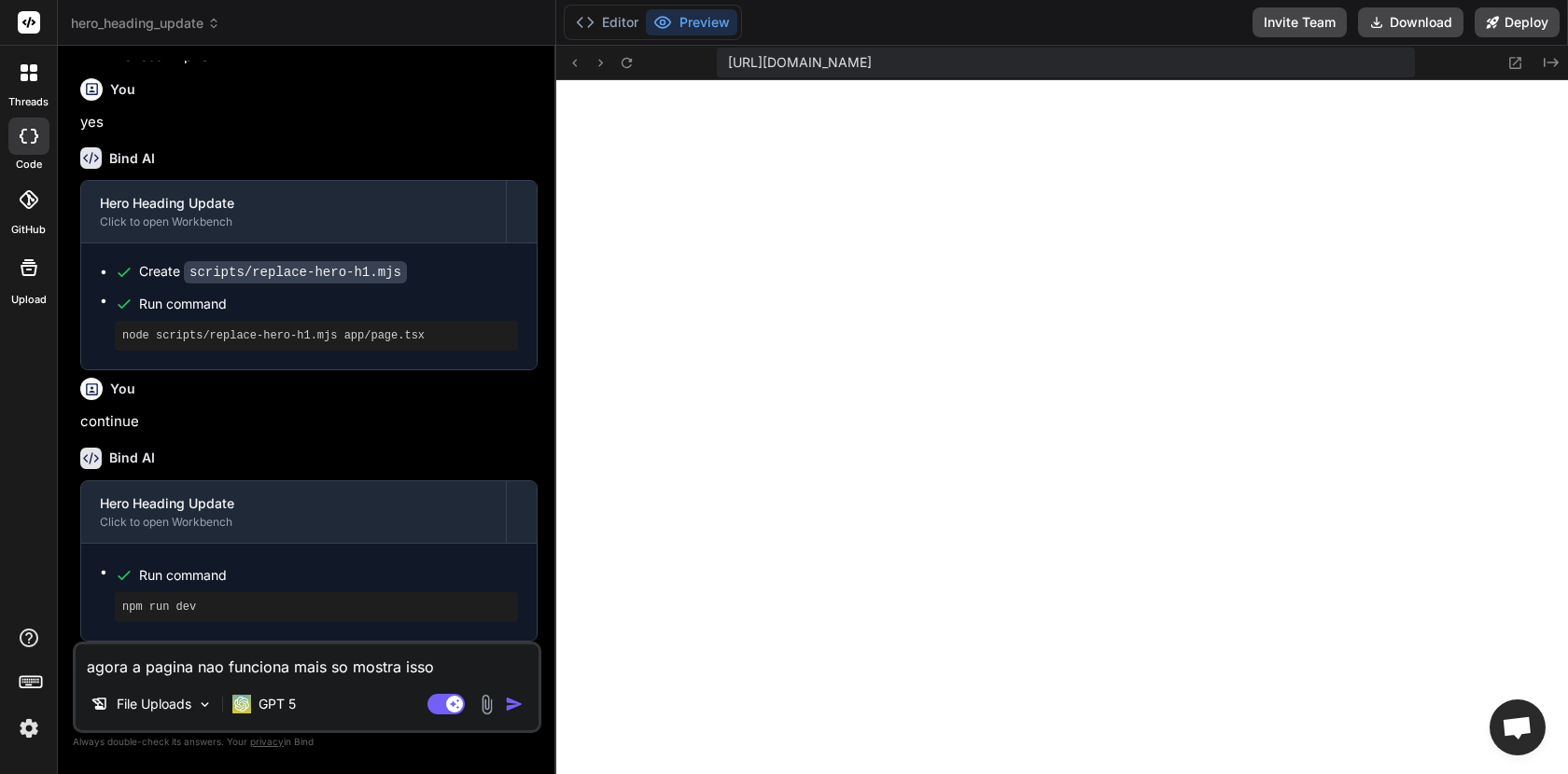
type textarea "agora a pagina nao funciona mais so mostra isso"
type textarea "x"
paste textarea "Index of / (drwxrwxr-x) 04-set.-2025 10:27 node_modules/ (drwxrwxr-x) 04-set.-2…"
type textarea "agora a pagina nao funciona mais so mostra isso Index of / (drwxrwxr-x) 04-set.…"
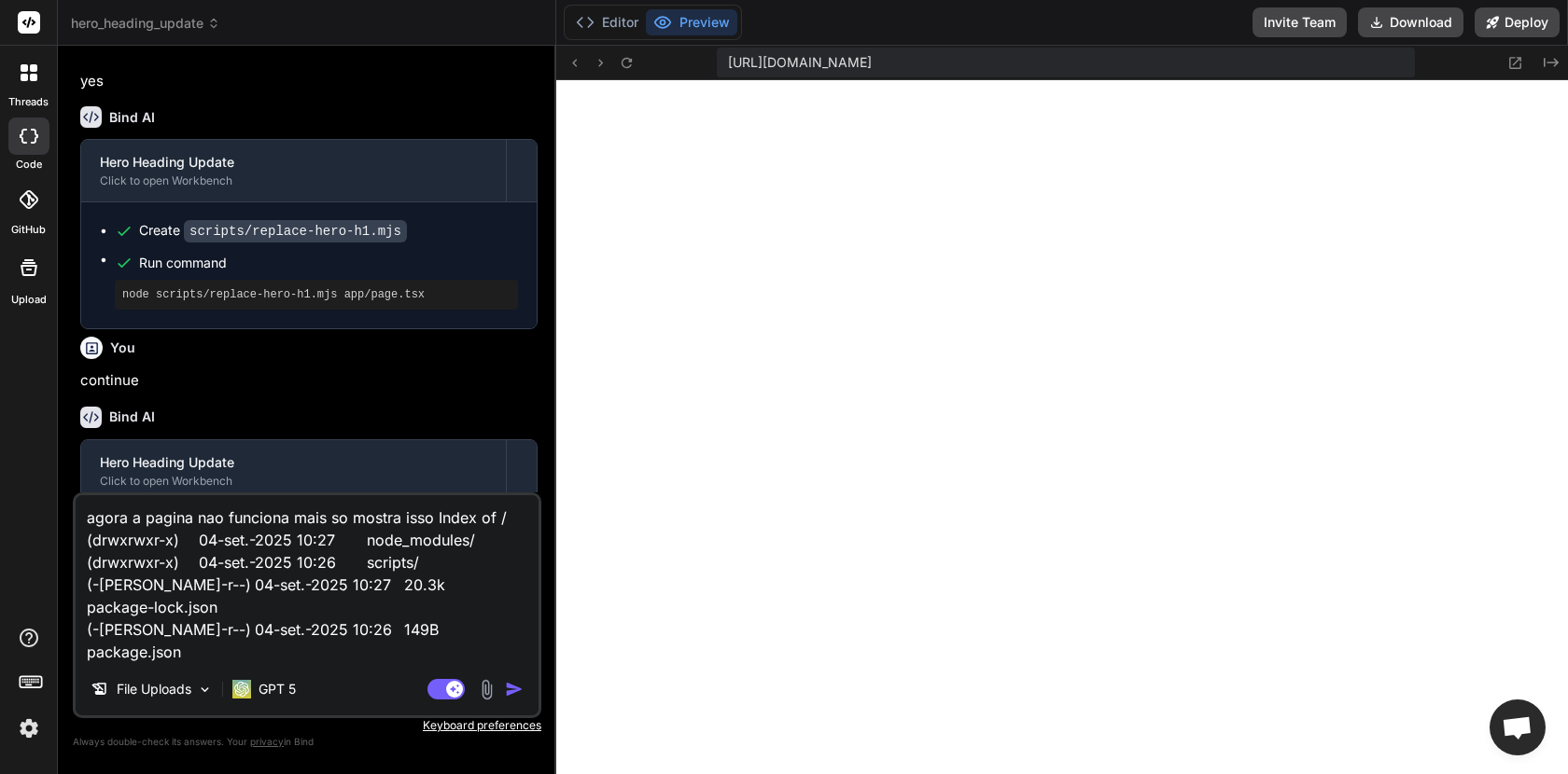
type textarea "x"
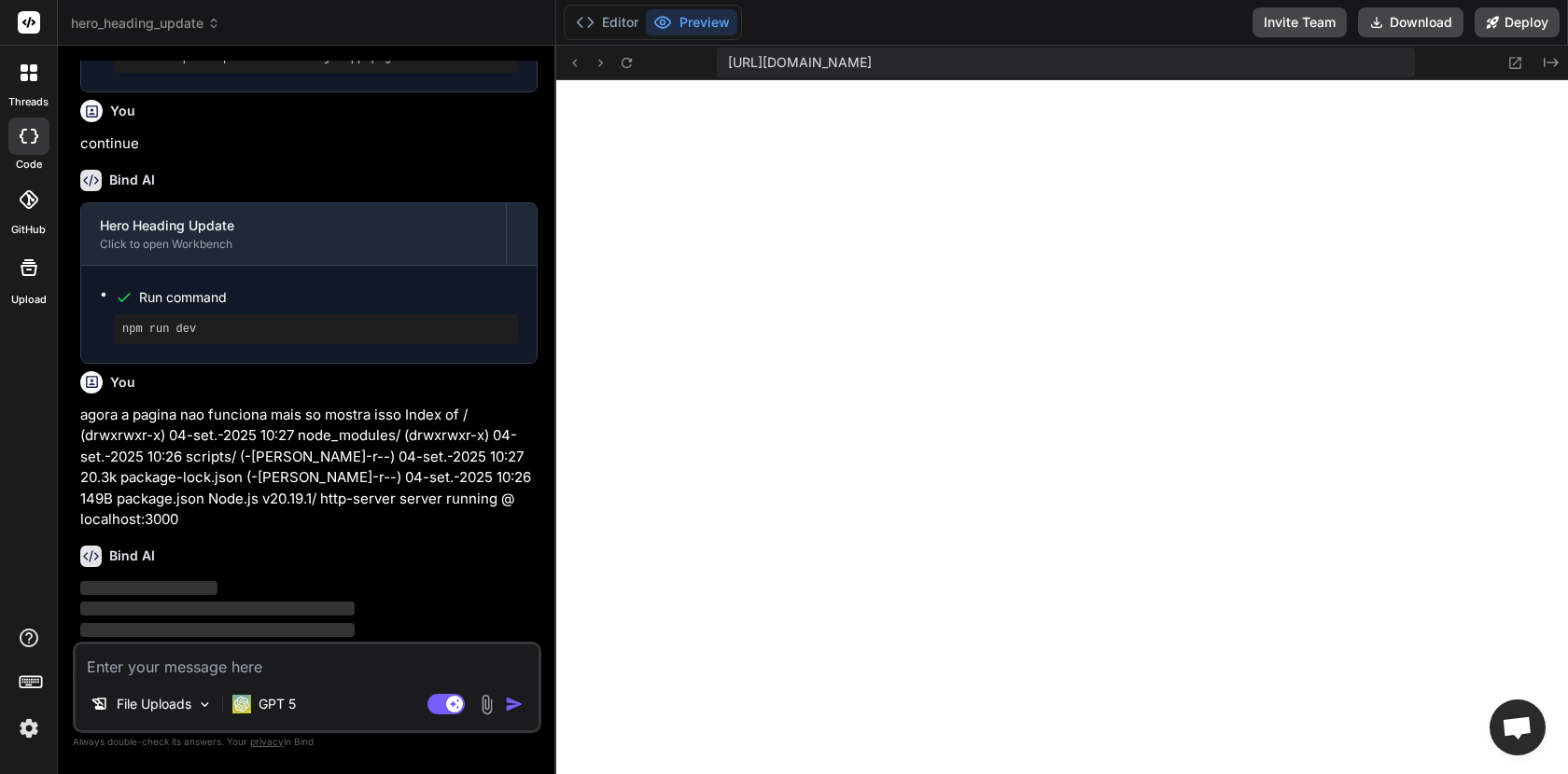
scroll to position [1339, 0]
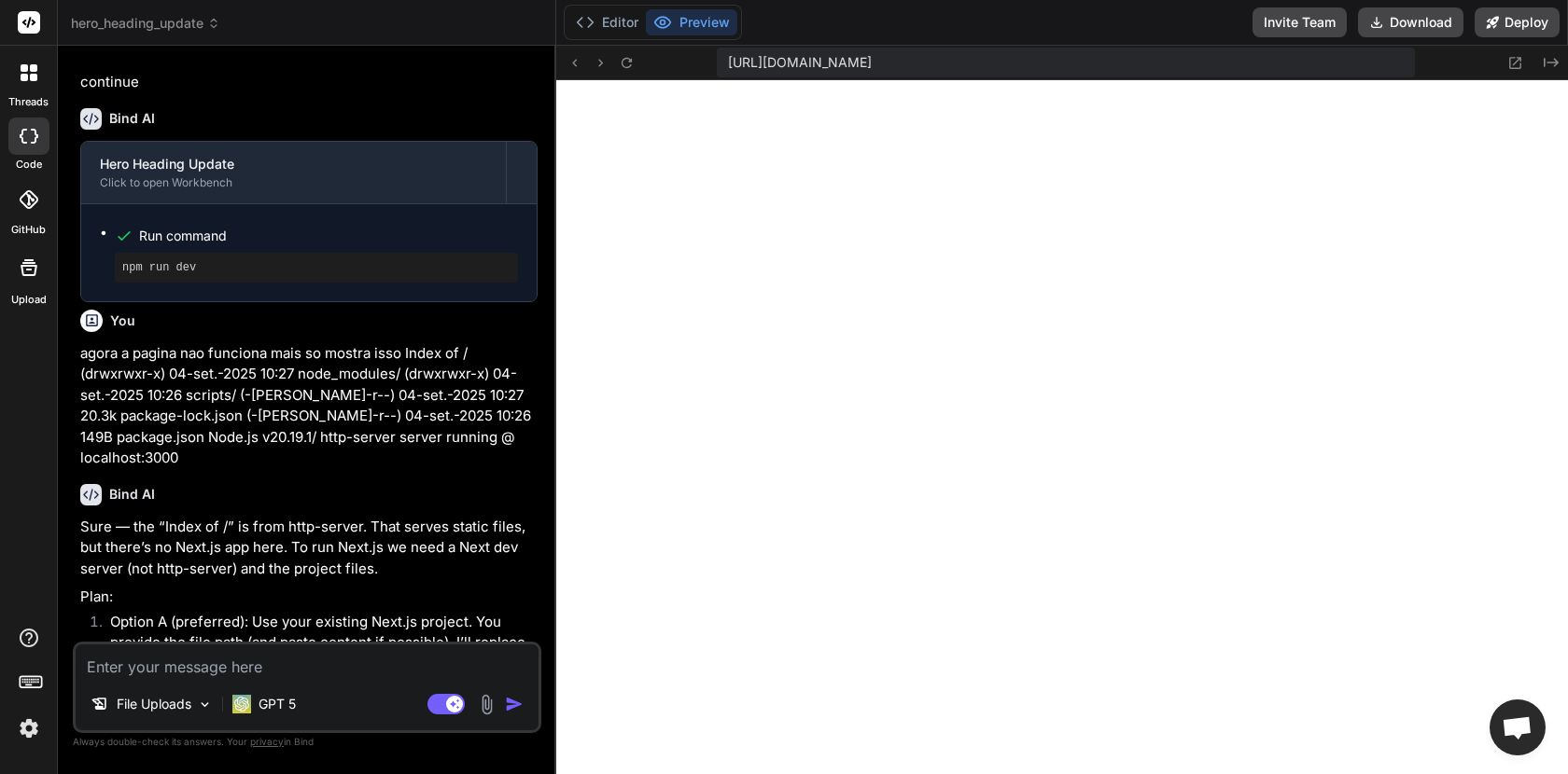
type textarea "x"
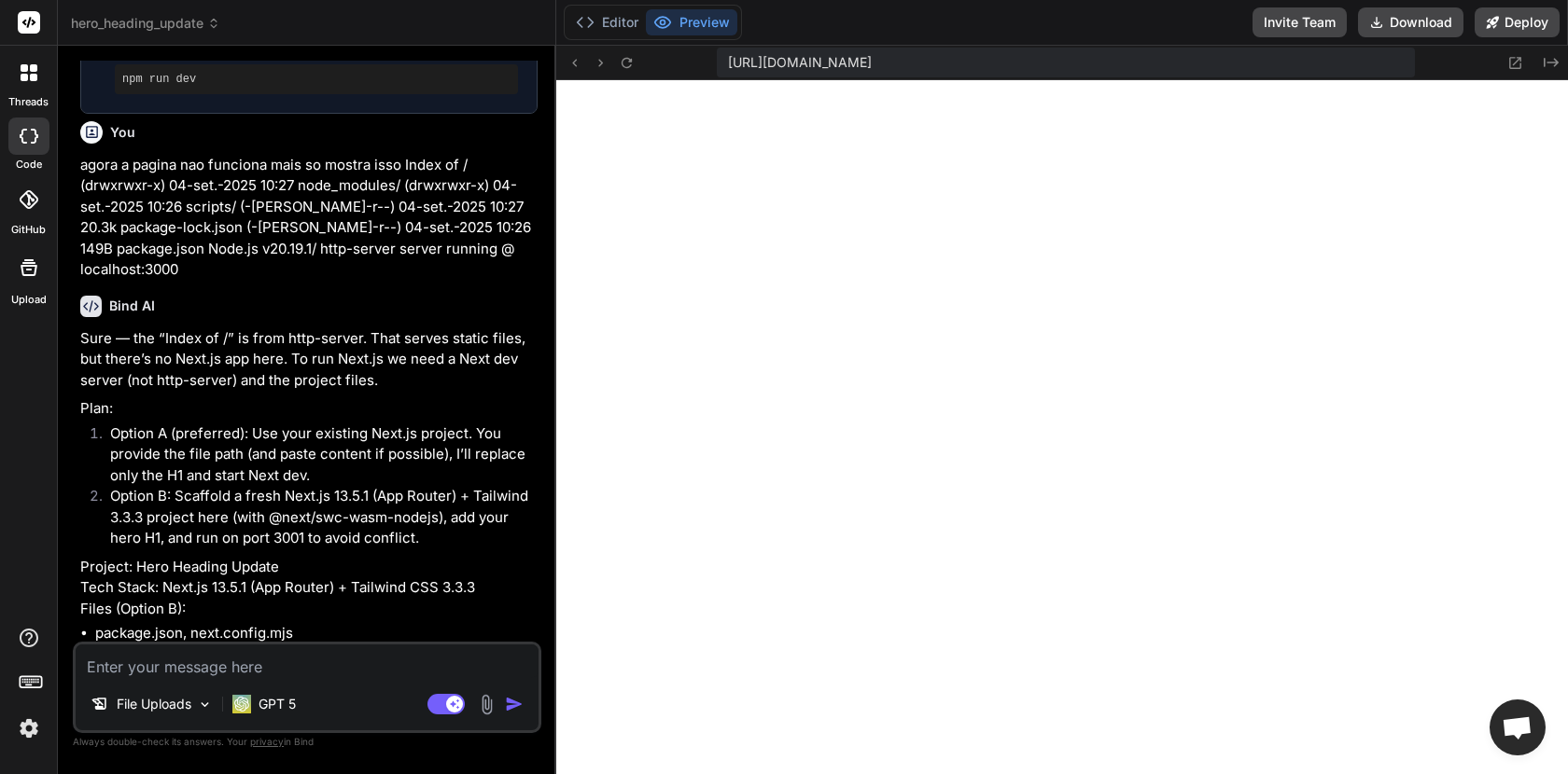
scroll to position [1709, 0]
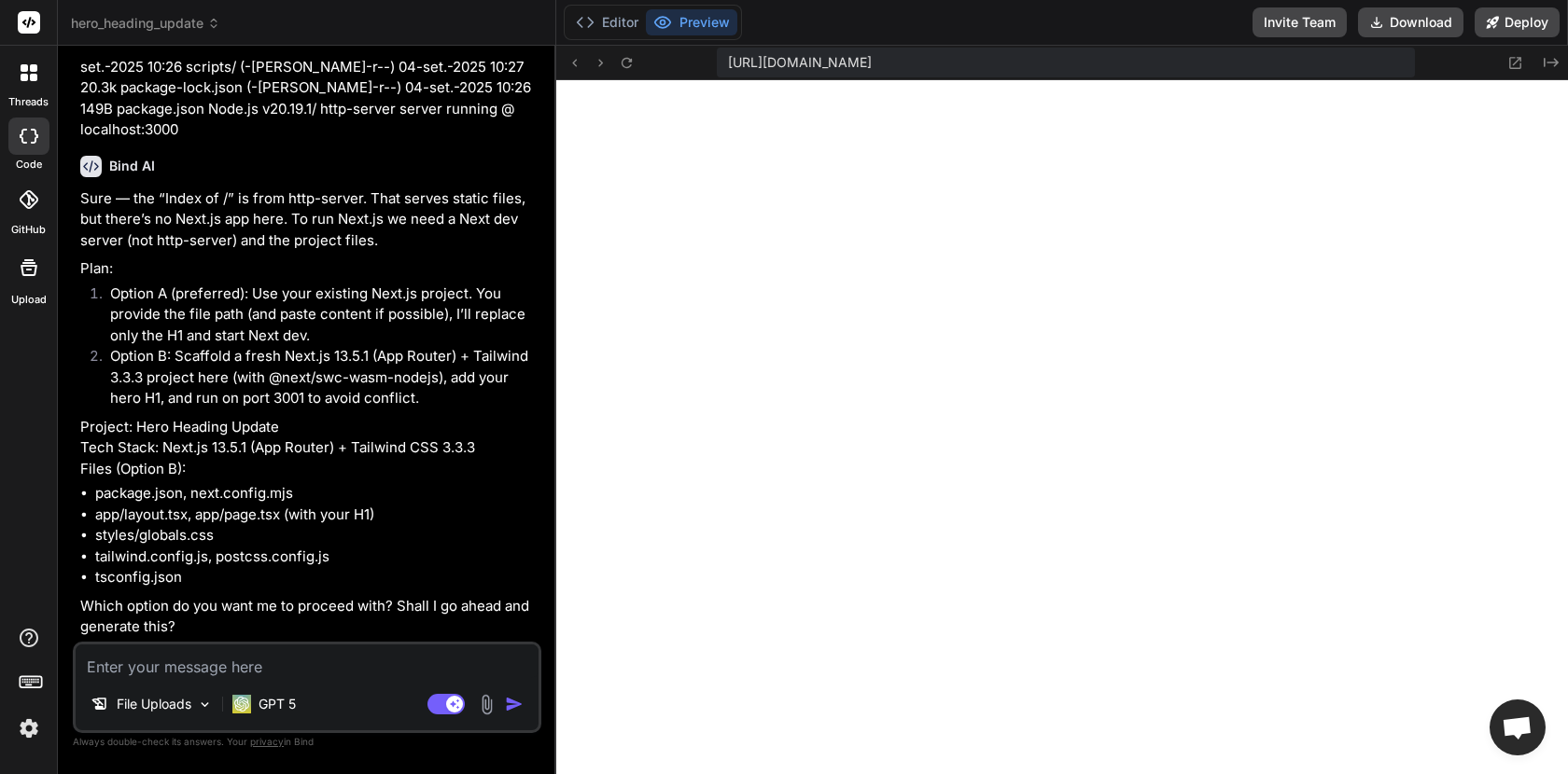
type textarea "y"
type textarea "x"
type textarea "ye"
type textarea "x"
type textarea "yes"
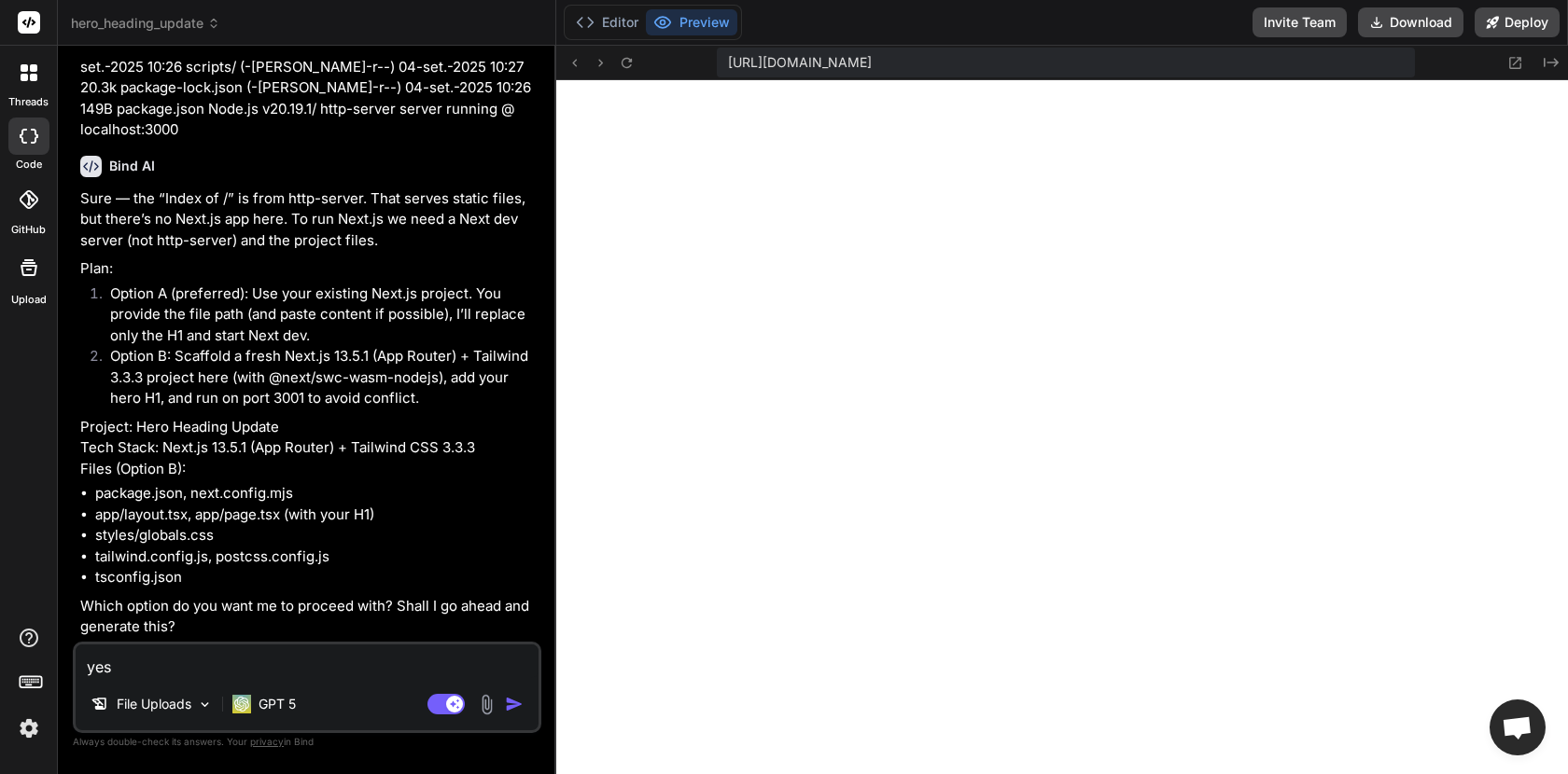
type textarea "x"
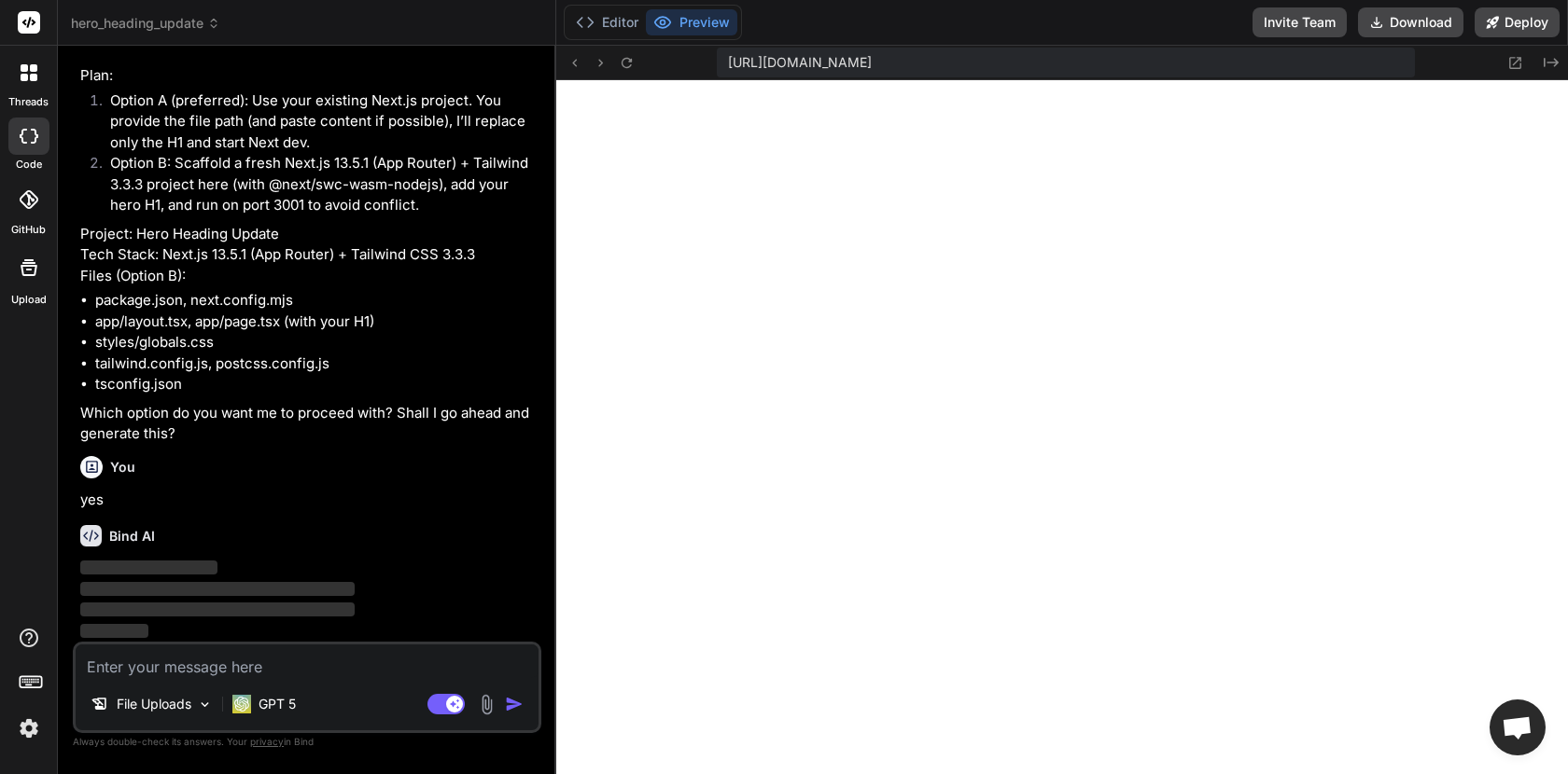
scroll to position [1902, 0]
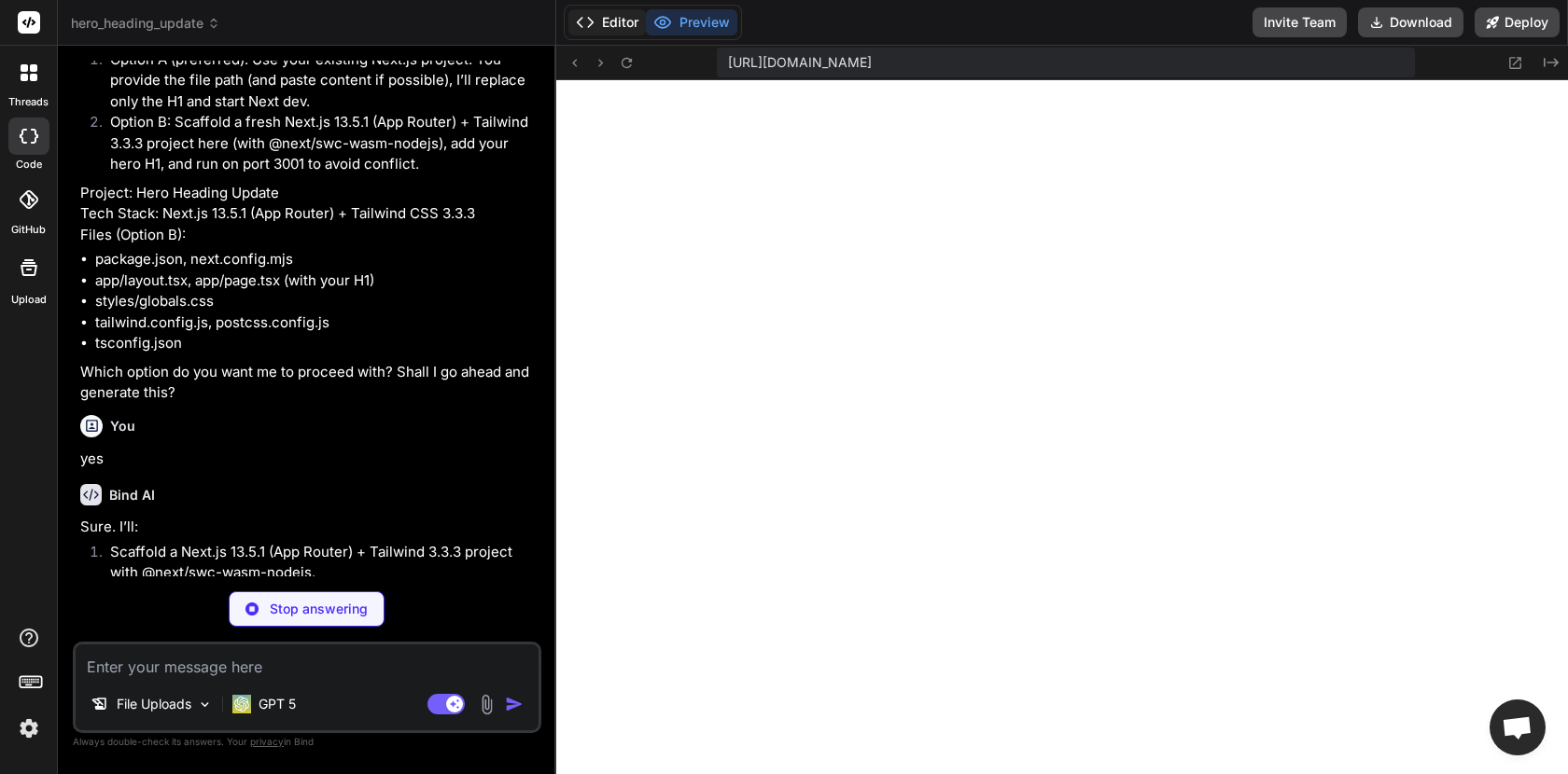
type textarea "x"
type textarea "} }"
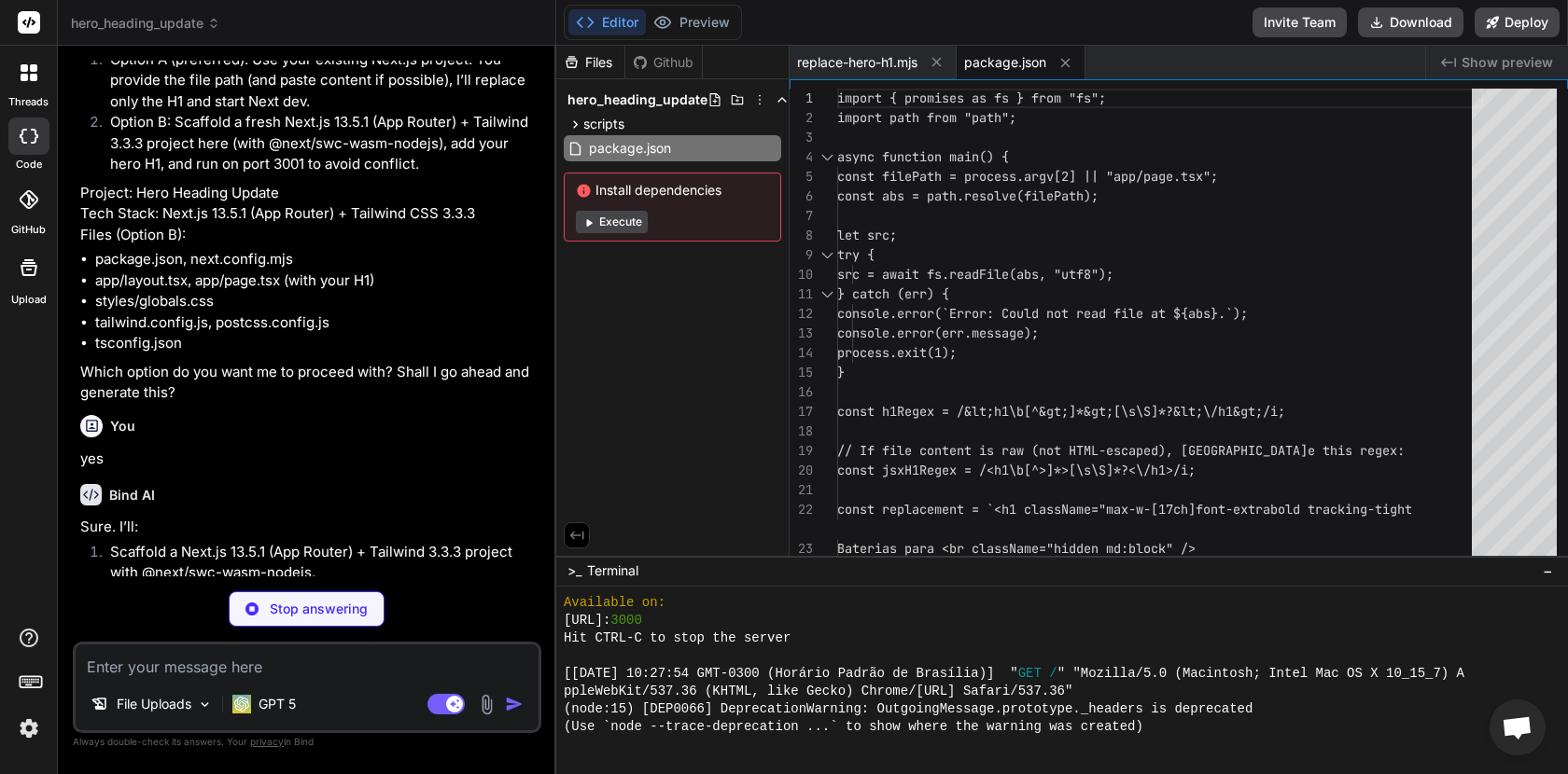
type textarea "x"
type textarea "/** @type {import('next').NextConfig} */ const nextConfig = { reactStrictMode: …"
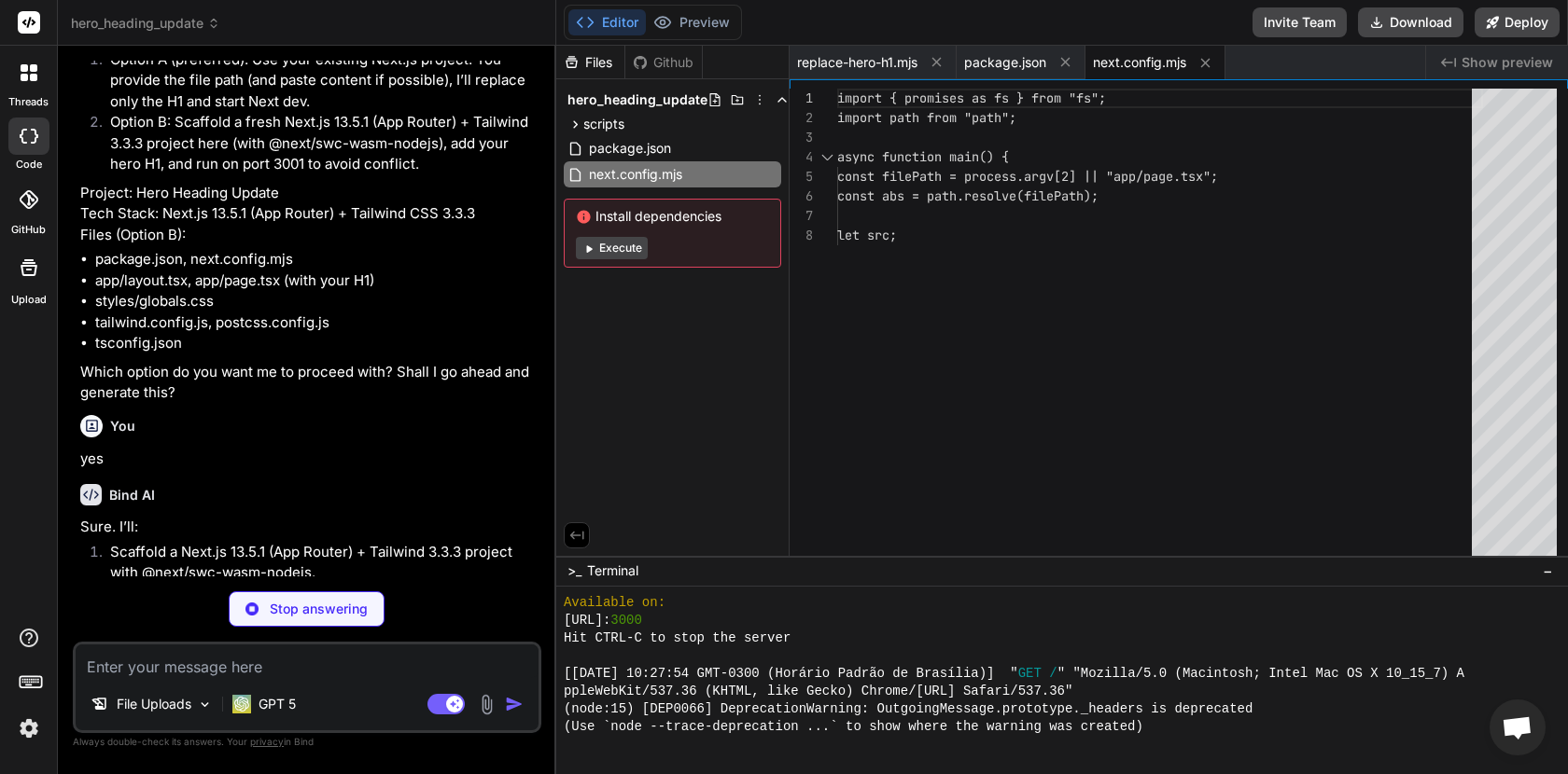
type textarea "x"
type textarea "}"
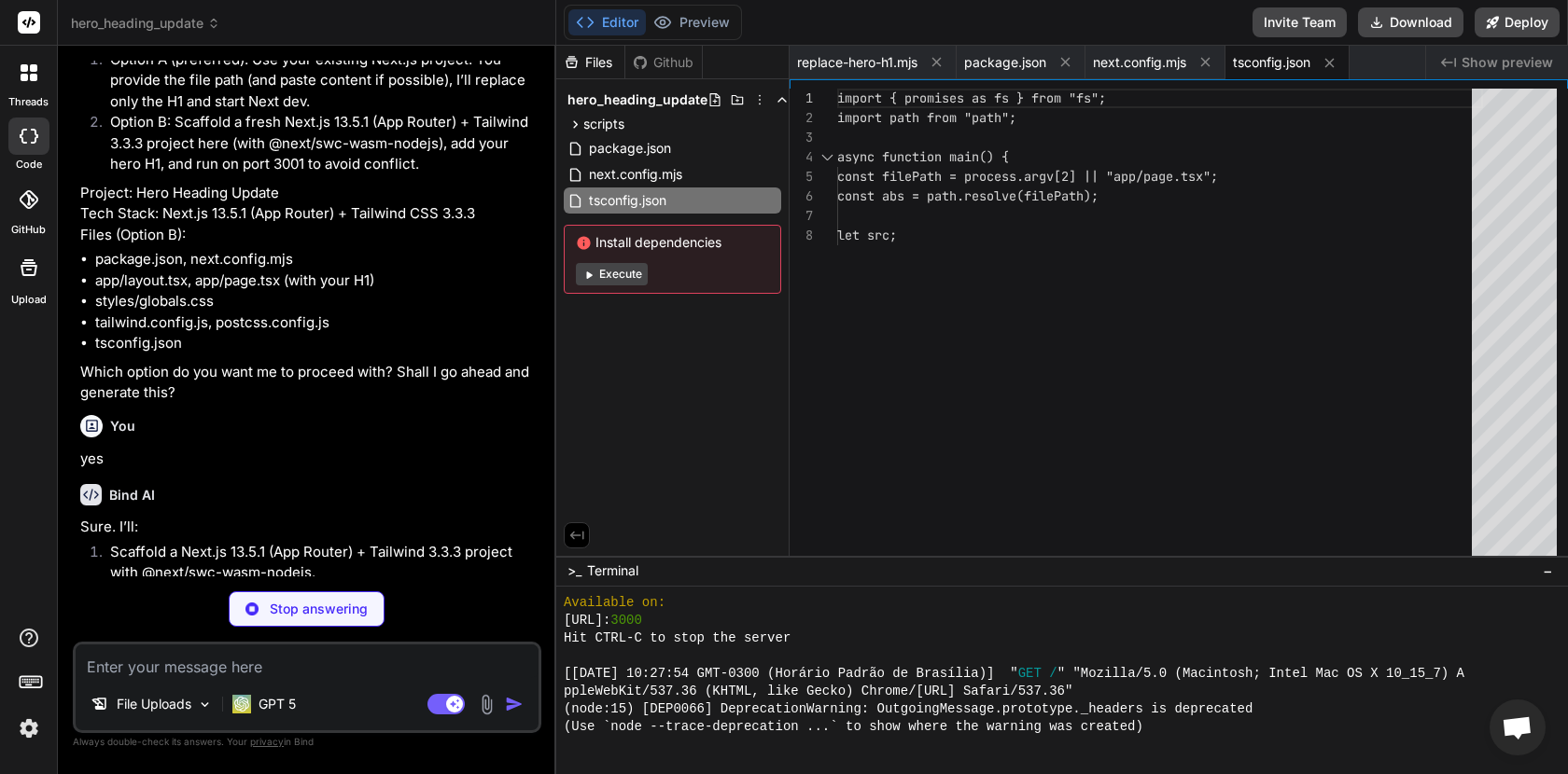
type textarea "x"
type textarea "/// <reference types="next" /> /// <reference types="next/image-types/global" /…"
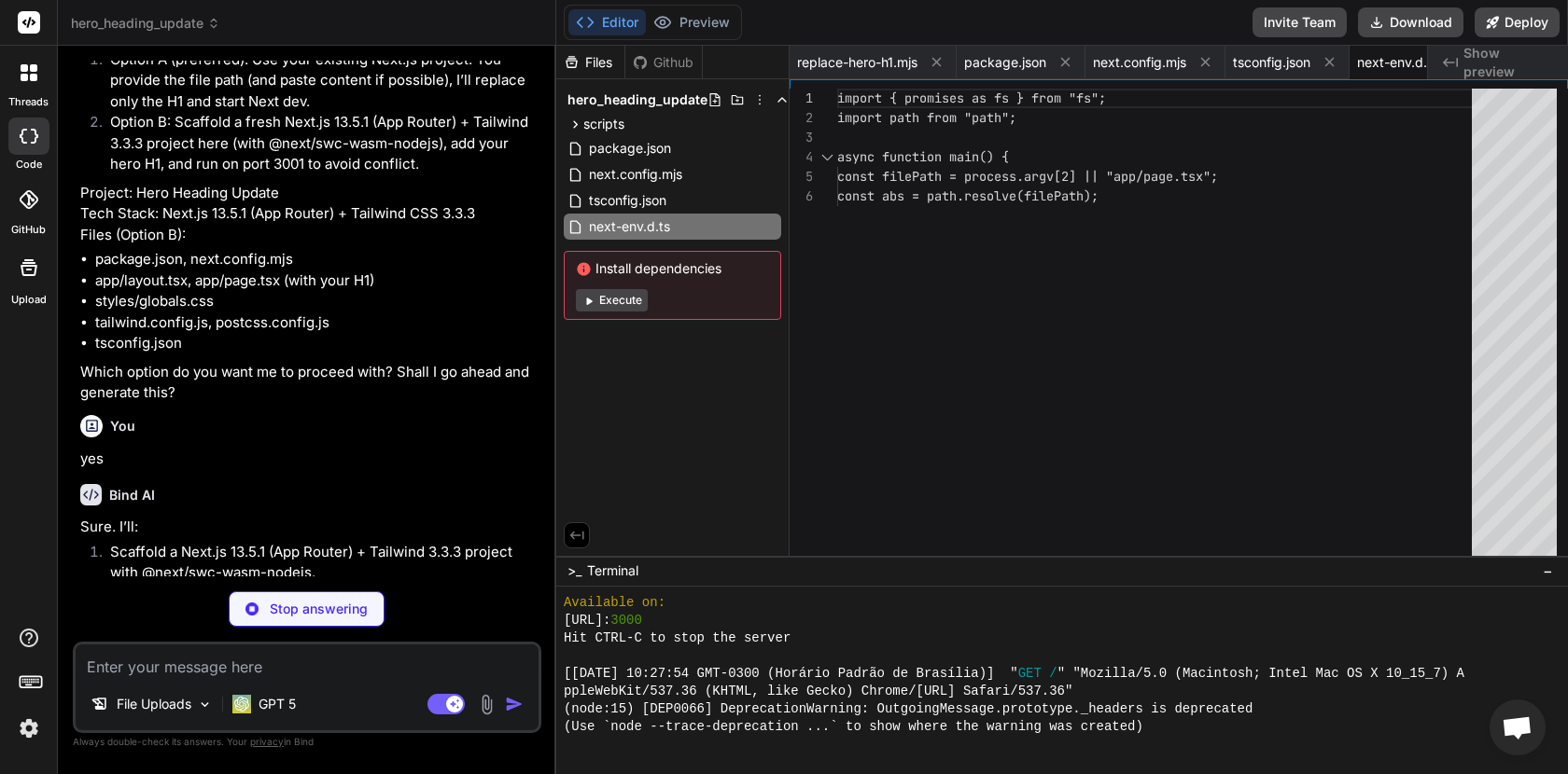
type textarea "x"
type textarea "module.exports = { plugins: { tailwindcss: {}, autoprefixer: {}, }, };"
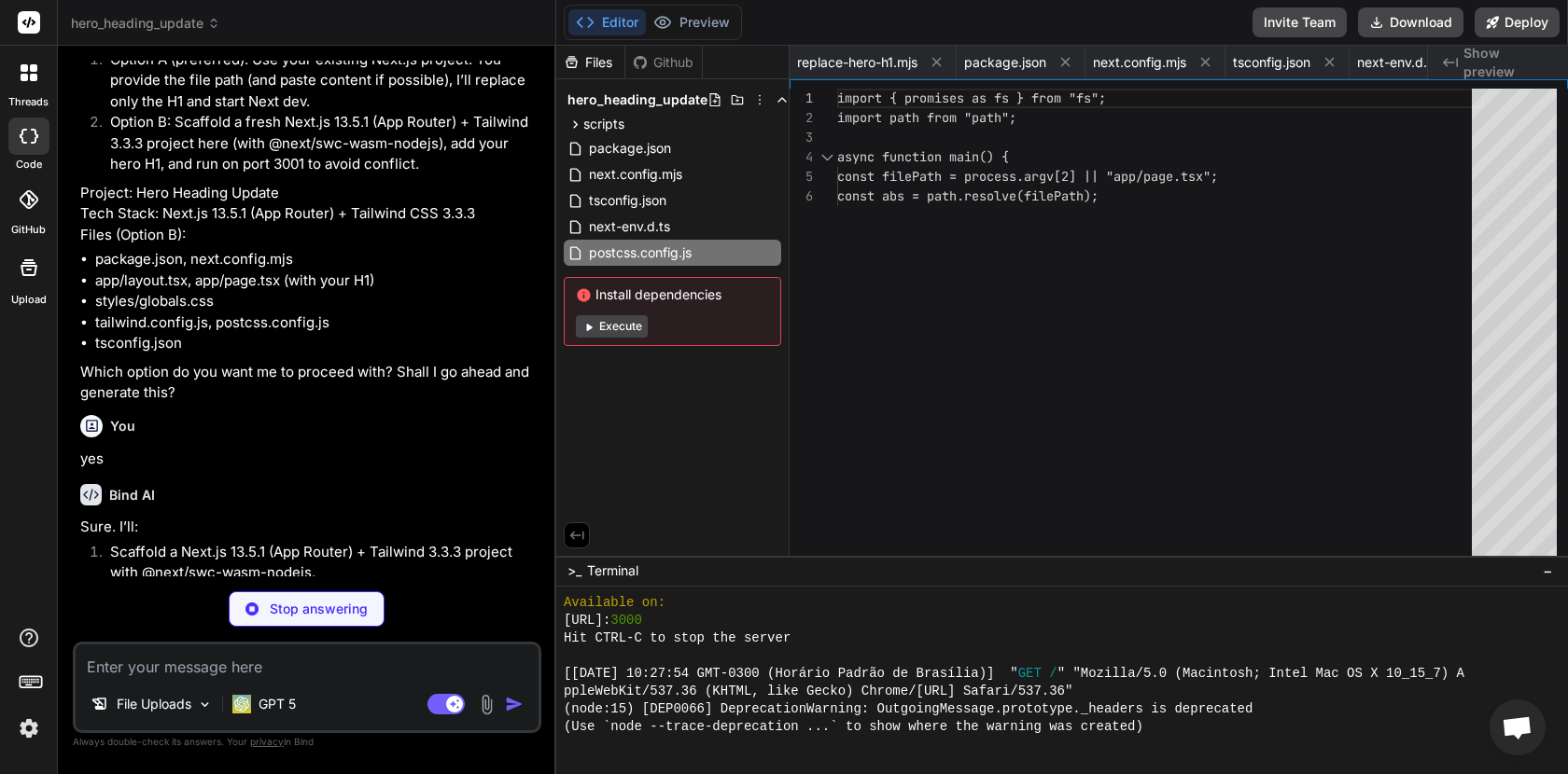
type textarea "x"
type textarea "plugins: [], };"
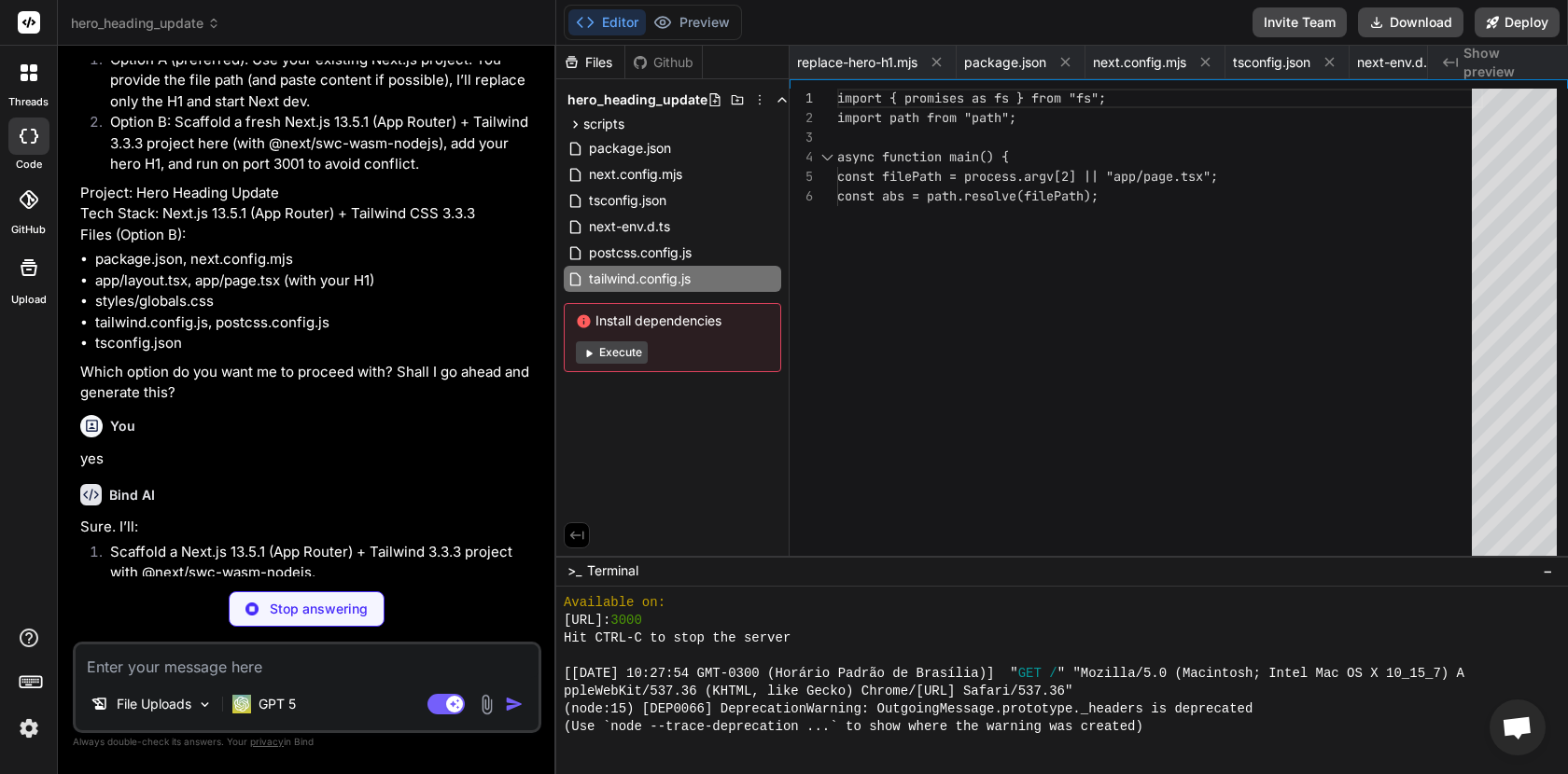
type textarea "x"
type textarea "} body { background-color: #0f172a; /* slate-900-ish */ }"
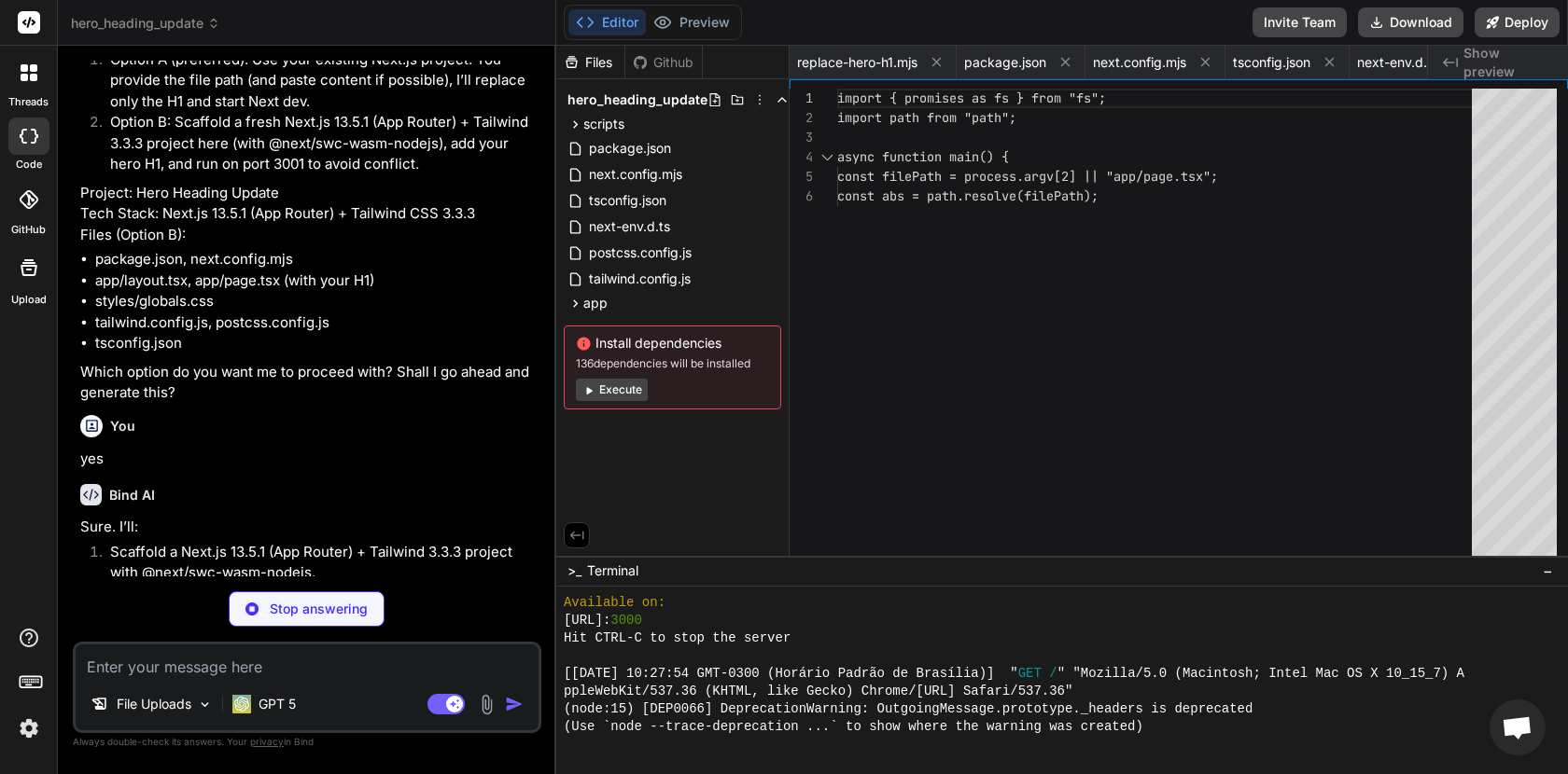
type textarea "x"
type textarea "}"
type textarea "x"
type textarea "plugins: [], };"
type textarea "x"
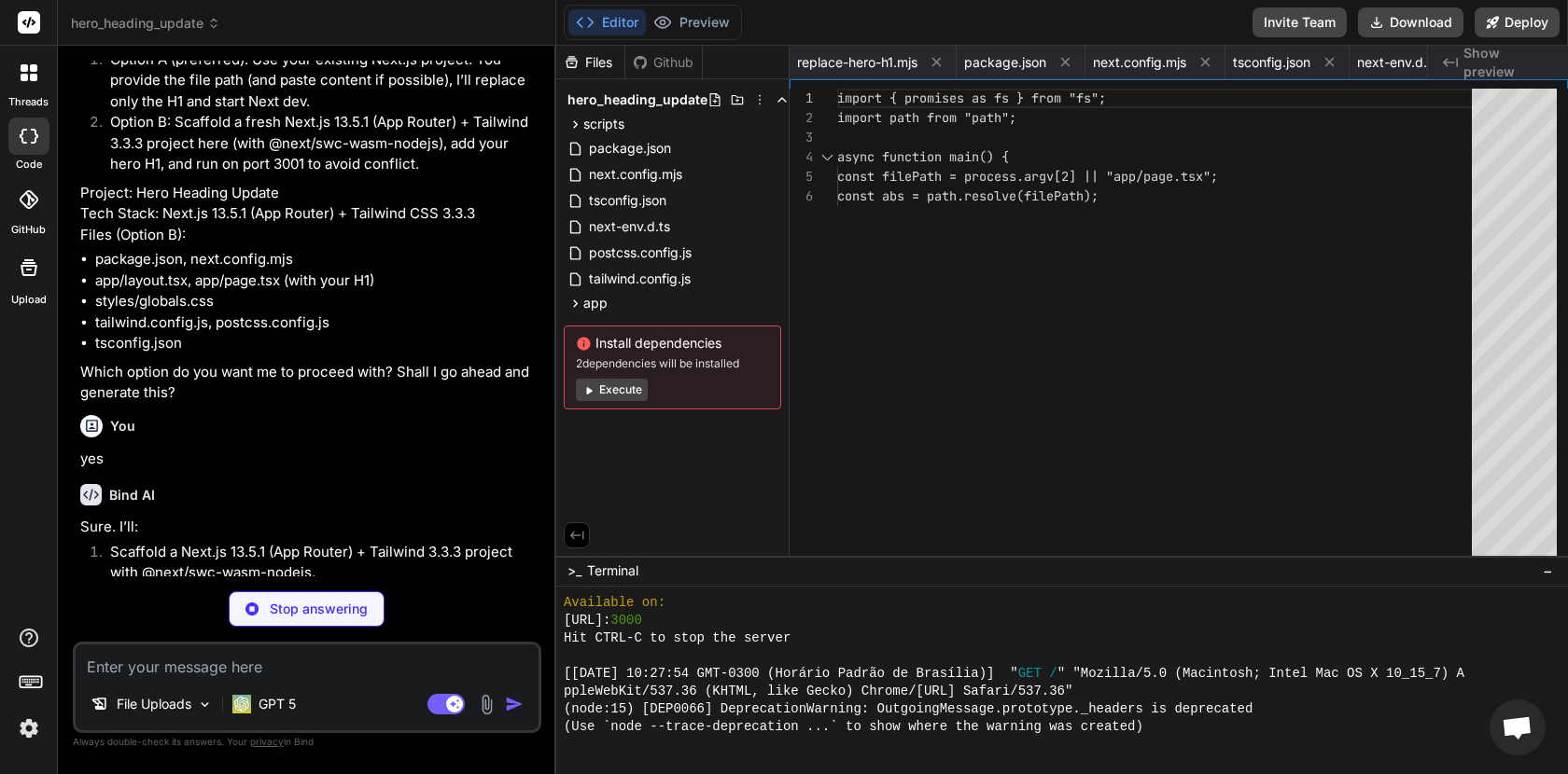
type textarea "} body { background-color: #0f172a; /* slate-900-ish */ }"
type textarea "x"
type textarea "}"
type textarea "x"
type textarea "className="text-white">e</span> <br className="hidden md:block" /> <span classN…"
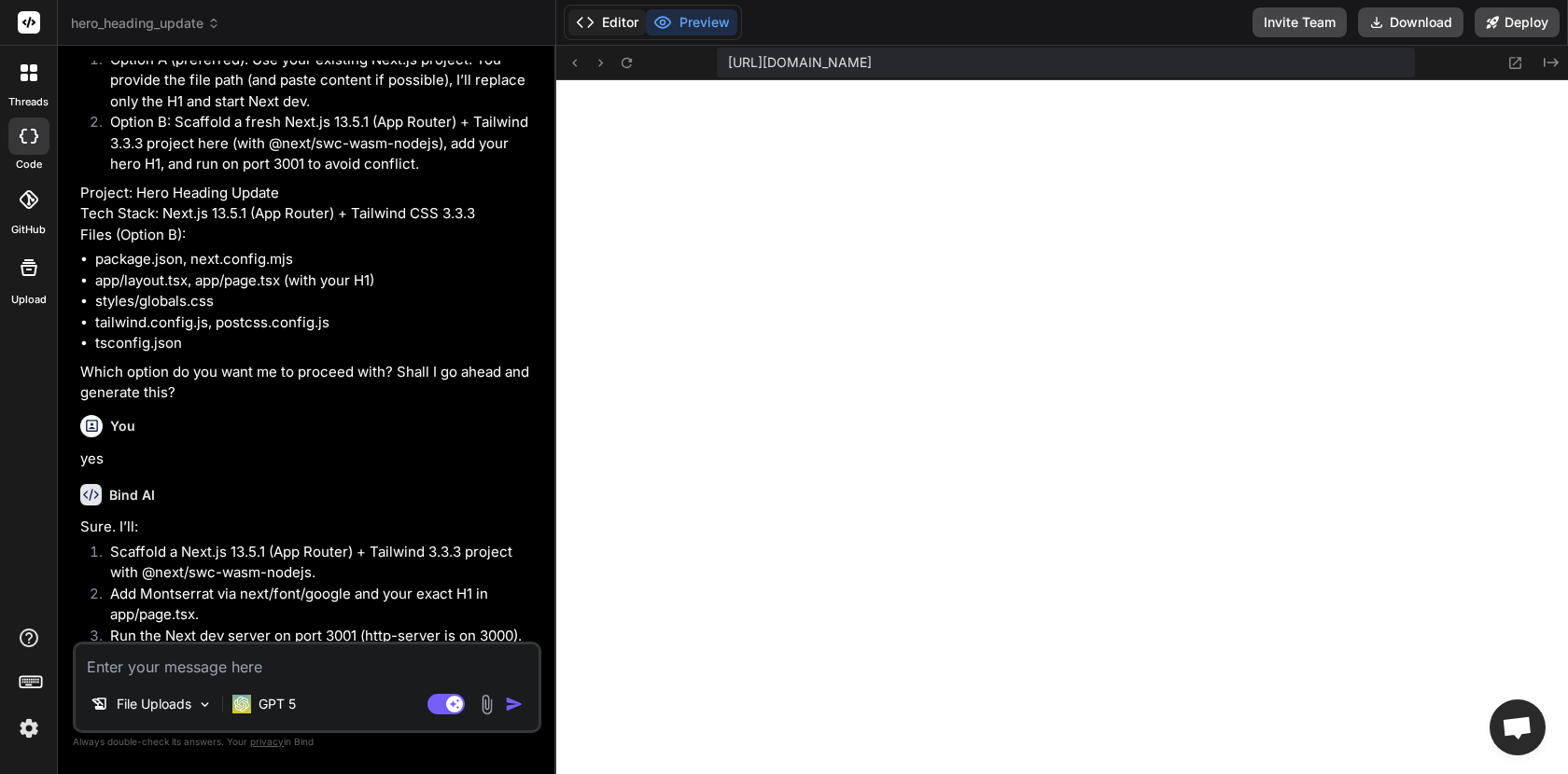
type textarea "x"
